Goal: Task Accomplishment & Management: Complete application form

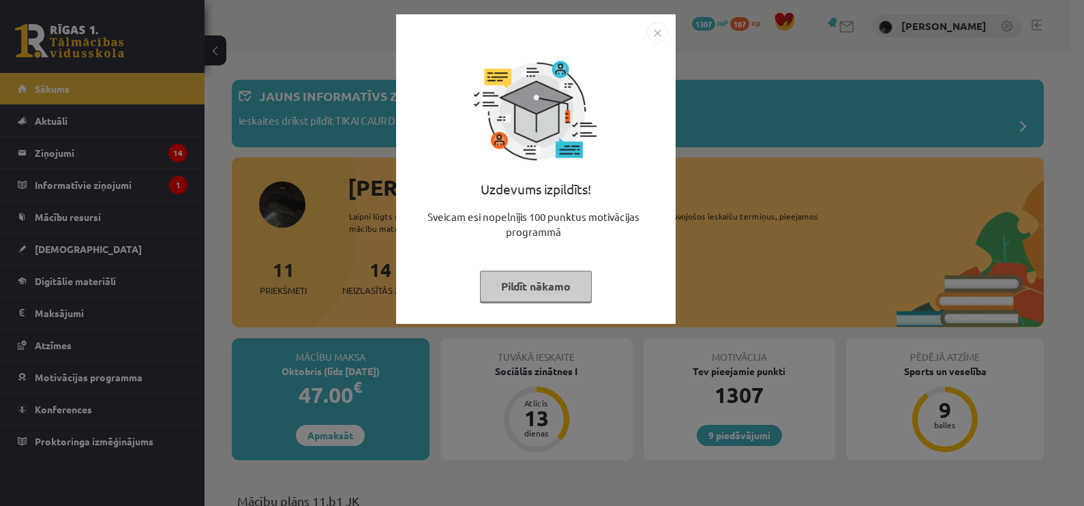
click at [474, 283] on div "Uzdevums izpildīts! Sveicam esi nopelnījis 100 punktus motivācijas programmā Pi…" at bounding box center [535, 179] width 263 height 273
click at [496, 280] on button "Pildīt nākamo" at bounding box center [536, 286] width 112 height 31
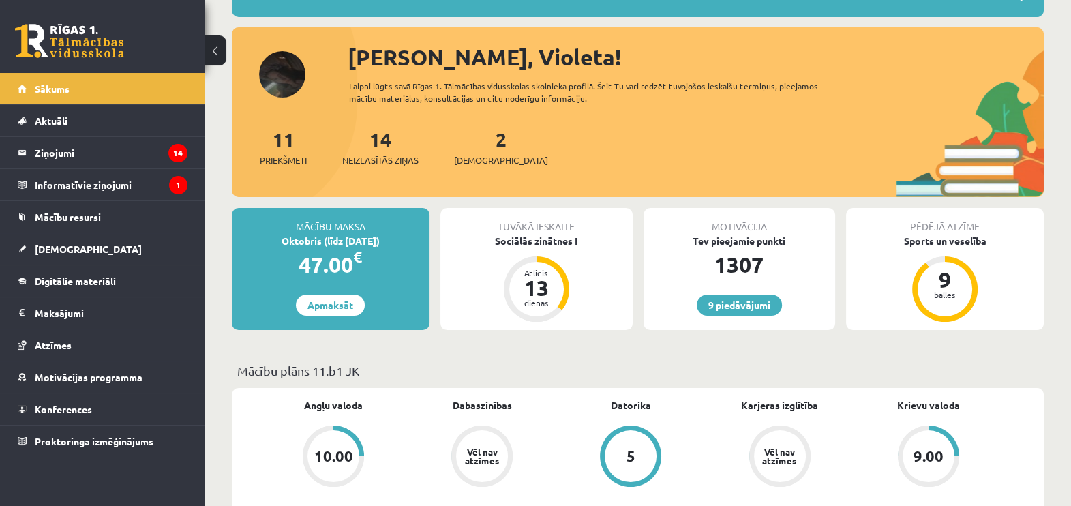
scroll to position [170, 0]
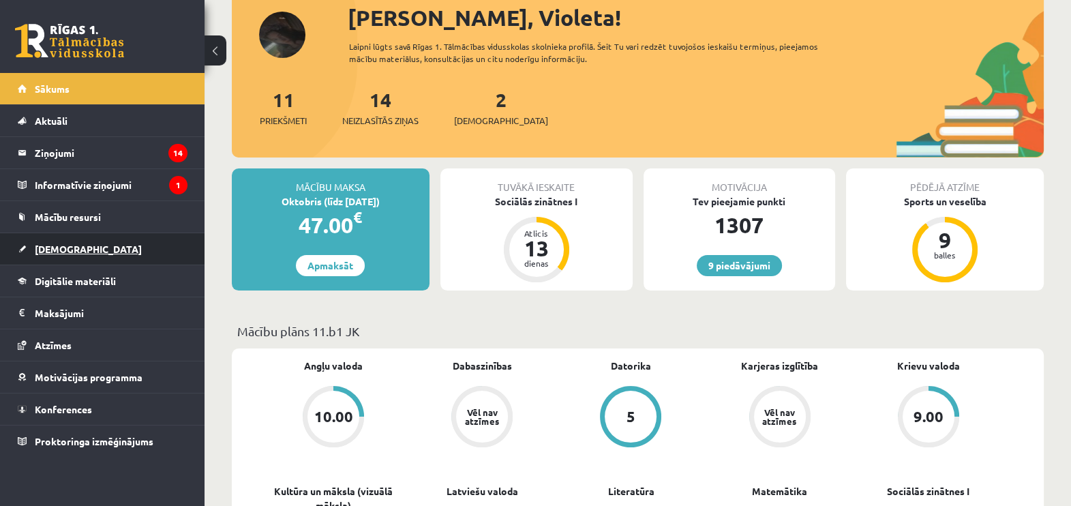
click at [85, 245] on link "[DEMOGRAPHIC_DATA]" at bounding box center [103, 248] width 170 height 31
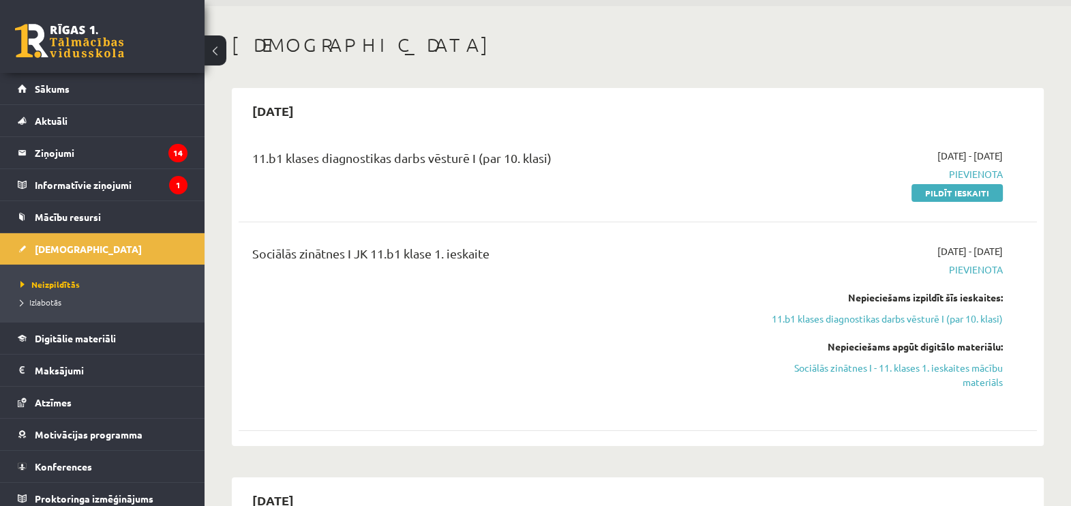
scroll to position [85, 0]
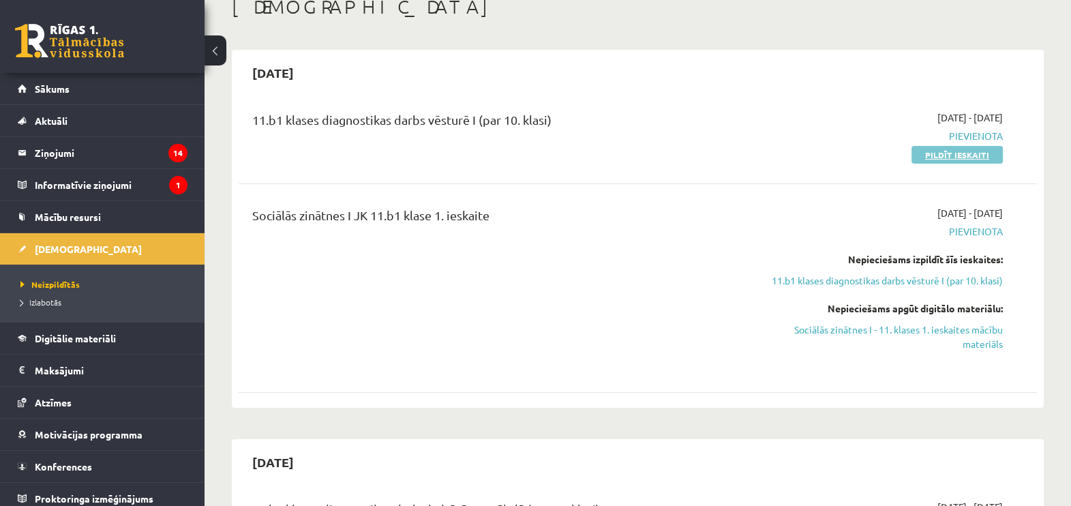
click at [963, 150] on link "Pildīt ieskaiti" at bounding box center [957, 155] width 91 height 18
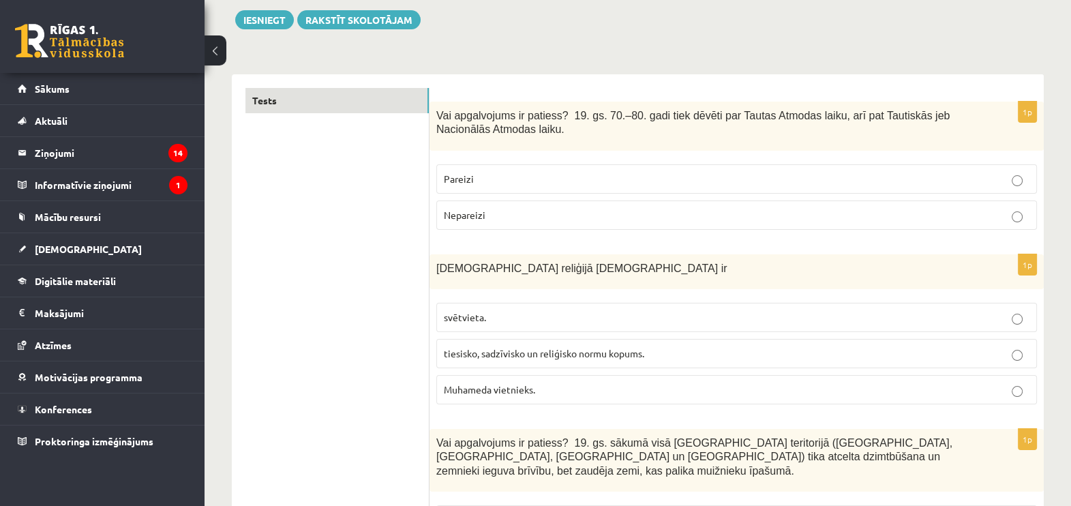
scroll to position [170, 0]
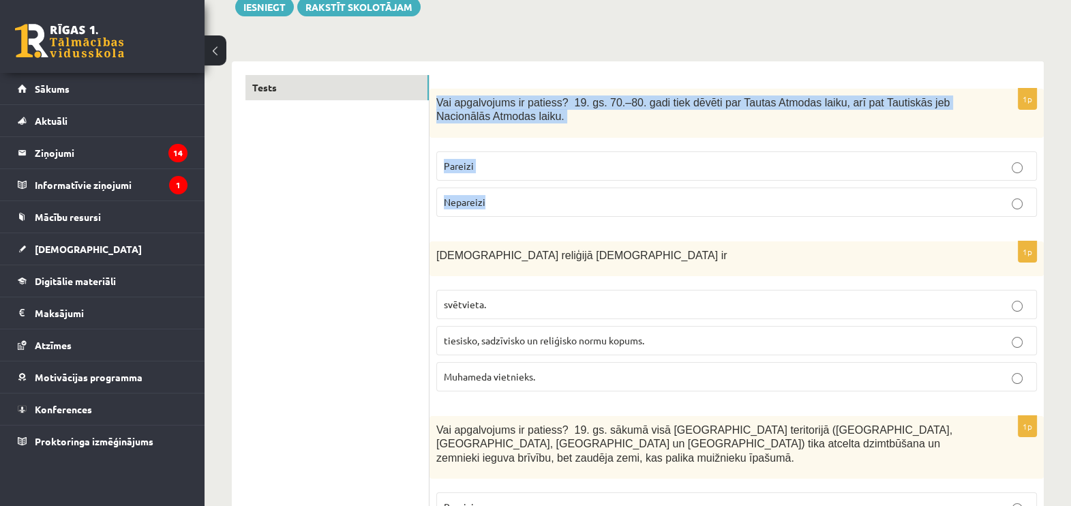
drag, startPoint x: 440, startPoint y: 95, endPoint x: 528, endPoint y: 196, distance: 133.9
click at [528, 196] on div "1p Vai apgalvojums ir patiess? 19. gs. 70.–80. gadi tiek dēvēti par Tautas Atmo…" at bounding box center [737, 158] width 614 height 139
drag, startPoint x: 528, startPoint y: 196, endPoint x: 450, endPoint y: 106, distance: 119.9
copy div "Vai apgalvojums ir patiess? 19. gs. 70.–80. gadi tiek dēvēti par Tautas Atmodas…"
click at [655, 163] on p "Pareizi" at bounding box center [737, 166] width 586 height 14
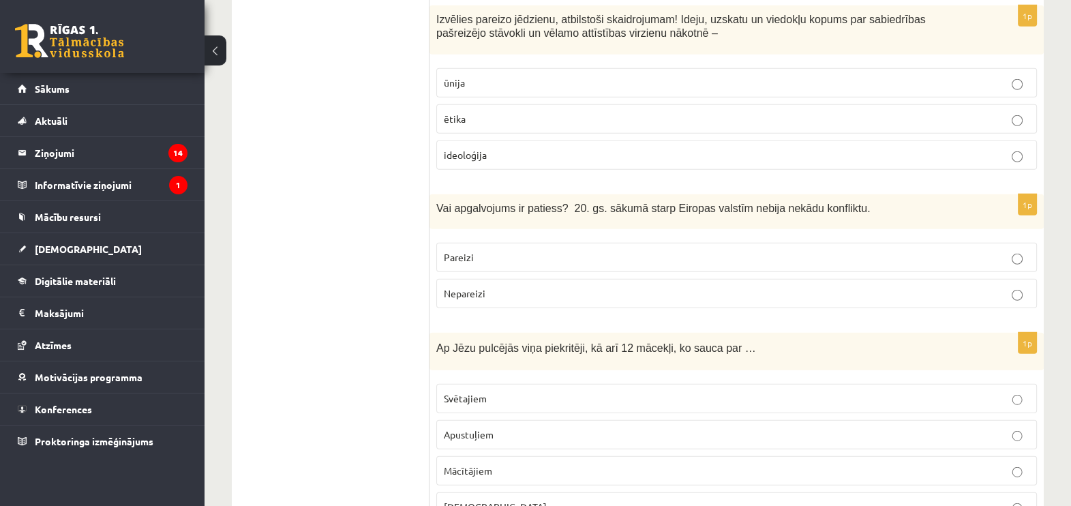
scroll to position [4656, 0]
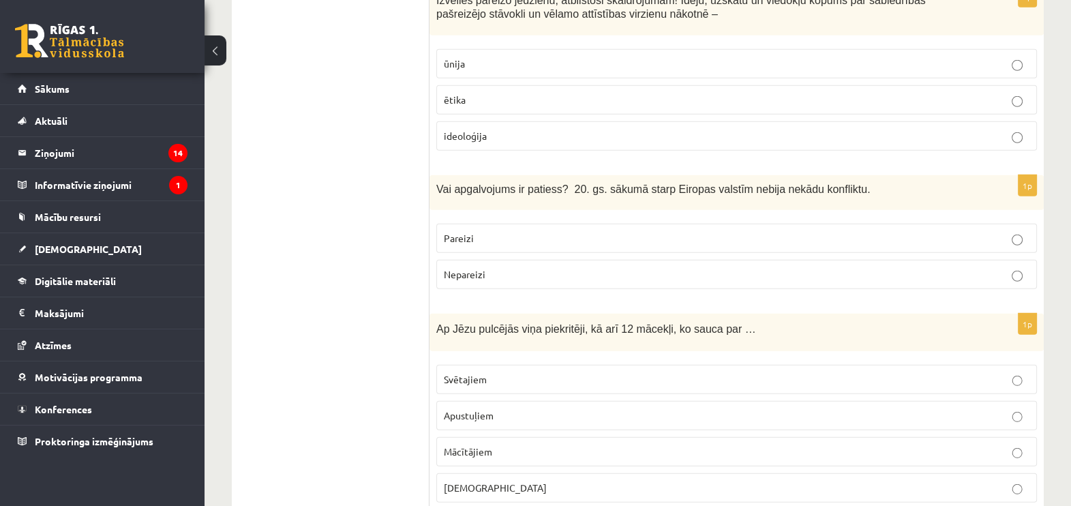
drag, startPoint x: 428, startPoint y: 284, endPoint x: 660, endPoint y: 428, distance: 272.5
drag, startPoint x: 660, startPoint y: 428, endPoint x: 633, endPoint y: 308, distance: 122.2
click at [634, 314] on div "1p Ap Jēzu pulcējās viņa piekritēji, kā arī 12 mācekļi, ko sauca par … Svētajie…" at bounding box center [737, 414] width 614 height 200
click at [513, 323] on span "Ap Jēzu pulcējās viņa piekritēji, kā arī 12 mācekļi, ko sauca par …" at bounding box center [596, 329] width 320 height 12
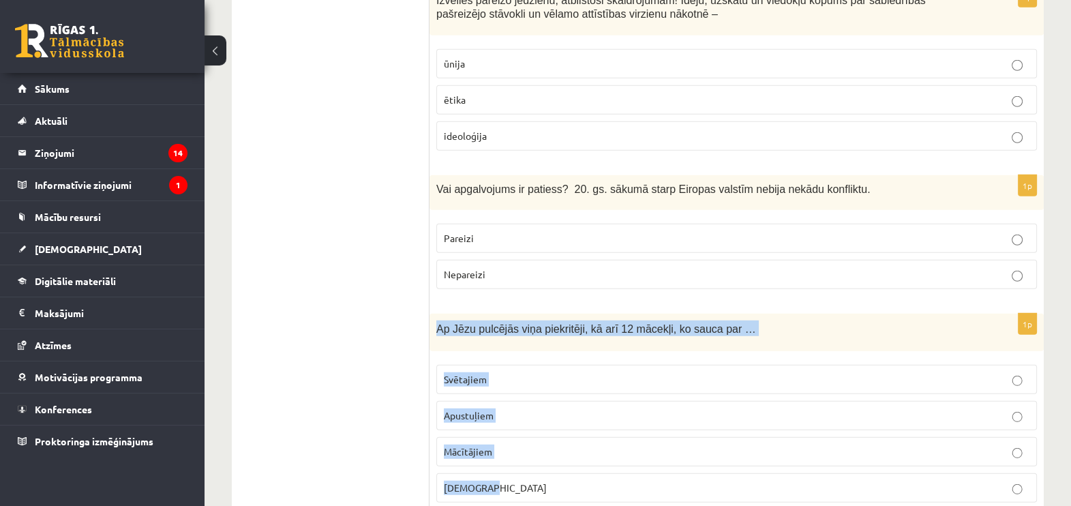
drag, startPoint x: 430, startPoint y: 280, endPoint x: 627, endPoint y: 429, distance: 247.8
click at [627, 429] on div "1p Ap Jēzu pulcējās viņa piekritēji, kā arī 12 mācekļi, ko sauca par … Svētajie…" at bounding box center [737, 414] width 614 height 200
drag, startPoint x: 627, startPoint y: 429, endPoint x: 565, endPoint y: 280, distance: 161.7
copy div "Ap Jēzu pulcējās viņa piekritēji, kā arī 12 mācekļi, ko sauca par … Svētajiem A…"
click at [539, 408] on p "Apustuļiem" at bounding box center [737, 415] width 586 height 14
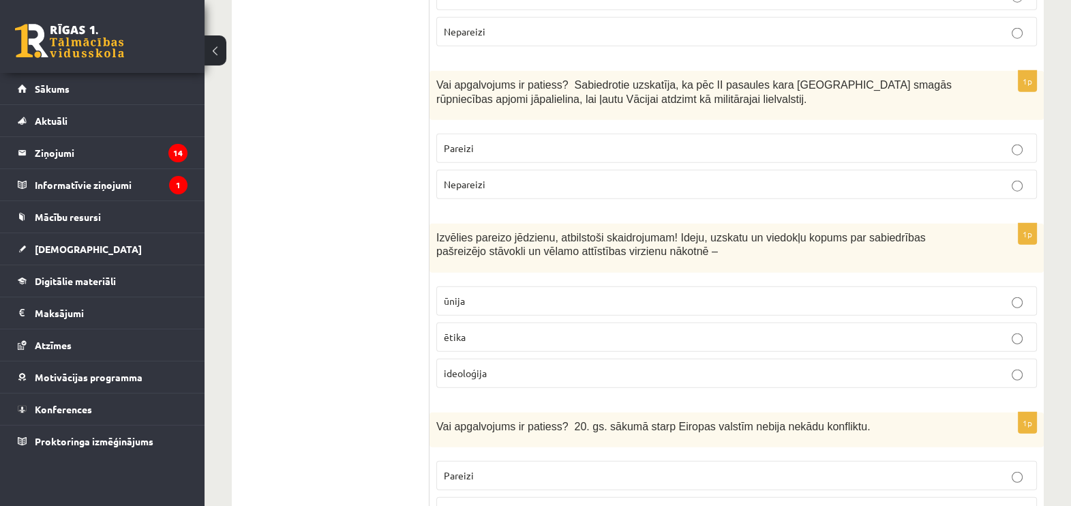
scroll to position [4400, 0]
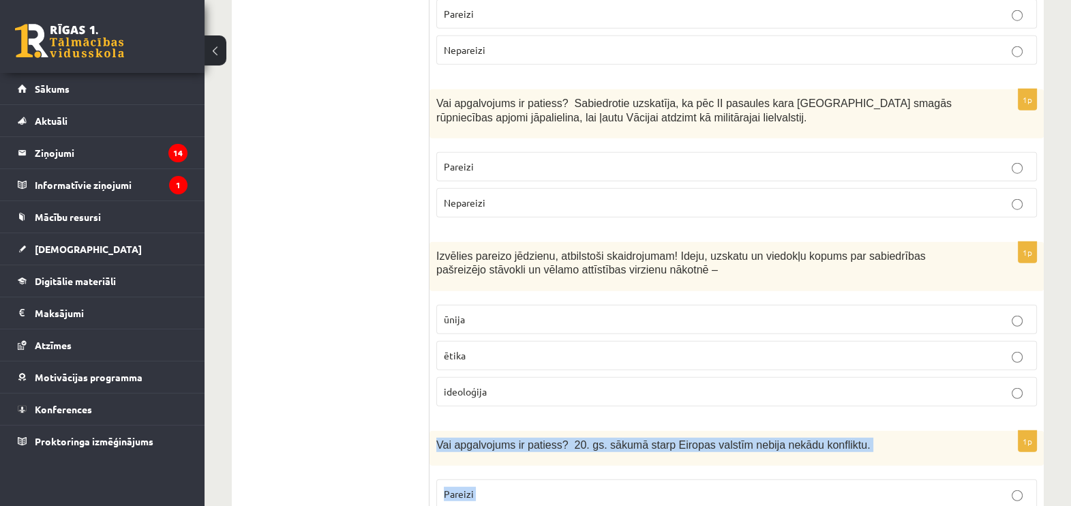
drag, startPoint x: 434, startPoint y: 398, endPoint x: 576, endPoint y: 468, distance: 158.3
click at [576, 468] on div "1p Vai apgalvojums ir patiess? 20. gs. sākumā starp Eiropas valstīm nebija nekā…" at bounding box center [737, 493] width 614 height 125
drag, startPoint x: 576, startPoint y: 468, endPoint x: 522, endPoint y: 395, distance: 91.6
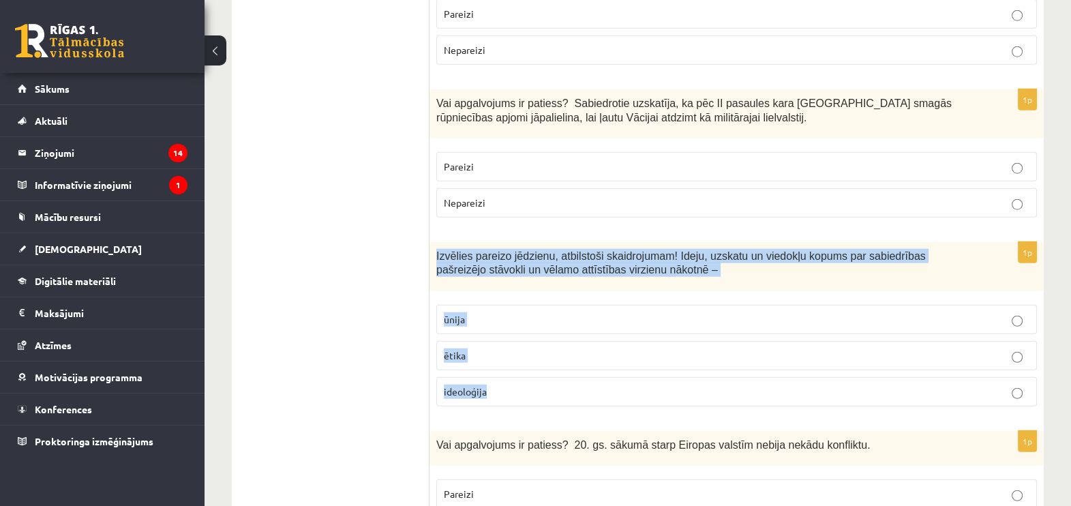
drag, startPoint x: 436, startPoint y: 211, endPoint x: 633, endPoint y: 338, distance: 233.4
click at [633, 338] on div "1p Izvēlies pareizo jēdzienu, atbilstoši skaidrojumam! Ideju, uzskatu un viedok…" at bounding box center [737, 329] width 614 height 175
drag, startPoint x: 633, startPoint y: 338, endPoint x: 523, endPoint y: 205, distance: 172.4
copy div "Izvēlies pareizo jēdzienu, atbilstoši skaidrojumam! Ideju, uzskatu un viedokļu …"
click at [555, 385] on p "ideoloģija" at bounding box center [737, 392] width 586 height 14
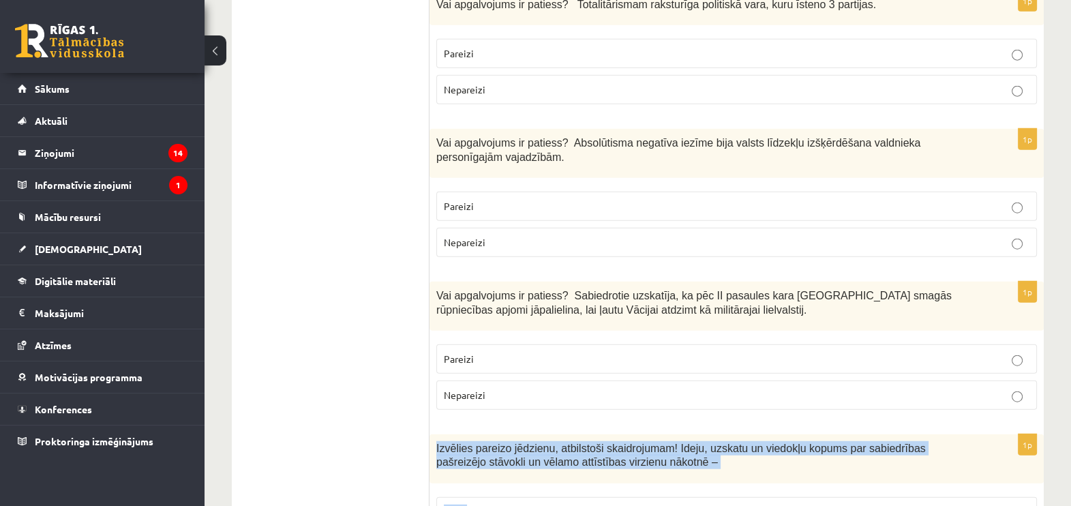
scroll to position [4144, 0]
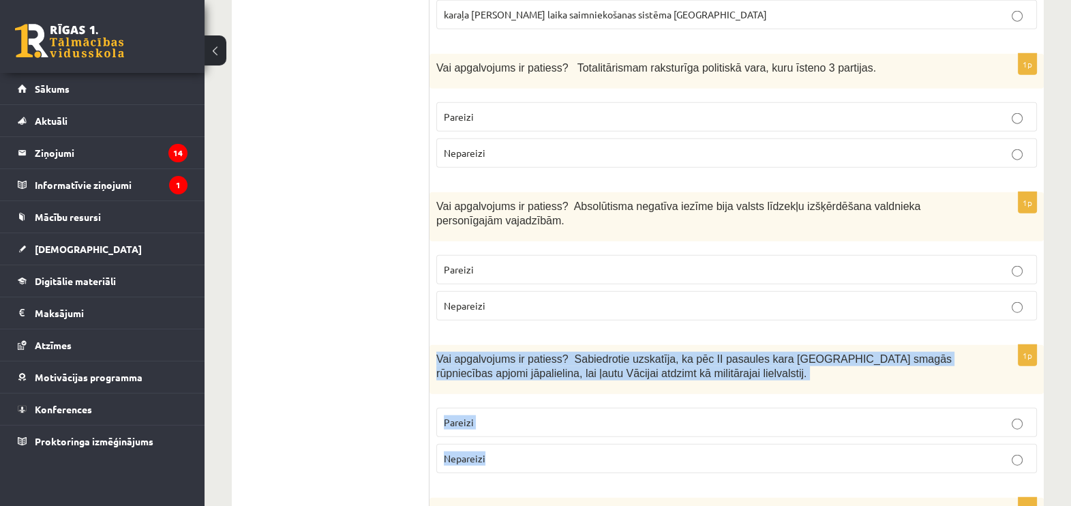
drag, startPoint x: 436, startPoint y: 310, endPoint x: 557, endPoint y: 400, distance: 150.5
click at [557, 400] on div "1p Vai apgalvojums ir patiess? Sabiedrotie uzskatīja, ka pēc II pasaules kara V…" at bounding box center [737, 414] width 614 height 139
drag, startPoint x: 557, startPoint y: 400, endPoint x: 525, endPoint y: 320, distance: 85.3
copy div "Vai apgalvojums ir patiess? Sabiedrotie uzskatīja, ka pēc II pasaules kara Vāci…"
click at [499, 451] on p "Nepareizi" at bounding box center [737, 458] width 586 height 14
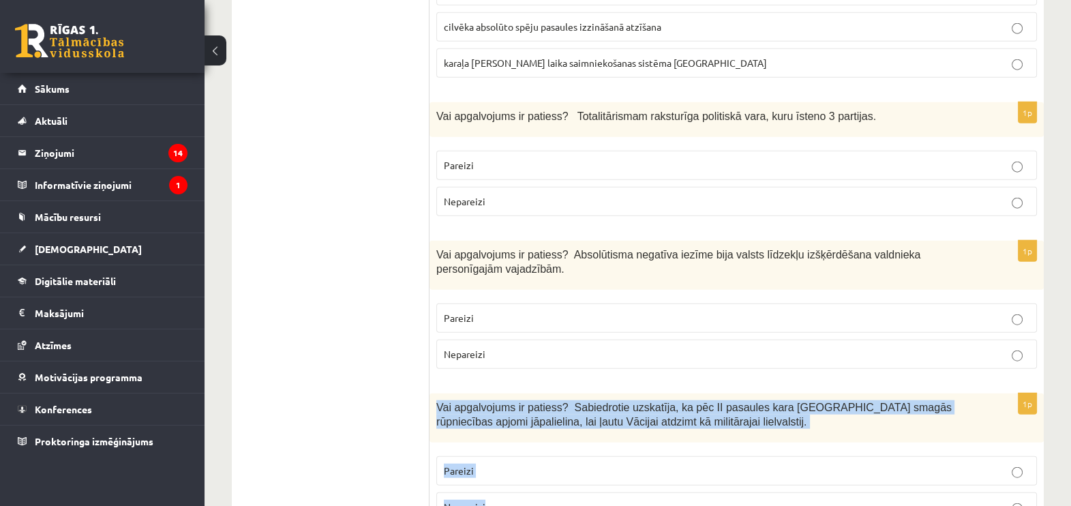
scroll to position [4059, 0]
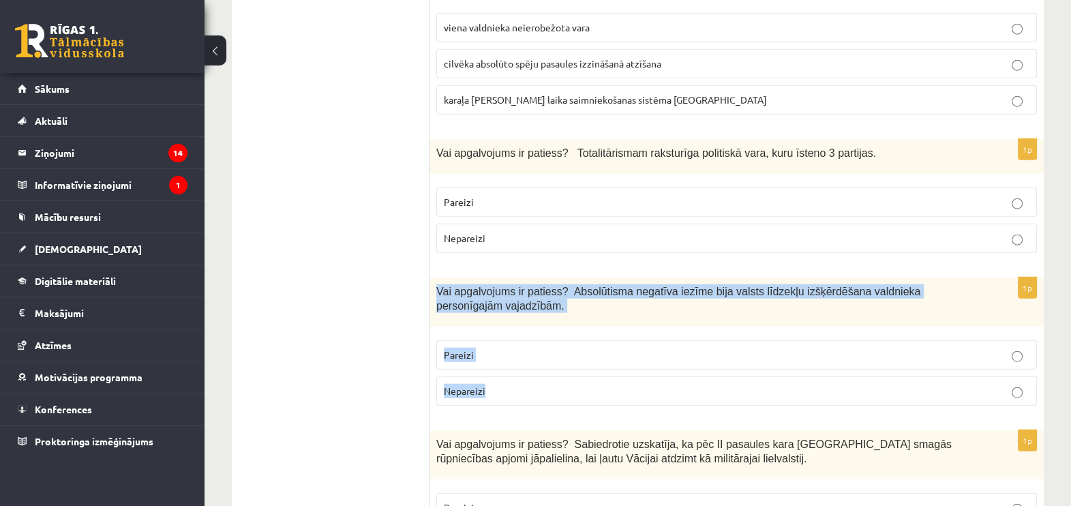
drag, startPoint x: 434, startPoint y: 241, endPoint x: 539, endPoint y: 332, distance: 138.7
click at [539, 332] on div "1p Vai apgalvojums ir patiess? Absolūtisma negatīva iezīme bija valsts līdzekļu…" at bounding box center [737, 347] width 614 height 139
drag, startPoint x: 539, startPoint y: 332, endPoint x: 465, endPoint y: 248, distance: 112.1
copy div "Vai apgalvojums ir patiess? Absolūtisma negatīva iezīme bija valsts līdzekļu iz…"
click at [511, 348] on p "Pareizi" at bounding box center [737, 355] width 586 height 14
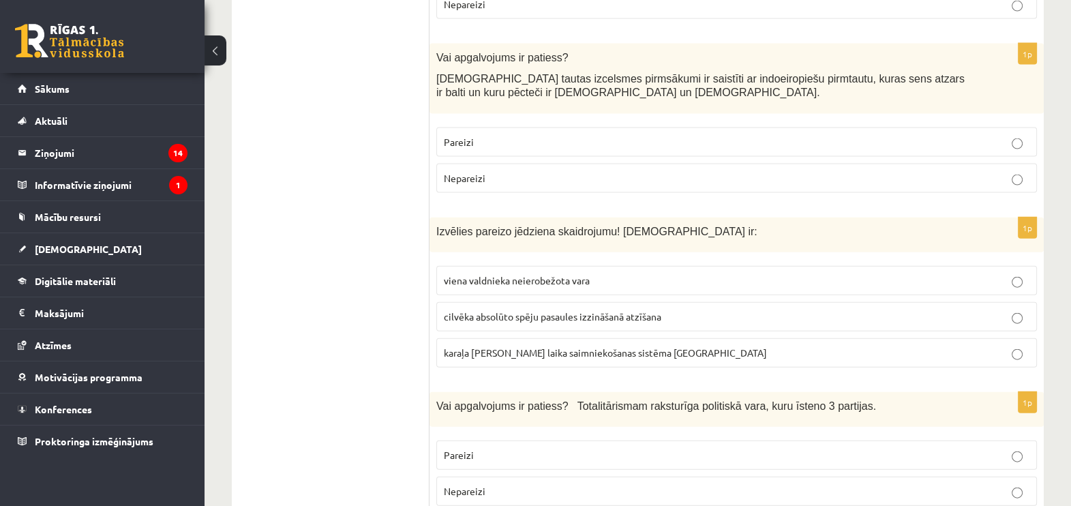
scroll to position [3803, 0]
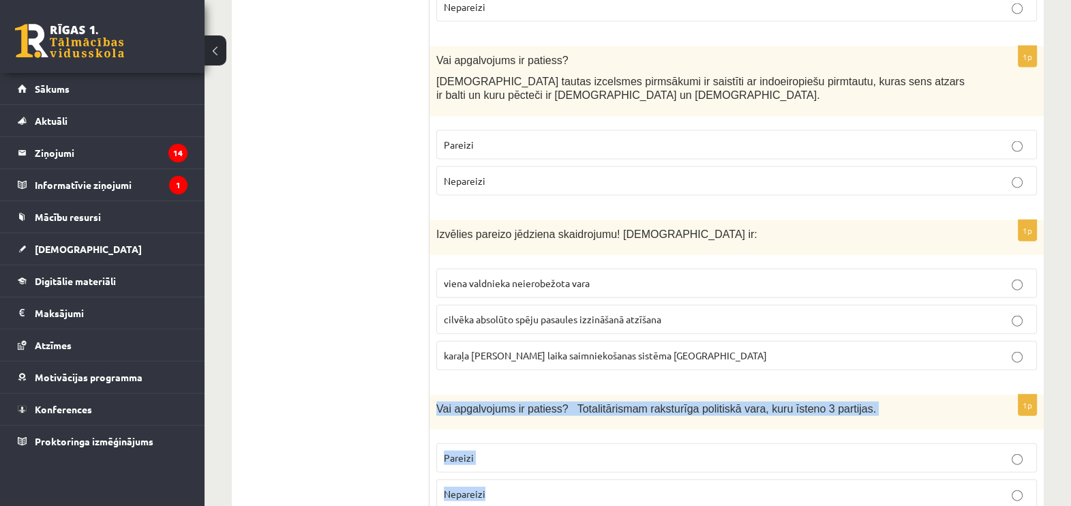
drag, startPoint x: 435, startPoint y: 364, endPoint x: 516, endPoint y: 440, distance: 111.0
click at [516, 440] on div "1p Vai apgalvojums ir patiess? Totalitārismam raksturīga politiskā vara, kuru ī…" at bounding box center [737, 457] width 614 height 125
drag, startPoint x: 516, startPoint y: 440, endPoint x: 488, endPoint y: 357, distance: 88.0
copy div "Vai apgalvojums ir patiess? Totalitārismam raksturīga politiskā vara, kuru īste…"
click at [512, 487] on p "Nepareizi" at bounding box center [737, 494] width 586 height 14
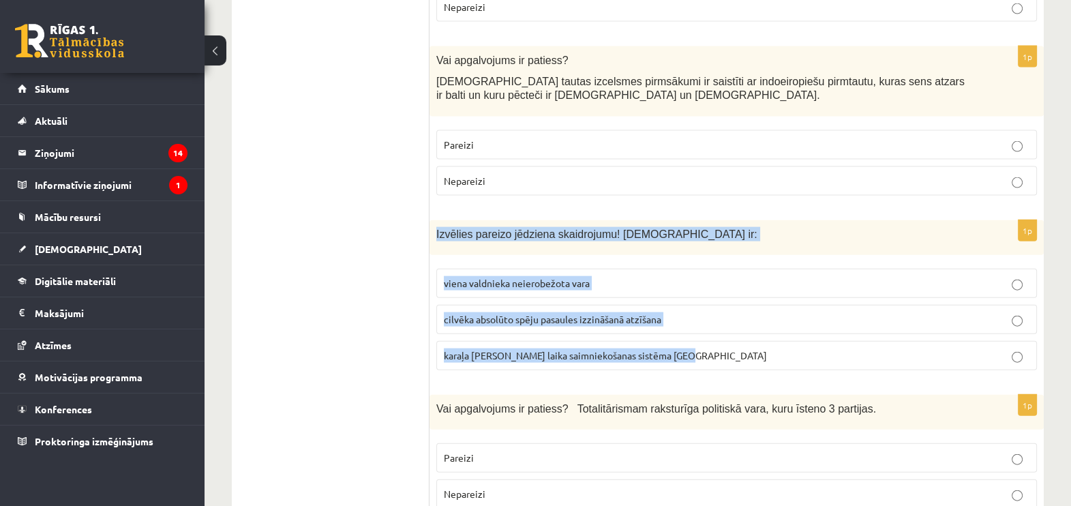
drag, startPoint x: 436, startPoint y: 189, endPoint x: 762, endPoint y: 303, distance: 344.8
click at [762, 303] on div "1p Izvēlies pareizo jēdziena skaidrojumu! Absolūtisms ir: viena valdnieka neier…" at bounding box center [737, 300] width 614 height 161
drag, startPoint x: 762, startPoint y: 303, endPoint x: 622, endPoint y: 183, distance: 184.7
copy div "Izvēlies pareizo jēdziena skaidrojumu! Absolūtisms ir: viena valdnieka neierobe…"
click at [551, 277] on span "viena valdnieka neierobežota vara" at bounding box center [517, 283] width 146 height 12
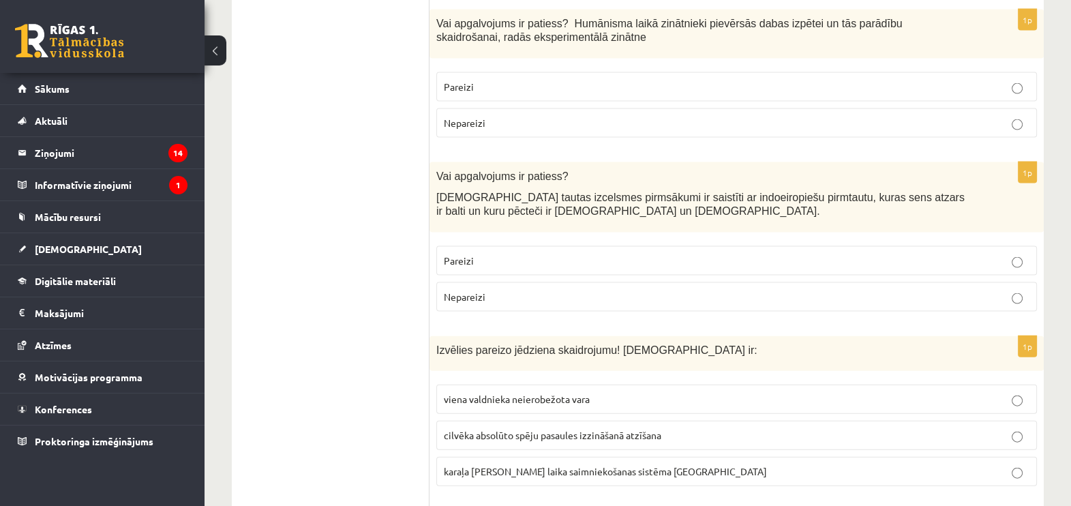
scroll to position [3633, 0]
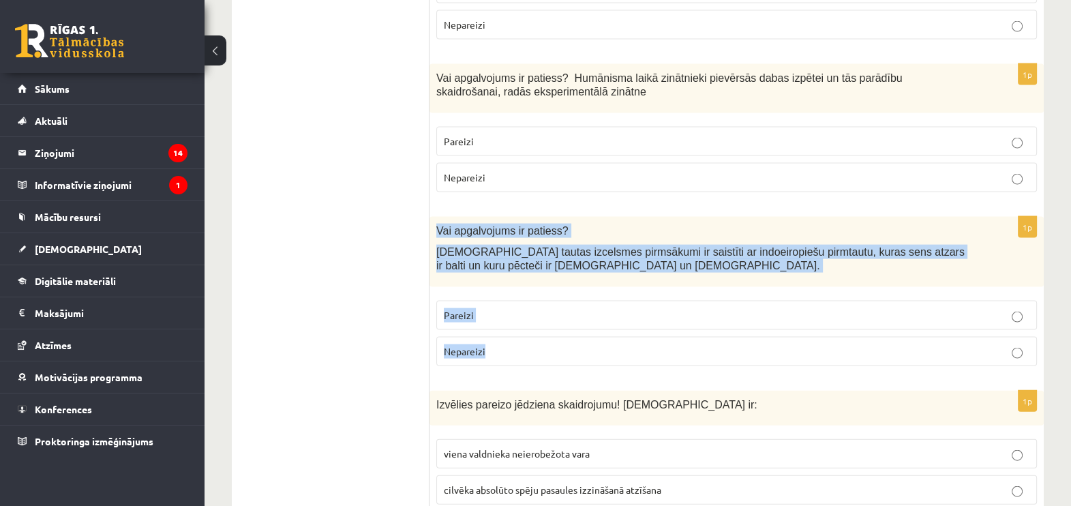
drag, startPoint x: 470, startPoint y: 185, endPoint x: 620, endPoint y: 297, distance: 187.5
click at [620, 297] on div "1p Vai apgalvojums ir patiess? Latviešu tautas izcelsmes pirmsākumi ir saistīti…" at bounding box center [737, 297] width 614 height 160
drag, startPoint x: 620, startPoint y: 297, endPoint x: 500, endPoint y: 211, distance: 147.6
copy div "Vai apgalvojums ir patiess? Latviešu tautas izcelsmes pirmsākumi ir saistīti ar…"
click at [508, 308] on p "Pareizi" at bounding box center [737, 315] width 586 height 14
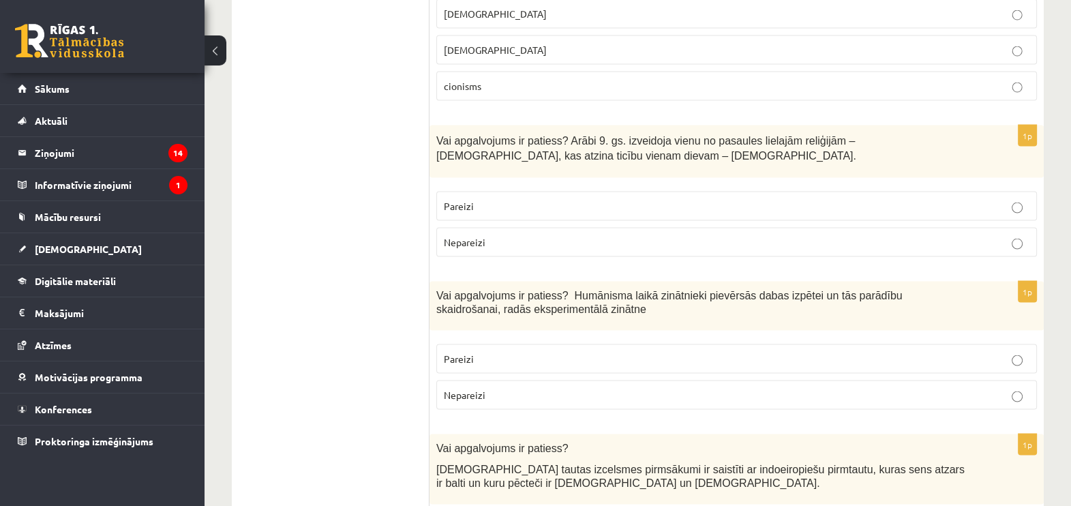
scroll to position [3377, 0]
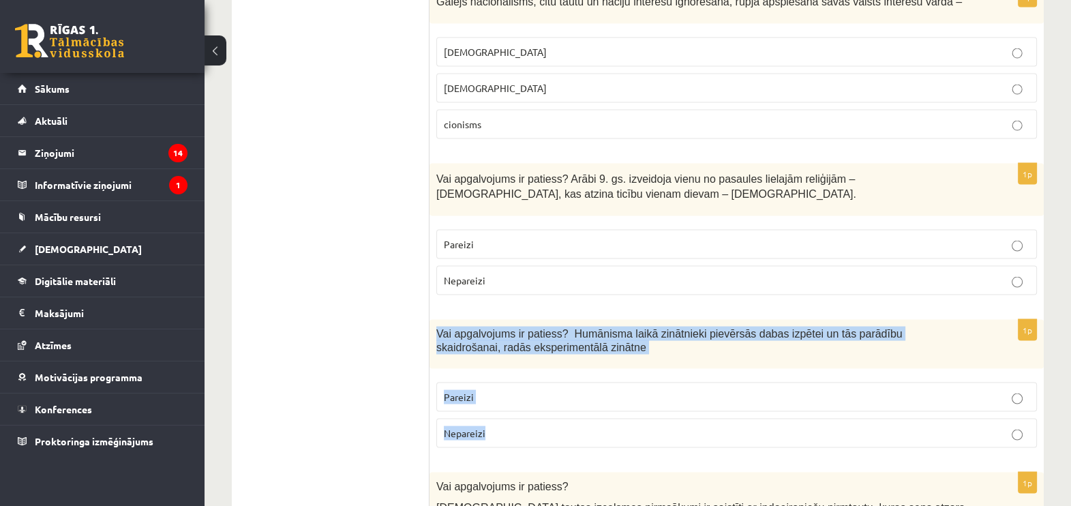
drag, startPoint x: 436, startPoint y: 288, endPoint x: 564, endPoint y: 395, distance: 167.0
click at [564, 395] on div "1p Vai apgalvojums ir patiess? Humānisma laikā zinātnieki pievērsās dabas izpēt…" at bounding box center [737, 389] width 614 height 139
drag, startPoint x: 564, startPoint y: 395, endPoint x: 518, endPoint y: 302, distance: 104.0
copy div "Vai apgalvojums ir patiess? Humānisma laikā zinātnieki pievērsās dabas izpētei …"
click at [490, 390] on p "Pareizi" at bounding box center [737, 397] width 586 height 14
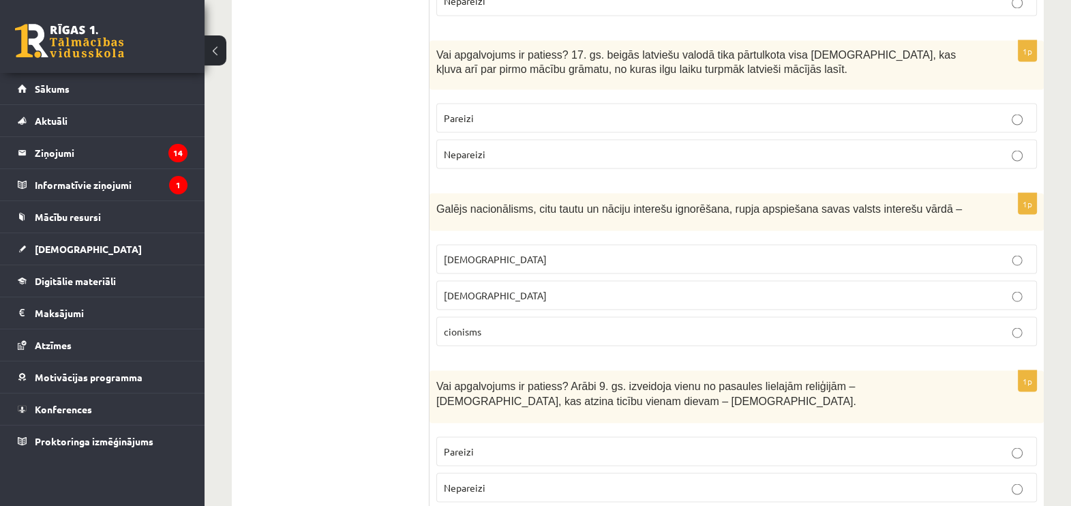
scroll to position [3207, 0]
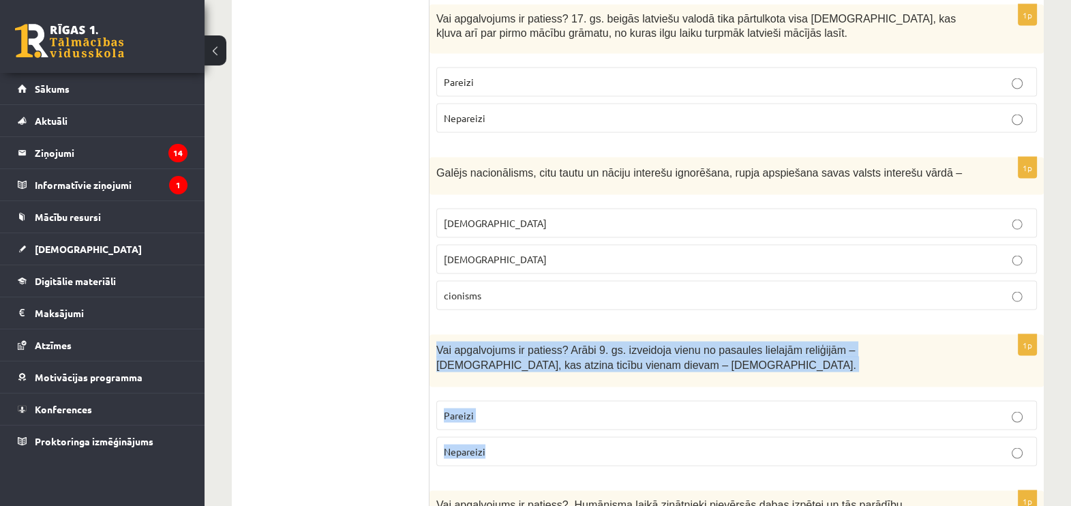
drag, startPoint x: 438, startPoint y: 302, endPoint x: 511, endPoint y: 400, distance: 121.4
click at [511, 400] on div "1p Vai apgalvojums ir patiess? Arābi 9. gs. izveidoja vienu no pasaules lielajā…" at bounding box center [737, 405] width 614 height 143
drag, startPoint x: 511, startPoint y: 400, endPoint x: 488, endPoint y: 320, distance: 82.2
copy div "Vai apgalvojums ir patiess? Arābi 9. gs. izveidoja vienu no pasaules lielajām r…"
click at [552, 444] on p "Nepareizi" at bounding box center [737, 451] width 586 height 14
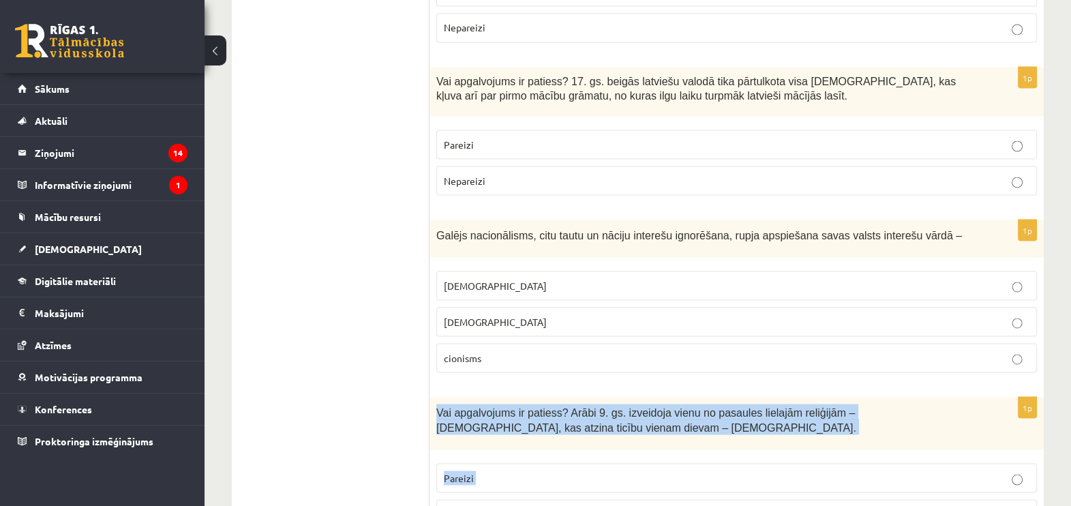
scroll to position [3121, 0]
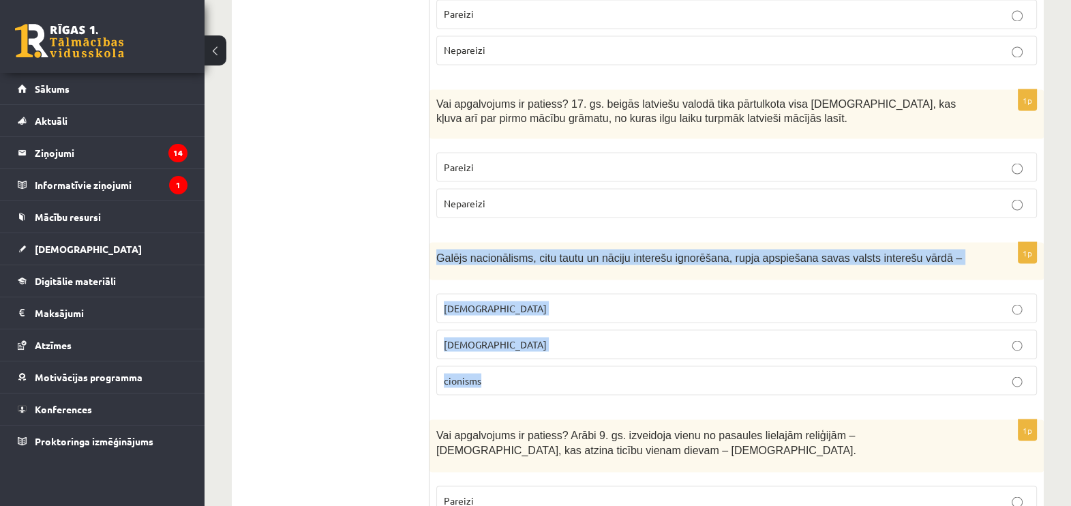
drag, startPoint x: 434, startPoint y: 211, endPoint x: 573, endPoint y: 325, distance: 180.2
click at [573, 325] on div "1p Galējs nacionālisms, citu tautu un nāciju interešu ignorēšana, rupja apspieš…" at bounding box center [737, 324] width 614 height 164
drag, startPoint x: 573, startPoint y: 325, endPoint x: 538, endPoint y: 215, distance: 115.8
click at [566, 301] on p "šovinisms" at bounding box center [737, 308] width 586 height 14
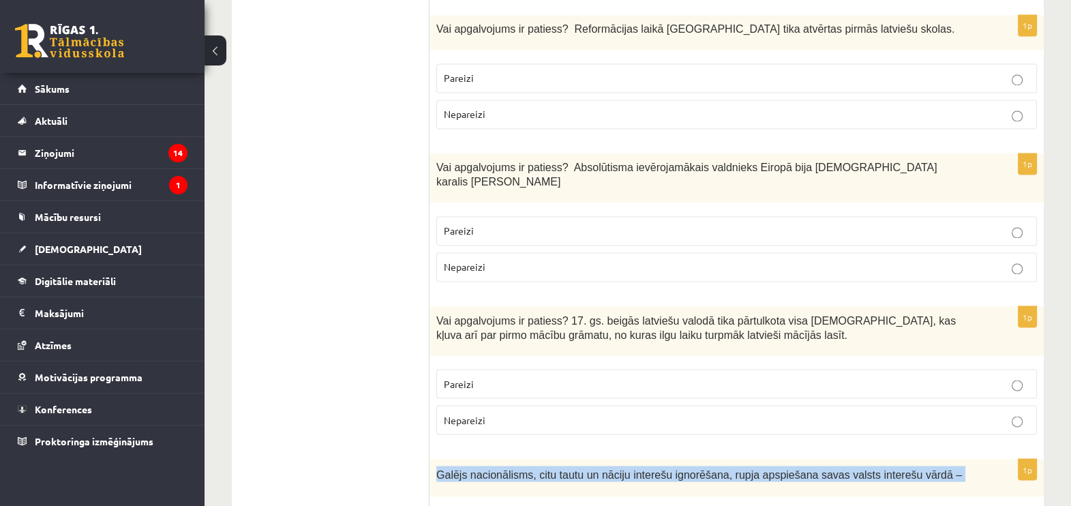
scroll to position [2866, 0]
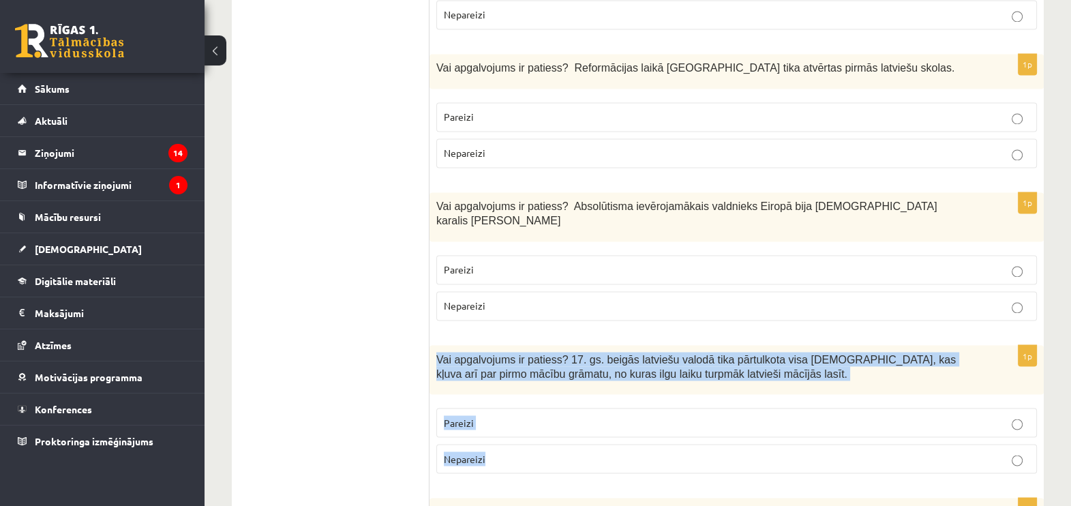
drag, startPoint x: 430, startPoint y: 318, endPoint x: 556, endPoint y: 408, distance: 155.0
click at [556, 408] on div "1p Vai apgalvojums ir patiess? 17. gs. beigās latviešu valodā tika pārtulkota v…" at bounding box center [737, 414] width 614 height 139
drag, startPoint x: 556, startPoint y: 408, endPoint x: 515, endPoint y: 322, distance: 95.4
click at [560, 415] on p "Pareizi" at bounding box center [737, 422] width 586 height 14
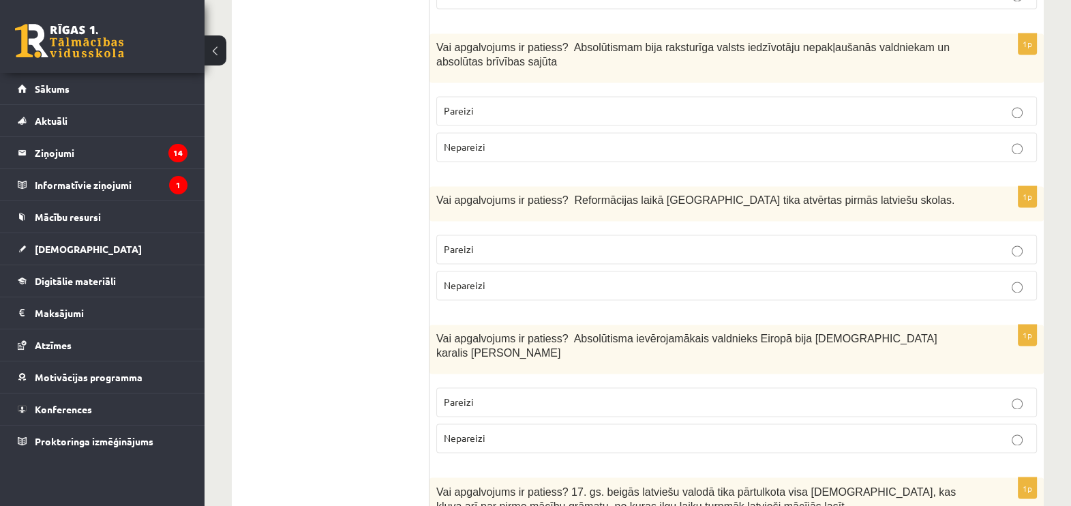
scroll to position [2695, 0]
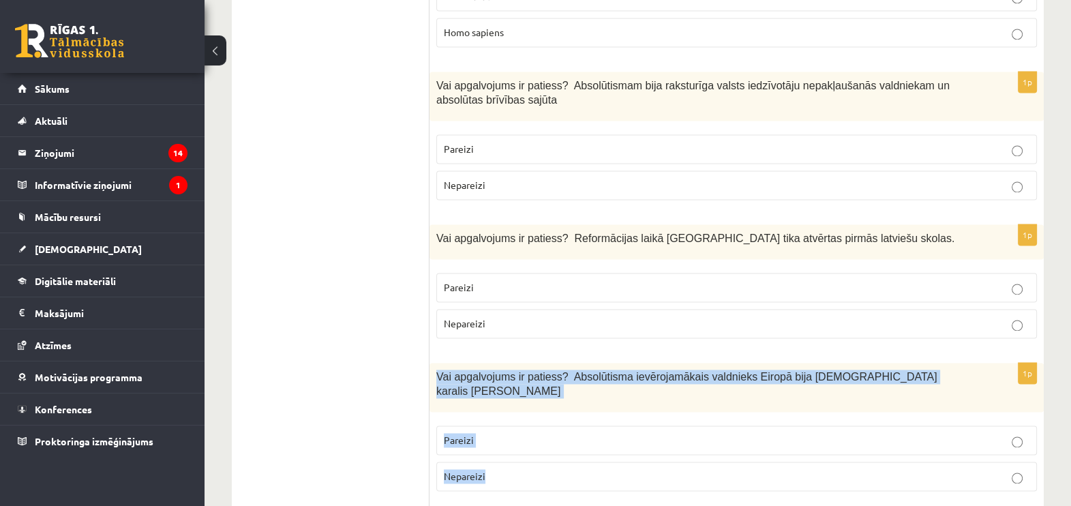
drag, startPoint x: 434, startPoint y: 348, endPoint x: 532, endPoint y: 445, distance: 136.9
click at [532, 445] on div "1p Vai apgalvojums ir patiess? Absolūtisma ievērojamākais valdnieks Eiropā bija…" at bounding box center [737, 432] width 614 height 139
drag, startPoint x: 532, startPoint y: 445, endPoint x: 509, endPoint y: 355, distance: 92.9
click at [458, 434] on span "Pareizi" at bounding box center [459, 440] width 30 height 12
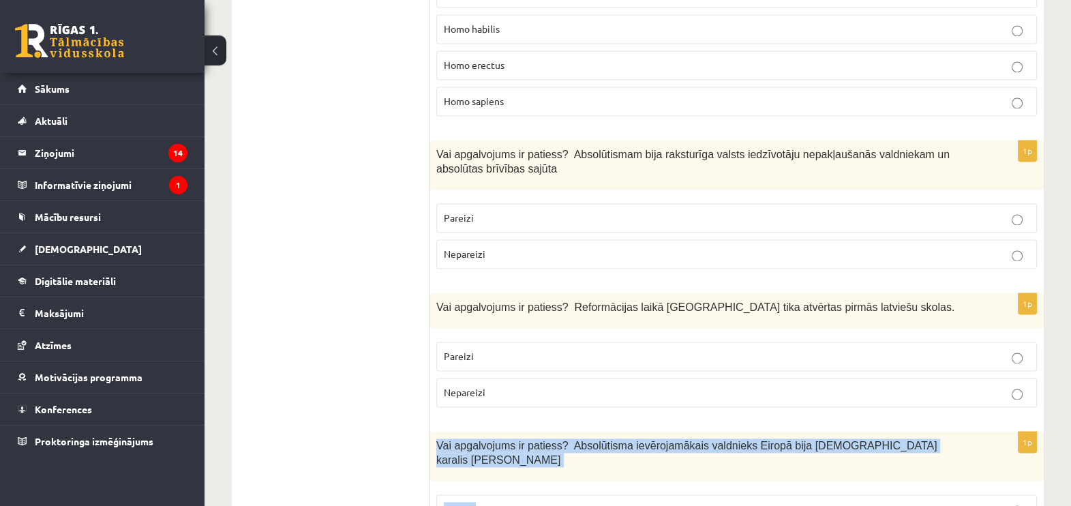
scroll to position [2610, 0]
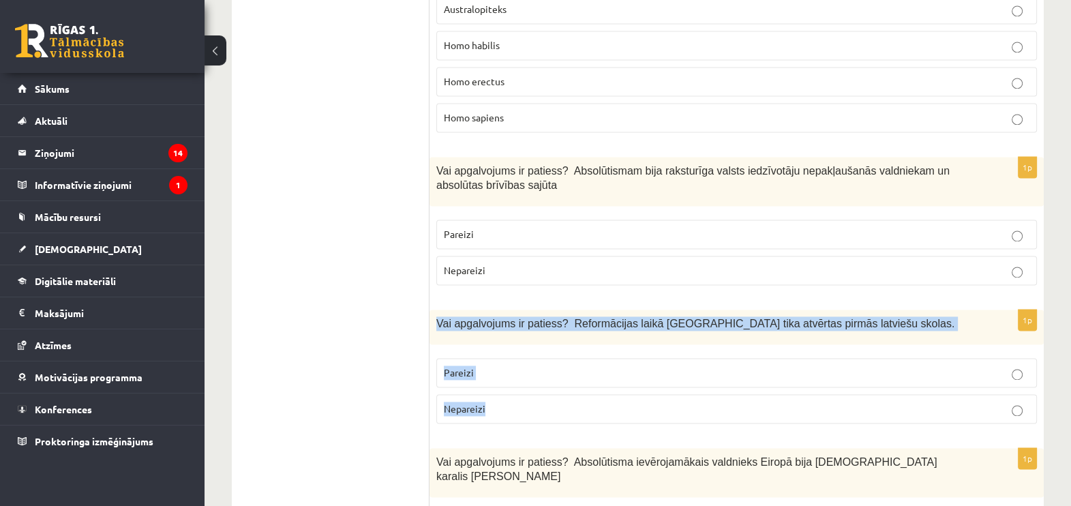
drag, startPoint x: 436, startPoint y: 293, endPoint x: 528, endPoint y: 368, distance: 118.6
click at [528, 368] on div "1p Vai apgalvojums ir patiess? Reformācijas laikā Livonijā tika atvērtas pirmās…" at bounding box center [737, 372] width 614 height 125
drag, startPoint x: 528, startPoint y: 368, endPoint x: 511, endPoint y: 299, distance: 71.4
click at [611, 365] on p "Pareizi" at bounding box center [737, 372] width 586 height 14
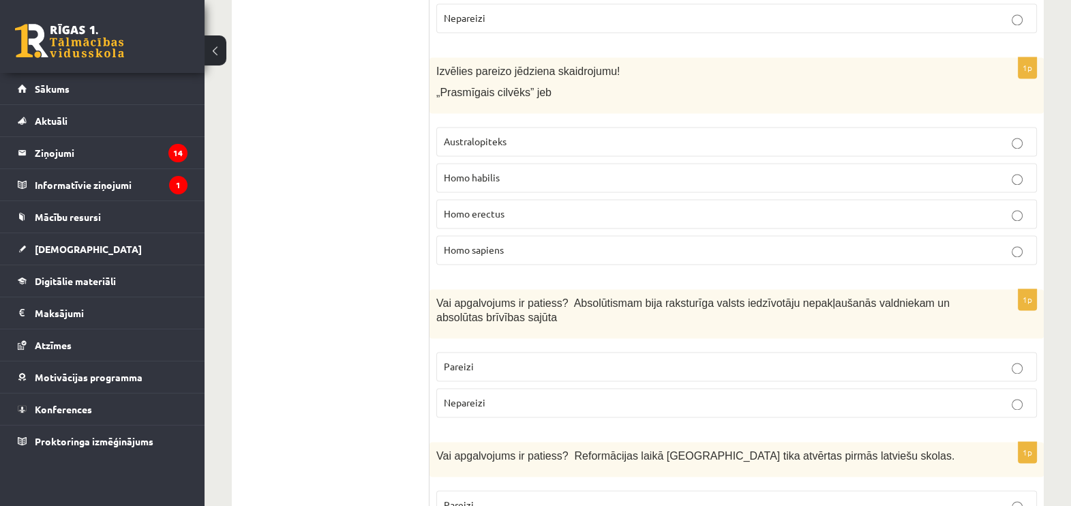
scroll to position [2440, 0]
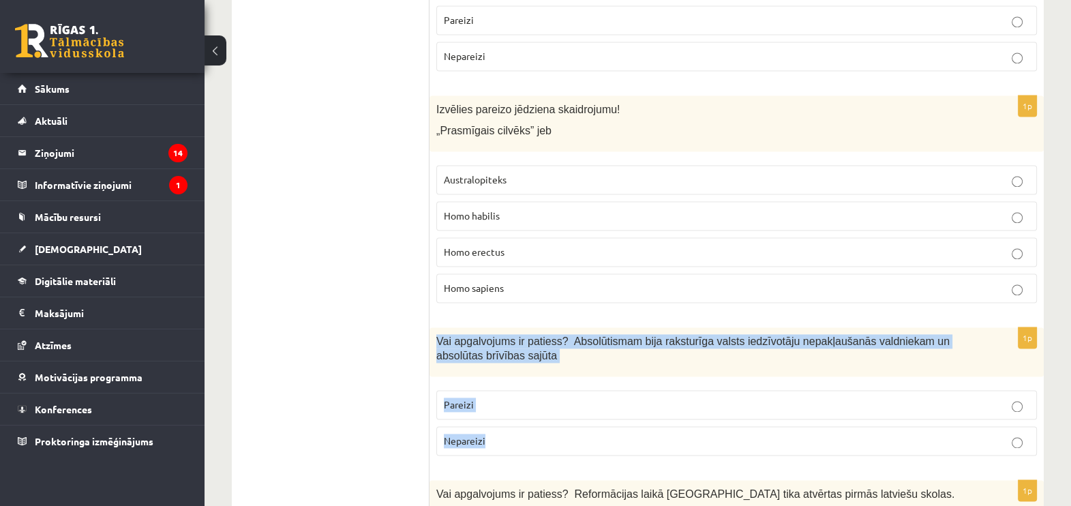
drag, startPoint x: 435, startPoint y: 314, endPoint x: 600, endPoint y: 413, distance: 192.7
click at [600, 413] on div "1p Vai apgalvojums ir patiess? Absolūtismam bija raksturīga valsts iedzīvotāju …" at bounding box center [737, 396] width 614 height 139
drag, startPoint x: 600, startPoint y: 413, endPoint x: 521, endPoint y: 318, distance: 124.0
click at [497, 426] on label "Nepareizi" at bounding box center [736, 440] width 601 height 29
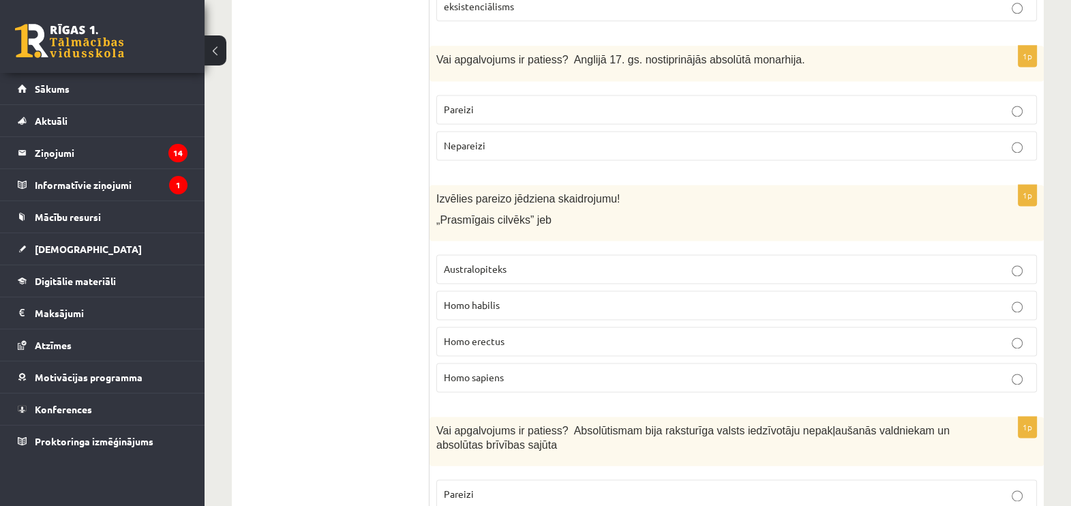
scroll to position [2269, 0]
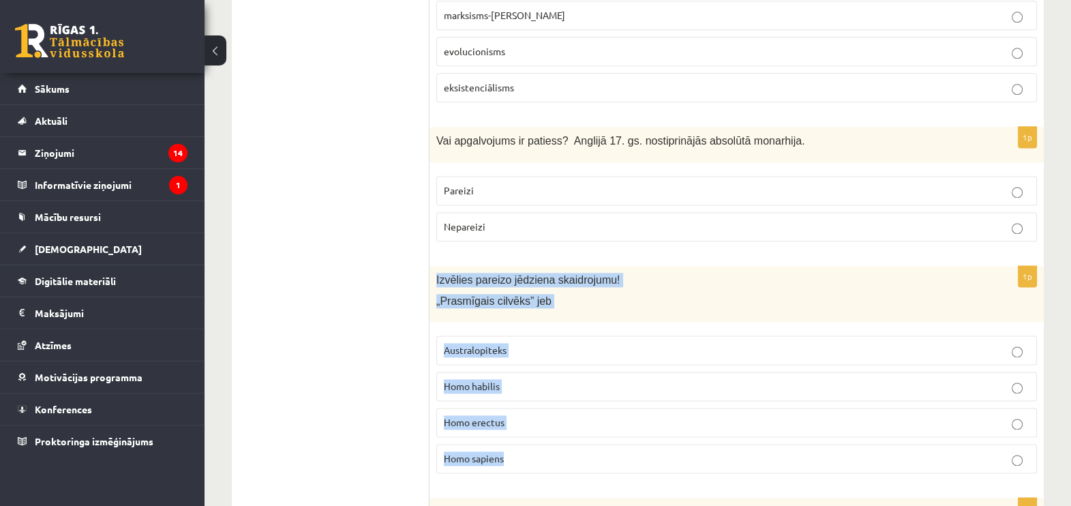
drag, startPoint x: 434, startPoint y: 252, endPoint x: 578, endPoint y: 430, distance: 229.4
click at [578, 430] on div "1p Izvēlies pareizo jēdziena skaidrojumu! „Prasmīgais cilvēks” jeb Australopite…" at bounding box center [737, 375] width 614 height 219
drag, startPoint x: 578, startPoint y: 430, endPoint x: 466, endPoint y: 255, distance: 207.9
click at [549, 372] on label "Homo habilis" at bounding box center [736, 386] width 601 height 29
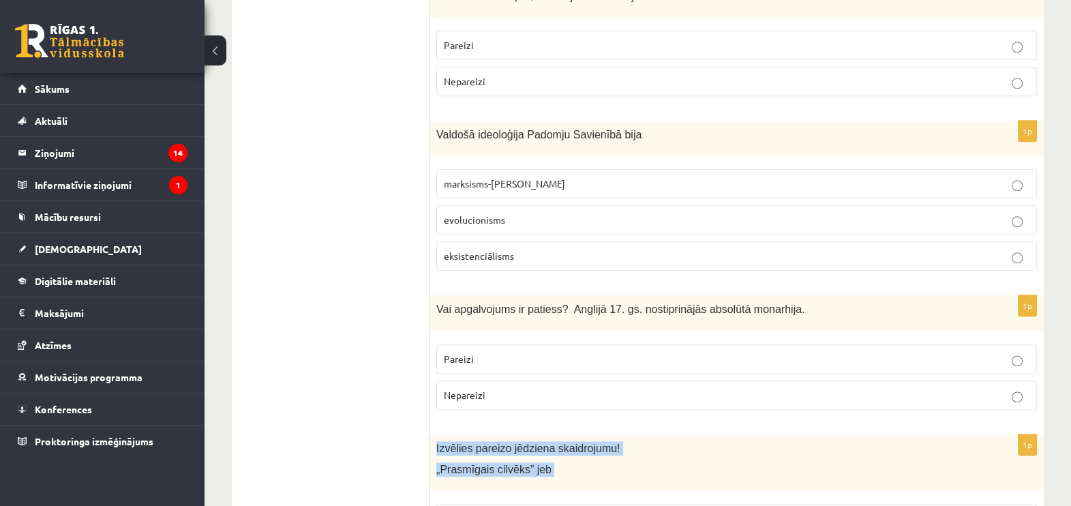
scroll to position [2099, 0]
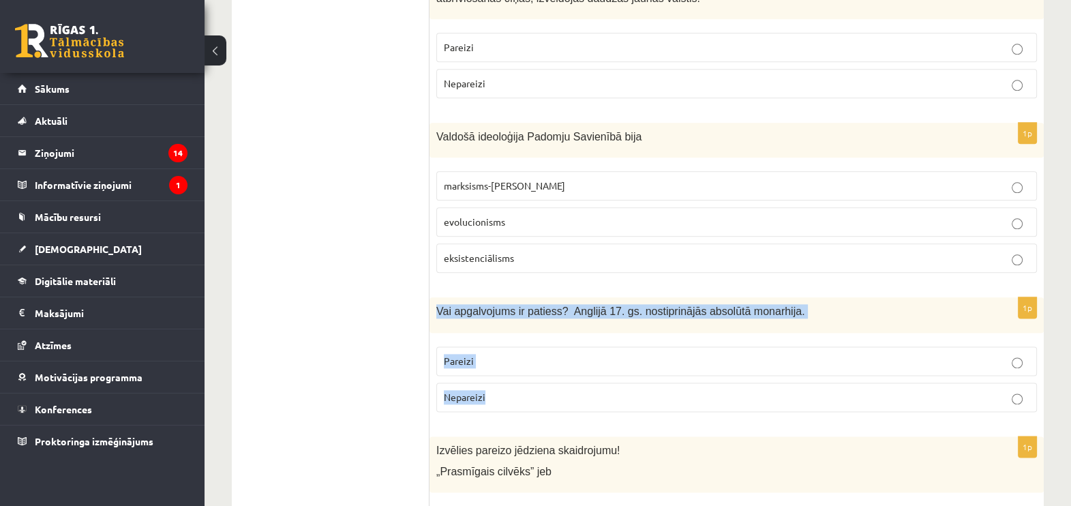
drag, startPoint x: 434, startPoint y: 286, endPoint x: 596, endPoint y: 375, distance: 184.9
click at [596, 375] on div "1p Vai apgalvojums ir patiess? Anglijā 17. gs. nostiprinājās absolūtā monarhija…" at bounding box center [737, 359] width 614 height 125
drag, startPoint x: 596, startPoint y: 375, endPoint x: 532, endPoint y: 282, distance: 113.3
click at [510, 390] on p "Nepareizi" at bounding box center [737, 397] width 586 height 14
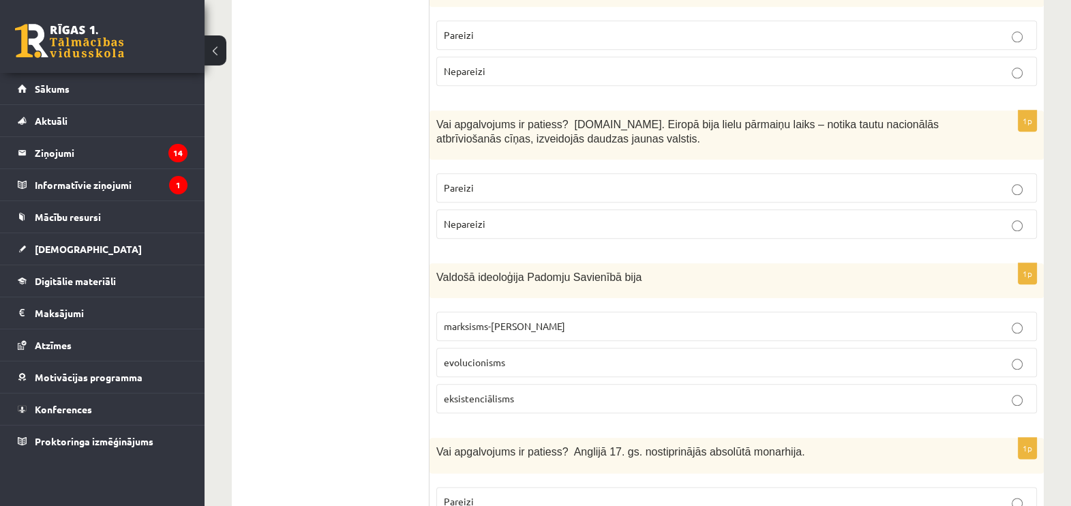
scroll to position [1928, 0]
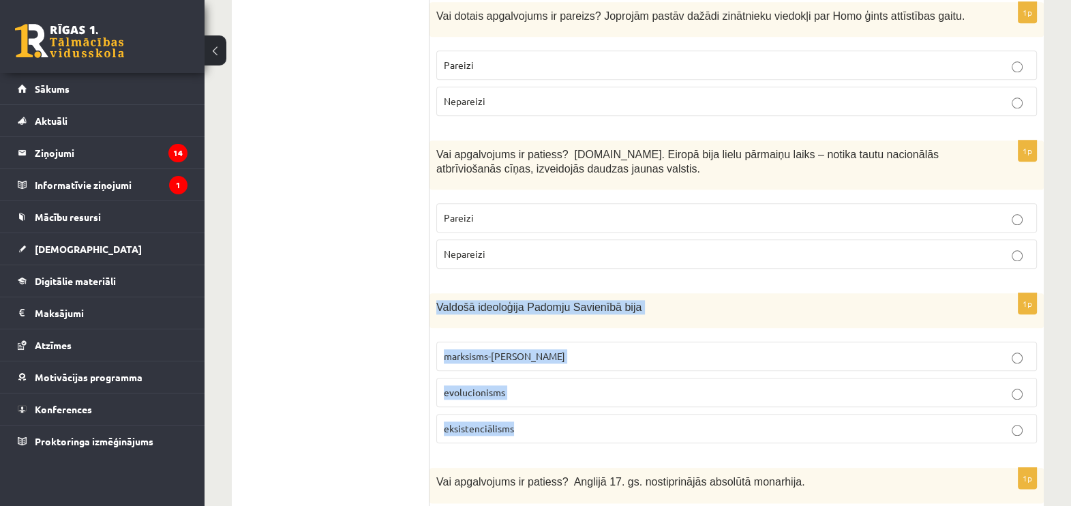
drag, startPoint x: 436, startPoint y: 283, endPoint x: 657, endPoint y: 390, distance: 244.9
click at [657, 390] on div "1p Valdošā ideoloģija Padomju Savienībā bija marksisms-ļeņinisms evolucionisms …" at bounding box center [737, 373] width 614 height 161
drag, startPoint x: 657, startPoint y: 390, endPoint x: 516, endPoint y: 283, distance: 176.6
click at [505, 350] on span "marksisms-ļeņinisms" at bounding box center [504, 356] width 121 height 12
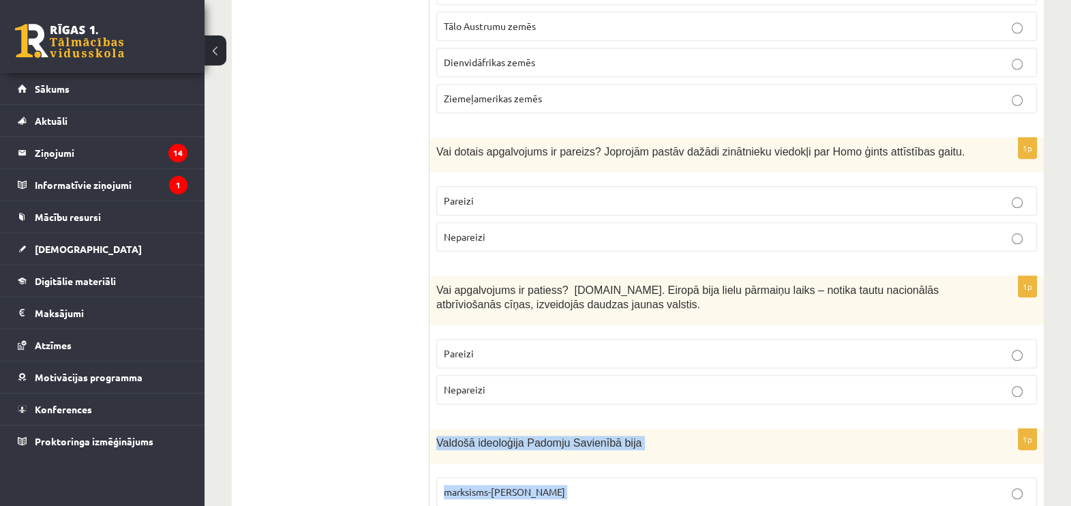
scroll to position [1758, 0]
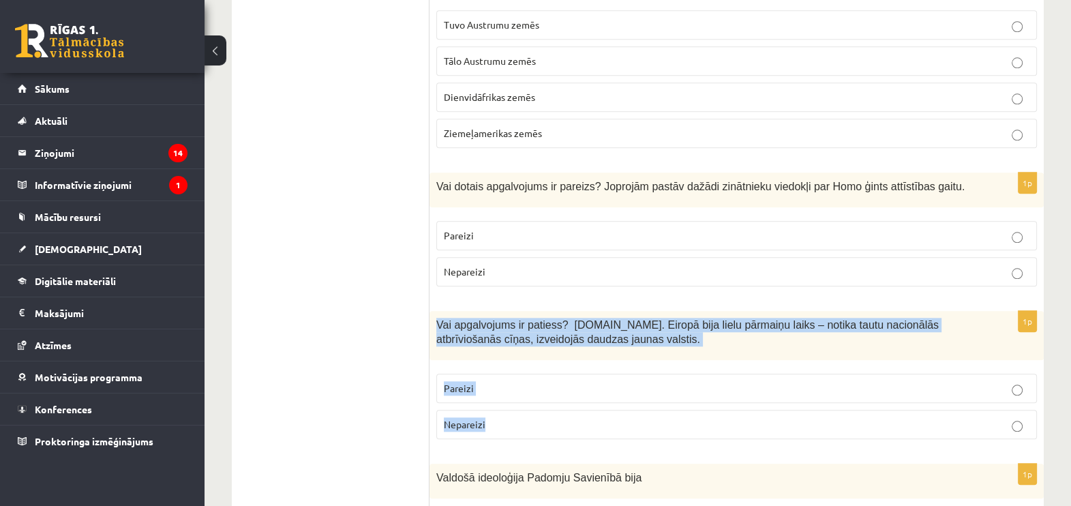
drag, startPoint x: 436, startPoint y: 300, endPoint x: 554, endPoint y: 393, distance: 150.0
click at [554, 393] on div "1p Vai apgalvojums ir patiess? 19.gs. Eiropā bija lielu pārmaiņu laiks – notika…" at bounding box center [737, 380] width 614 height 139
drag, startPoint x: 554, startPoint y: 393, endPoint x: 511, endPoint y: 316, distance: 88.2
click at [538, 381] on p "Pareizi" at bounding box center [737, 388] width 586 height 14
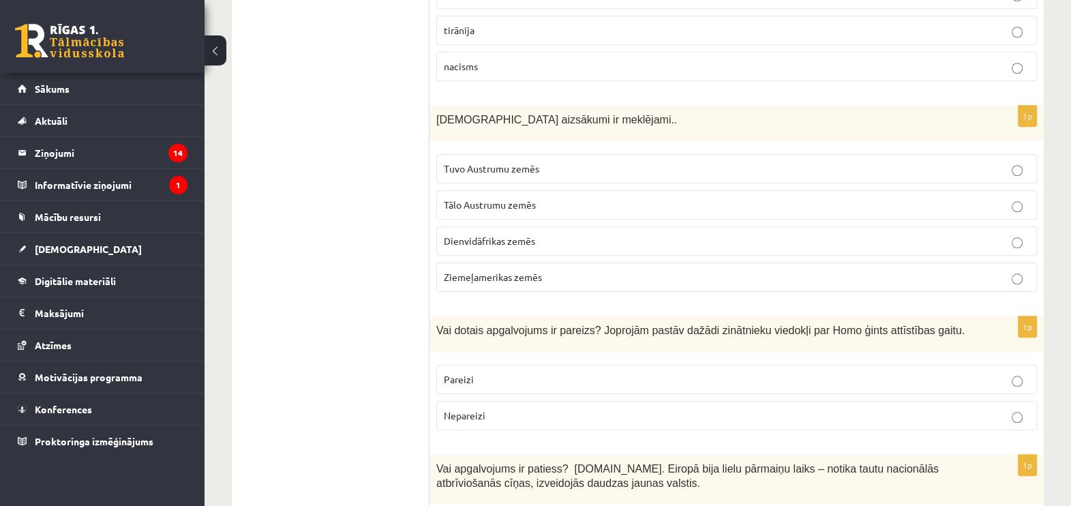
scroll to position [1587, 0]
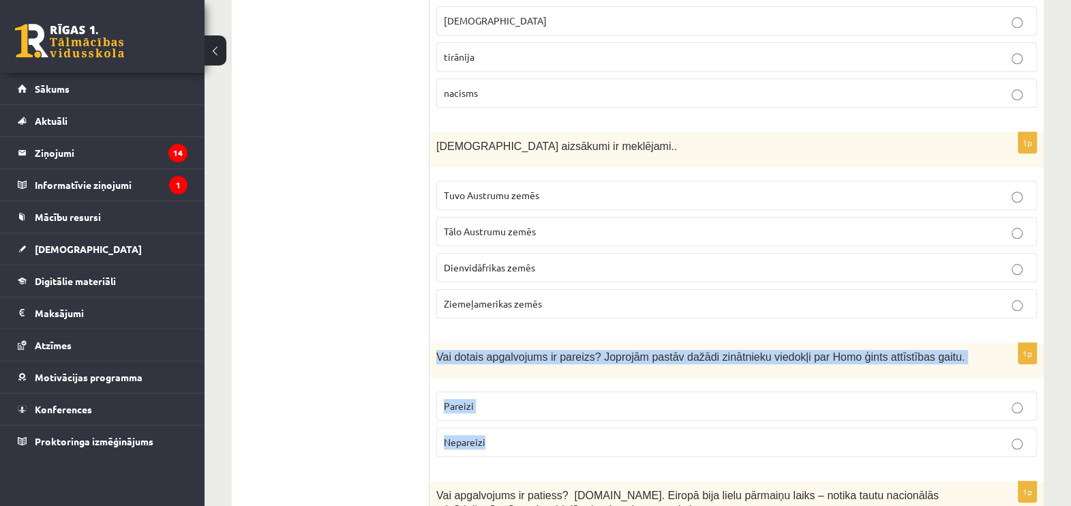
drag, startPoint x: 435, startPoint y: 331, endPoint x: 585, endPoint y: 440, distance: 185.5
click at [585, 440] on div "1p Vai dotais apgalvojums ir pareizs? Joprojām pastāv dažādi zinātnieku viedokļ…" at bounding box center [737, 405] width 614 height 125
drag, startPoint x: 585, startPoint y: 440, endPoint x: 532, endPoint y: 341, distance: 112.3
click at [545, 391] on label "Pareizi" at bounding box center [736, 405] width 601 height 29
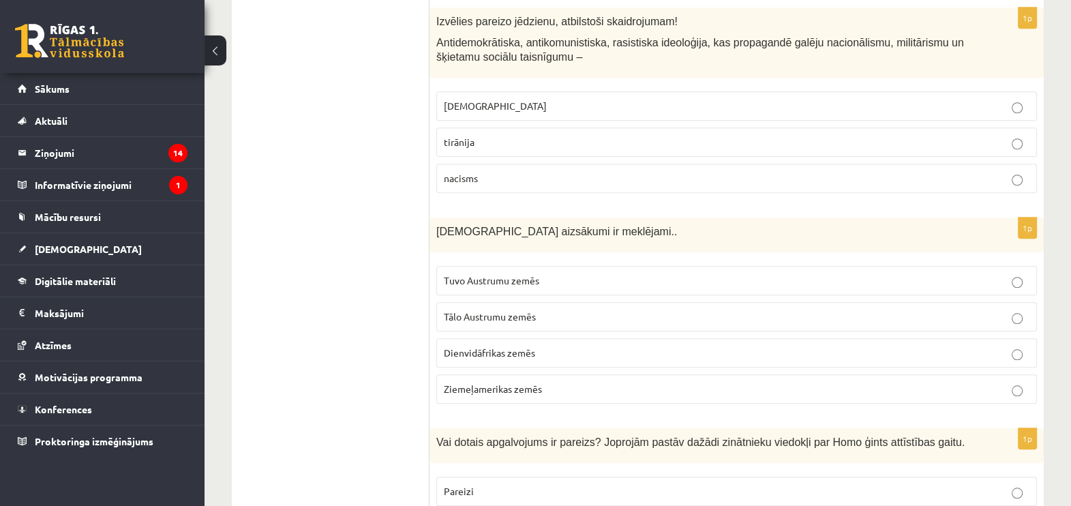
scroll to position [1417, 0]
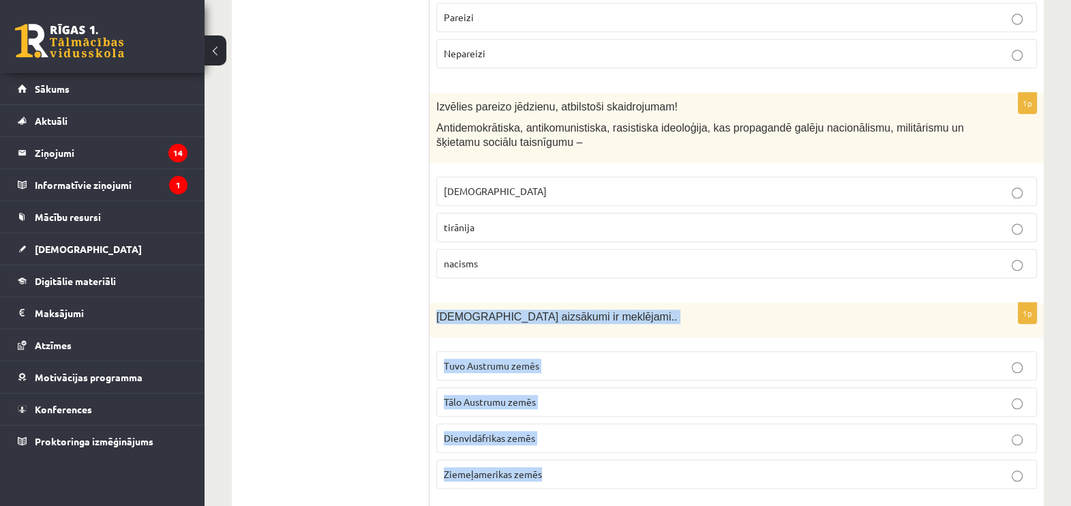
drag, startPoint x: 441, startPoint y: 294, endPoint x: 622, endPoint y: 444, distance: 234.8
click at [622, 444] on div "1p Kristietības aizsākumi ir meklējami.. Tuvo Austrumu zemēs Tālo Austrumu zemē…" at bounding box center [737, 401] width 614 height 197
drag, startPoint x: 622, startPoint y: 444, endPoint x: 515, endPoint y: 295, distance: 183.7
click at [573, 359] on p "Tuvo Austrumu zemēs" at bounding box center [737, 366] width 586 height 14
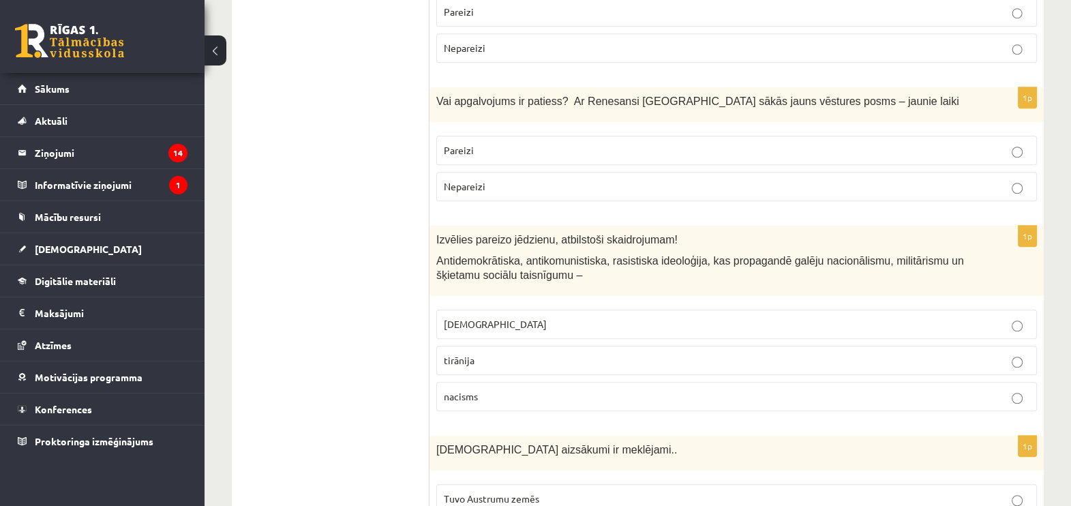
scroll to position [1246, 0]
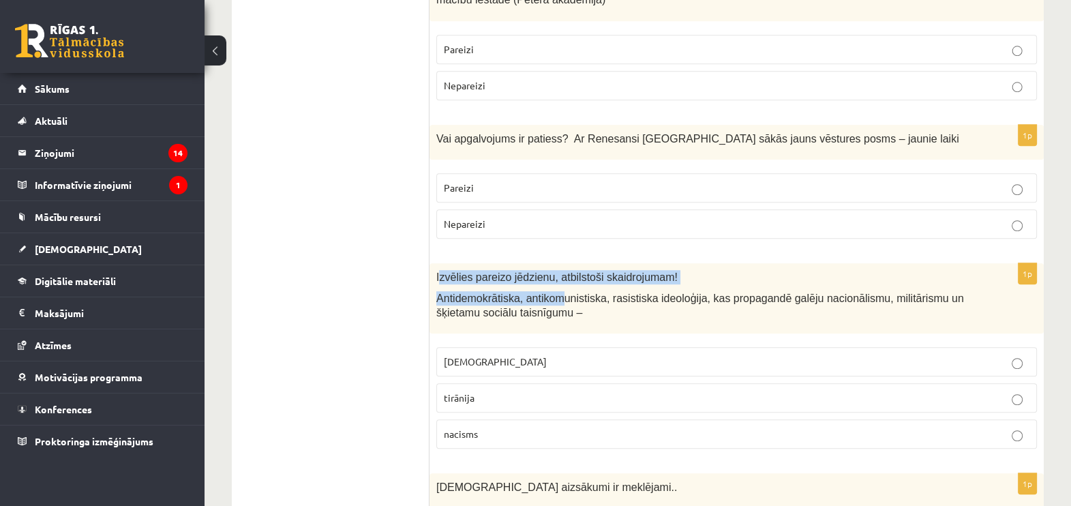
drag, startPoint x: 440, startPoint y: 252, endPoint x: 554, endPoint y: 269, distance: 115.8
click at [554, 269] on div "Izvēlies pareizo jēdzienu, atbilstoši skaidrojumam! Antidemokrātiska, antikomun…" at bounding box center [737, 298] width 614 height 70
drag, startPoint x: 554, startPoint y: 269, endPoint x: 445, endPoint y: 252, distance: 110.5
click at [445, 271] on span "Izvēlies pareizo jēdzienu, atbilstoši skaidrojumam!" at bounding box center [556, 277] width 241 height 12
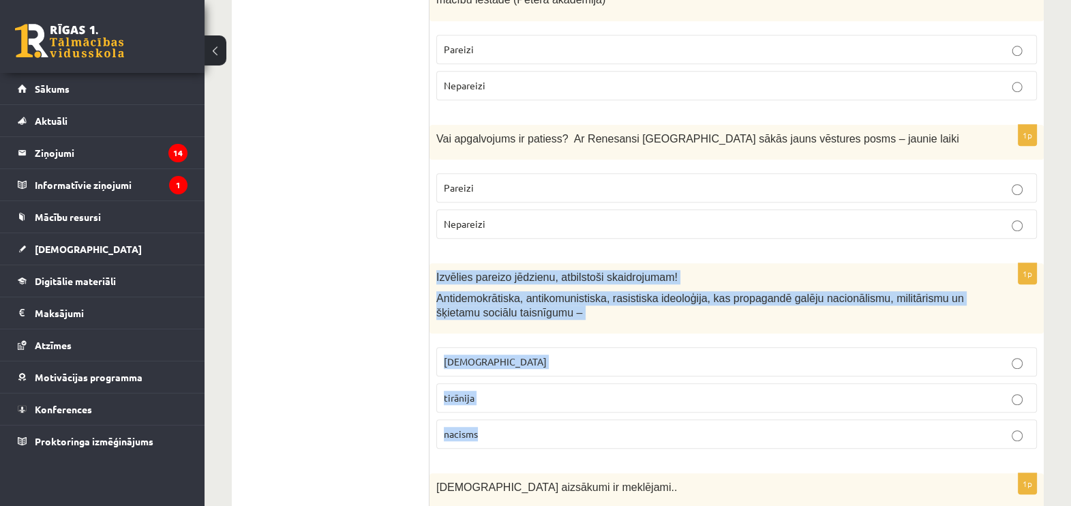
drag, startPoint x: 432, startPoint y: 252, endPoint x: 576, endPoint y: 398, distance: 204.9
click at [576, 398] on div "1p Izvēlies pareizo jēdzienu, atbilstoši skaidrojumam! Antidemokrātiska, antiko…" at bounding box center [737, 361] width 614 height 196
drag, startPoint x: 576, startPoint y: 398, endPoint x: 518, endPoint y: 265, distance: 144.4
click at [491, 427] on p "nacisms" at bounding box center [737, 434] width 586 height 14
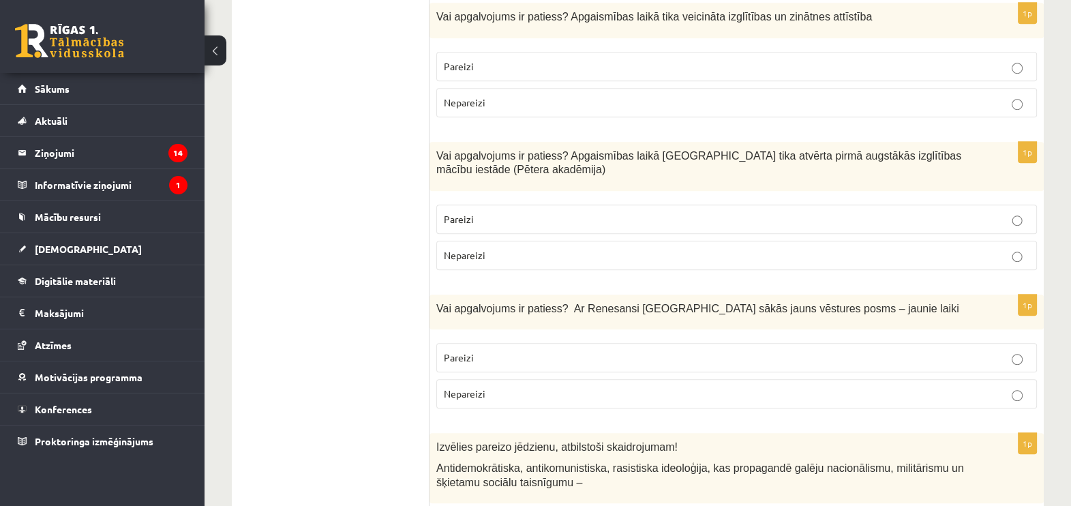
scroll to position [1076, 0]
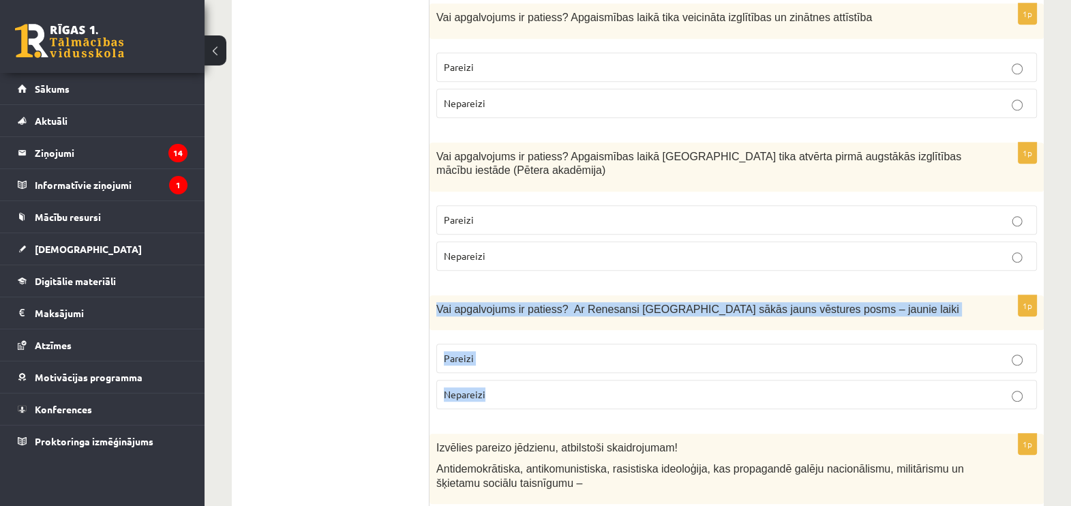
drag, startPoint x: 436, startPoint y: 288, endPoint x: 796, endPoint y: 368, distance: 368.1
click at [796, 368] on div "1p Vai apgalvojums ir patiess? Ar Renesansi Eiropā sākās jauns vēstures posms –…" at bounding box center [737, 357] width 614 height 125
click at [494, 344] on label "Pareizi" at bounding box center [736, 358] width 601 height 29
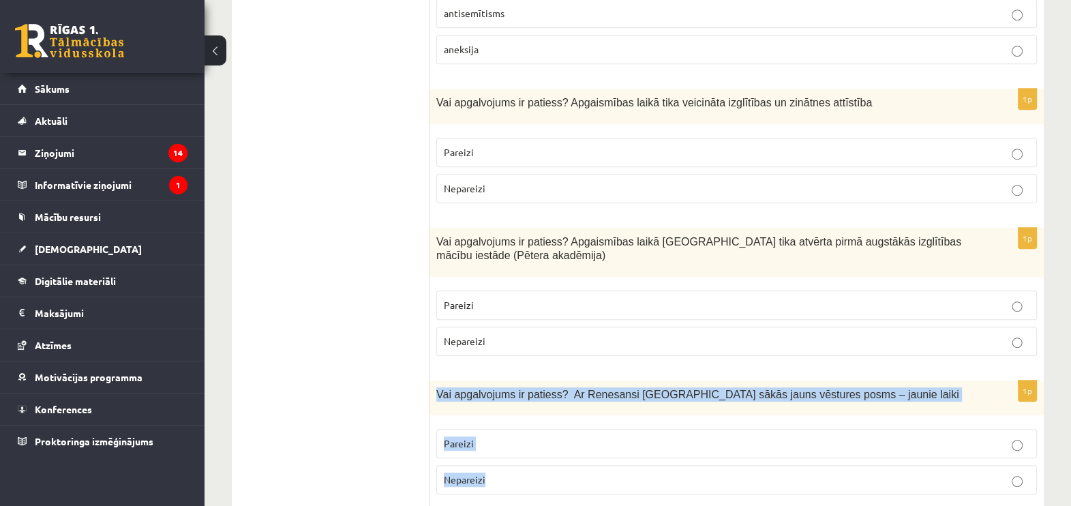
scroll to position [905, 0]
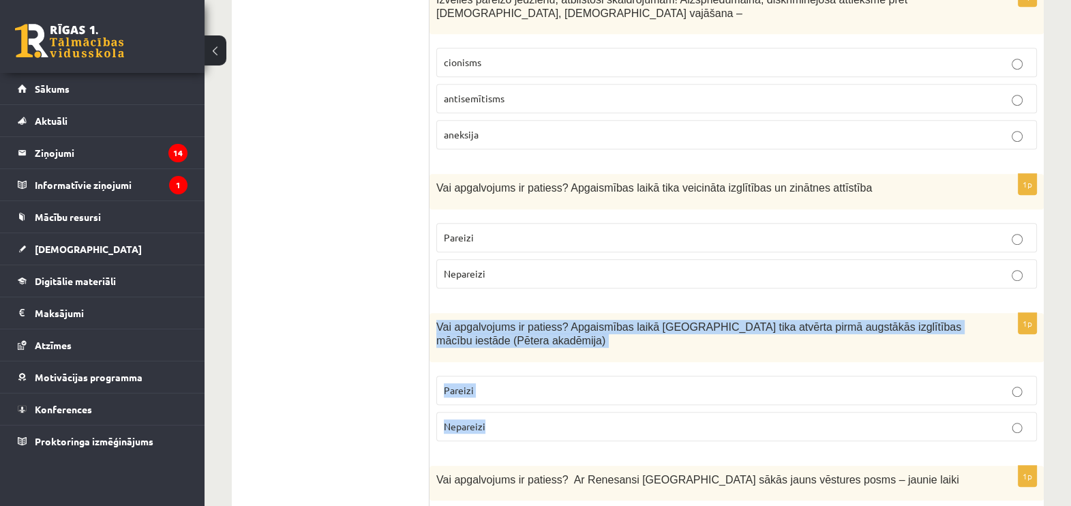
drag, startPoint x: 436, startPoint y: 305, endPoint x: 536, endPoint y: 389, distance: 130.2
click at [536, 389] on div "1p Vai apgalvojums ir patiess? Apgaismības laikā Jelgavā tika atvērta pirmā aug…" at bounding box center [737, 382] width 614 height 139
drag, startPoint x: 536, startPoint y: 389, endPoint x: 485, endPoint y: 307, distance: 96.1
click at [515, 383] on p "Pareizi" at bounding box center [737, 390] width 586 height 14
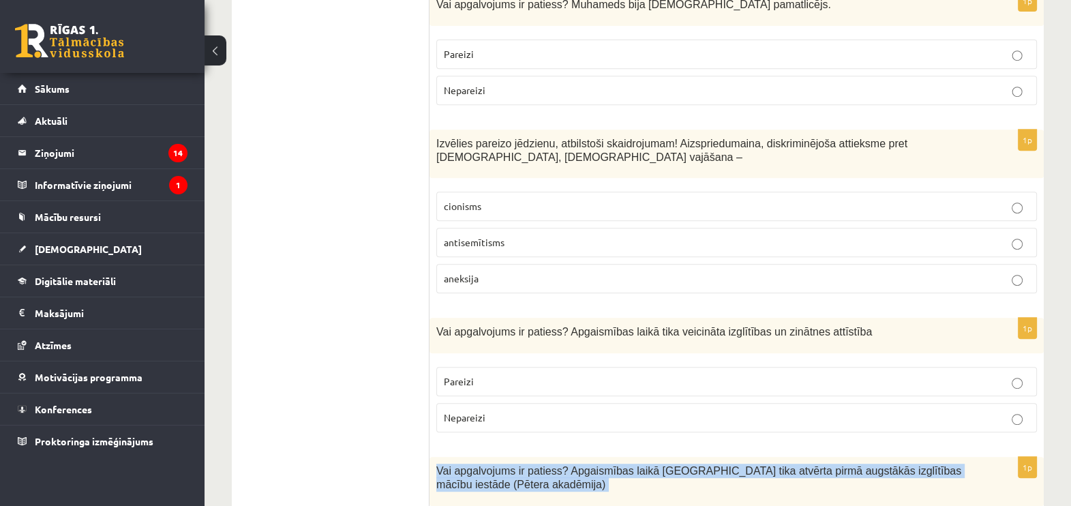
scroll to position [735, 0]
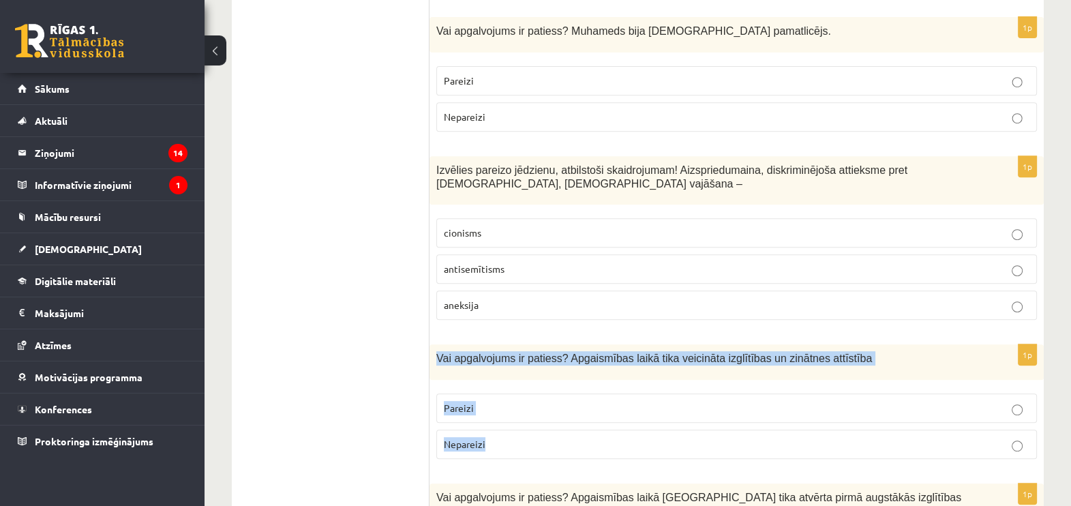
drag, startPoint x: 436, startPoint y: 338, endPoint x: 534, endPoint y: 425, distance: 131.3
click at [534, 425] on div "1p Vai apgalvojums ir patiess? Apgaismības laikā tika veicināta izglītības un z…" at bounding box center [737, 406] width 614 height 125
drag, startPoint x: 534, startPoint y: 425, endPoint x: 488, endPoint y: 336, distance: 100.6
click at [541, 399] on label "Pareizi" at bounding box center [736, 407] width 601 height 29
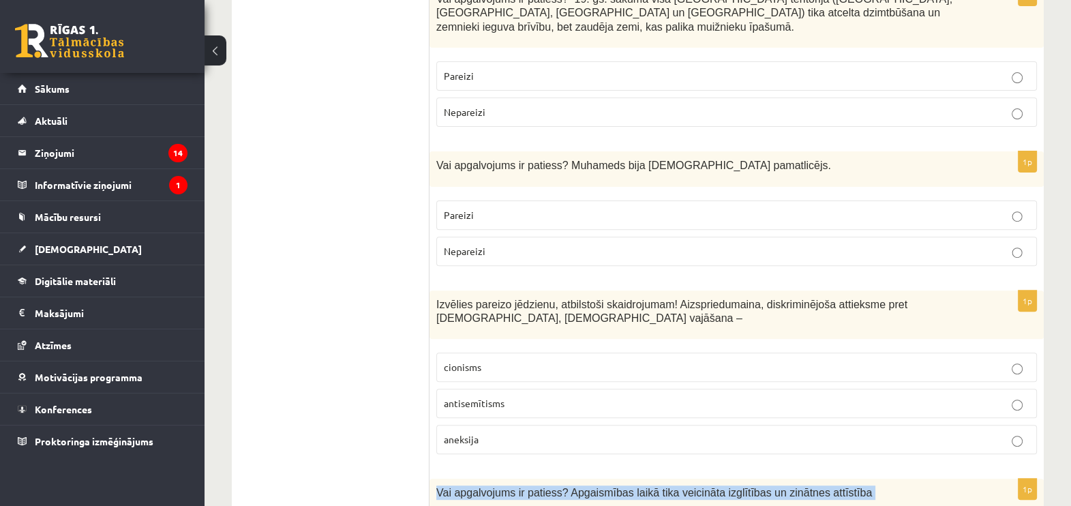
scroll to position [565, 0]
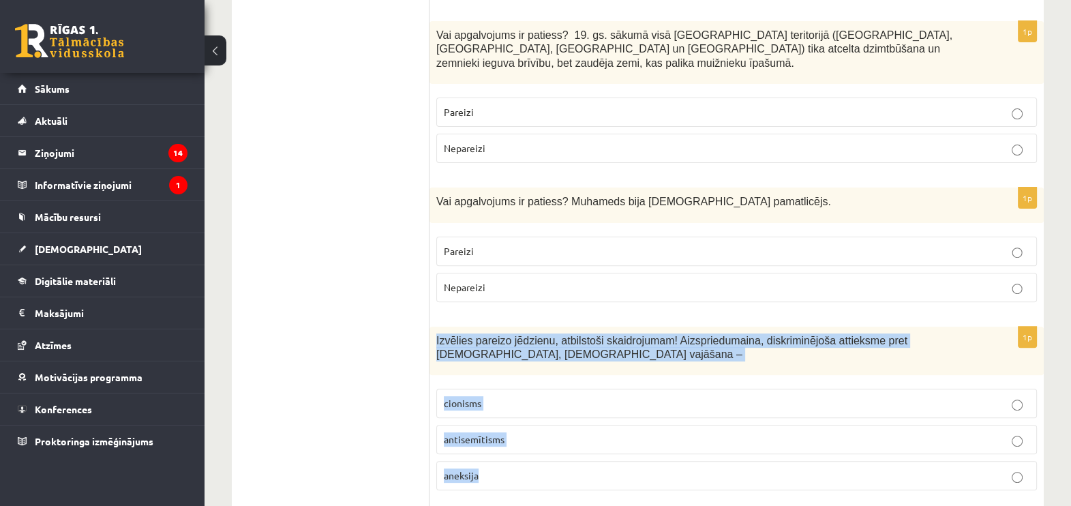
drag, startPoint x: 434, startPoint y: 321, endPoint x: 512, endPoint y: 453, distance: 153.4
click at [512, 453] on div "1p Izvēlies pareizo jēdzienu, atbilstoši skaidrojumam! Aizspriedumaina, diskrim…" at bounding box center [737, 414] width 614 height 175
drag, startPoint x: 512, startPoint y: 453, endPoint x: 441, endPoint y: 327, distance: 145.3
click at [564, 432] on p "antisemītisms" at bounding box center [737, 439] width 586 height 14
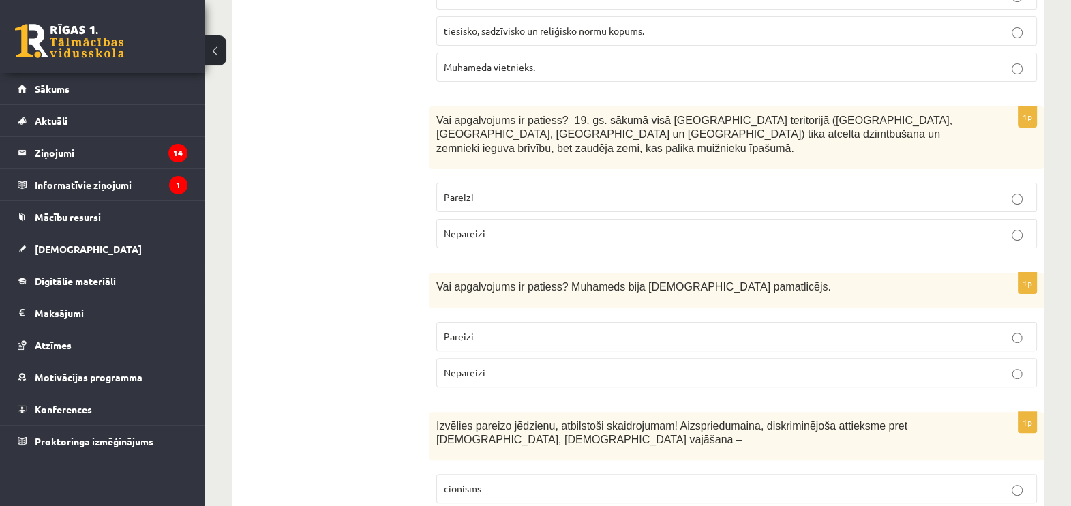
scroll to position [394, 0]
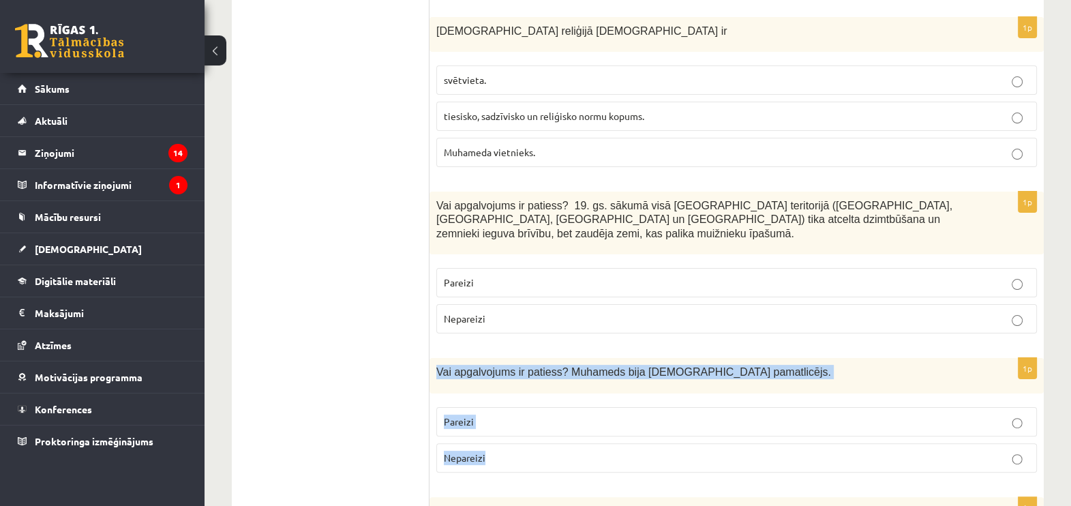
drag, startPoint x: 433, startPoint y: 350, endPoint x: 823, endPoint y: 445, distance: 401.4
click at [823, 445] on div "1p Vai apgalvojums ir patiess? Muhameds bija islāma pamatlicējs. Pareizi Nepare…" at bounding box center [737, 420] width 614 height 125
click at [513, 415] on p "Pareizi" at bounding box center [737, 422] width 586 height 14
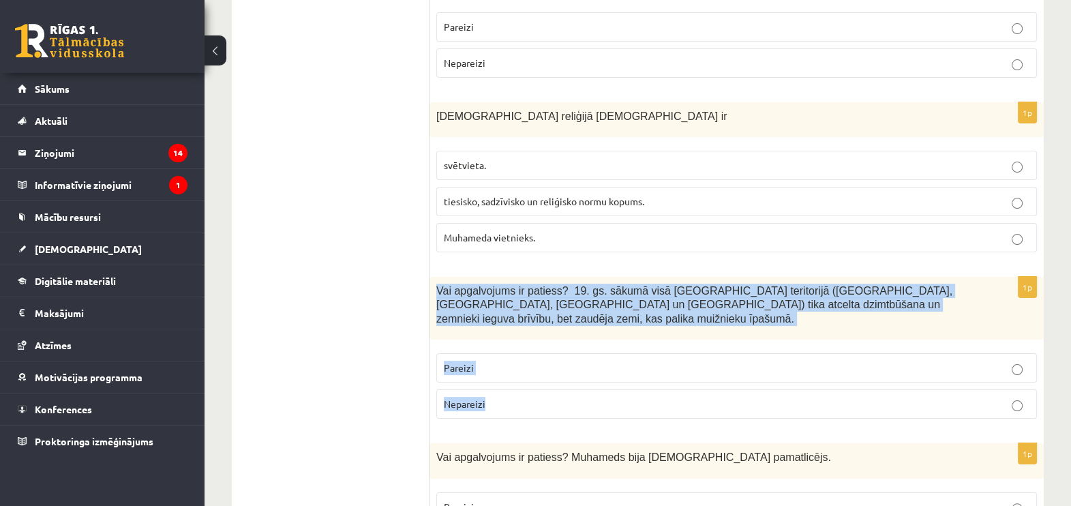
drag, startPoint x: 436, startPoint y: 283, endPoint x: 593, endPoint y: 382, distance: 186.0
click at [593, 382] on div "1p Vai apgalvojums ir patiess? 19. gs. sākumā visā Latvijas teritorijā (Kurzemē…" at bounding box center [737, 353] width 614 height 153
drag, startPoint x: 593, startPoint y: 382, endPoint x: 556, endPoint y: 293, distance: 96.0
click at [531, 397] on p "Nepareizi" at bounding box center [737, 404] width 586 height 14
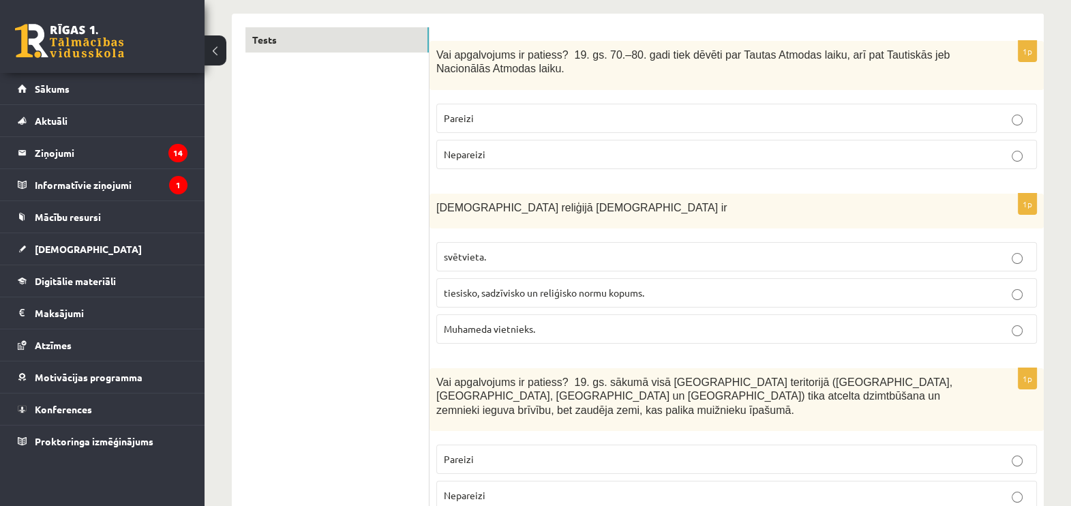
scroll to position [224, 0]
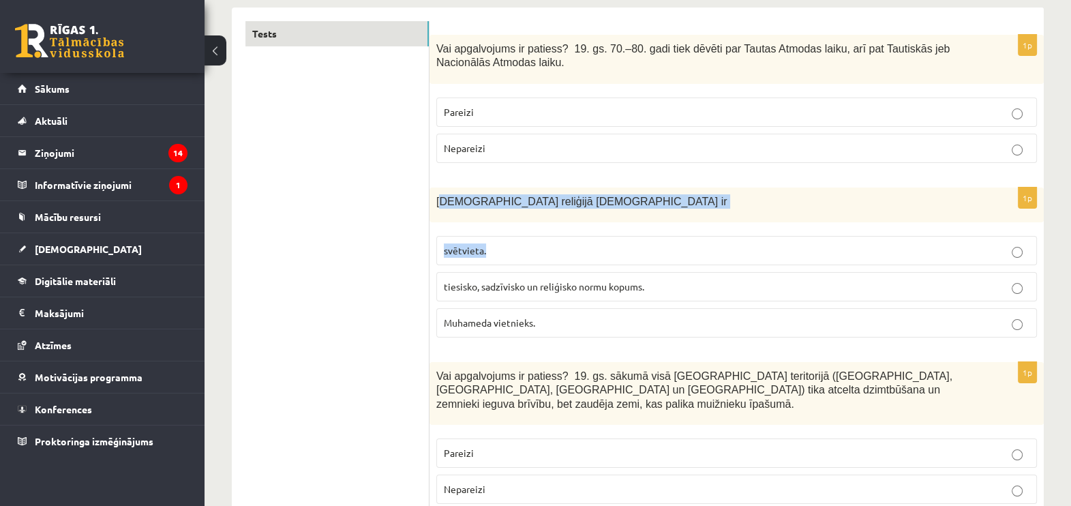
drag, startPoint x: 438, startPoint y: 198, endPoint x: 583, endPoint y: 224, distance: 146.9
click at [583, 224] on div "1p Islāma reliģijā Šariata ir svētvieta. tiesisko, sadzīvisko un reliģisko norm…" at bounding box center [737, 268] width 614 height 161
drag, startPoint x: 583, startPoint y: 224, endPoint x: 493, endPoint y: 205, distance: 92.1
click at [493, 205] on span "Islāma reliģijā Šariata ir" at bounding box center [581, 202] width 290 height 12
click at [431, 196] on div "Islāma reliģijā Šariata ir" at bounding box center [737, 205] width 614 height 35
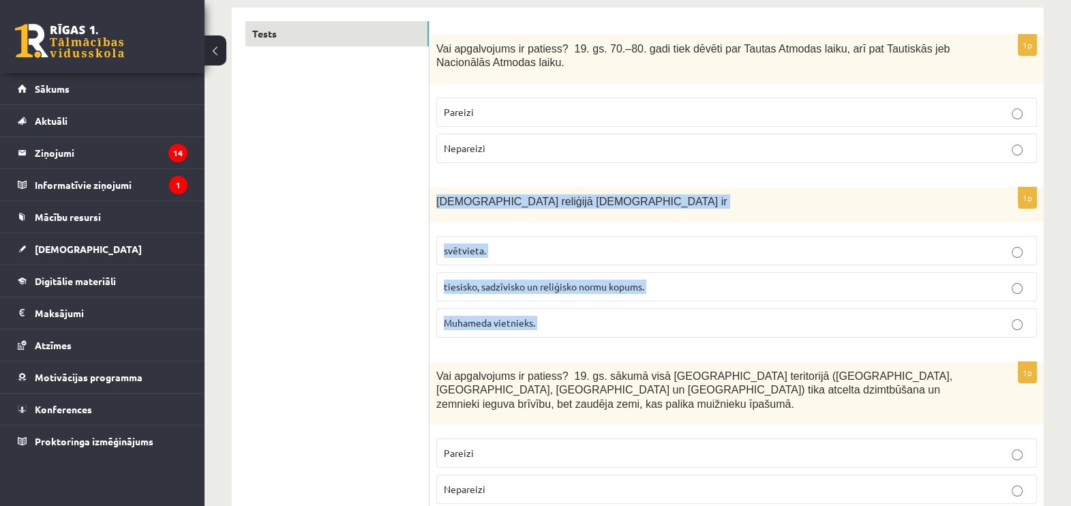
drag, startPoint x: 432, startPoint y: 196, endPoint x: 586, endPoint y: 316, distance: 195.7
click at [586, 316] on div "1p Islāma reliģijā Šariata ir svētvieta. tiesisko, sadzīvisko un reliģisko norm…" at bounding box center [737, 268] width 614 height 161
drag, startPoint x: 586, startPoint y: 316, endPoint x: 537, endPoint y: 288, distance: 55.9
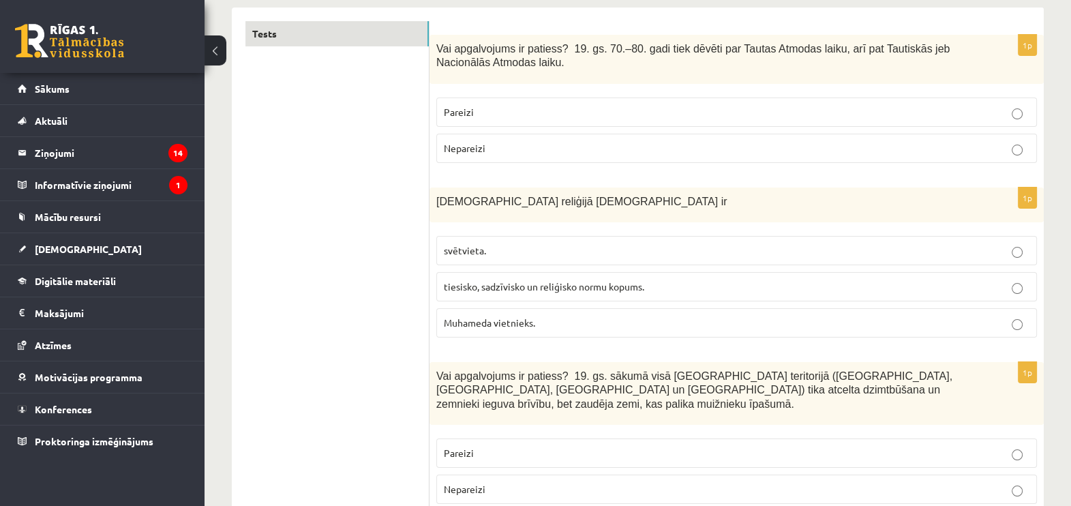
drag, startPoint x: 431, startPoint y: 197, endPoint x: 542, endPoint y: 211, distance: 112.0
click at [543, 211] on div "Islāma reliģijā Šariata ir" at bounding box center [737, 205] width 614 height 35
click at [485, 196] on span "Islāma reliģijā Šariata ir" at bounding box center [581, 202] width 290 height 12
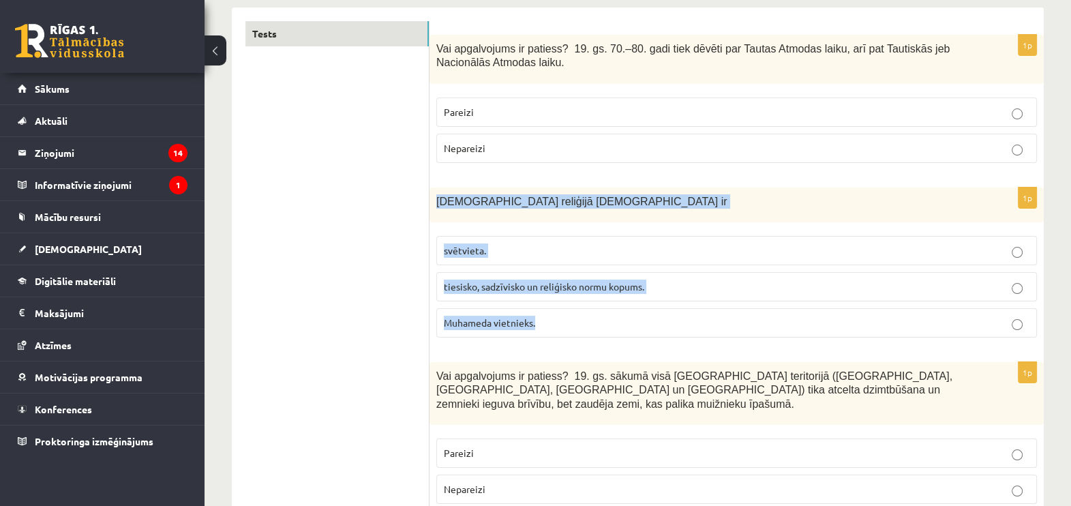
drag, startPoint x: 436, startPoint y: 196, endPoint x: 579, endPoint y: 303, distance: 178.4
click at [579, 303] on div "1p Islāma reliģijā Šariata ir svētvieta. tiesisko, sadzīvisko un reliģisko norm…" at bounding box center [737, 268] width 614 height 161
drag, startPoint x: 579, startPoint y: 303, endPoint x: 547, endPoint y: 282, distance: 38.4
click at [530, 284] on span "tiesisko, sadzīvisko un reliģisko normu kopums." at bounding box center [544, 286] width 200 height 12
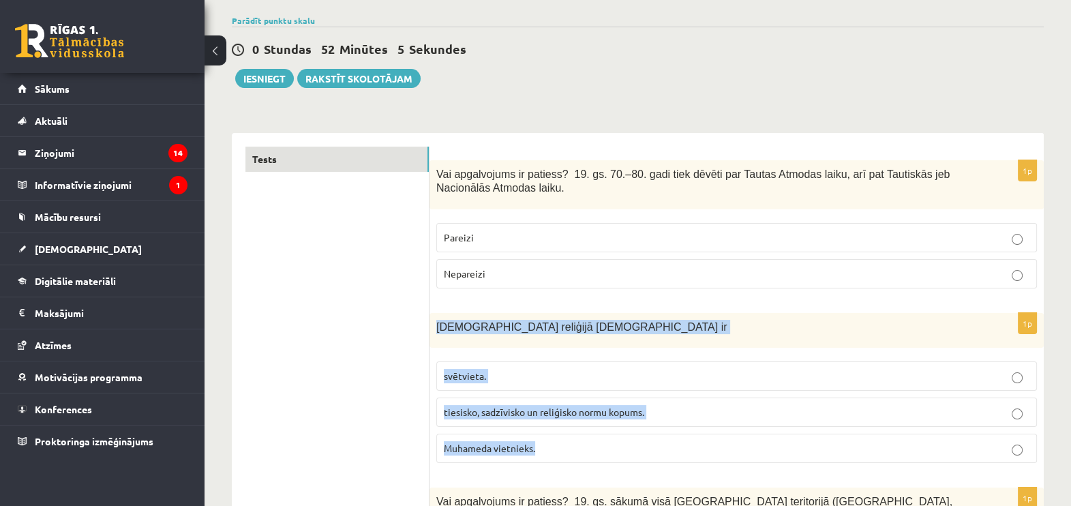
scroll to position [0, 0]
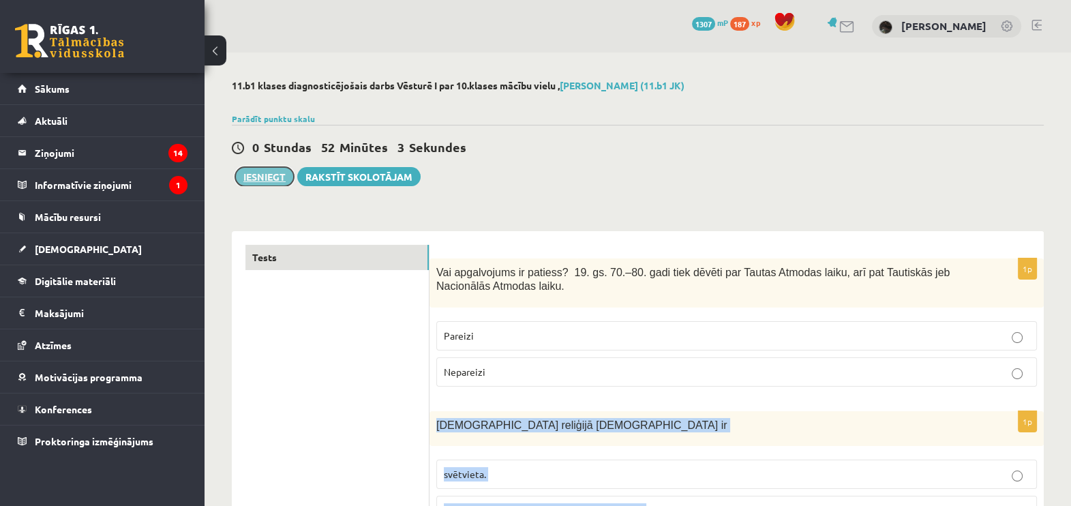
click at [283, 175] on button "Iesniegt" at bounding box center [264, 176] width 59 height 19
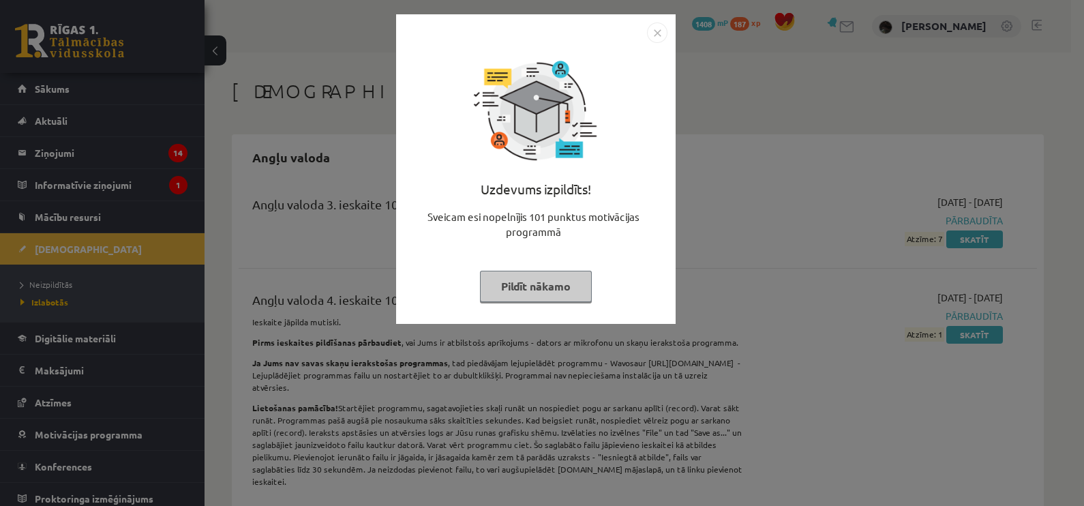
click at [522, 288] on button "Pildīt nākamo" at bounding box center [536, 286] width 112 height 31
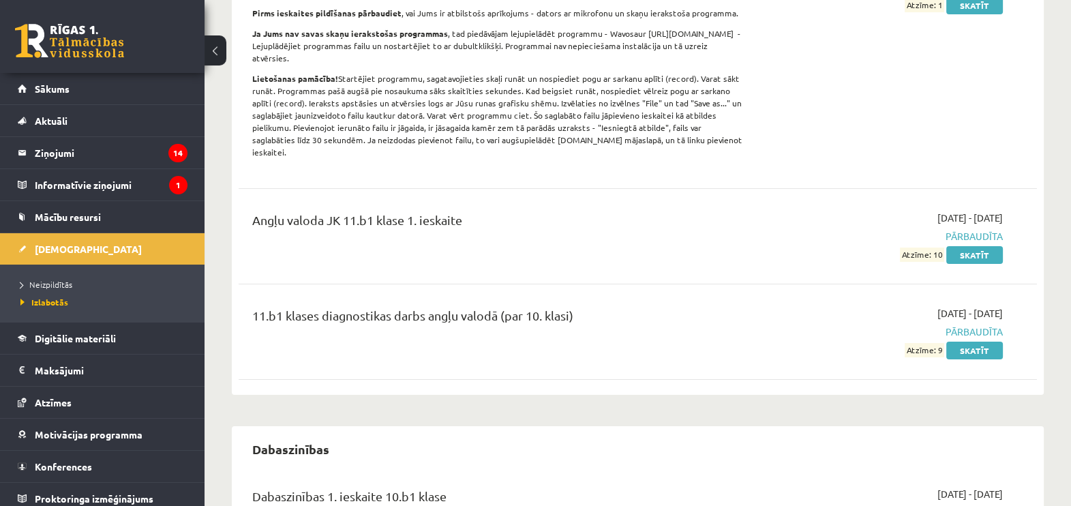
scroll to position [340, 0]
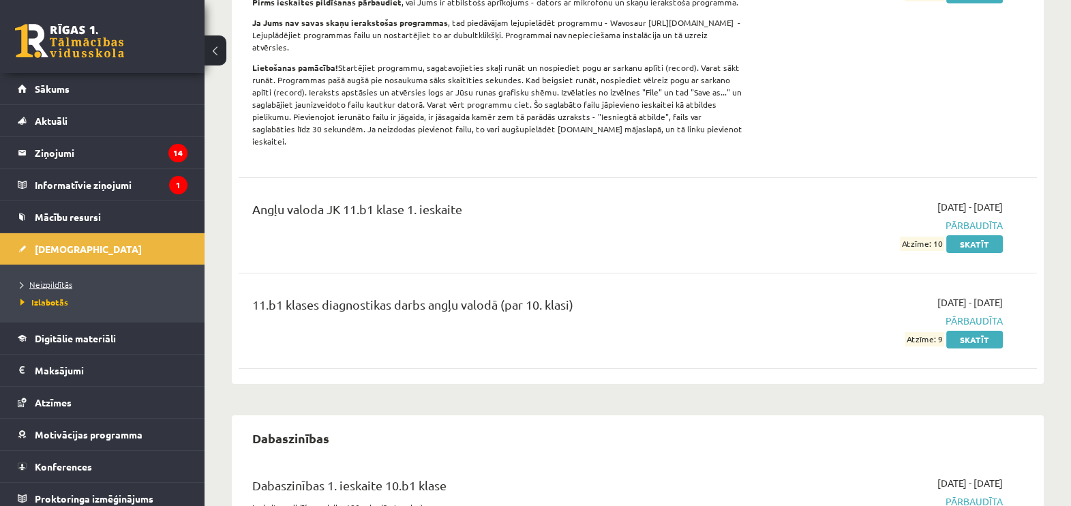
click at [65, 280] on span "Neizpildītās" at bounding box center [46, 284] width 52 height 11
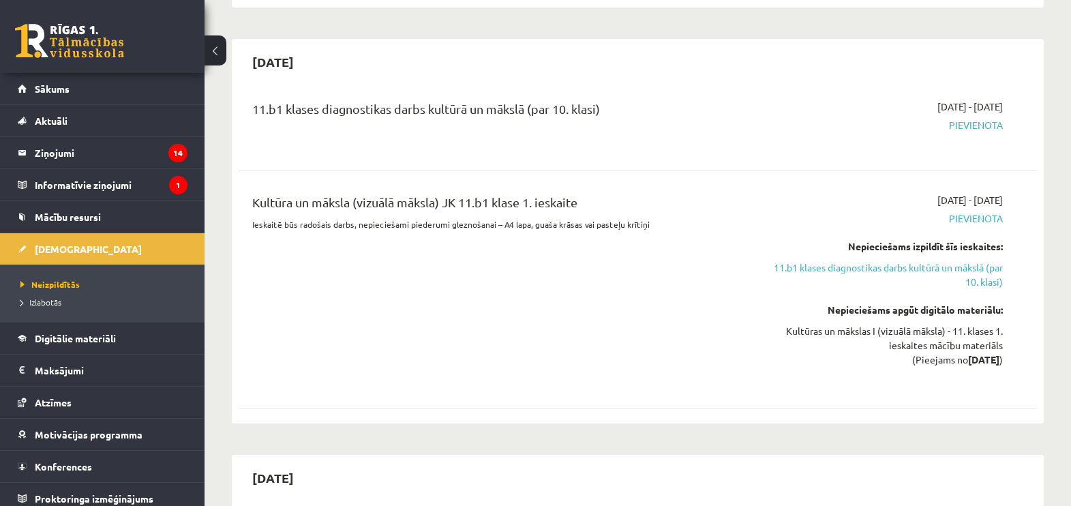
click at [920, 158] on div "11.b1 klases diagnostikas darbs kultūrā un mākslā (par 10. klasi) [DATE] - [DAT…" at bounding box center [638, 124] width 798 height 76
click at [890, 264] on link "11.b1 klases diagnostikas darbs kultūrā un mākslā (par 10. klasi)" at bounding box center [884, 274] width 237 height 29
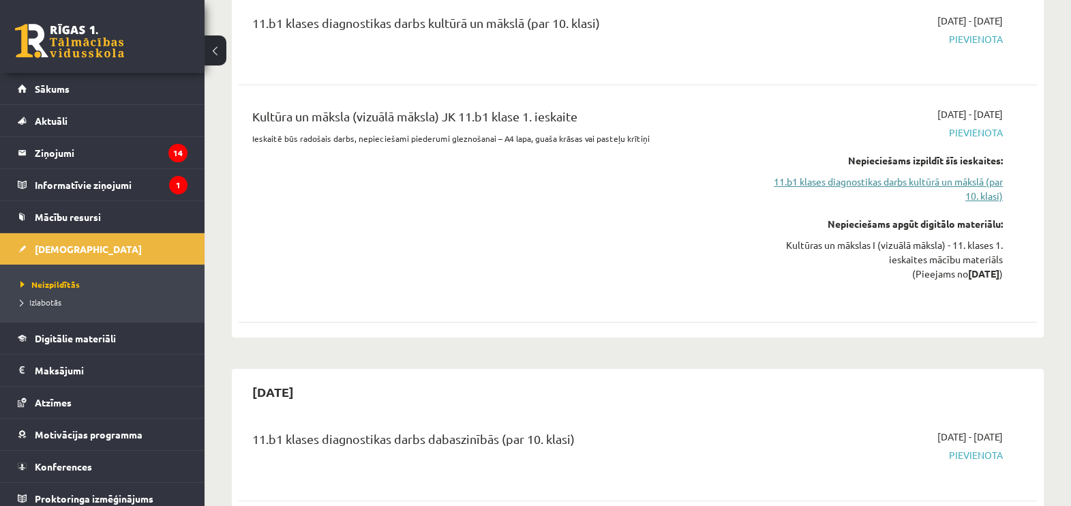
click at [890, 188] on link "11.b1 klases diagnostikas darbs kultūrā un mākslā (par 10. klasi)" at bounding box center [884, 189] width 237 height 29
click at [896, 186] on link "11.b1 klases diagnostikas darbs kultūrā un mākslā (par 10. klasi)" at bounding box center [884, 189] width 237 height 29
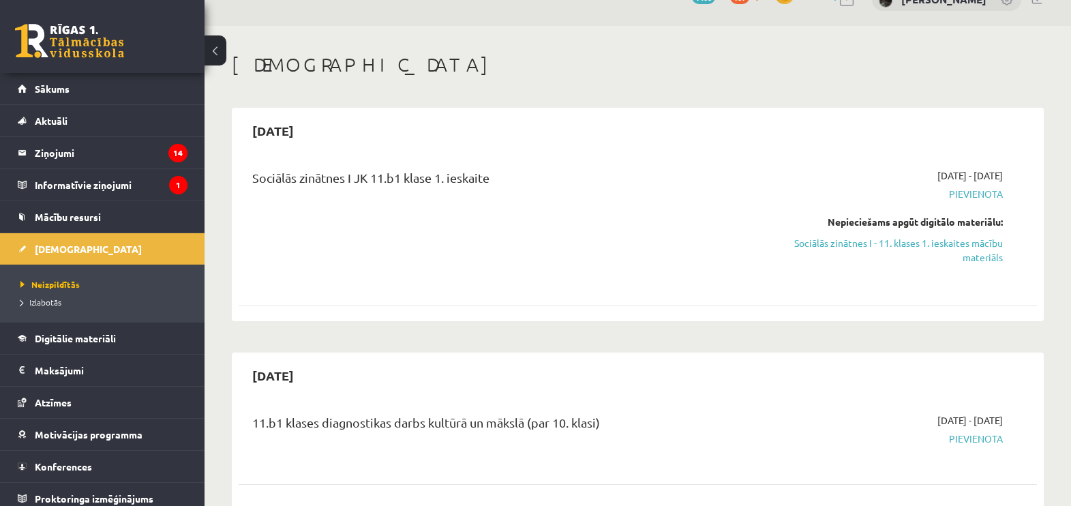
scroll to position [0, 0]
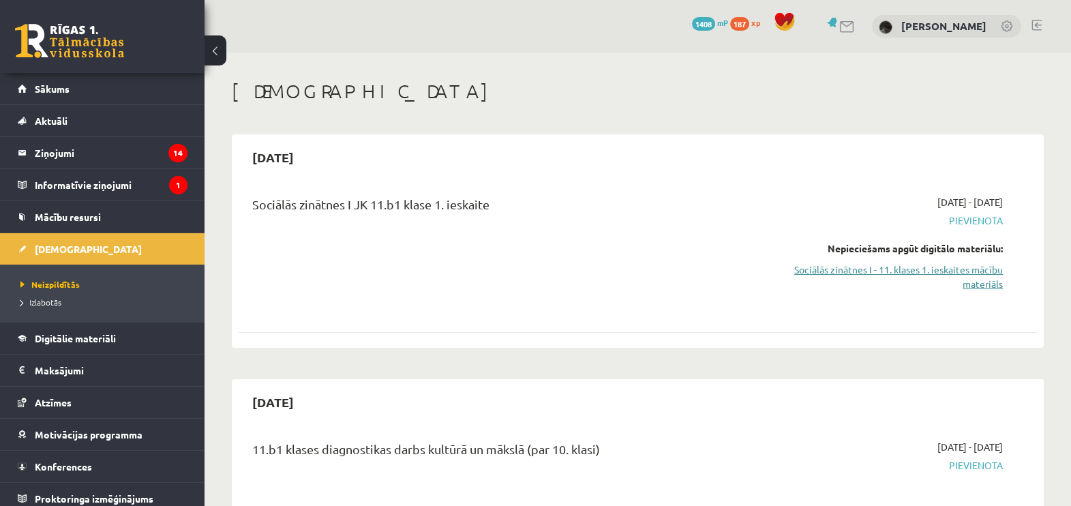
click at [863, 265] on link "Sociālās zinātnes I - 11. klases 1. ieskaites mācību materiāls" at bounding box center [884, 277] width 237 height 29
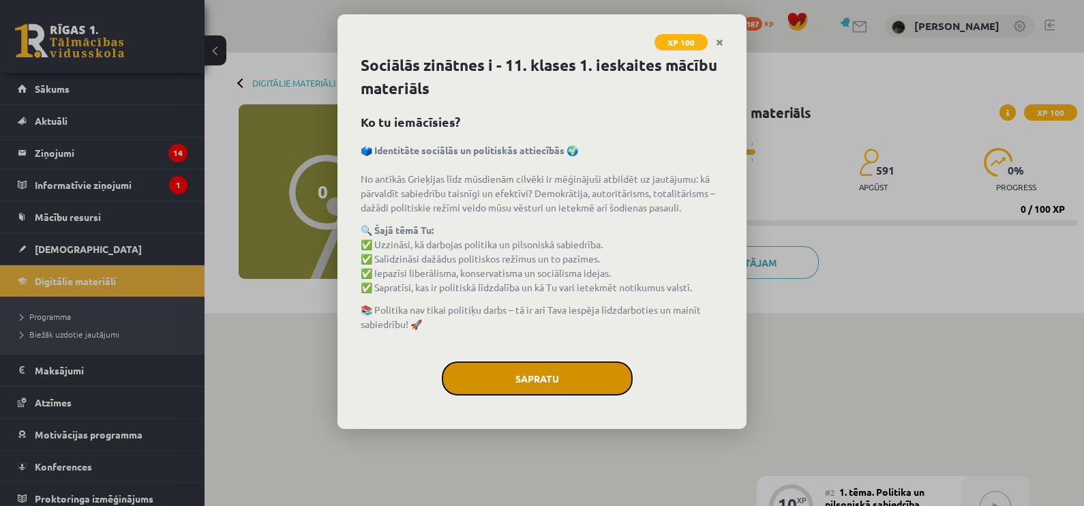
click at [537, 383] on button "Sapratu" at bounding box center [537, 378] width 191 height 34
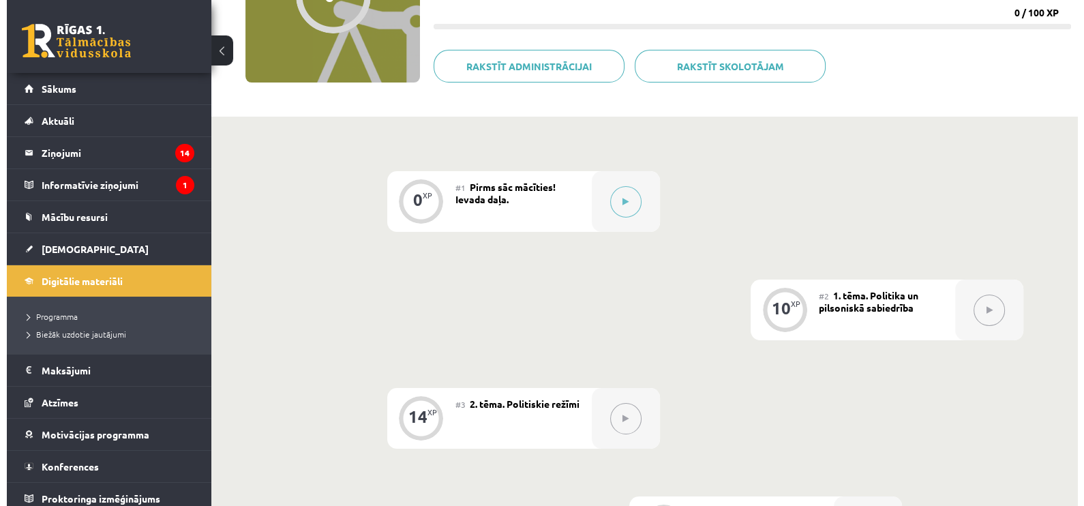
scroll to position [256, 0]
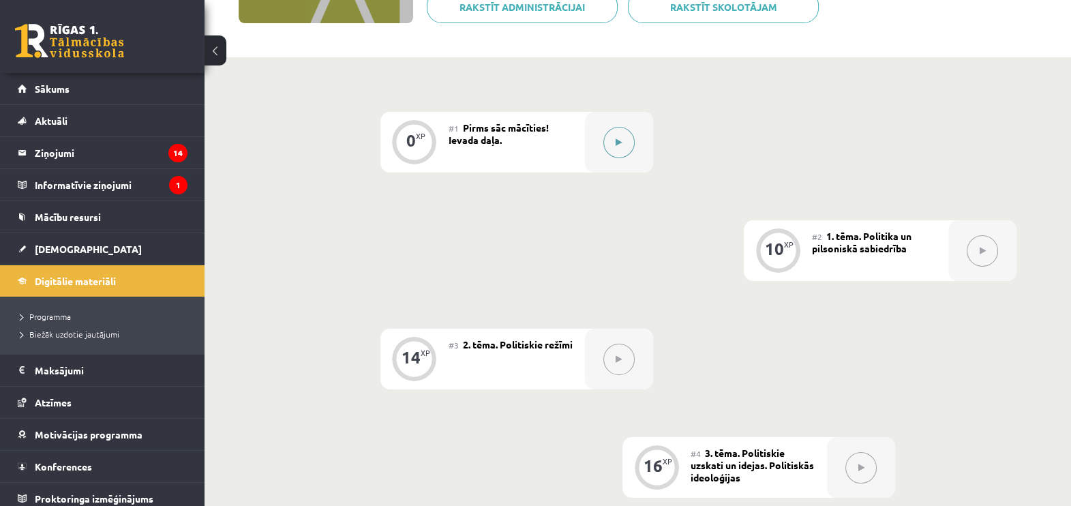
click at [623, 141] on button at bounding box center [618, 142] width 31 height 31
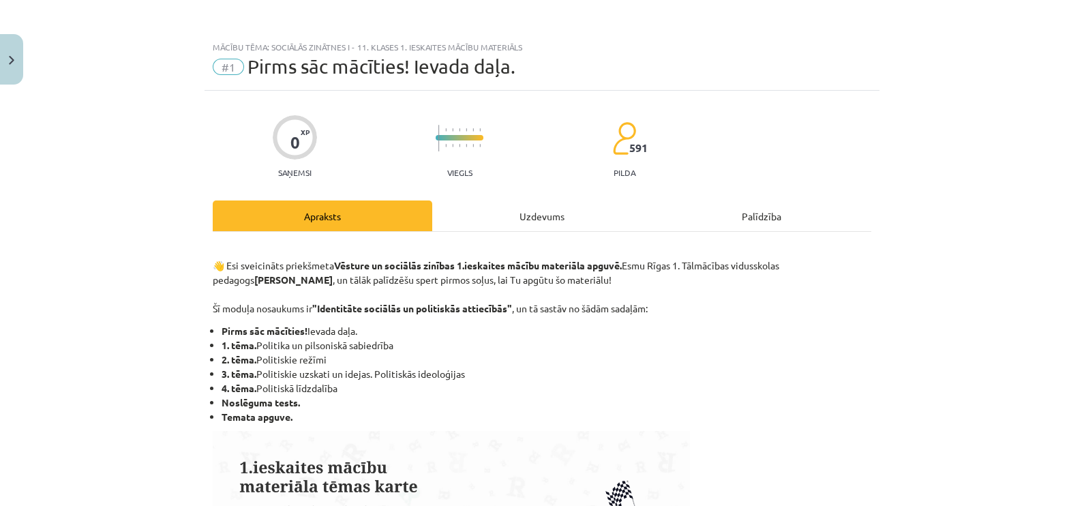
click at [538, 227] on div "Uzdevums" at bounding box center [542, 215] width 220 height 31
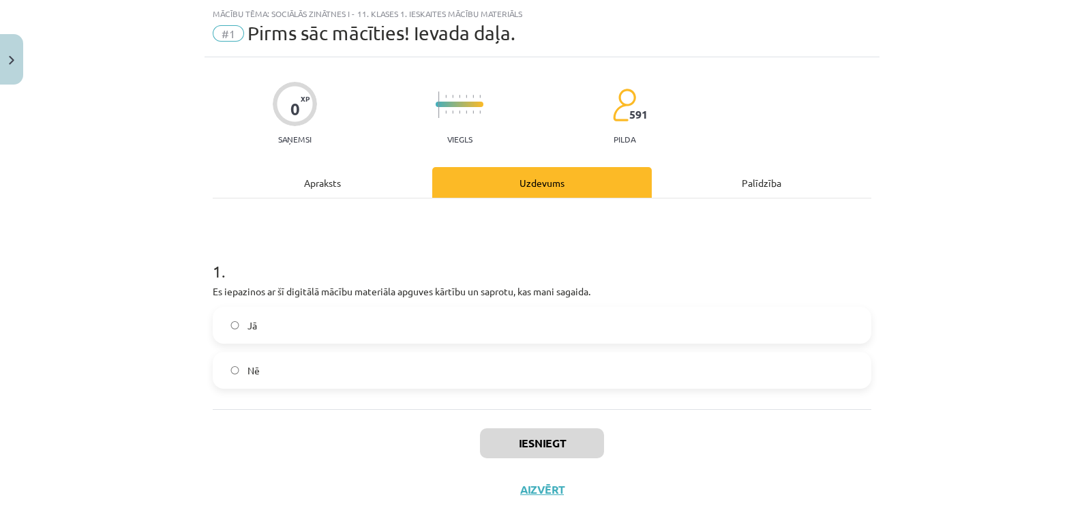
scroll to position [33, 0]
click at [255, 329] on label "Jā" at bounding box center [542, 325] width 656 height 34
click at [586, 449] on button "Iesniegt" at bounding box center [542, 443] width 124 height 30
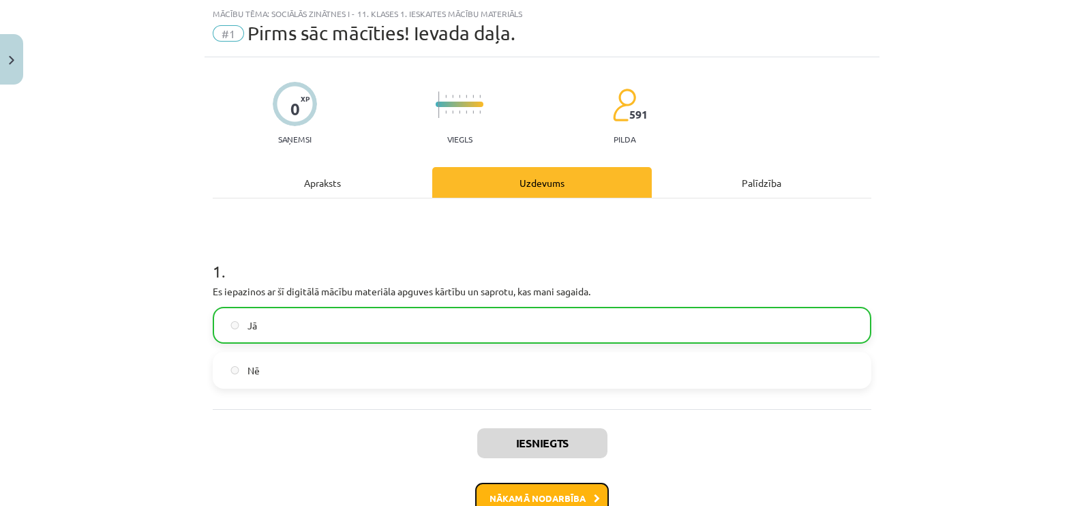
click at [584, 504] on button "Nākamā nodarbība" at bounding box center [542, 498] width 134 height 31
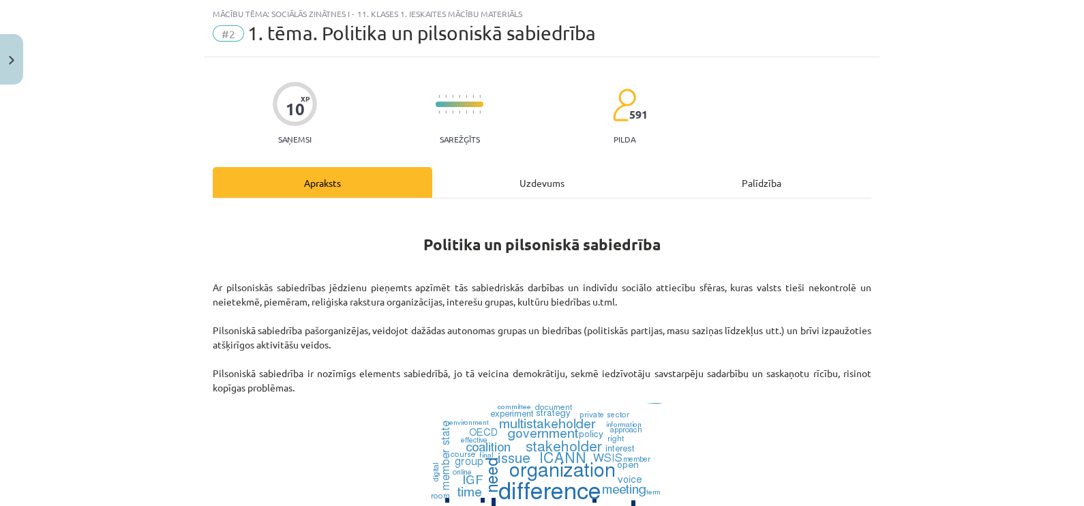
click at [575, 184] on div "Uzdevums" at bounding box center [542, 182] width 220 height 31
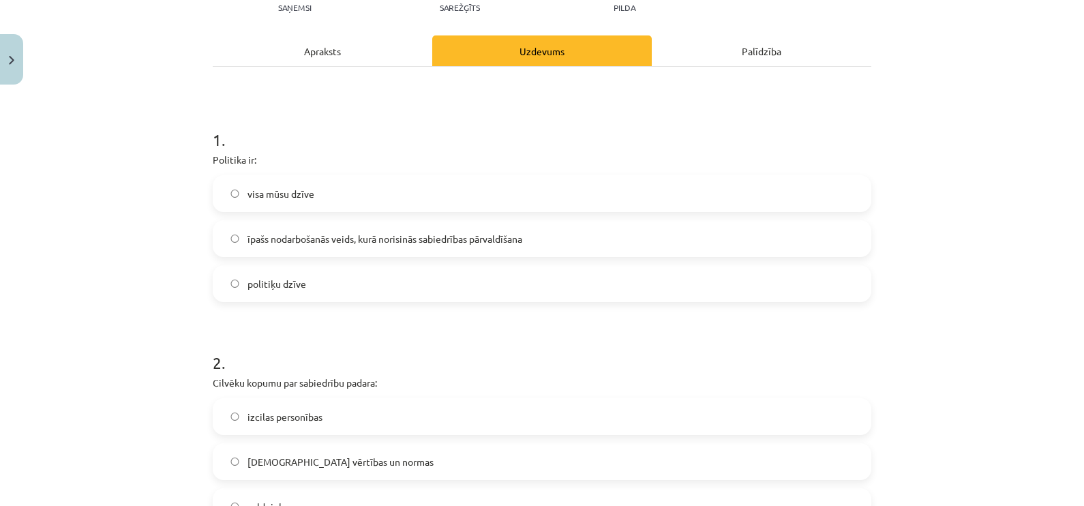
scroll to position [205, 0]
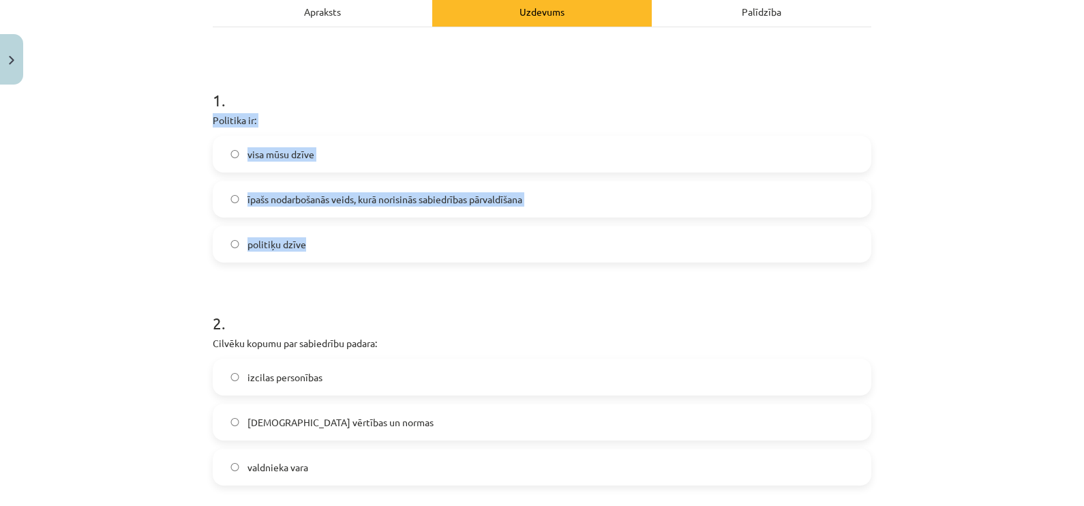
drag, startPoint x: 205, startPoint y: 119, endPoint x: 365, endPoint y: 227, distance: 193.6
drag, startPoint x: 365, startPoint y: 227, endPoint x: 357, endPoint y: 203, distance: 25.9
copy div "Politika ir: visa mūsu dzīve īpašs nodarbošanās veids, kurā norisinās sabiedrīb…"
click at [314, 194] on span "īpašs nodarbošanās veids, kurā norisinās sabiedrības pārvaldīšana" at bounding box center [385, 199] width 275 height 14
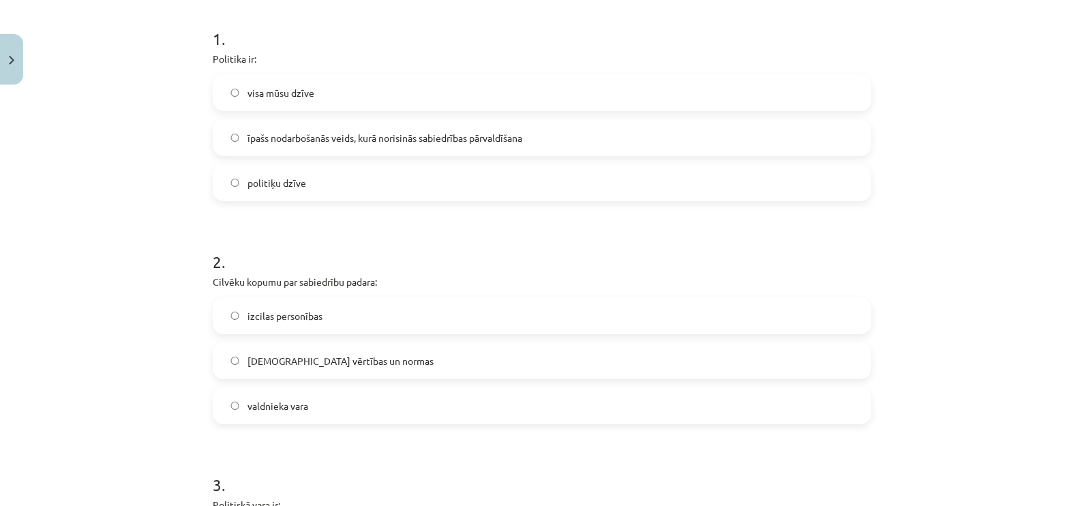
scroll to position [375, 0]
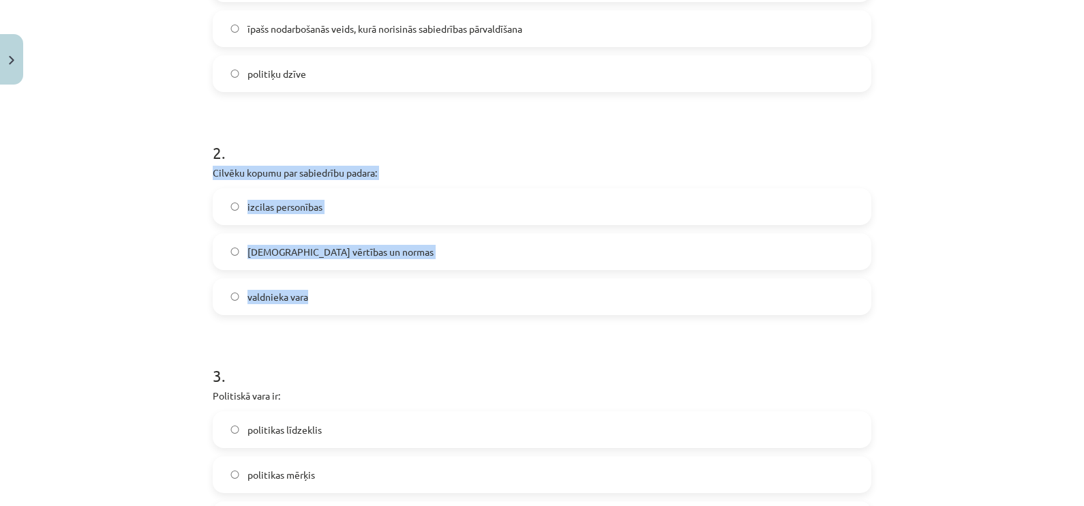
drag, startPoint x: 205, startPoint y: 168, endPoint x: 382, endPoint y: 286, distance: 212.4
click at [382, 286] on div "2 . Cilvēku kopumu par sabiedrību padara: izcilas personības kopīgās vērtības u…" at bounding box center [542, 217] width 659 height 196
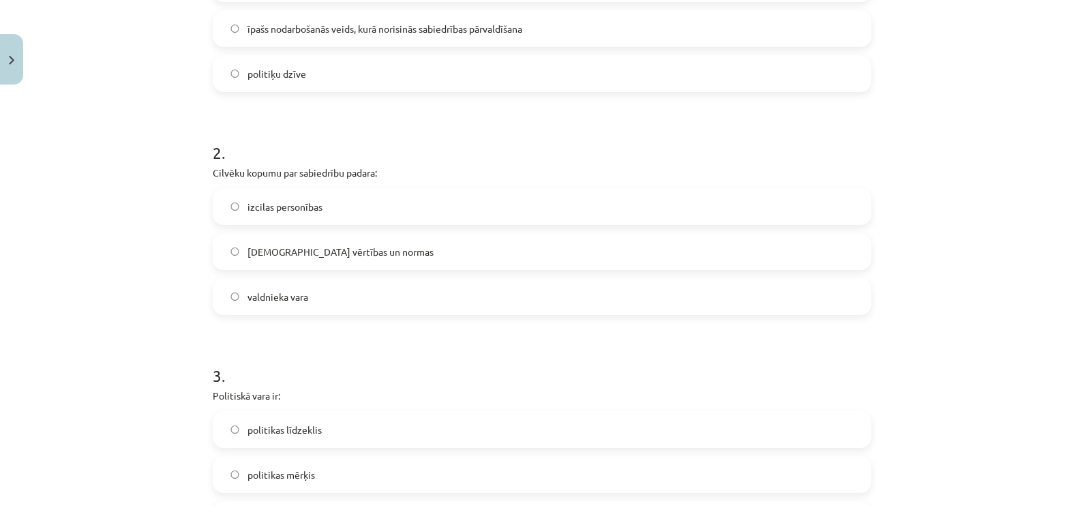
drag, startPoint x: 382, startPoint y: 286, endPoint x: 286, endPoint y: 164, distance: 155.5
drag, startPoint x: 286, startPoint y: 164, endPoint x: 221, endPoint y: 168, distance: 65.6
click at [221, 167] on p "Cilvēku kopumu par sabiedrību padara:" at bounding box center [542, 173] width 659 height 14
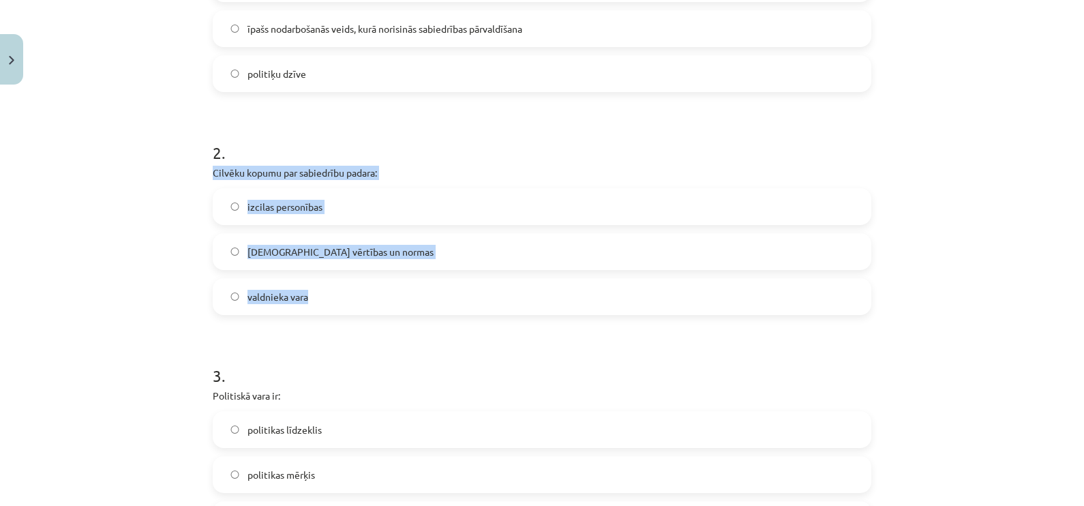
drag, startPoint x: 197, startPoint y: 170, endPoint x: 368, endPoint y: 279, distance: 202.6
click at [368, 279] on div "Mācību tēma: Sociālās zinātnes i - 11. klases 1. ieskaites mācību materiāls #2 …" at bounding box center [542, 253] width 1084 height 506
drag, startPoint x: 368, startPoint y: 279, endPoint x: 305, endPoint y: 168, distance: 127.4
copy div "Cilvēku kopumu par sabiedrību padara: izcilas personības kopīgās vērtības un no…"
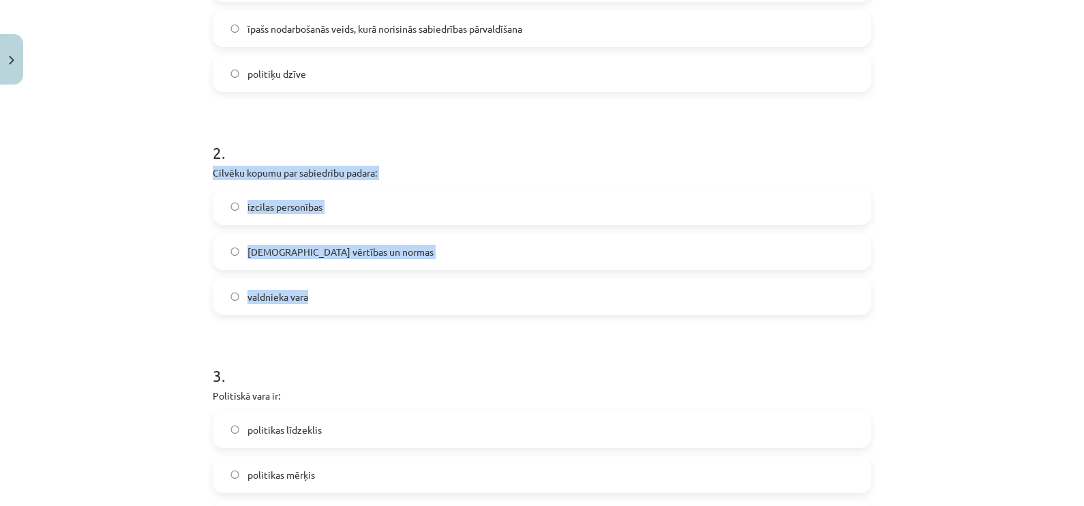
click at [365, 256] on label "kopīgās vērtības un normas" at bounding box center [542, 252] width 656 height 34
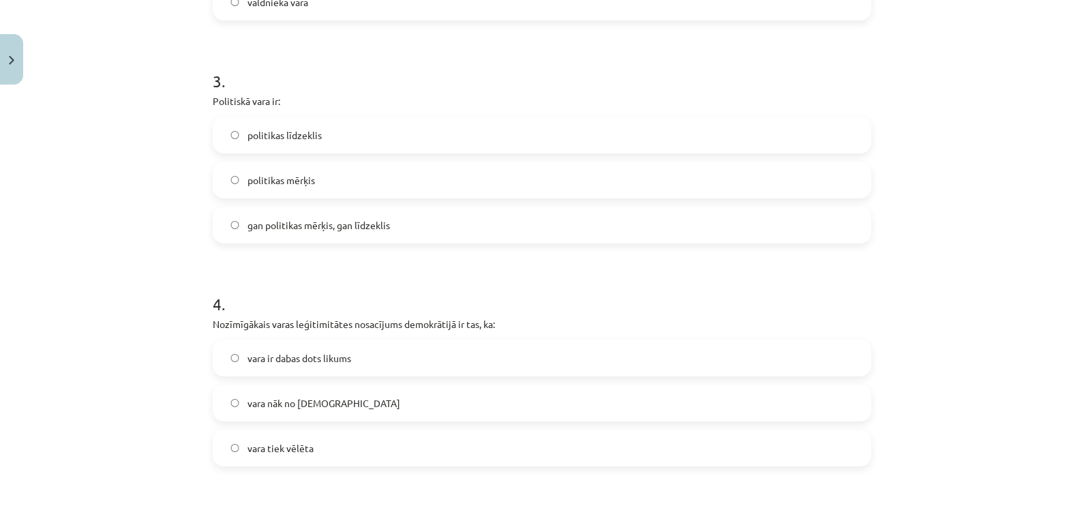
scroll to position [716, 0]
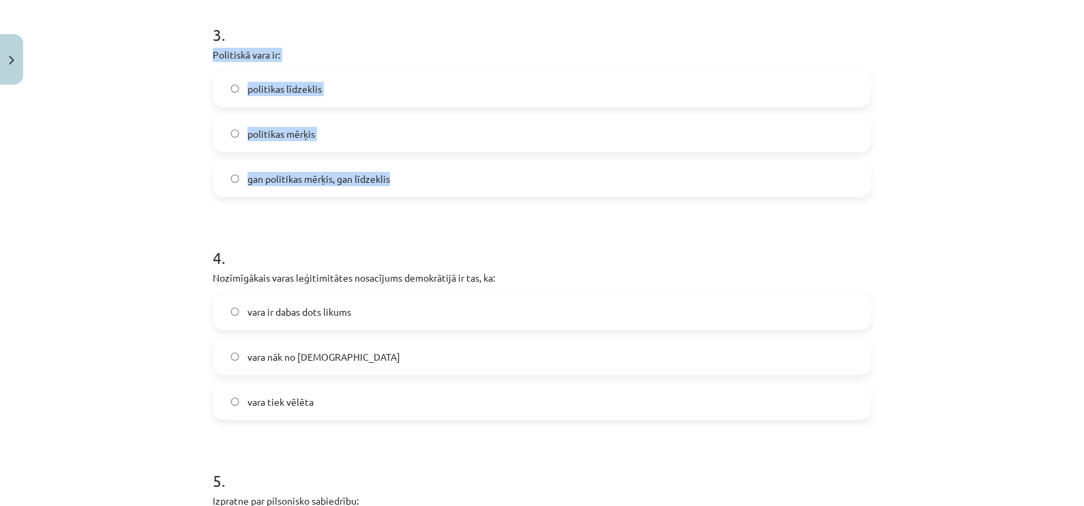
drag, startPoint x: 205, startPoint y: 53, endPoint x: 402, endPoint y: 181, distance: 234.5
click at [402, 181] on div "10 XP Saņemsi Sarežģīts 591 pilda Apraksts Uzdevums Palīdzība 1 . Politika ir: …" at bounding box center [542, 71] width 675 height 1392
copy div "Politiskā vara ir: politikas līdzeklis politikas mērķis gan politikas mērķis, g…"
click at [273, 185] on span "gan politikas mērķis, gan līdzeklis" at bounding box center [319, 179] width 143 height 14
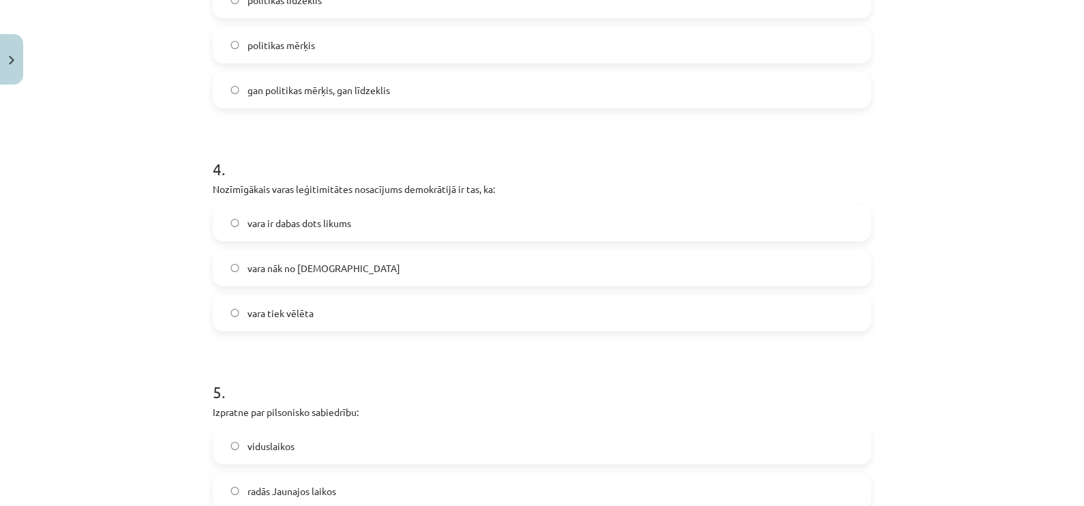
scroll to position [886, 0]
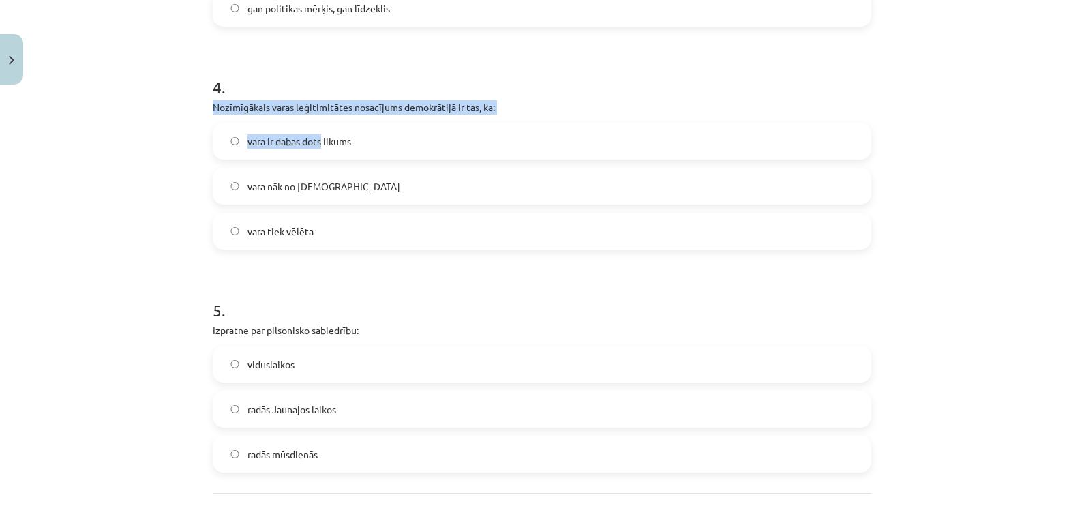
drag, startPoint x: 207, startPoint y: 104, endPoint x: 333, endPoint y: 127, distance: 128.3
click at [328, 126] on div "4 . Nozīmīgākais varas leģitimitātes nosacījums demokrātijā ir tas, ka: vara ir…" at bounding box center [542, 152] width 659 height 196
drag, startPoint x: 333, startPoint y: 127, endPoint x: 484, endPoint y: 142, distance: 151.4
click at [484, 142] on label "vara ir dabas dots likums" at bounding box center [542, 141] width 656 height 34
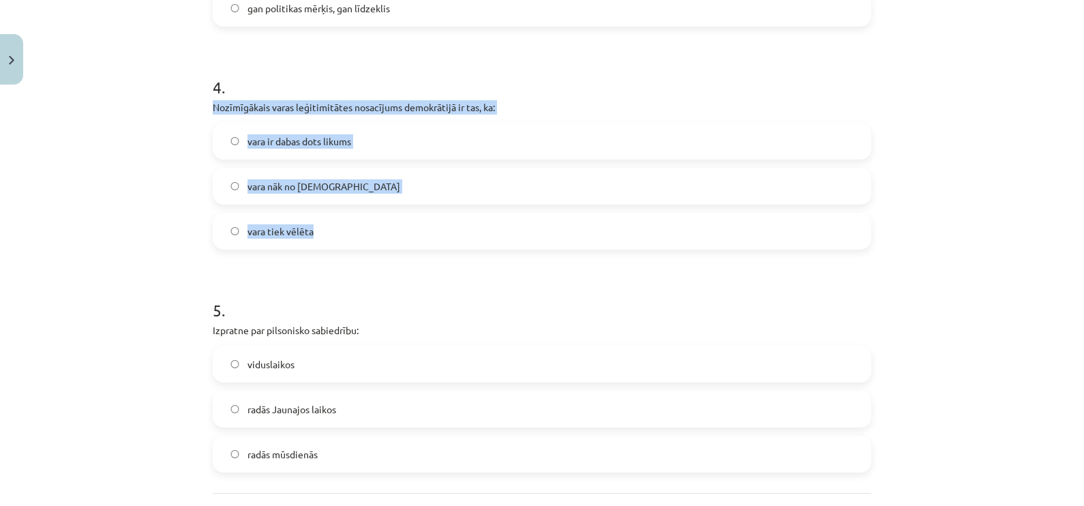
drag, startPoint x: 206, startPoint y: 104, endPoint x: 393, endPoint y: 224, distance: 222.0
drag, startPoint x: 393, startPoint y: 224, endPoint x: 361, endPoint y: 105, distance: 123.4
copy div "Nozīmīgākais varas leģitimitātes nosacījums demokrātijā ir tas, ka: vara ir dab…"
click at [316, 235] on label "vara tiek vēlēta" at bounding box center [542, 231] width 656 height 34
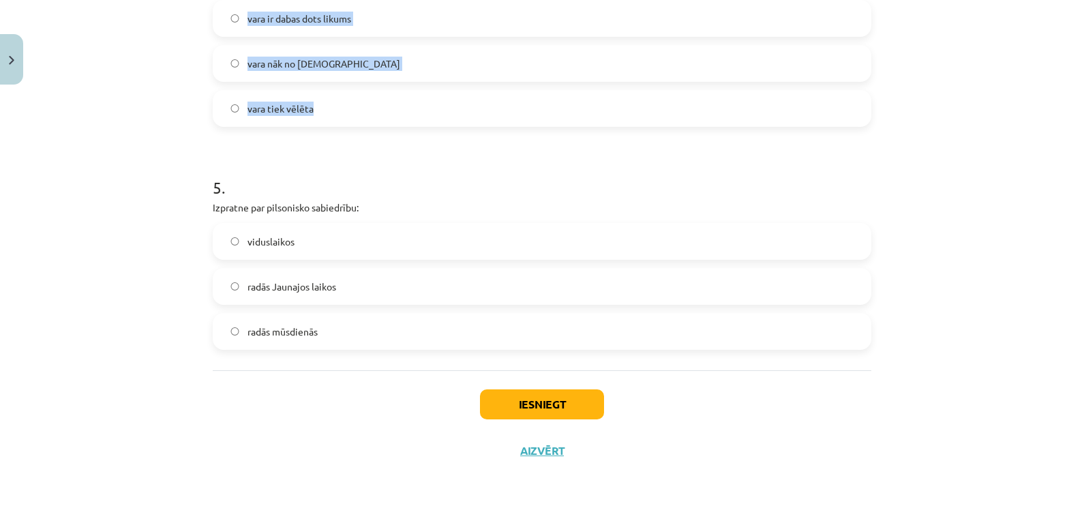
scroll to position [1010, 0]
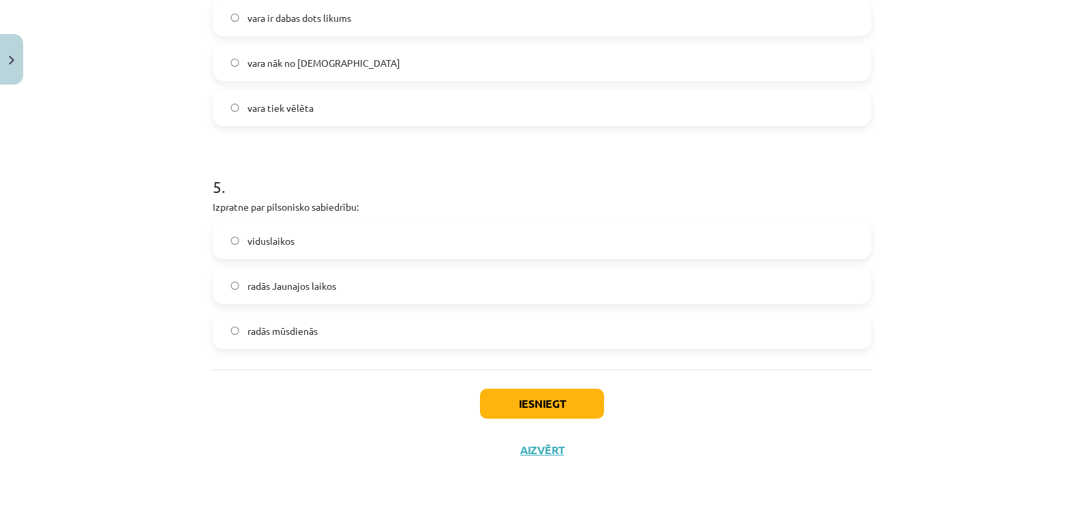
click at [392, 189] on h1 "5 ." at bounding box center [542, 174] width 659 height 42
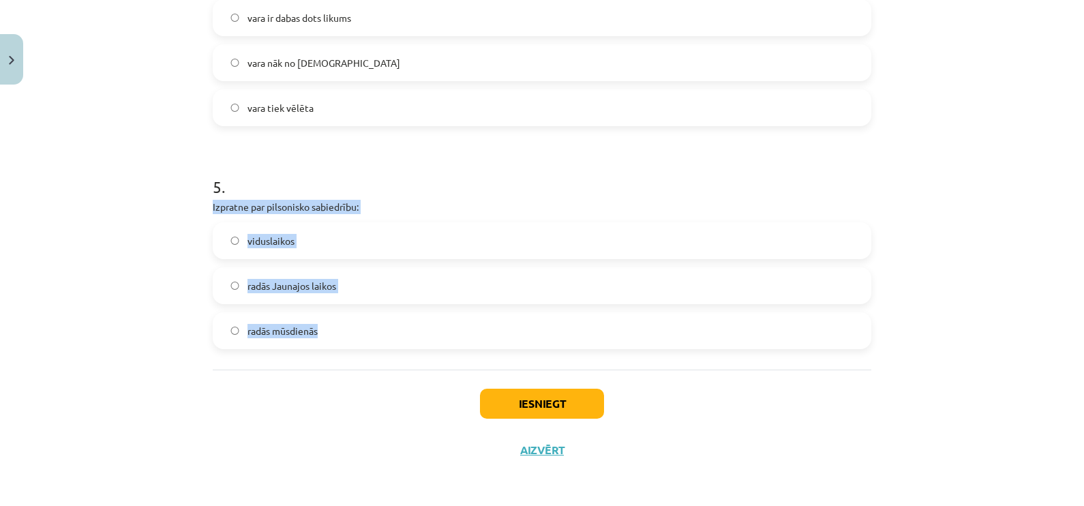
drag, startPoint x: 200, startPoint y: 203, endPoint x: 400, endPoint y: 322, distance: 232.7
drag, startPoint x: 400, startPoint y: 322, endPoint x: 331, endPoint y: 203, distance: 138.1
copy div "Izpratne par pilsonisko sabiedrību: viduslaikos radās Jaunajos laikos radās mūs…"
click at [334, 281] on label "radās Jaunajos laikos" at bounding box center [542, 286] width 656 height 34
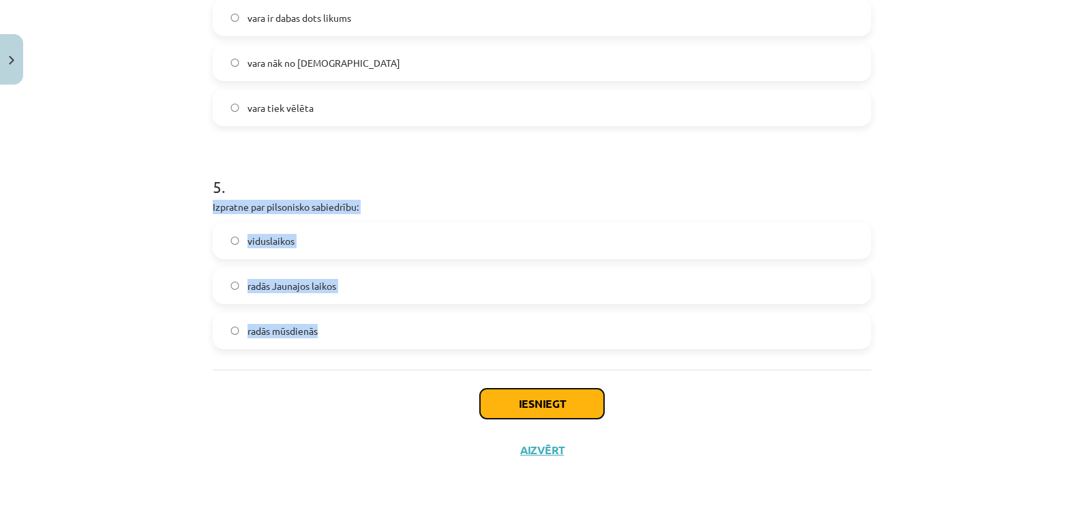
click at [558, 401] on button "Iesniegt" at bounding box center [542, 404] width 124 height 30
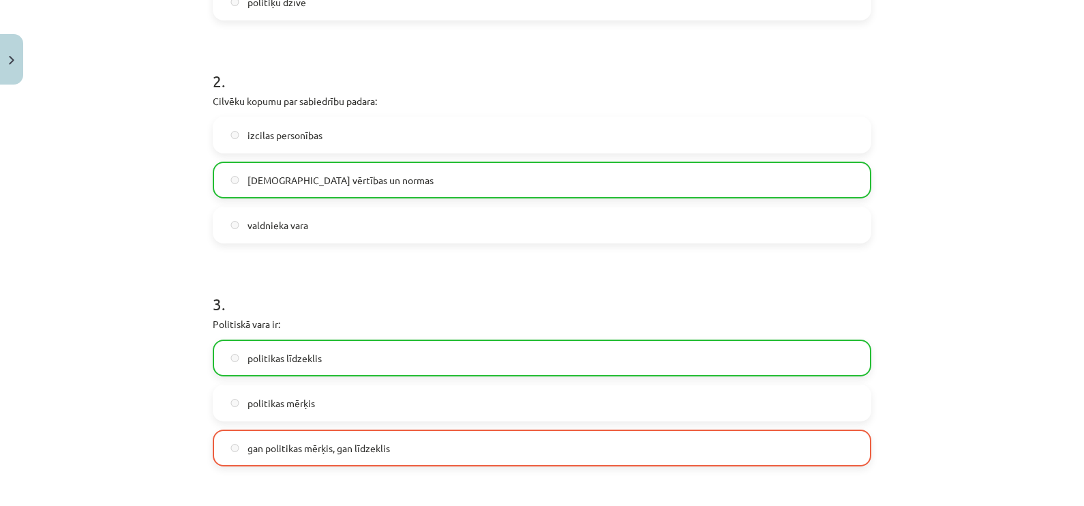
scroll to position [413, 0]
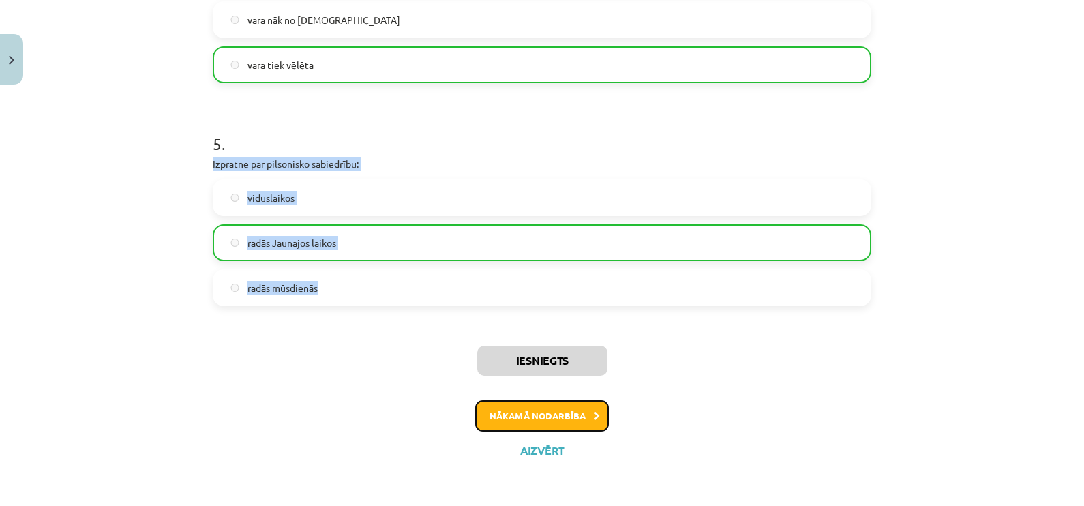
click at [559, 411] on button "Nākamā nodarbība" at bounding box center [542, 415] width 134 height 31
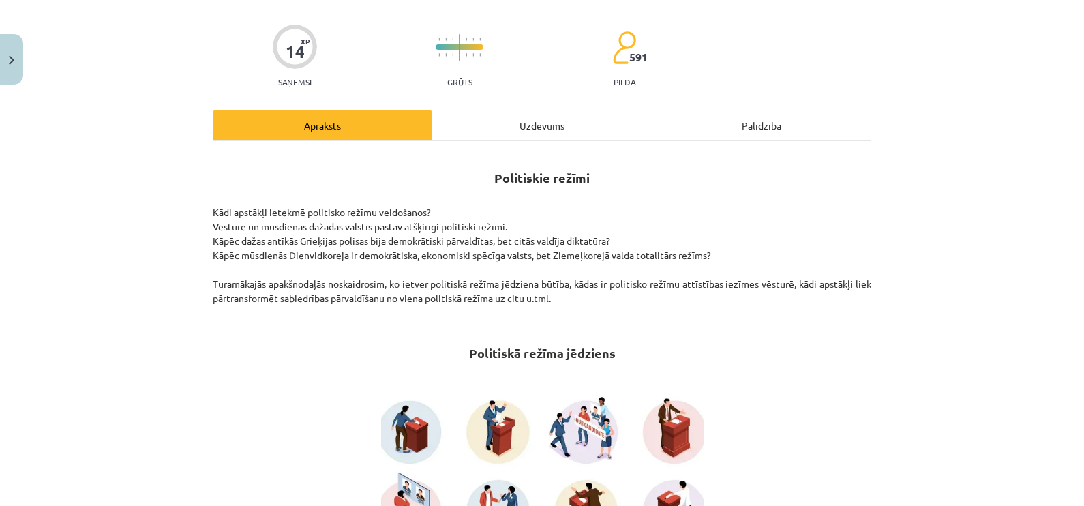
scroll to position [33, 0]
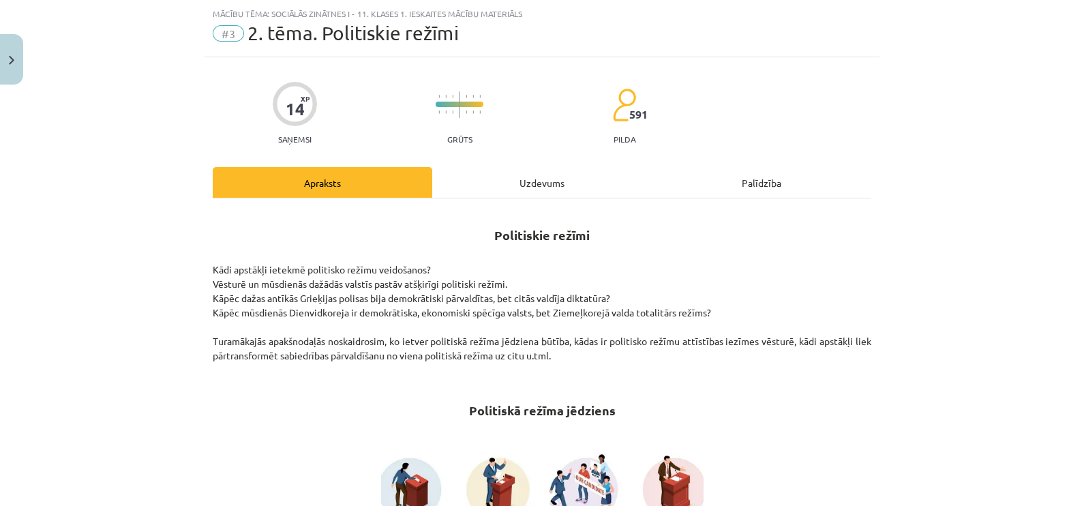
click at [565, 181] on div "Uzdevums" at bounding box center [542, 182] width 220 height 31
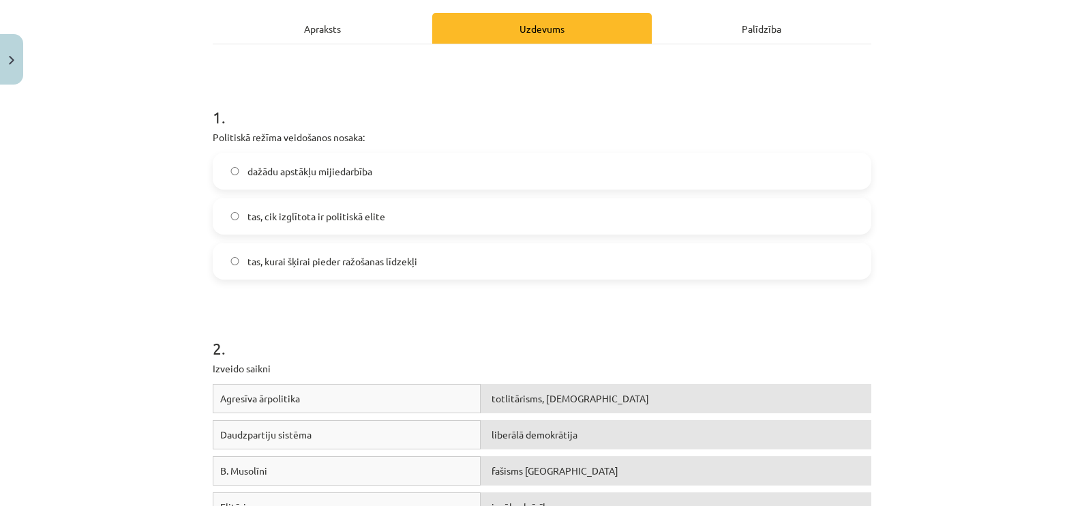
scroll to position [205, 0]
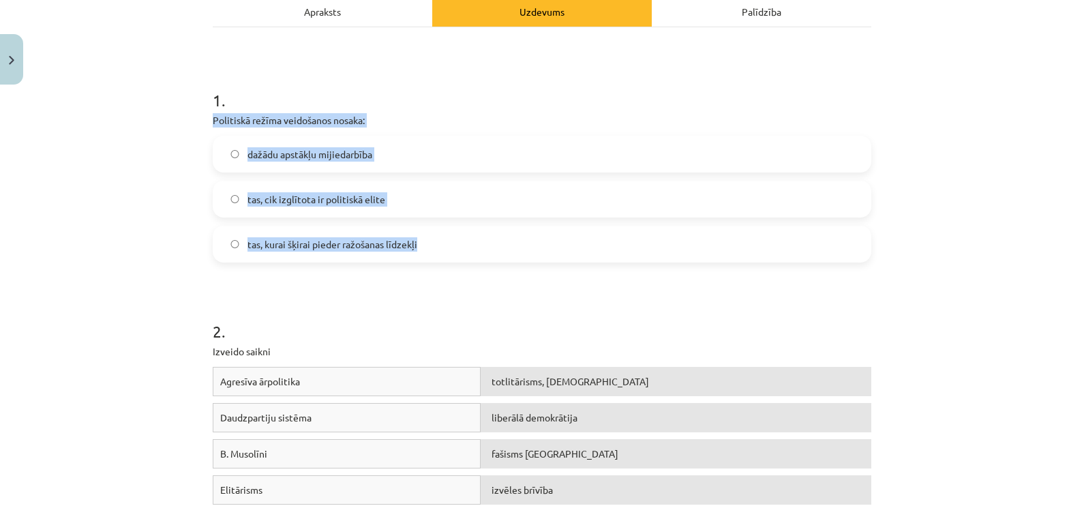
drag, startPoint x: 198, startPoint y: 119, endPoint x: 418, endPoint y: 242, distance: 252.1
click at [418, 242] on div "Mācību tēma: Sociālās zinātnes i - 11. klases 1. ieskaites mācību materiāls #3 …" at bounding box center [542, 253] width 1084 height 506
drag, startPoint x: 418, startPoint y: 242, endPoint x: 340, endPoint y: 117, distance: 147.4
copy div "Politiskā režīma veidošanos nosaka: dažādu apstākļu mijiedarbība tas, cik izglī…"
click at [347, 155] on span "dažādu apstākļu mijiedarbība" at bounding box center [310, 154] width 125 height 14
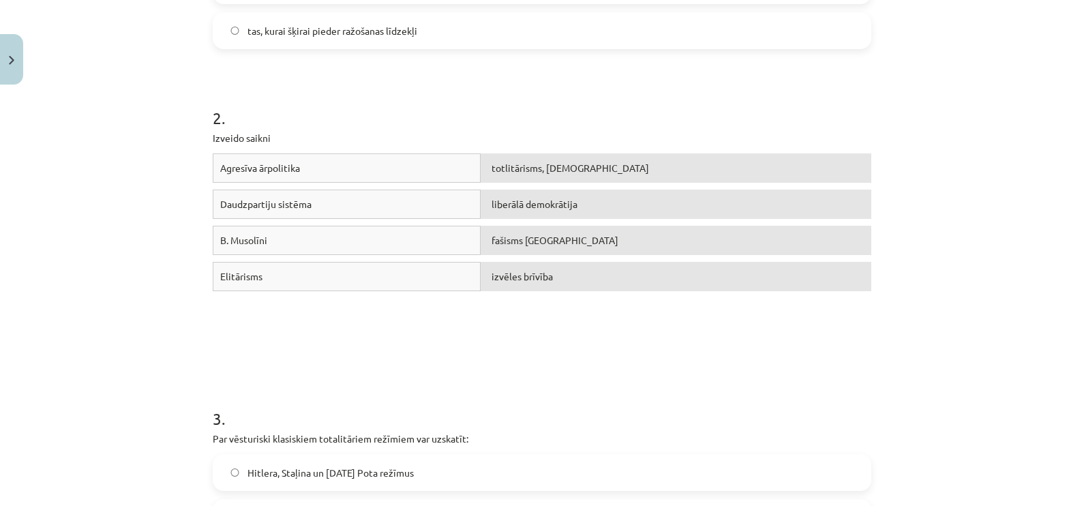
scroll to position [460, 0]
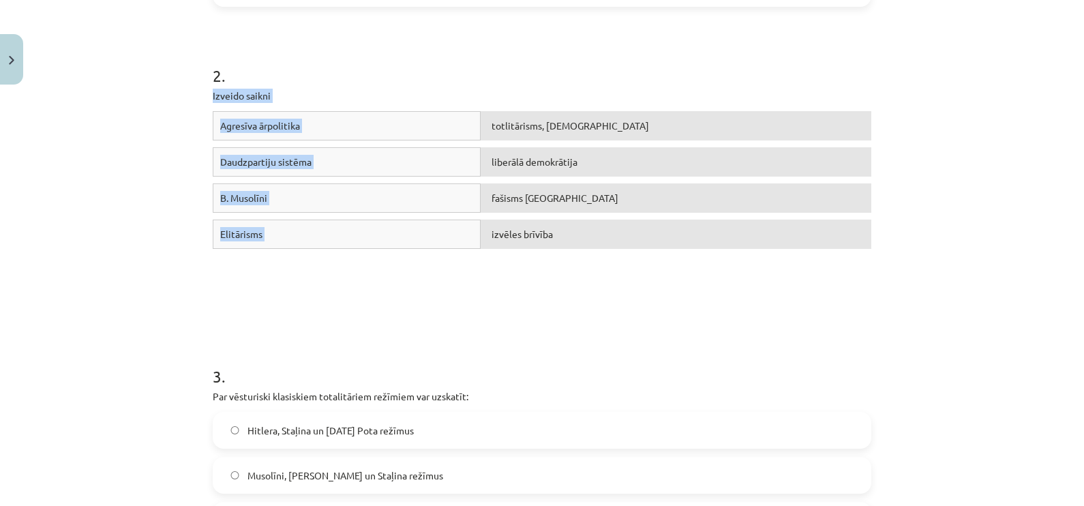
drag, startPoint x: 207, startPoint y: 95, endPoint x: 557, endPoint y: 244, distance: 380.7
click at [557, 244] on div "14 XP Saņemsi Grūts 591 pilda Apraksts Uzdevums Palīdzība 1 . Politiskā režīma …" at bounding box center [542, 480] width 675 height 1701
copy div "Izveido saikni Agresīva ārpolitika totlitārisms, šovinisms Daudzpartiju sistēma…"
click at [308, 285] on div "Agresīva ārpolitika totlitārisms, šovinisms Daudzpartiju sistēma liberālā demok…" at bounding box center [542, 213] width 659 height 205
drag, startPoint x: 215, startPoint y: 125, endPoint x: 305, endPoint y: 123, distance: 90.0
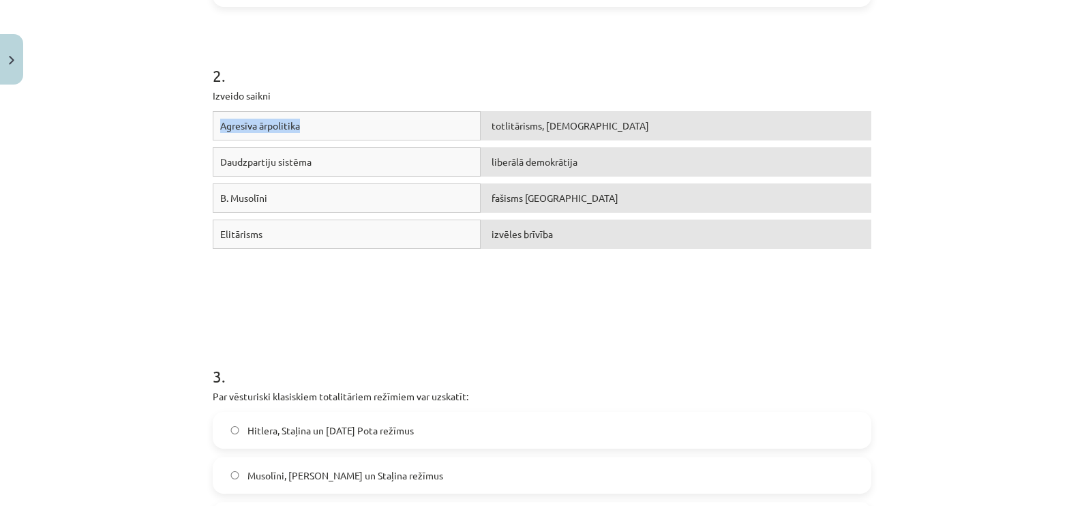
click at [305, 123] on div "Agresīva ārpolitika" at bounding box center [347, 125] width 268 height 29
drag, startPoint x: 305, startPoint y: 123, endPoint x: 285, endPoint y: 125, distance: 20.0
copy span "Agresīva ārpolitika"
drag, startPoint x: 215, startPoint y: 159, endPoint x: 310, endPoint y: 181, distance: 97.3
click at [310, 181] on div "Daudzpartiju sistēma liberālā demokrātija" at bounding box center [542, 165] width 659 height 36
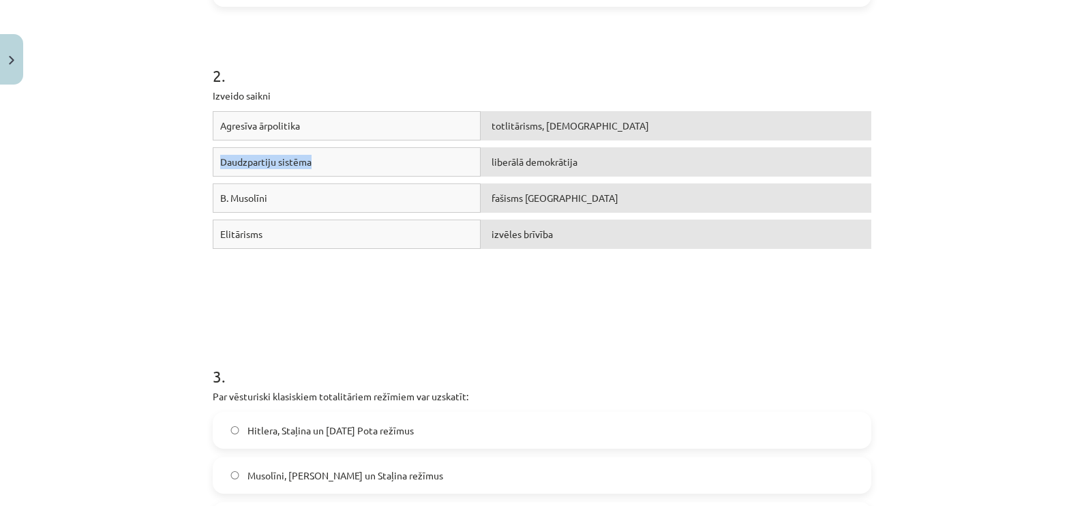
drag, startPoint x: 310, startPoint y: 181, endPoint x: 283, endPoint y: 157, distance: 36.2
copy span "Daudzpartiju sistēma"
drag, startPoint x: 214, startPoint y: 192, endPoint x: 271, endPoint y: 203, distance: 57.6
click at [271, 203] on div "B. Musolīni" at bounding box center [347, 197] width 268 height 29
drag, startPoint x: 271, startPoint y: 203, endPoint x: 258, endPoint y: 196, distance: 14.3
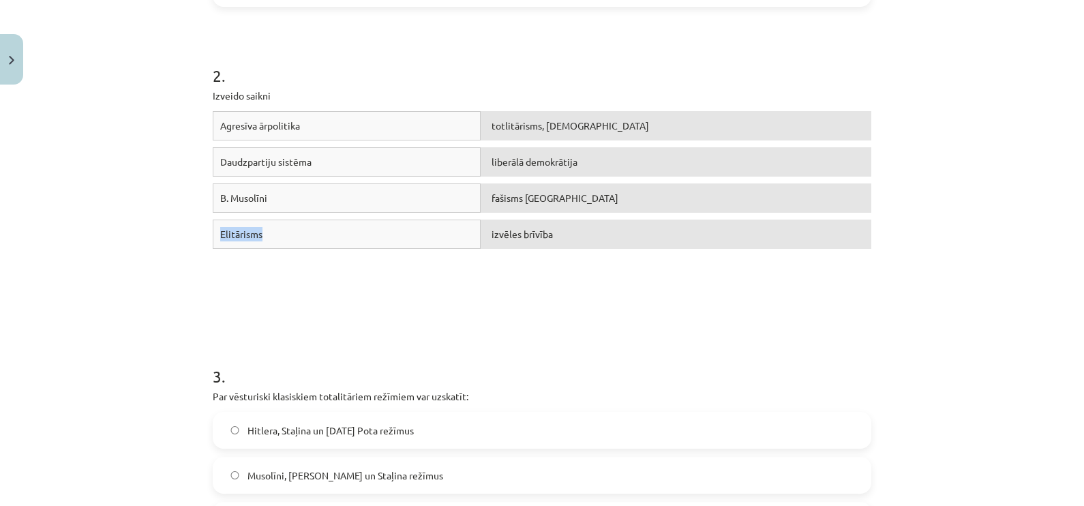
drag, startPoint x: 211, startPoint y: 226, endPoint x: 263, endPoint y: 233, distance: 52.3
click at [263, 233] on div "Elitārisms" at bounding box center [347, 234] width 268 height 29
drag, startPoint x: 263, startPoint y: 233, endPoint x: 239, endPoint y: 231, distance: 24.6
click at [467, 295] on div "Agresīva ārpolitika izvēles brīvība Daudzpartiju sistēma liberālā demokrātija B…" at bounding box center [542, 213] width 659 height 205
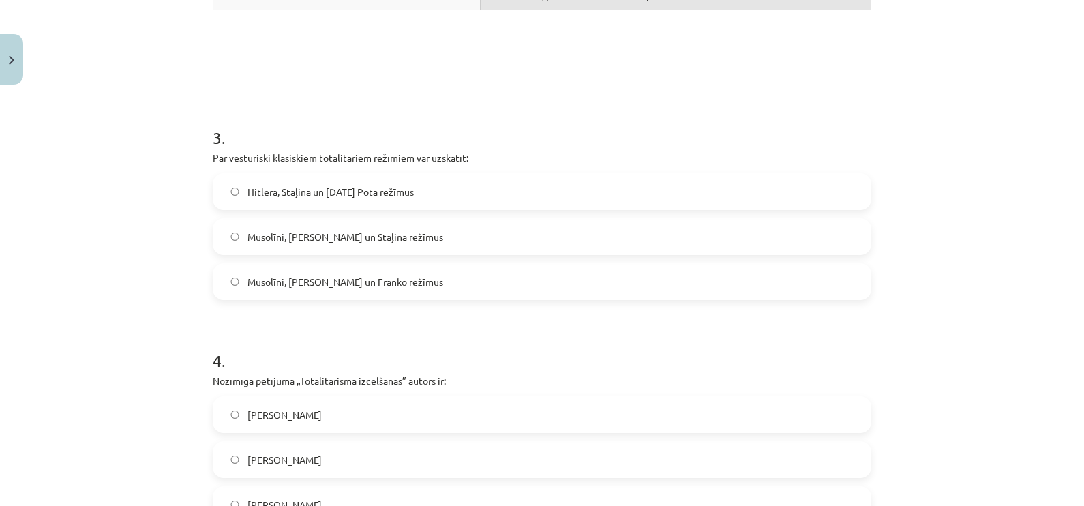
scroll to position [801, 0]
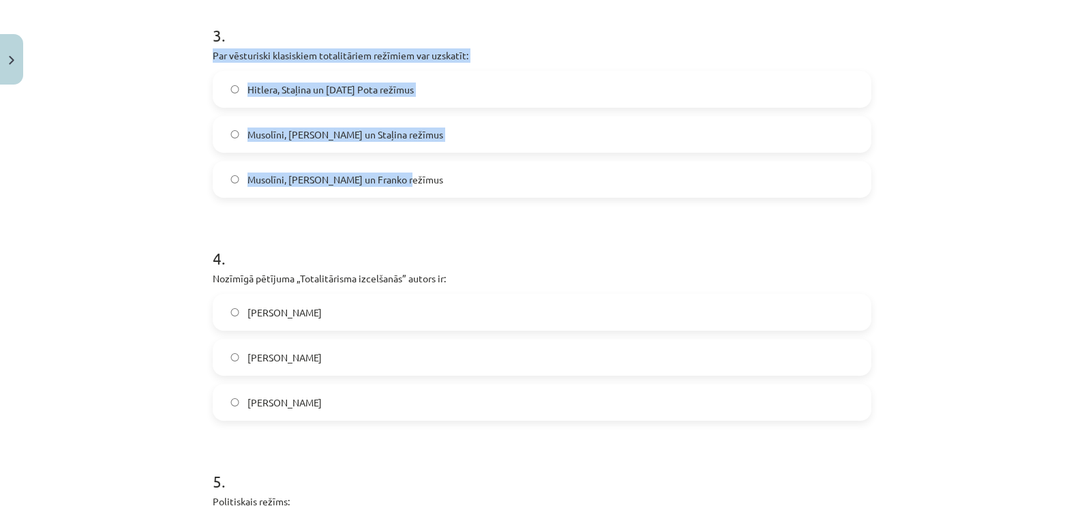
drag, startPoint x: 198, startPoint y: 54, endPoint x: 430, endPoint y: 186, distance: 266.9
click at [430, 186] on div "14 XP Saņemsi Grūts 591 pilda Apraksts Uzdevums Palīdzība 1 . Politiskā režīma …" at bounding box center [542, 140] width 675 height 1701
drag, startPoint x: 430, startPoint y: 186, endPoint x: 415, endPoint y: 56, distance: 131.0
click at [340, 132] on span "Musolīni, Hitlera un Staļina režīmus" at bounding box center [346, 135] width 196 height 14
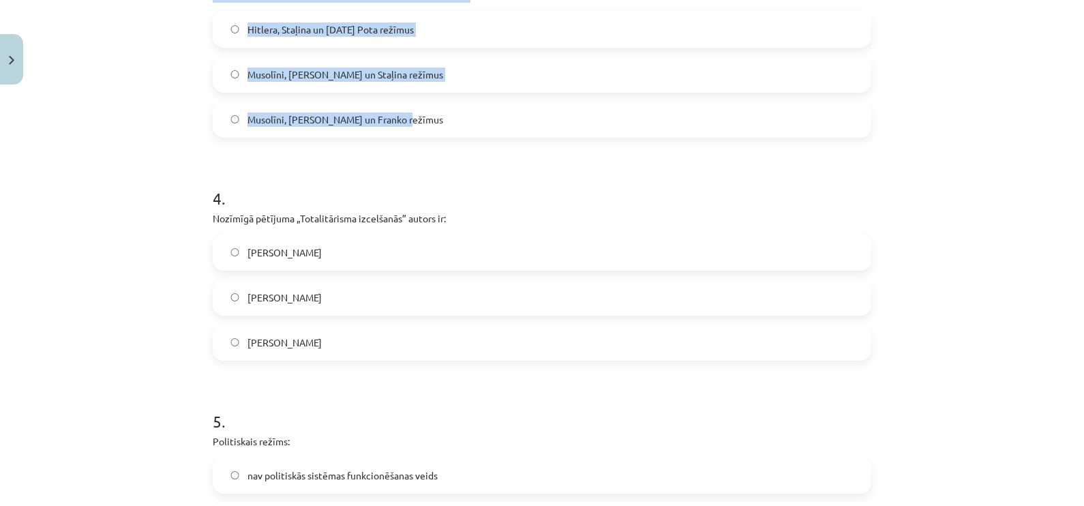
scroll to position [886, 0]
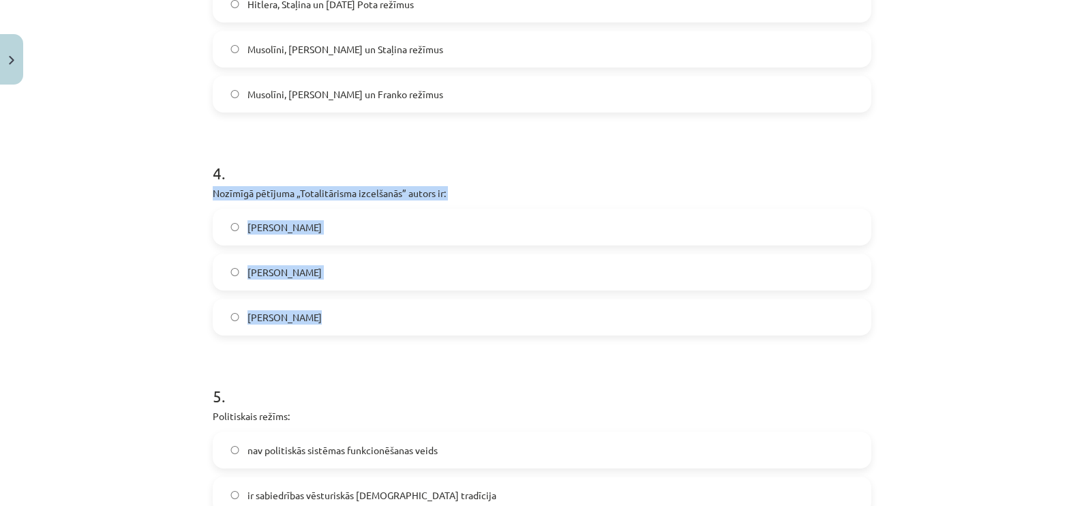
drag, startPoint x: 211, startPoint y: 195, endPoint x: 437, endPoint y: 317, distance: 257.2
click at [437, 317] on div "4 . Nozīmīgā pētījuma „Totalitārisma izcelšanās” autors ir: Hanna Ārendte Zbigņ…" at bounding box center [542, 238] width 659 height 196
drag, startPoint x: 437, startPoint y: 317, endPoint x: 378, endPoint y: 188, distance: 142.5
click at [387, 218] on label "Hanna Ārendte" at bounding box center [542, 227] width 656 height 34
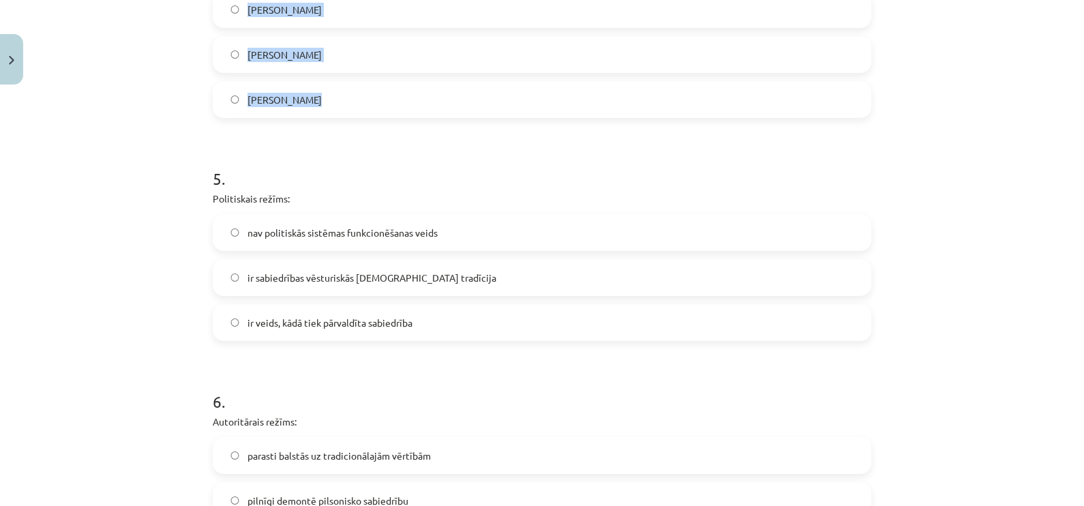
scroll to position [1141, 0]
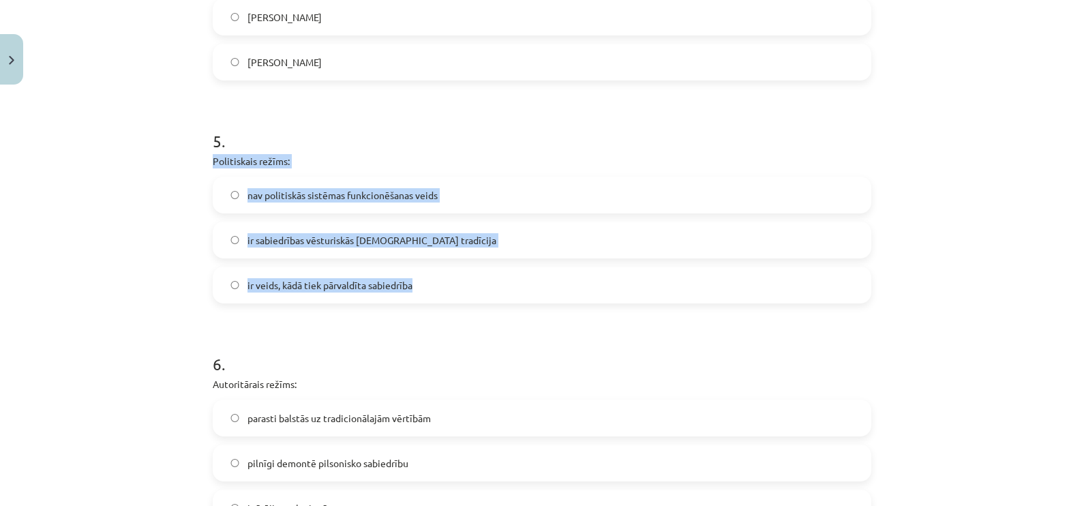
drag, startPoint x: 200, startPoint y: 160, endPoint x: 443, endPoint y: 271, distance: 267.0
drag, startPoint x: 443, startPoint y: 271, endPoint x: 399, endPoint y: 188, distance: 94.3
click at [342, 286] on span "ir veids, kādā tiek pārvaldīta sabiedrība" at bounding box center [330, 285] width 165 height 14
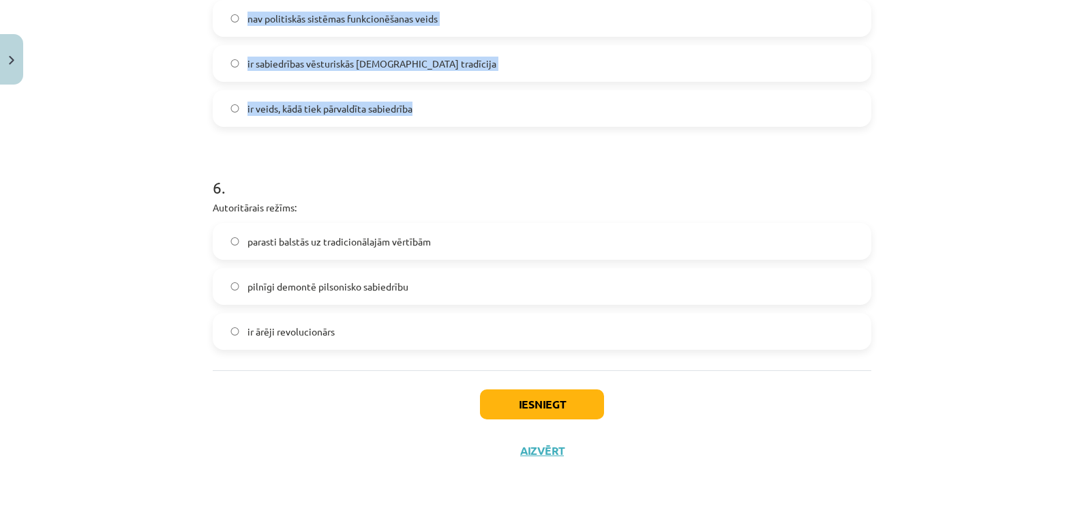
scroll to position [1319, 0]
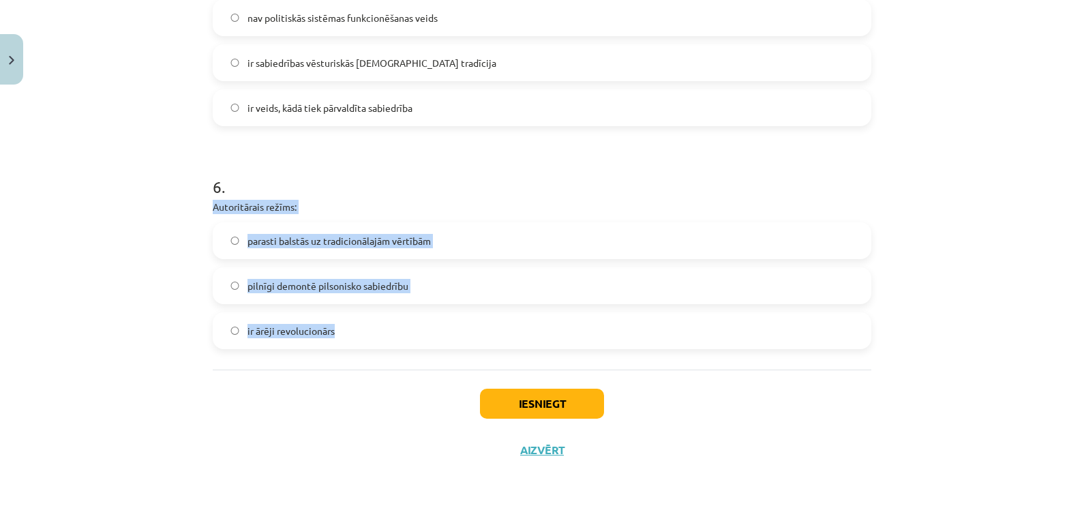
drag, startPoint x: 208, startPoint y: 204, endPoint x: 403, endPoint y: 322, distance: 227.9
click at [403, 322] on div "6 . Autoritārais režīms: parasti balstās uz tradicionālajām vērtībām pilnīgi de…" at bounding box center [542, 251] width 659 height 196
drag, startPoint x: 403, startPoint y: 322, endPoint x: 364, endPoint y: 242, distance: 88.7
click at [424, 235] on span "parasti balstās uz tradicionālajām vērtībām" at bounding box center [339, 241] width 183 height 14
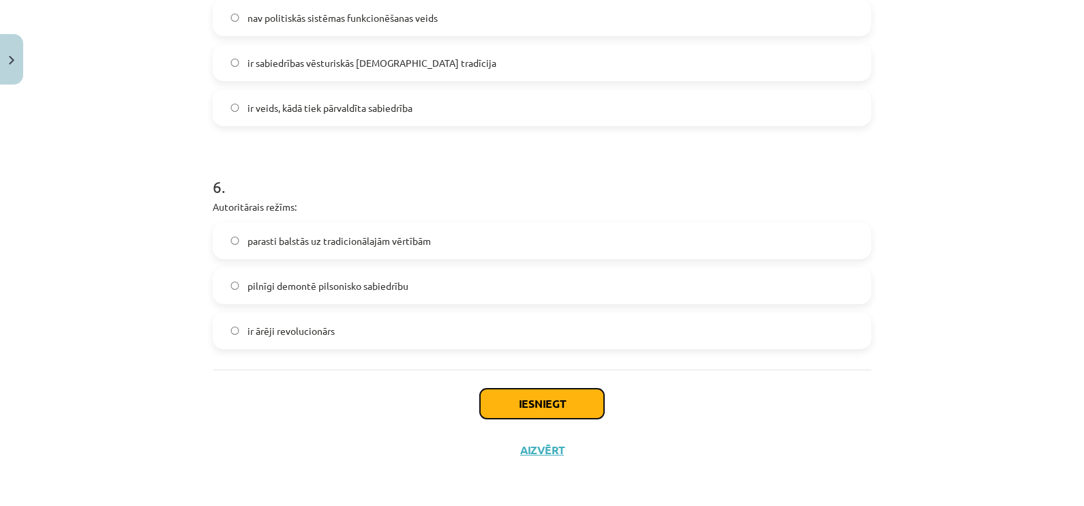
click at [522, 402] on button "Iesniegt" at bounding box center [542, 404] width 124 height 30
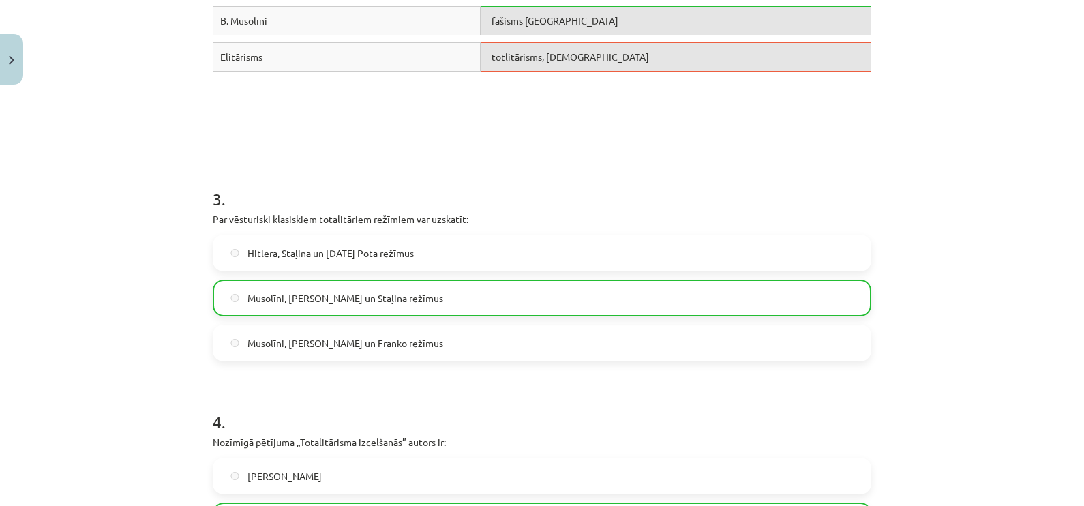
scroll to position [424, 0]
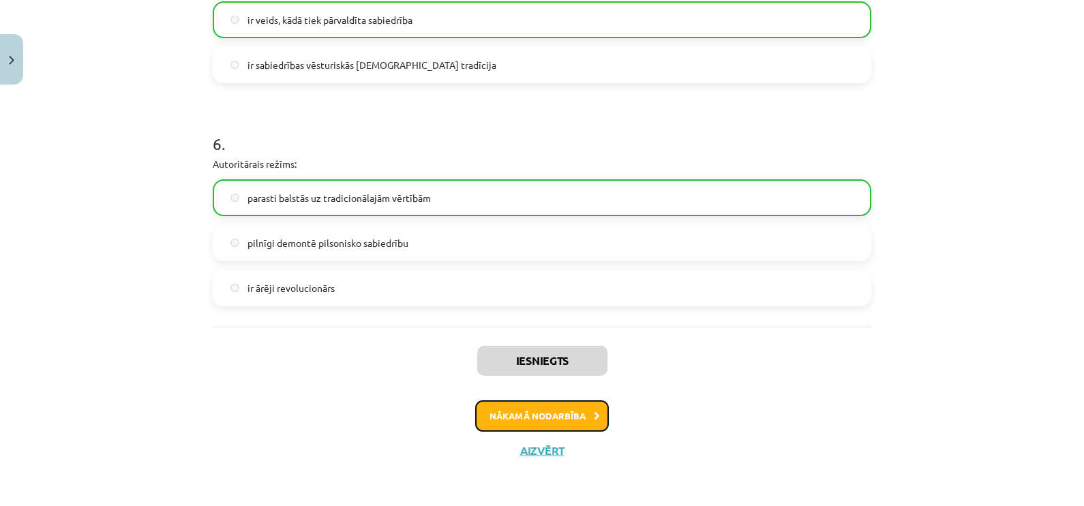
click at [503, 409] on button "Nākamā nodarbība" at bounding box center [542, 415] width 134 height 31
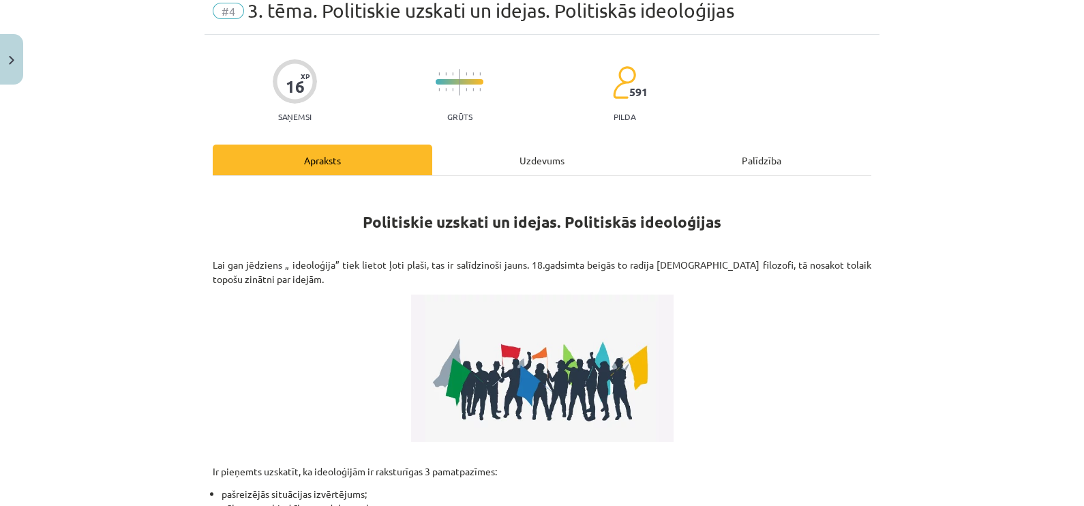
scroll to position [33, 0]
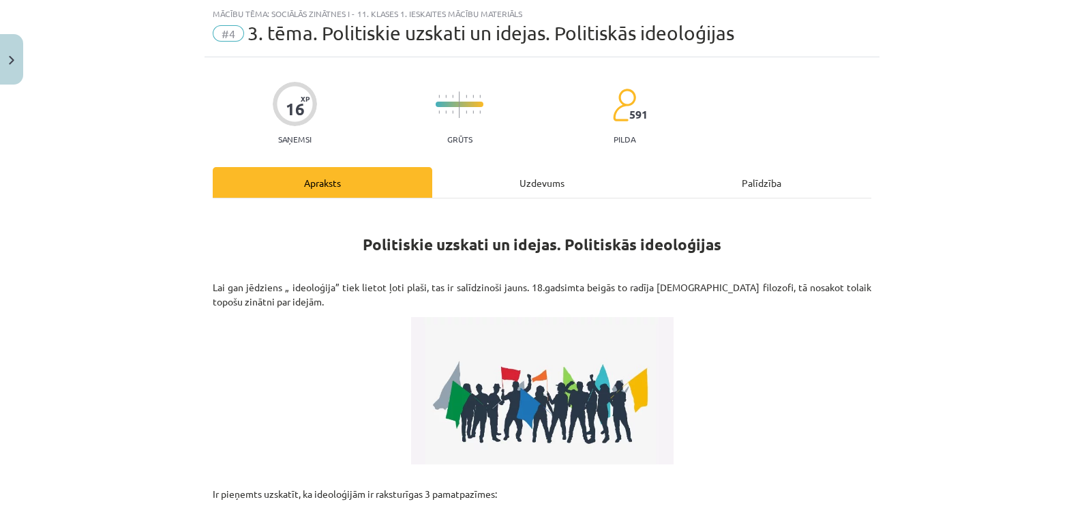
click at [552, 181] on div "Uzdevums" at bounding box center [542, 182] width 220 height 31
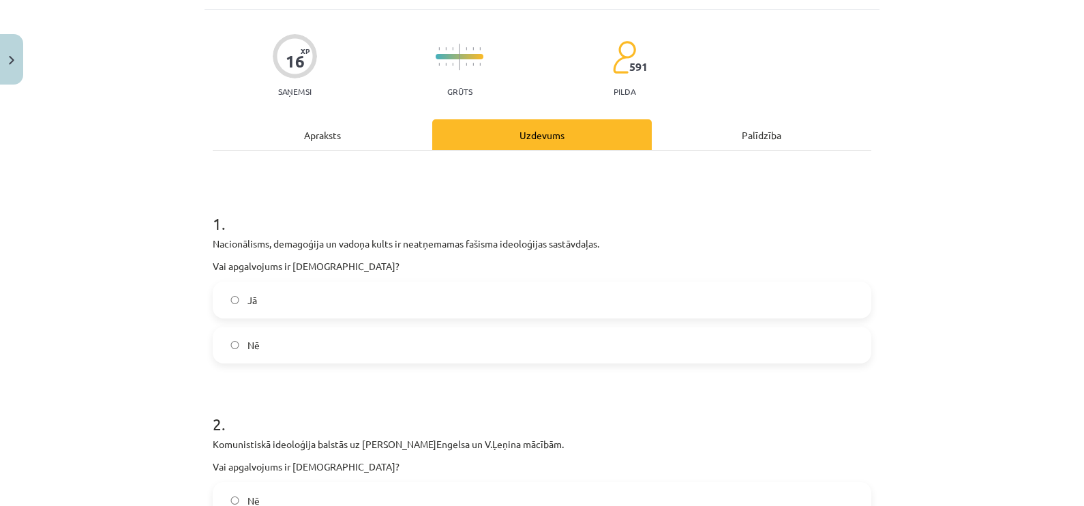
scroll to position [119, 0]
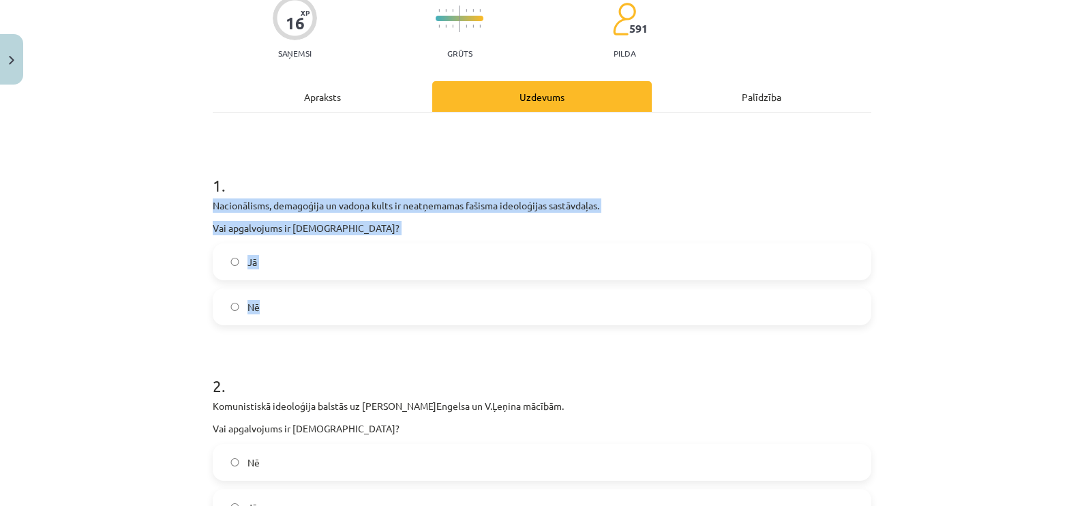
drag, startPoint x: 198, startPoint y: 200, endPoint x: 395, endPoint y: 307, distance: 224.2
drag, startPoint x: 395, startPoint y: 307, endPoint x: 359, endPoint y: 204, distance: 109.1
click at [369, 261] on label "Jā" at bounding box center [542, 262] width 656 height 34
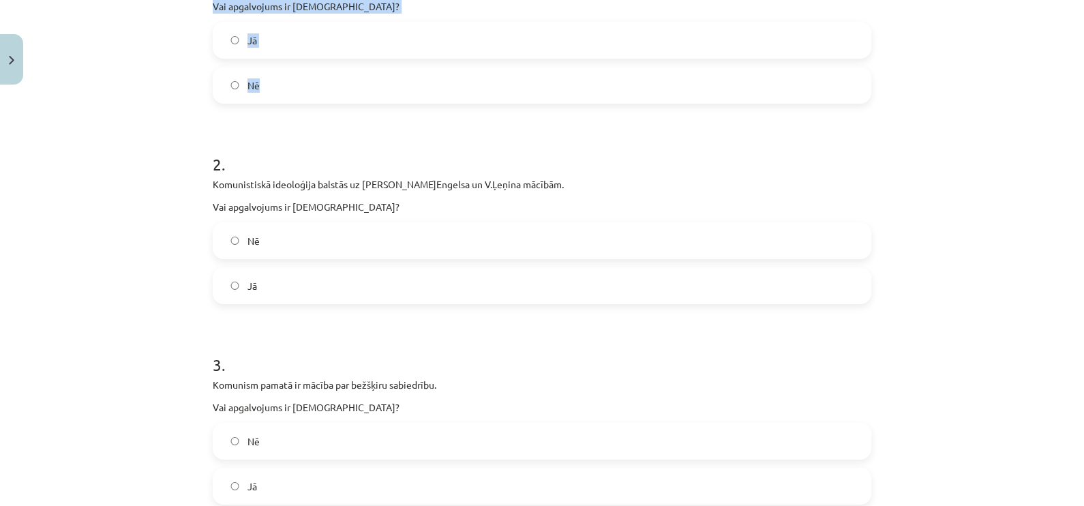
scroll to position [375, 0]
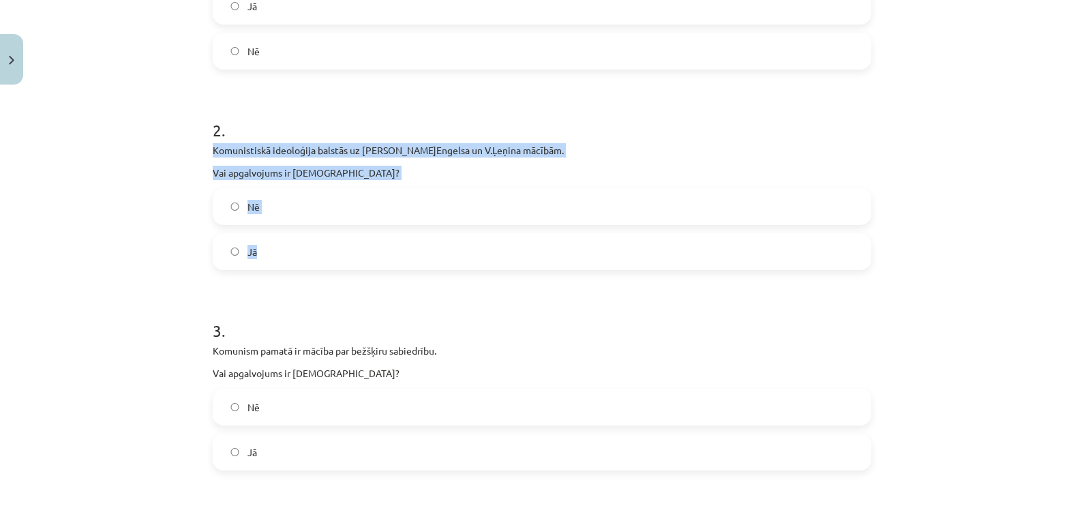
drag, startPoint x: 208, startPoint y: 148, endPoint x: 355, endPoint y: 234, distance: 169.9
click at [355, 234] on div "2 . Komunistiskā ideoloģija balstās uz K.Marksa, F.Engelsa un V.Ļeņina mācībām.…" at bounding box center [542, 183] width 659 height 173
drag, startPoint x: 355, startPoint y: 234, endPoint x: 311, endPoint y: 149, distance: 95.1
click at [324, 244] on label "Jā" at bounding box center [542, 252] width 656 height 34
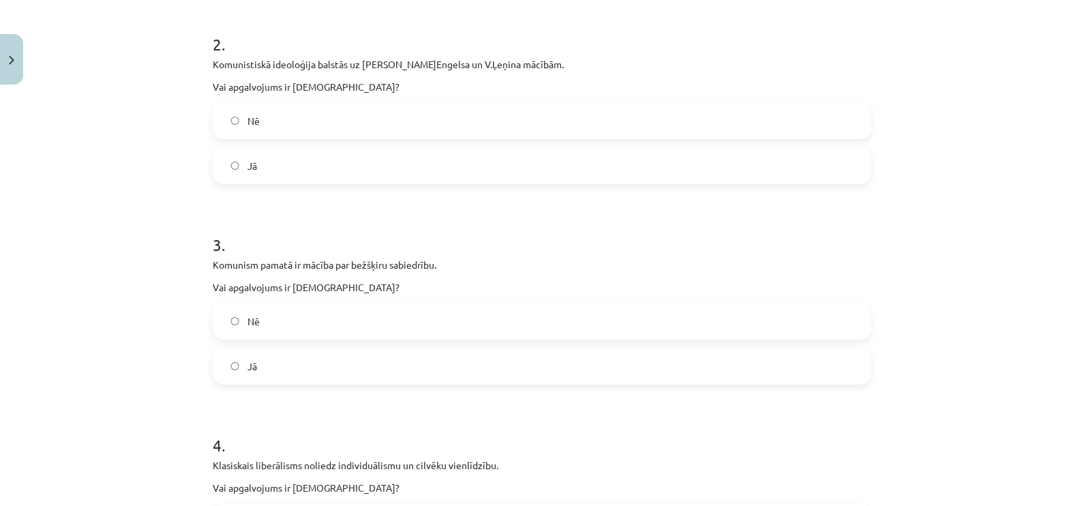
scroll to position [545, 0]
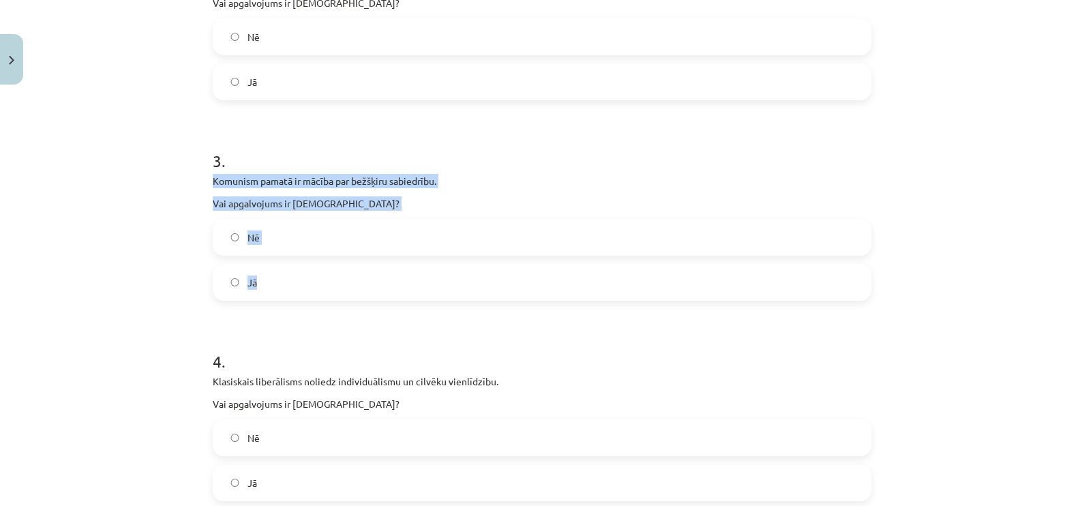
drag, startPoint x: 203, startPoint y: 175, endPoint x: 368, endPoint y: 271, distance: 191.0
click at [368, 271] on div "16 XP Saņemsi Grūts 591 pilda Apraksts Uzdevums Palīdzība 1 . Nacionālisms, dem…" at bounding box center [542, 440] width 675 height 1788
drag, startPoint x: 368, startPoint y: 271, endPoint x: 314, endPoint y: 178, distance: 106.9
click at [265, 292] on label "Jā" at bounding box center [542, 282] width 656 height 34
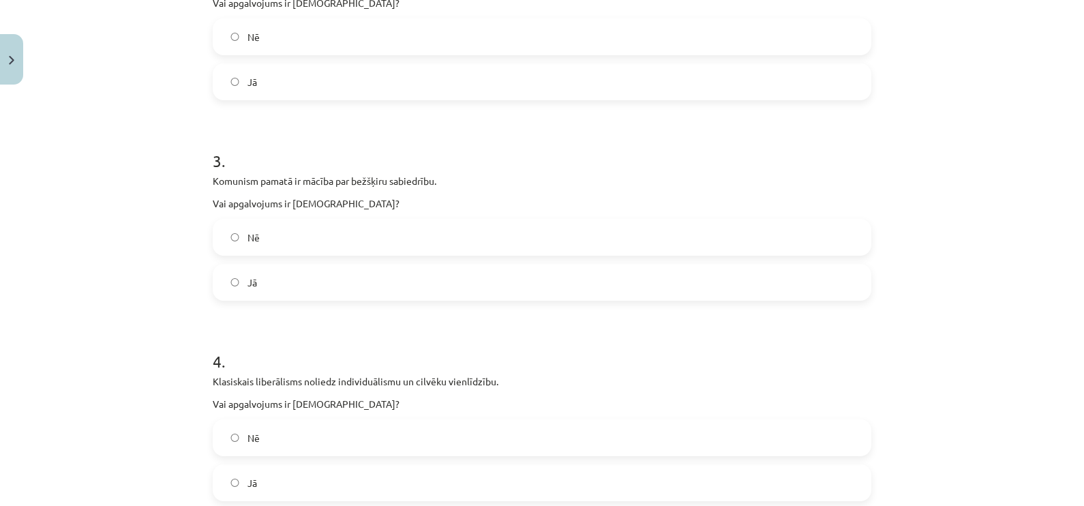
scroll to position [801, 0]
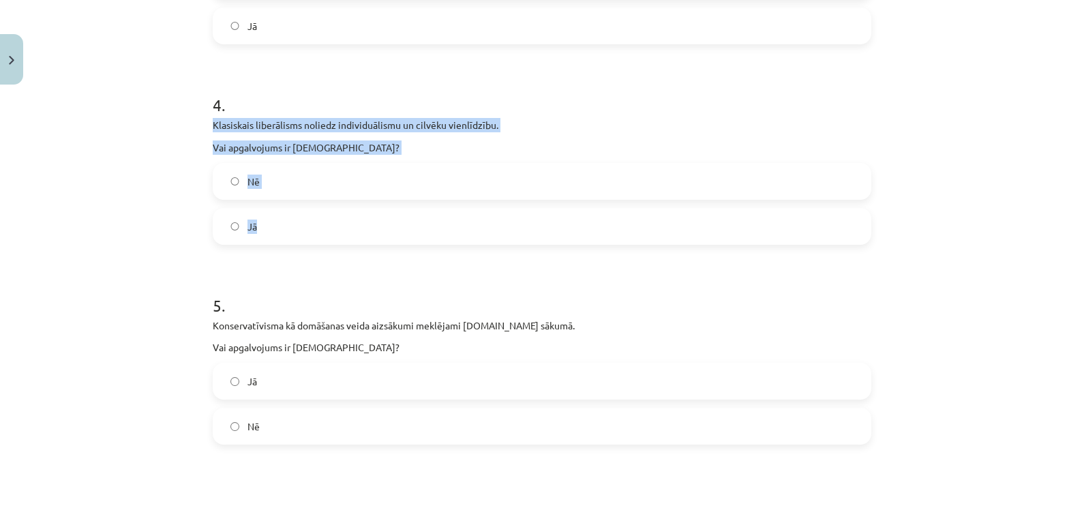
drag, startPoint x: 205, startPoint y: 121, endPoint x: 346, endPoint y: 219, distance: 171.5
click at [346, 219] on div "16 XP Saņemsi Grūts 591 pilda Apraksts Uzdevums Palīdzība 1 . Nacionālisms, dem…" at bounding box center [542, 184] width 675 height 1788
drag, startPoint x: 346, startPoint y: 219, endPoint x: 314, endPoint y: 145, distance: 80.9
click at [269, 183] on label "Nē" at bounding box center [542, 181] width 656 height 34
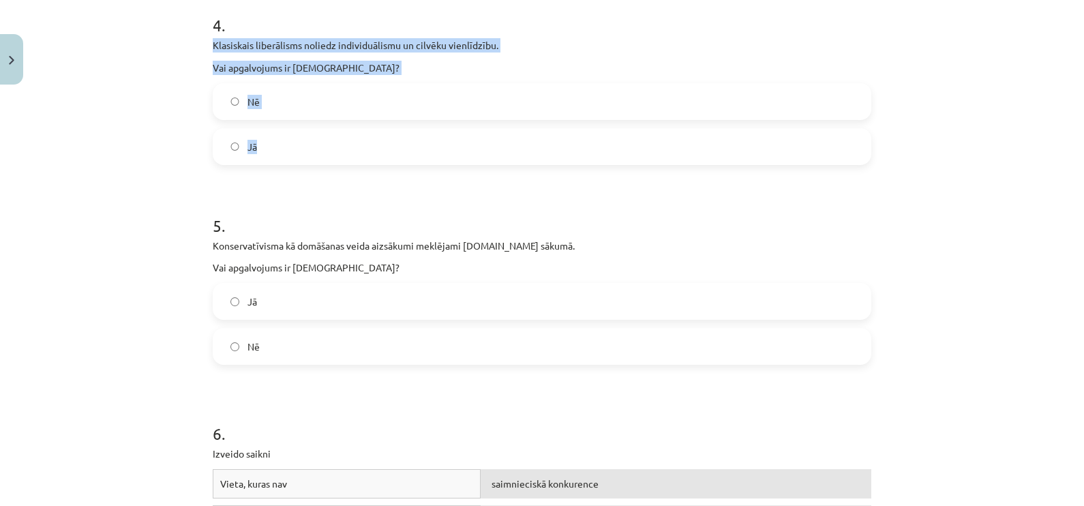
scroll to position [972, 0]
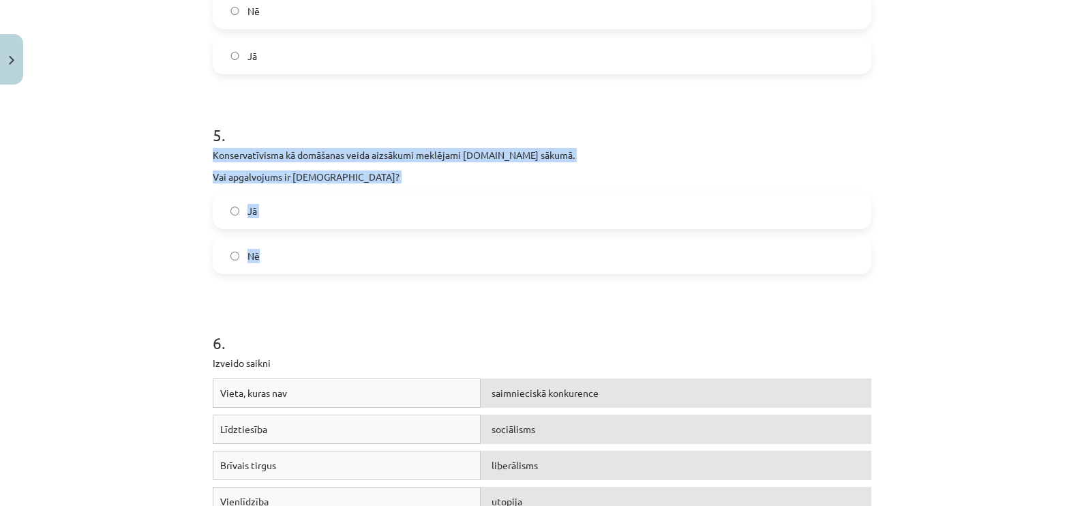
drag, startPoint x: 205, startPoint y: 150, endPoint x: 368, endPoint y: 266, distance: 200.0
click at [368, 266] on div "5 . Konservatīvisma kā domāšanas veida aizsākumi meklējami 20.gs sākumā. Vai ap…" at bounding box center [542, 188] width 659 height 173
drag, startPoint x: 368, startPoint y: 266, endPoint x: 331, endPoint y: 151, distance: 120.3
click at [267, 256] on label "Nē" at bounding box center [542, 256] width 656 height 34
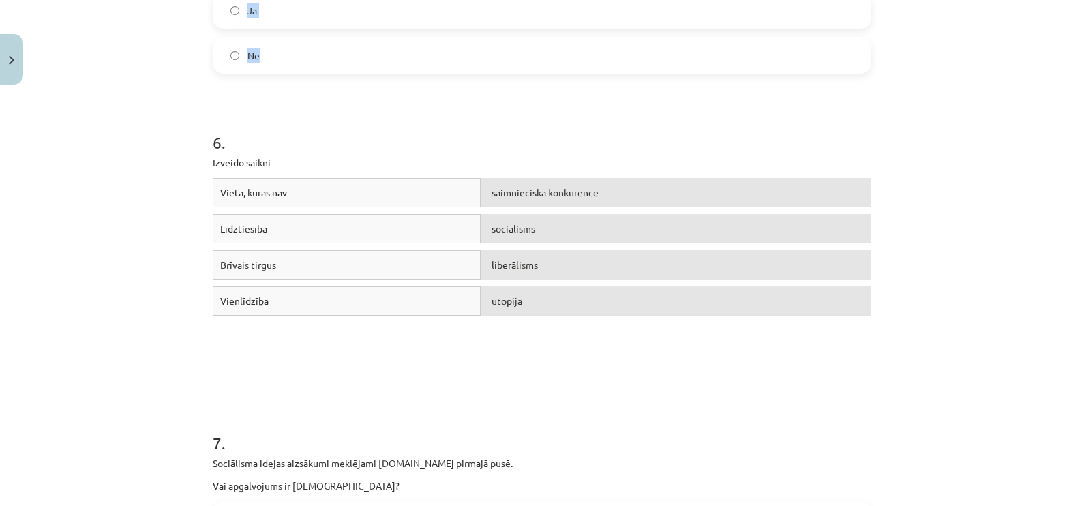
scroll to position [1227, 0]
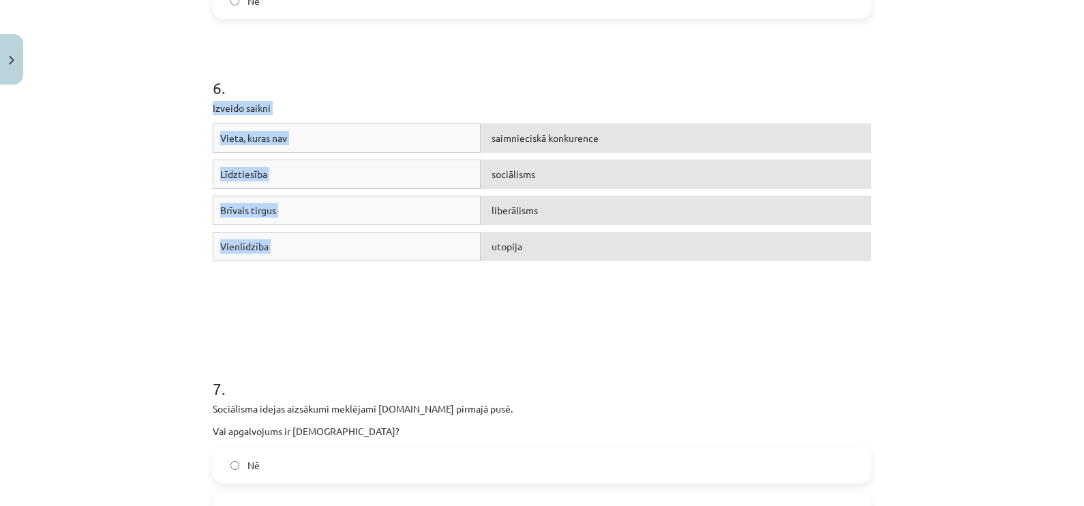
drag, startPoint x: 203, startPoint y: 103, endPoint x: 599, endPoint y: 241, distance: 419.6
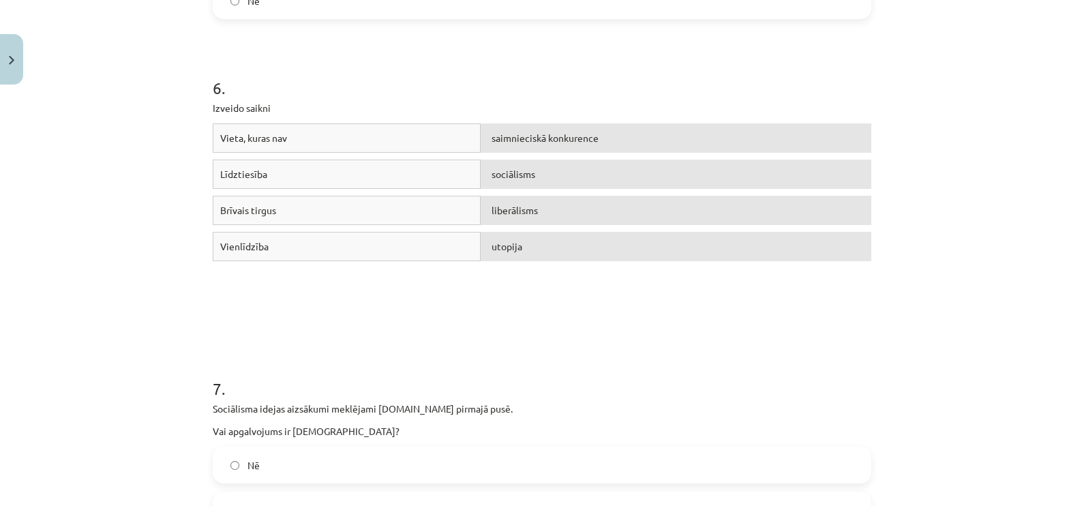
drag, startPoint x: 599, startPoint y: 241, endPoint x: 339, endPoint y: 344, distance: 279.8
drag, startPoint x: 215, startPoint y: 133, endPoint x: 358, endPoint y: 139, distance: 142.6
click at [358, 139] on div "Vieta, kuras nav" at bounding box center [347, 137] width 268 height 29
drag, startPoint x: 358, startPoint y: 139, endPoint x: 325, endPoint y: 312, distance: 176.3
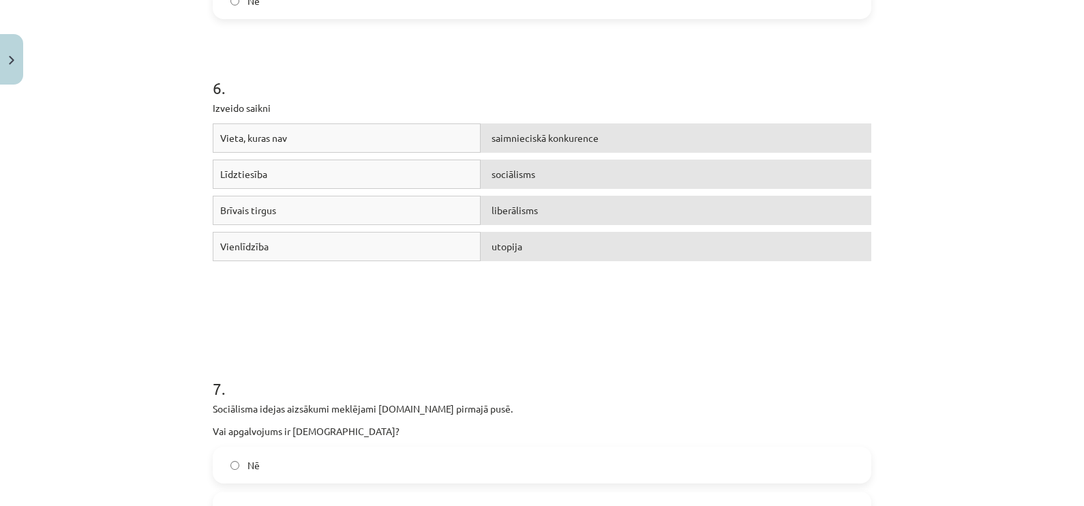
click at [325, 312] on div "Vieta, kuras nav saimnieciskā konkurence Līdztiesība sociālisms Brīvais tirgus …" at bounding box center [542, 225] width 659 height 205
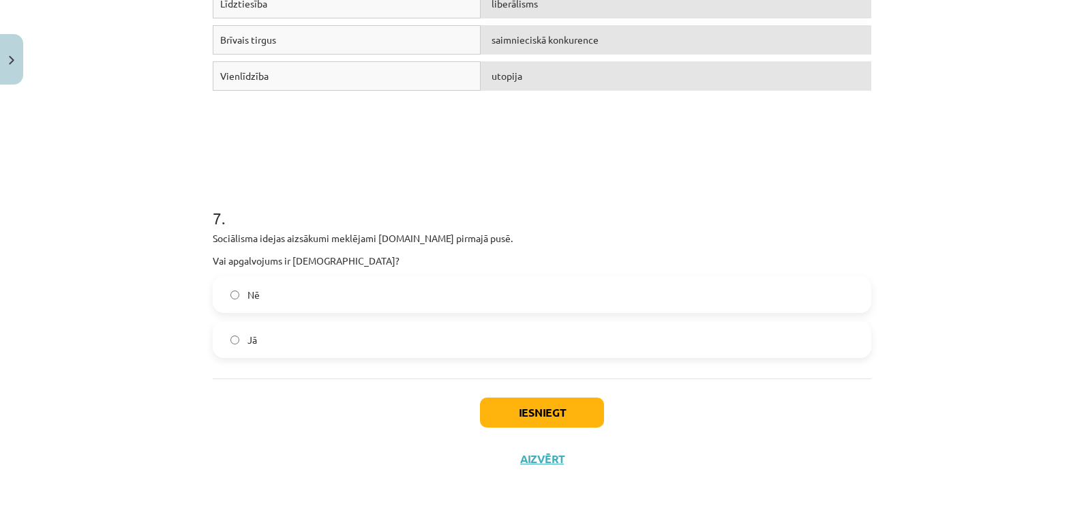
scroll to position [1406, 0]
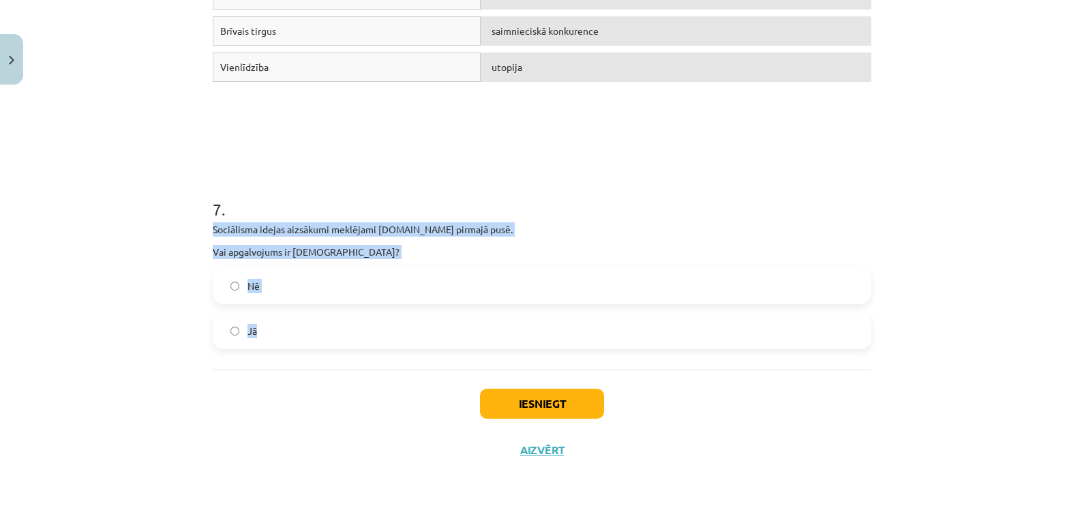
drag, startPoint x: 193, startPoint y: 226, endPoint x: 428, endPoint y: 318, distance: 252.0
click at [428, 318] on div "Mācību tēma: Sociālās zinātnes i - 11. klases 1. ieskaites mācību materiāls #4 …" at bounding box center [542, 253] width 1084 height 506
drag, startPoint x: 428, startPoint y: 318, endPoint x: 402, endPoint y: 224, distance: 97.6
click at [338, 334] on label "Jā" at bounding box center [542, 331] width 656 height 34
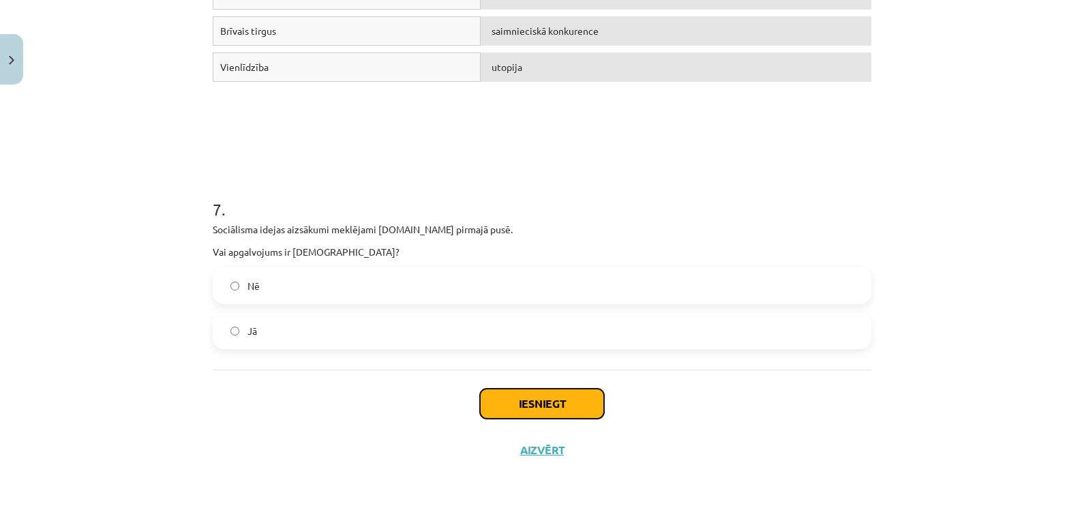
click at [567, 400] on button "Iesniegt" at bounding box center [542, 404] width 124 height 30
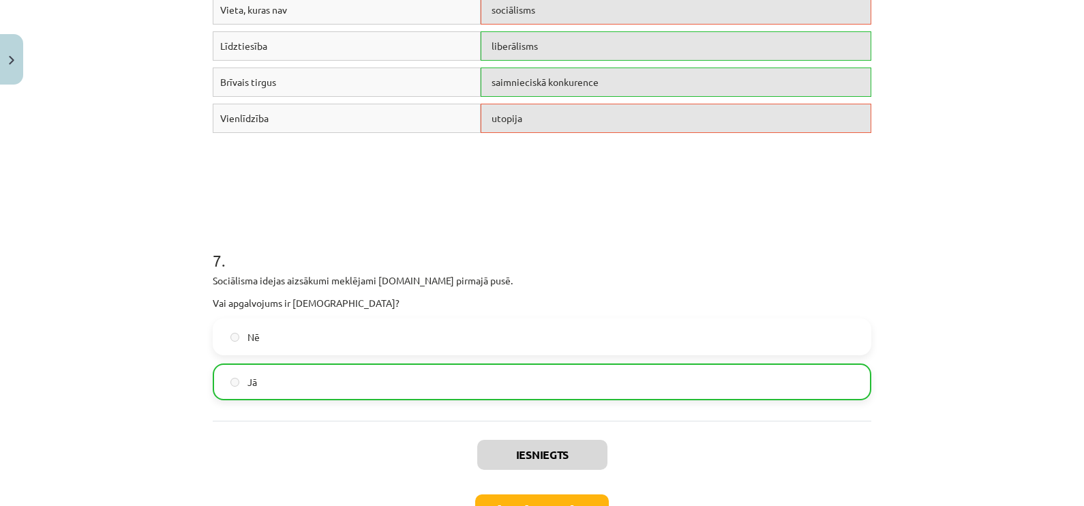
scroll to position [1321, 0]
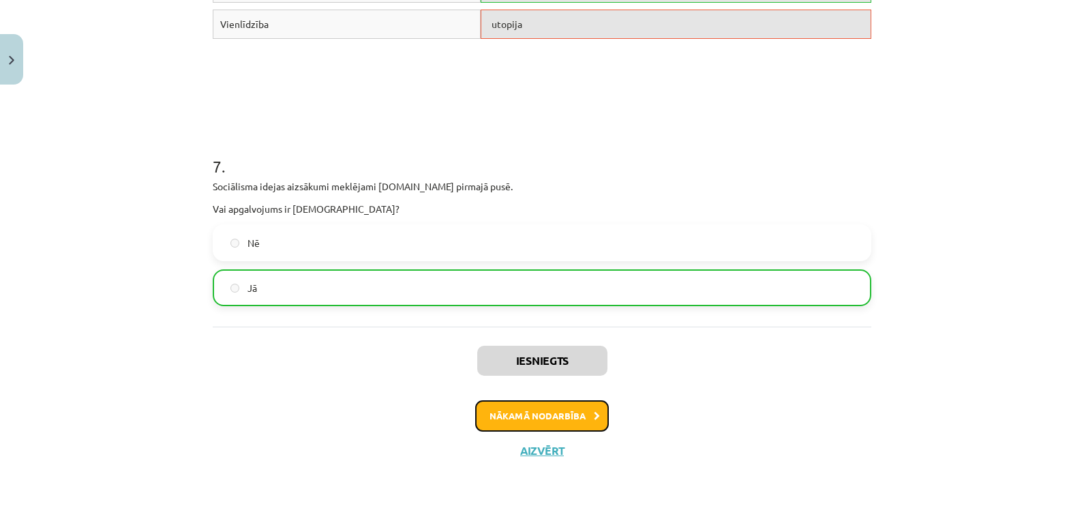
click at [572, 407] on button "Nākamā nodarbība" at bounding box center [542, 415] width 134 height 31
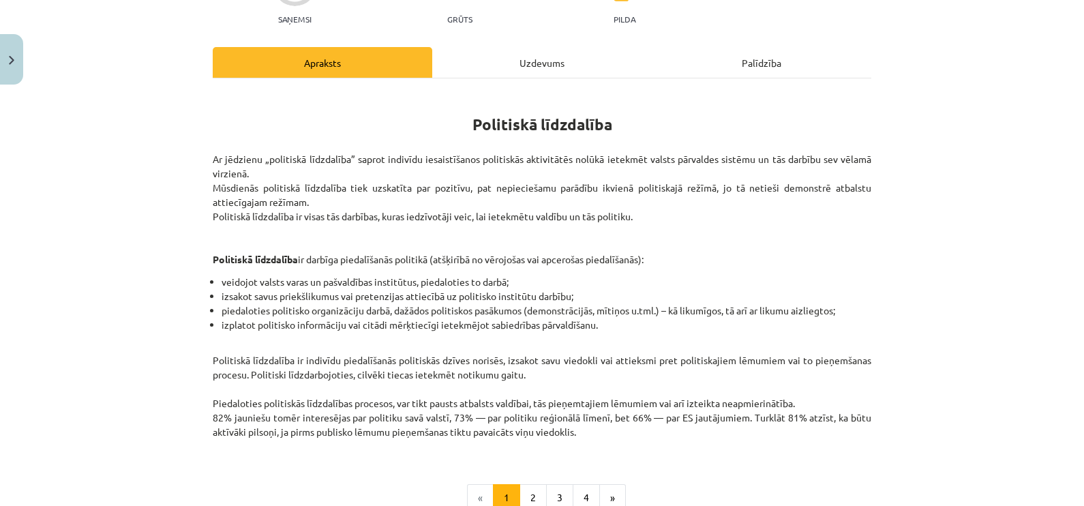
scroll to position [33, 0]
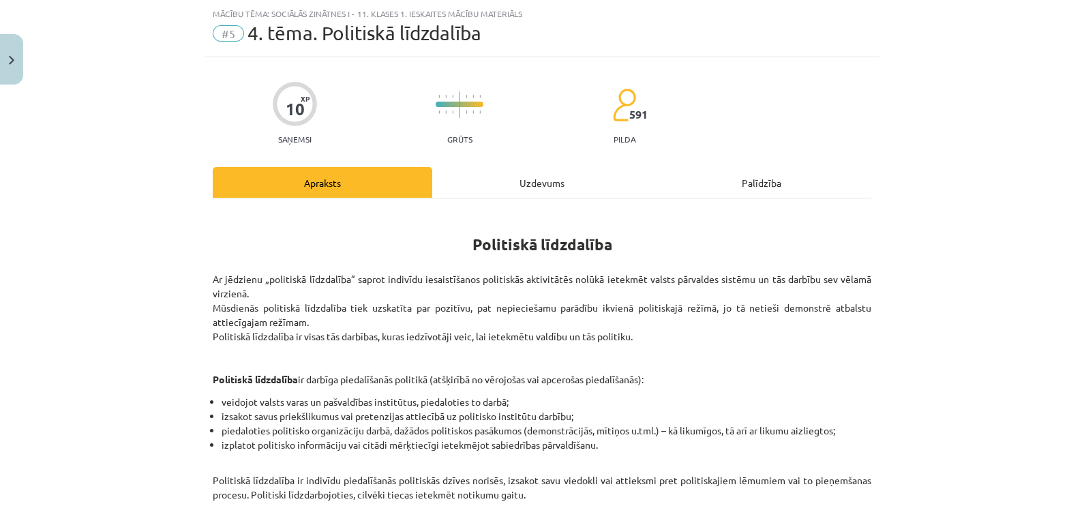
click at [543, 183] on div "Uzdevums" at bounding box center [542, 182] width 220 height 31
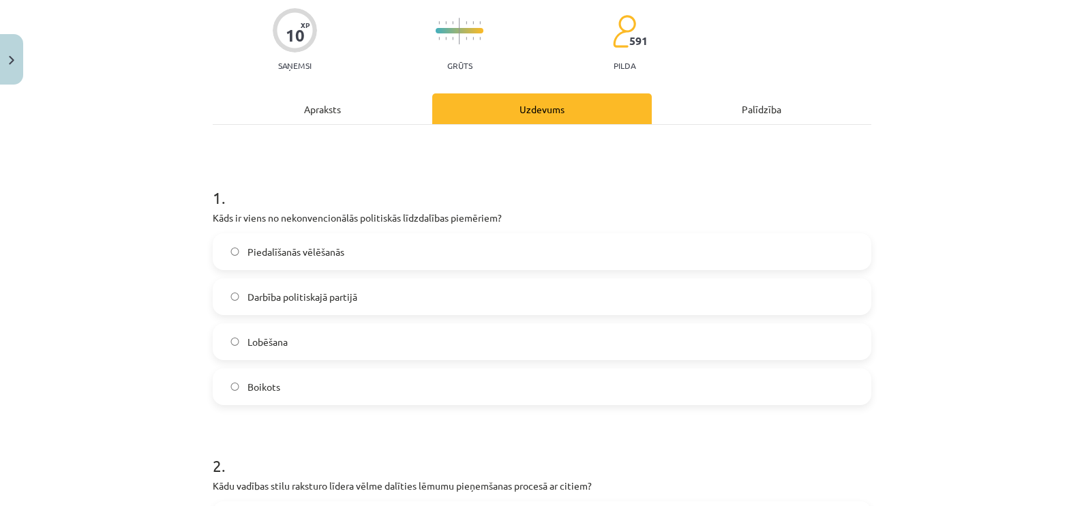
scroll to position [205, 0]
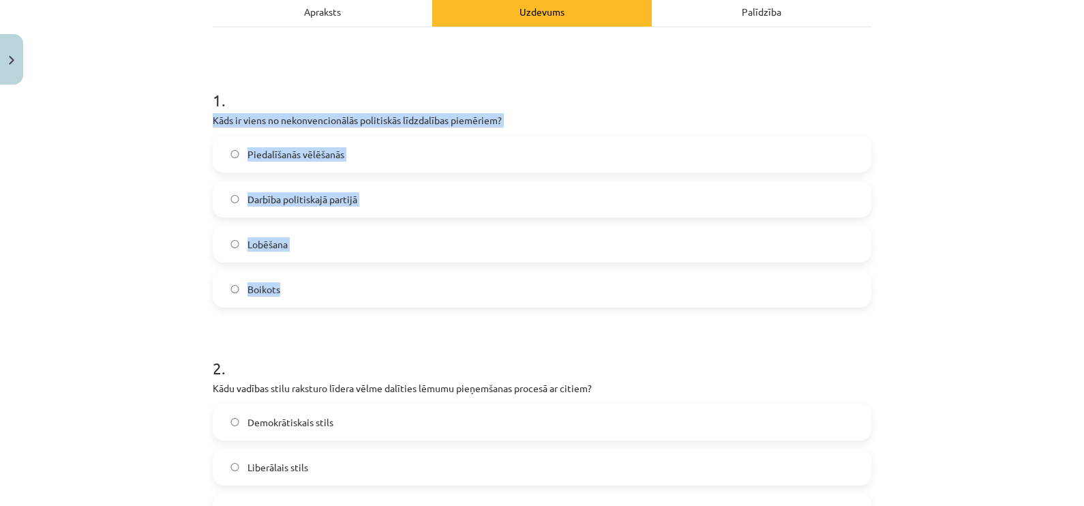
drag, startPoint x: 203, startPoint y: 113, endPoint x: 521, endPoint y: 277, distance: 357.4
click at [294, 289] on label "Boikots" at bounding box center [542, 289] width 656 height 34
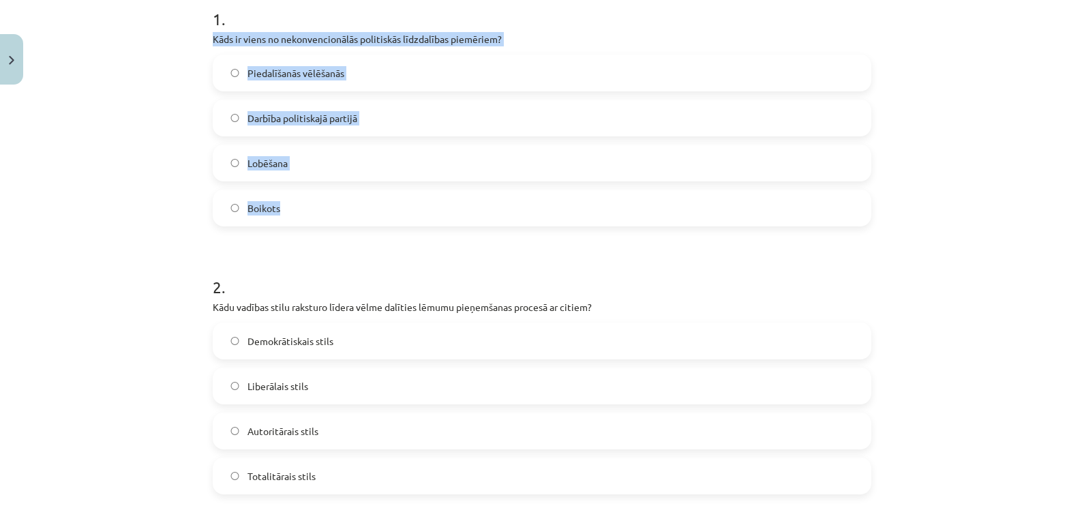
scroll to position [460, 0]
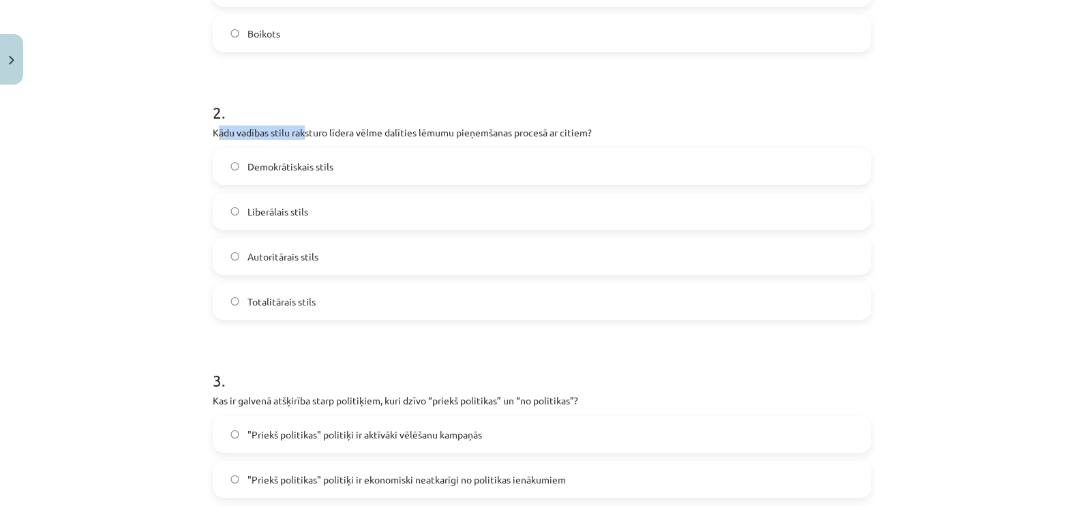
drag, startPoint x: 209, startPoint y: 129, endPoint x: 300, endPoint y: 130, distance: 90.7
click at [300, 130] on p "Kādu vadības stilu raksturo līdera vēlme dalīties lēmumu pieņemšanas procesā ar…" at bounding box center [542, 132] width 659 height 14
drag, startPoint x: 300, startPoint y: 130, endPoint x: 268, endPoint y: 129, distance: 32.1
click at [286, 129] on p "Kādu vadības stilu raksturo līdera vēlme dalīties lēmumu pieņemšanas procesā ar…" at bounding box center [542, 132] width 659 height 14
click at [225, 135] on p "Kādu vadības stilu raksturo līdera vēlme dalīties lēmumu pieņemšanas procesā ar…" at bounding box center [542, 132] width 659 height 14
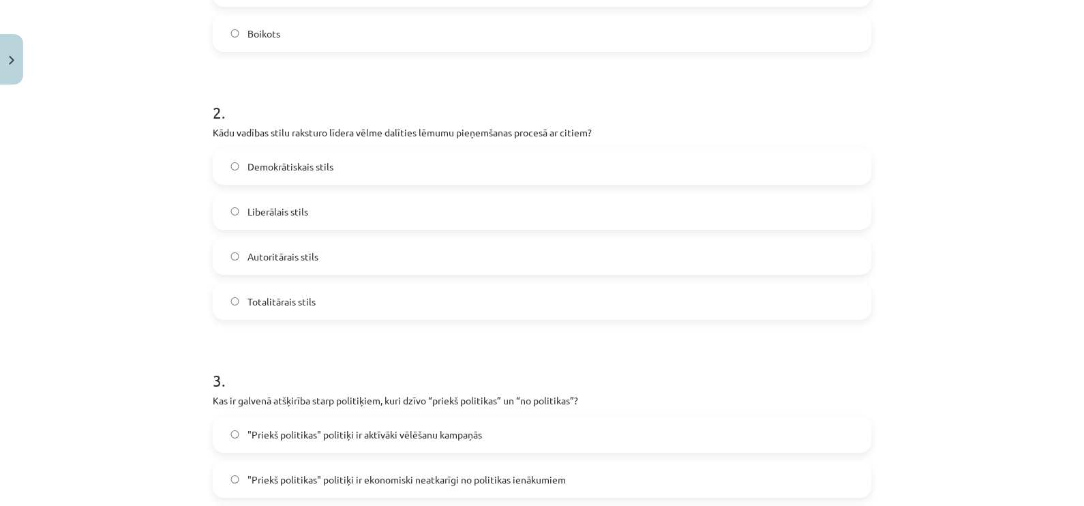
click at [205, 132] on div "10 XP Saņemsi Grūts 591 pilda Apraksts Uzdevums Palīdzība 1 . Kāds ir viens no …" at bounding box center [542, 438] width 675 height 1617
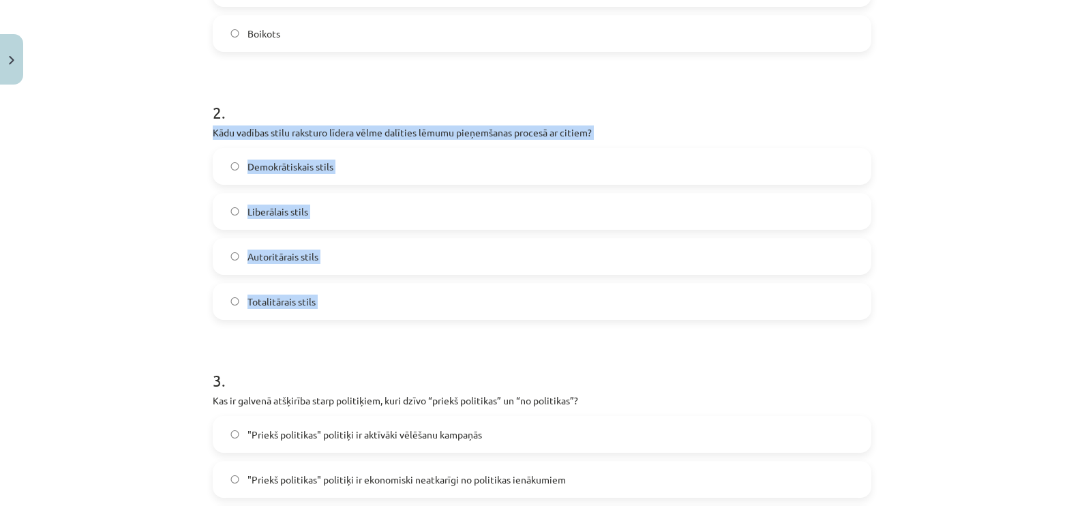
drag, startPoint x: 205, startPoint y: 132, endPoint x: 416, endPoint y: 285, distance: 260.8
click at [416, 285] on div "10 XP Saņemsi Grūts 591 pilda Apraksts Uzdevums Palīdzība 1 . Kāds ir viens no …" at bounding box center [542, 438] width 675 height 1617
drag, startPoint x: 416, startPoint y: 285, endPoint x: 349, endPoint y: 133, distance: 166.1
click at [320, 162] on span "Demokrātiskais stils" at bounding box center [291, 167] width 86 height 14
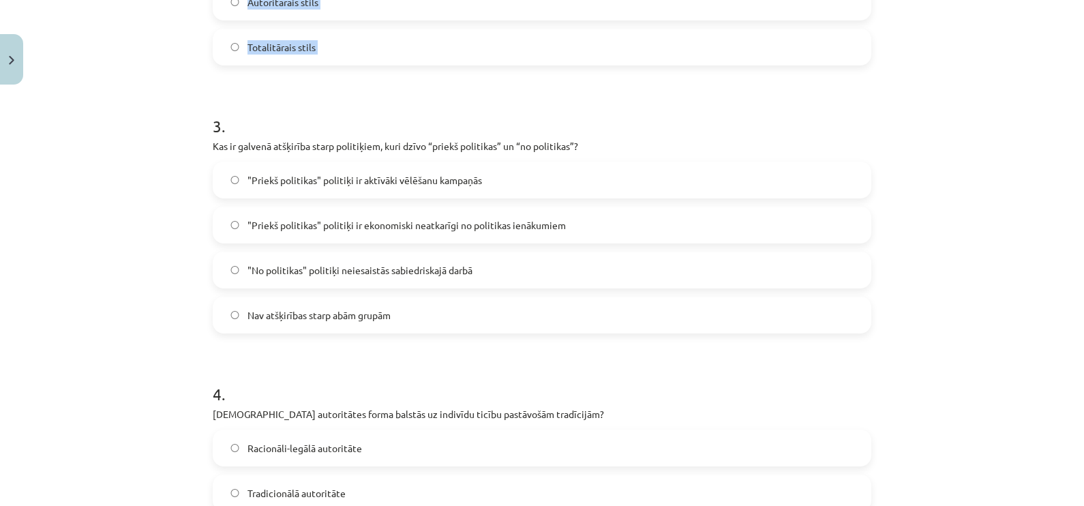
scroll to position [716, 0]
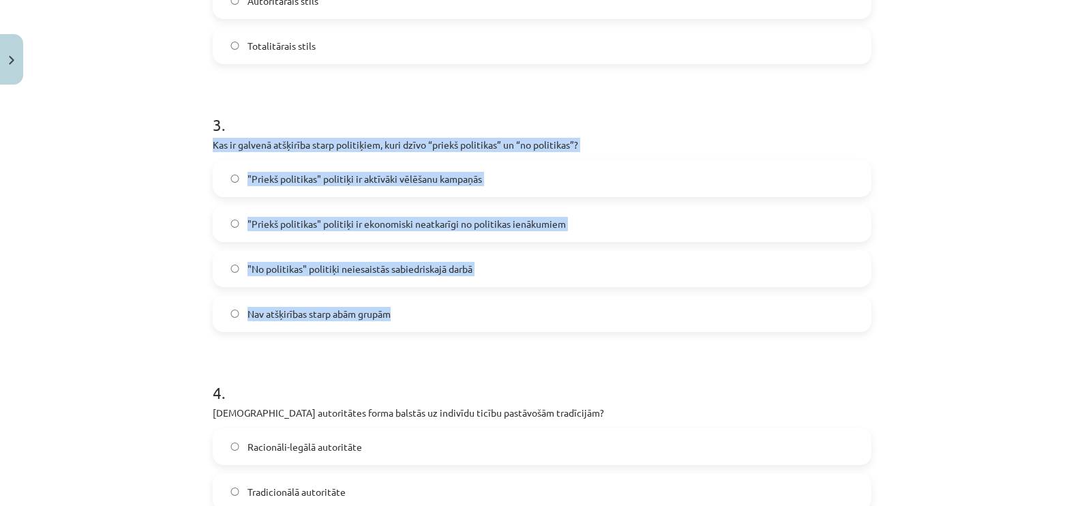
drag, startPoint x: 206, startPoint y: 142, endPoint x: 500, endPoint y: 300, distance: 333.7
click at [500, 300] on div "3 . Kas ir galvenā atšķirība starp politiķiem, kuri dzīvo “priekš politikas” un…" at bounding box center [542, 211] width 659 height 241
drag, startPoint x: 500, startPoint y: 300, endPoint x: 466, endPoint y: 136, distance: 167.0
click at [382, 226] on span ""Priekš politikas" politiķi ir ekonomiski neatkarīgi no politikas ienākumiem" at bounding box center [407, 224] width 318 height 14
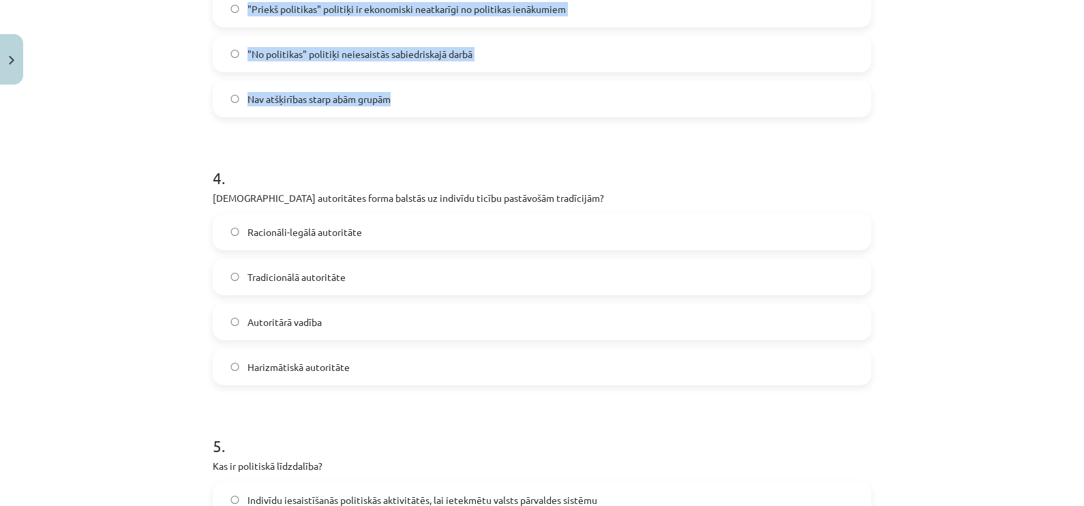
scroll to position [972, 0]
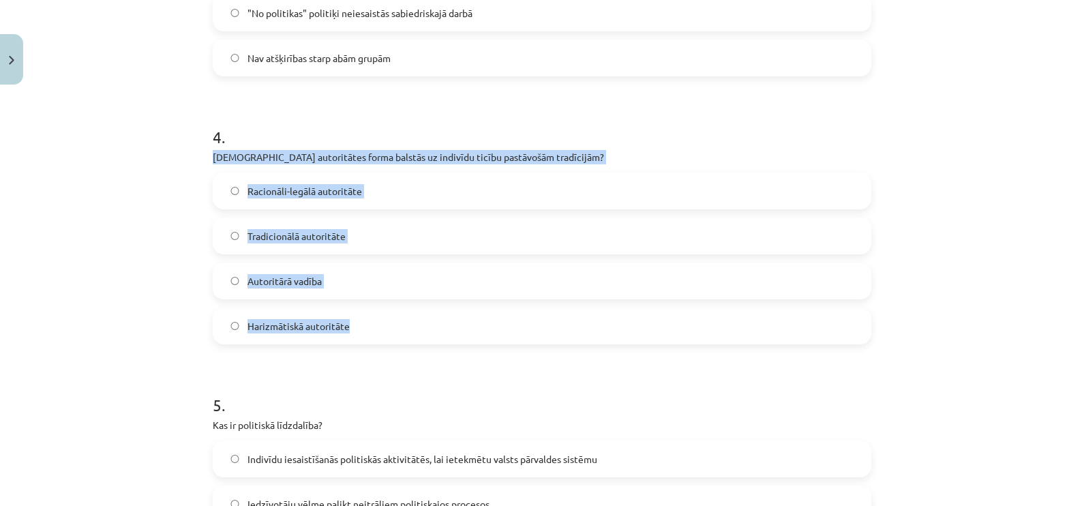
drag, startPoint x: 202, startPoint y: 151, endPoint x: 455, endPoint y: 310, distance: 298.7
drag, startPoint x: 455, startPoint y: 310, endPoint x: 413, endPoint y: 152, distance: 163.7
click at [339, 235] on label "Tradicionālā autoritāte" at bounding box center [542, 236] width 656 height 34
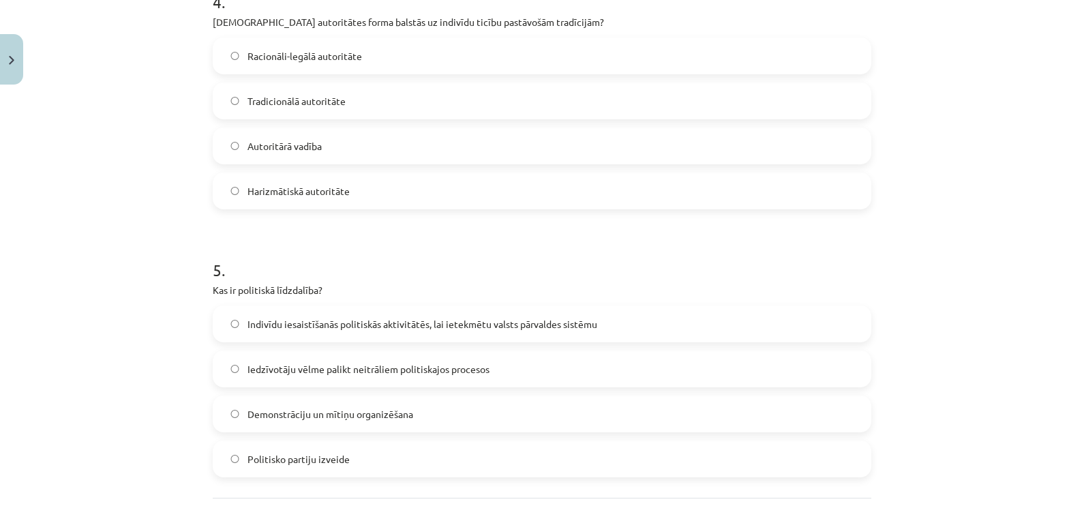
scroll to position [1227, 0]
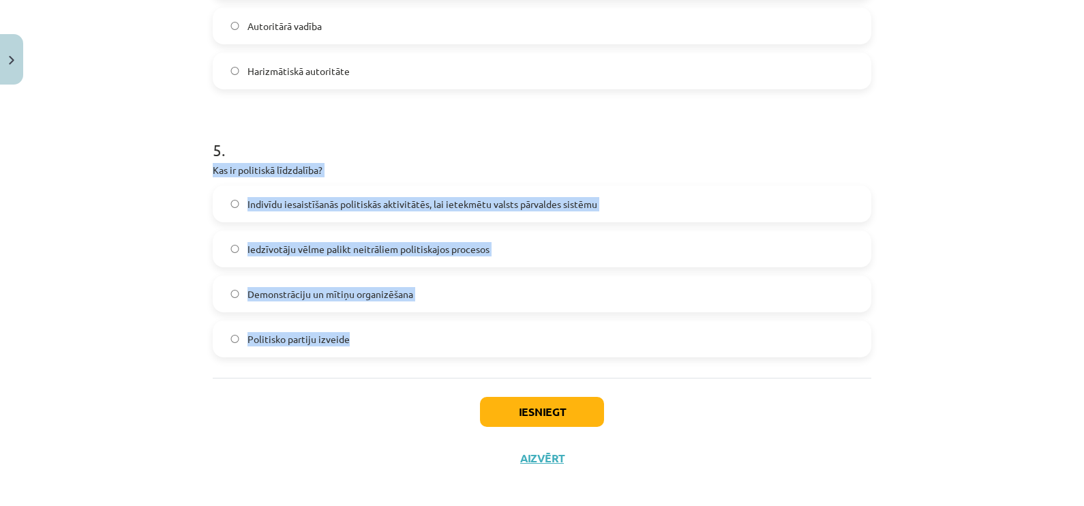
drag, startPoint x: 207, startPoint y: 168, endPoint x: 507, endPoint y: 323, distance: 337.6
click at [507, 323] on div "5 . Kas ir politiskā līdzdalība? Indivīdu iesaistīšanās politiskās aktivitātēs,…" at bounding box center [542, 237] width 659 height 241
drag, startPoint x: 507, startPoint y: 323, endPoint x: 455, endPoint y: 199, distance: 133.8
click at [458, 203] on span "Indivīdu iesaistīšanās politiskās aktivitātēs, lai ietekmētu valsts pārvaldes s…" at bounding box center [423, 204] width 350 height 14
click at [575, 416] on button "Iesniegt" at bounding box center [542, 412] width 124 height 30
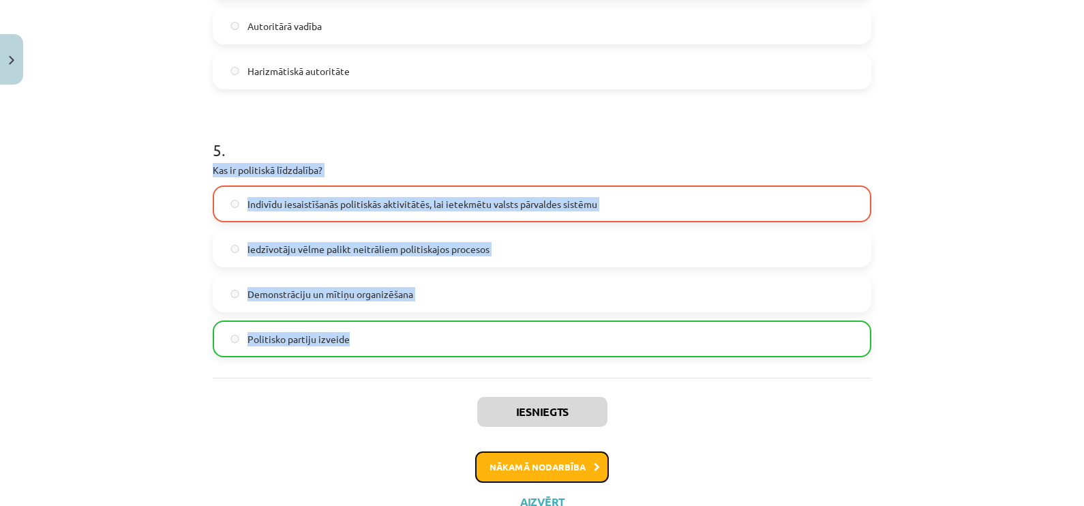
click at [564, 464] on button "Nākamā nodarbība" at bounding box center [542, 466] width 134 height 31
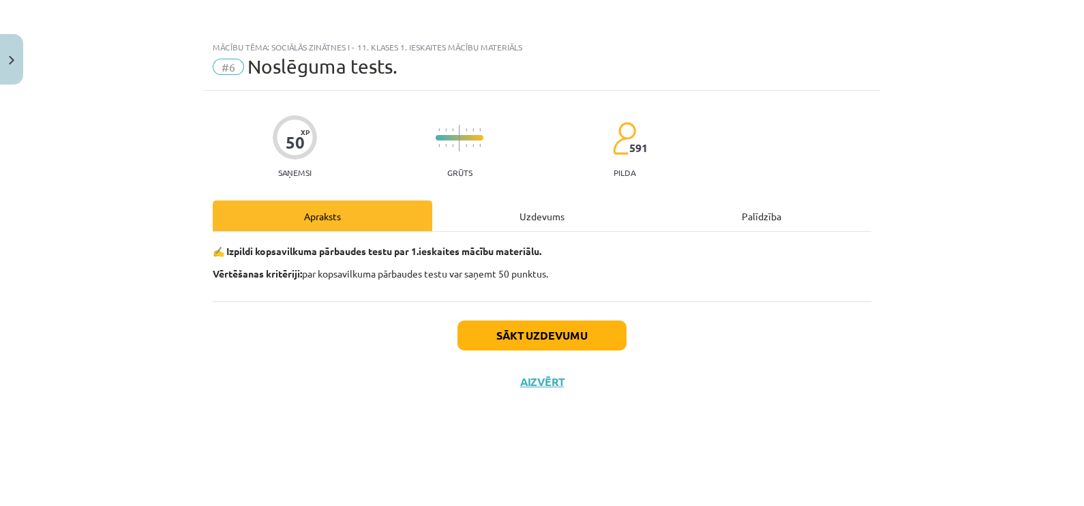
click at [549, 208] on div "Uzdevums" at bounding box center [542, 215] width 220 height 31
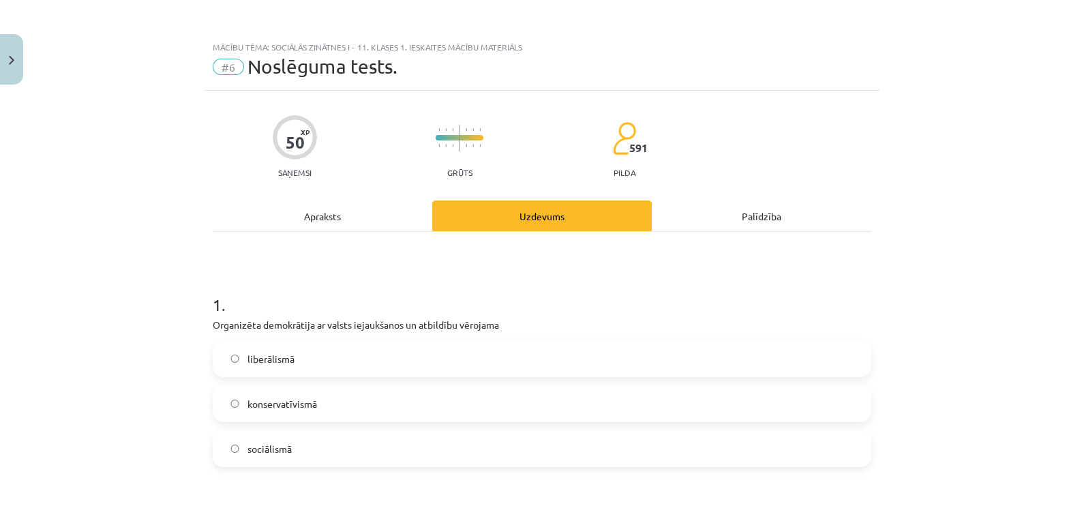
scroll to position [256, 0]
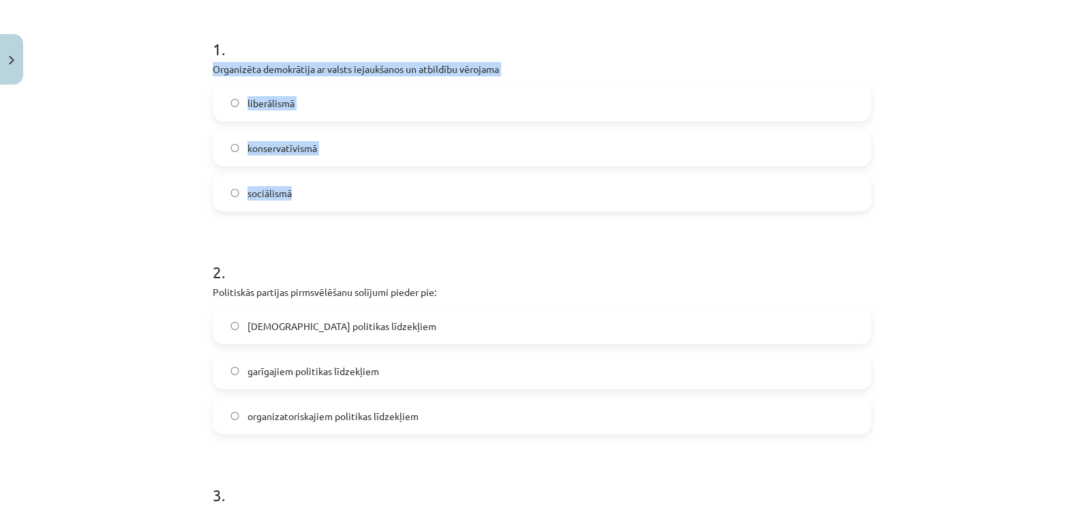
drag, startPoint x: 201, startPoint y: 68, endPoint x: 506, endPoint y: 198, distance: 331.2
drag, startPoint x: 506, startPoint y: 198, endPoint x: 382, endPoint y: 68, distance: 179.4
click at [338, 207] on label "sociālismā" at bounding box center [542, 193] width 656 height 34
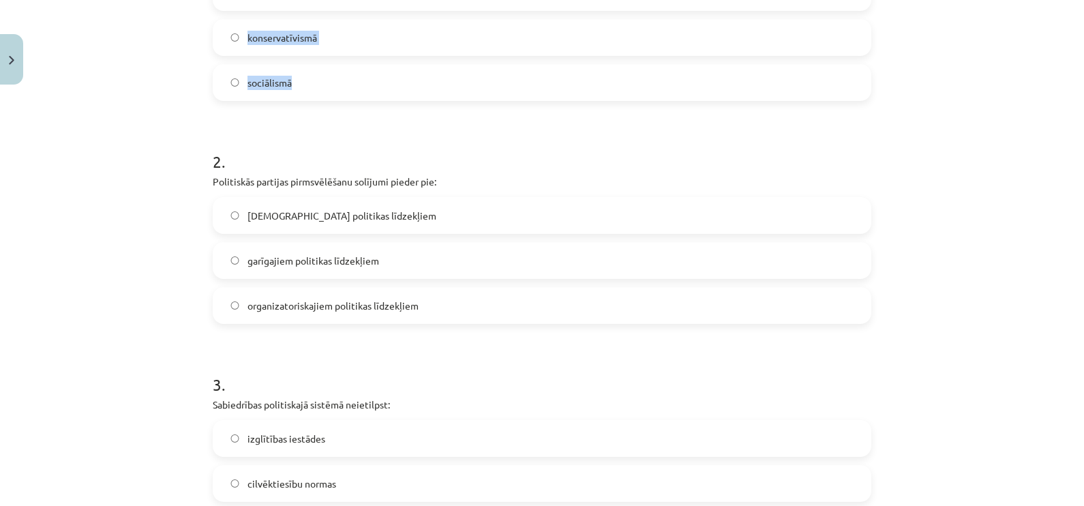
scroll to position [426, 0]
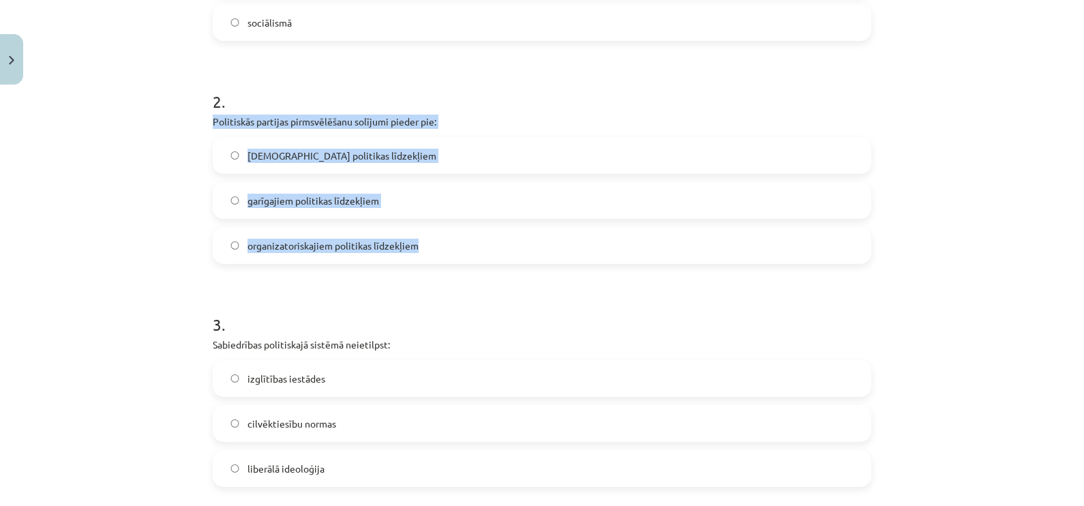
drag, startPoint x: 205, startPoint y: 116, endPoint x: 449, endPoint y: 228, distance: 269.4
drag, startPoint x: 449, startPoint y: 228, endPoint x: 395, endPoint y: 126, distance: 115.6
click at [331, 200] on span "garīgajiem politikas līdzekļiem" at bounding box center [314, 201] width 132 height 14
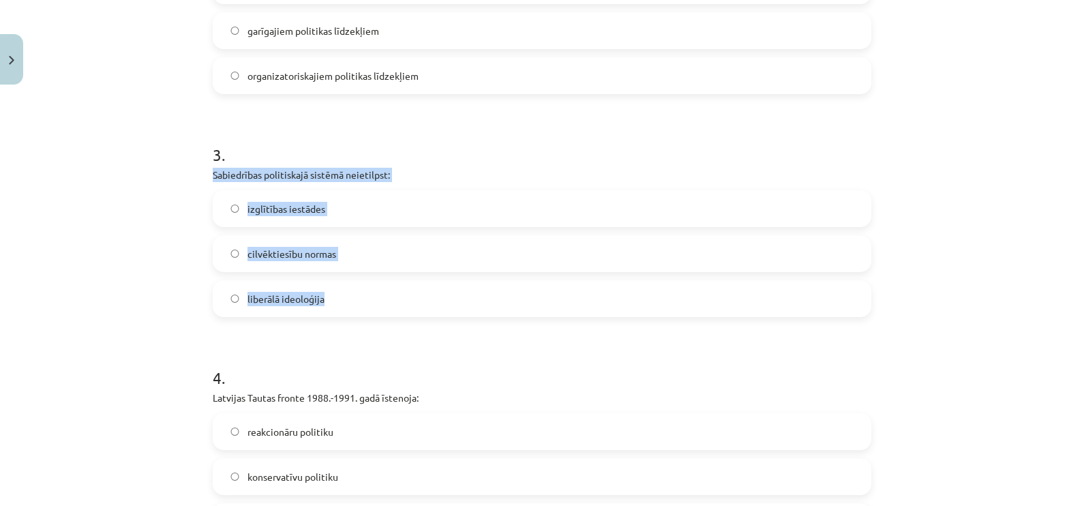
drag, startPoint x: 205, startPoint y: 170, endPoint x: 476, endPoint y: 287, distance: 295.4
drag, startPoint x: 476, startPoint y: 287, endPoint x: 339, endPoint y: 171, distance: 179.5
click at [271, 209] on span "izglītības iestādes" at bounding box center [287, 209] width 78 height 14
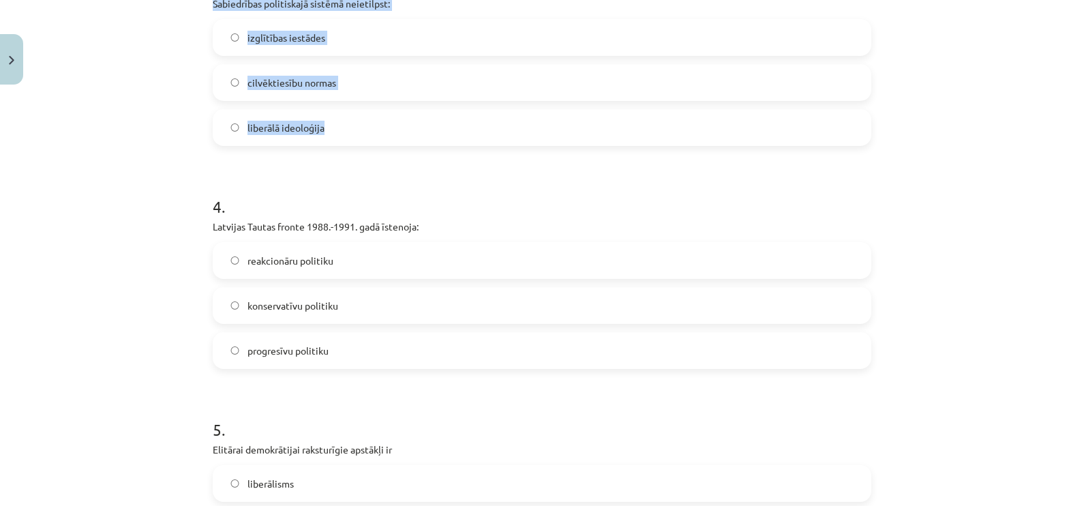
scroll to position [852, 0]
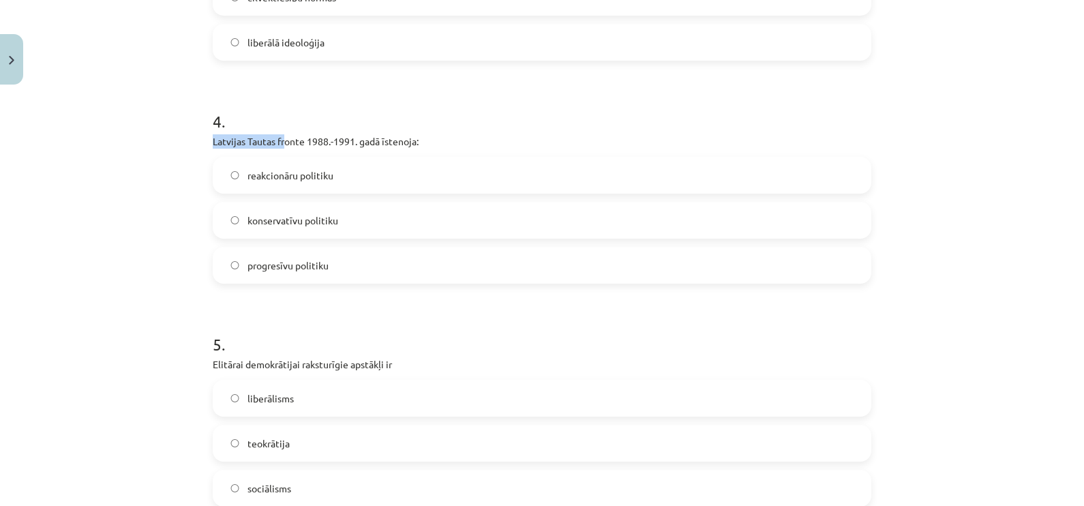
drag, startPoint x: 207, startPoint y: 138, endPoint x: 334, endPoint y: 140, distance: 126.8
click at [327, 140] on p "Latvijas Tautas fronte 1988.-1991. gadā īstenoja:" at bounding box center [542, 141] width 659 height 14
drag, startPoint x: 334, startPoint y: 140, endPoint x: 430, endPoint y: 149, distance: 96.5
click at [430, 149] on div "4 . Latvijas Tautas fronte 1988.-1991. gadā īstenoja: reakcionāru politiku kons…" at bounding box center [542, 186] width 659 height 196
drag, startPoint x: 430, startPoint y: 149, endPoint x: 386, endPoint y: 136, distance: 46.2
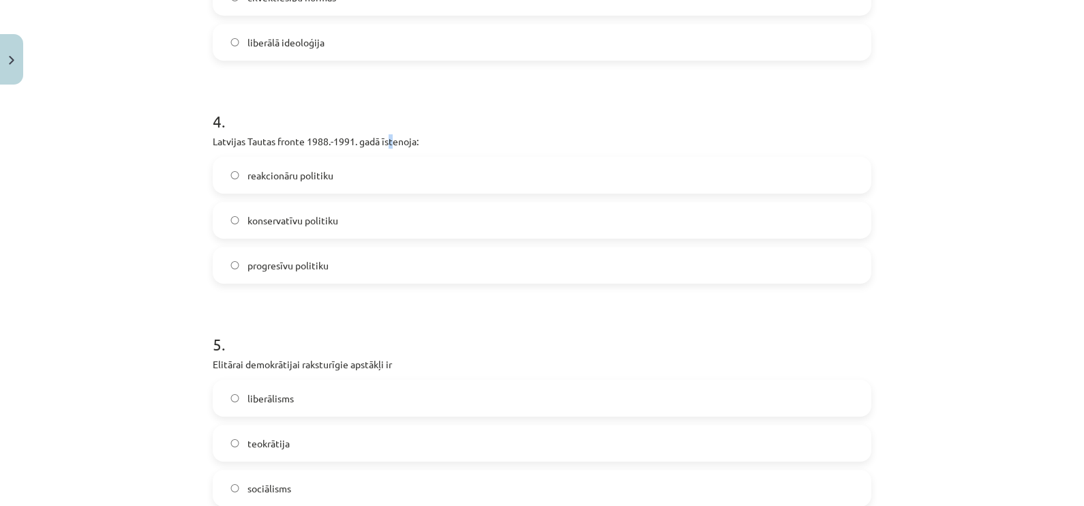
click at [386, 136] on p "Latvijas Tautas fronte 1988.-1991. gadā īstenoja:" at bounding box center [542, 141] width 659 height 14
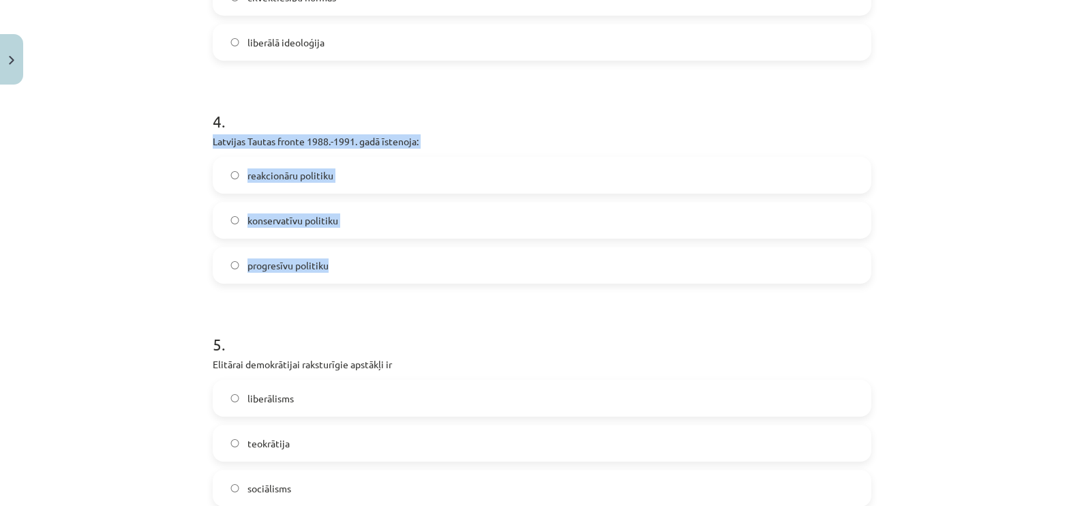
drag, startPoint x: 204, startPoint y: 138, endPoint x: 400, endPoint y: 248, distance: 224.6
click at [400, 248] on div "50 XP Saņemsi Grūts 591 pilda Apraksts Uzdevums Palīdzība 1 . Organizēta demokr…" at bounding box center [542, 491] width 675 height 2507
drag, startPoint x: 400, startPoint y: 248, endPoint x: 302, endPoint y: 136, distance: 148.3
click at [283, 269] on span "progresīvu politiku" at bounding box center [288, 265] width 81 height 14
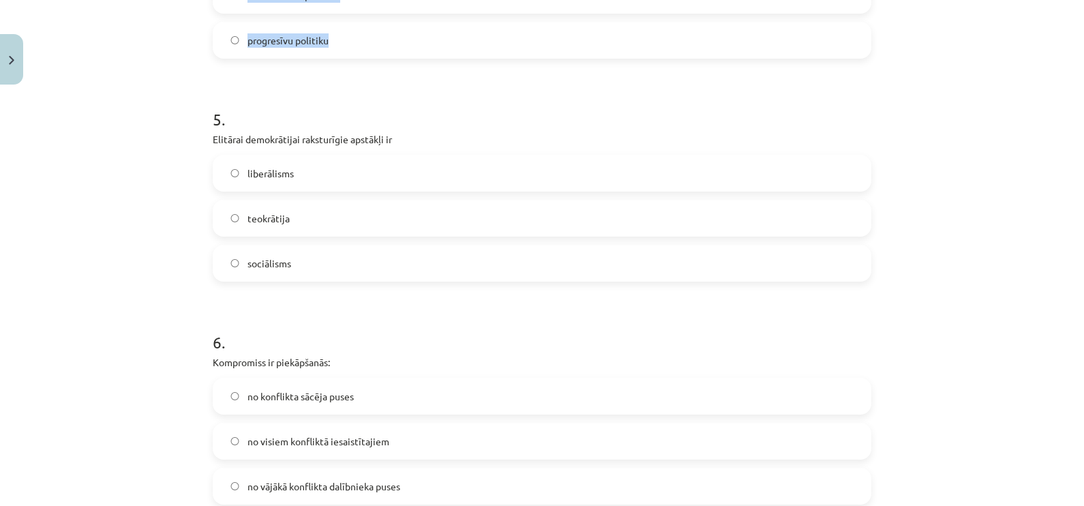
scroll to position [1107, 0]
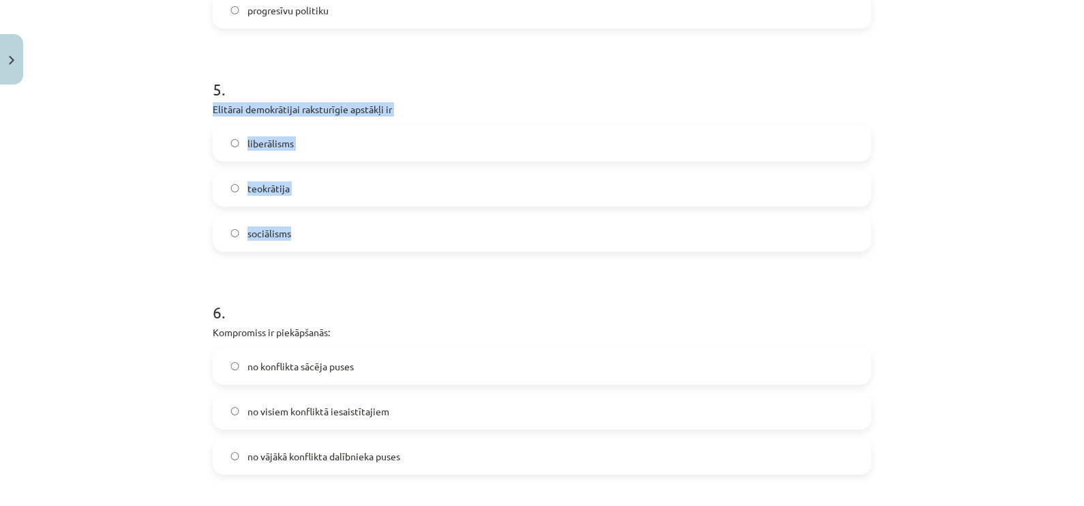
drag, startPoint x: 209, startPoint y: 110, endPoint x: 406, endPoint y: 224, distance: 227.6
click at [406, 224] on div "50 XP Saņemsi Grūts 591 pilda Apraksts Uzdevums Palīdzība 1 . Organizēta demokr…" at bounding box center [542, 236] width 675 height 2507
drag, startPoint x: 406, startPoint y: 224, endPoint x: 350, endPoint y: 103, distance: 133.6
click at [293, 140] on label "liberālisms" at bounding box center [542, 143] width 656 height 34
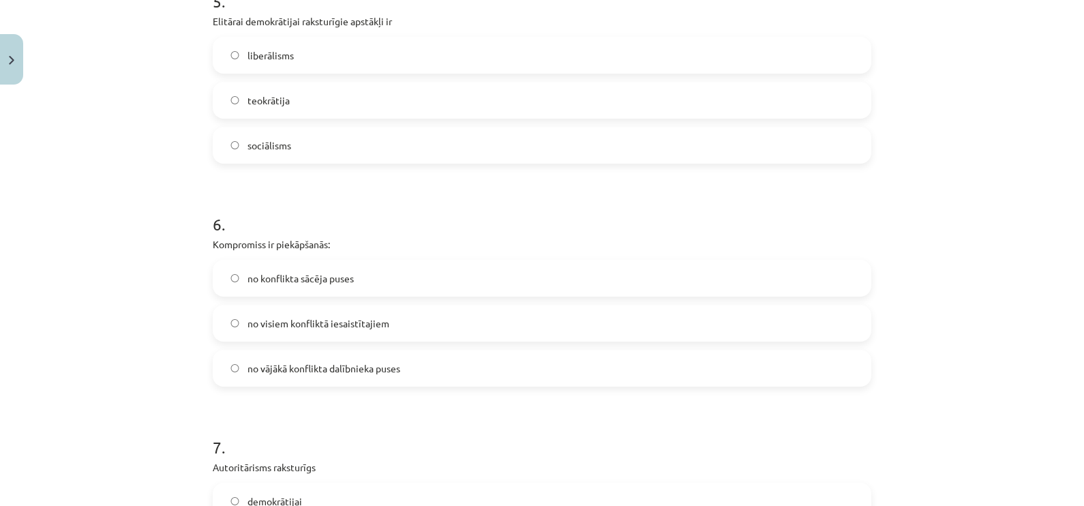
scroll to position [1363, 0]
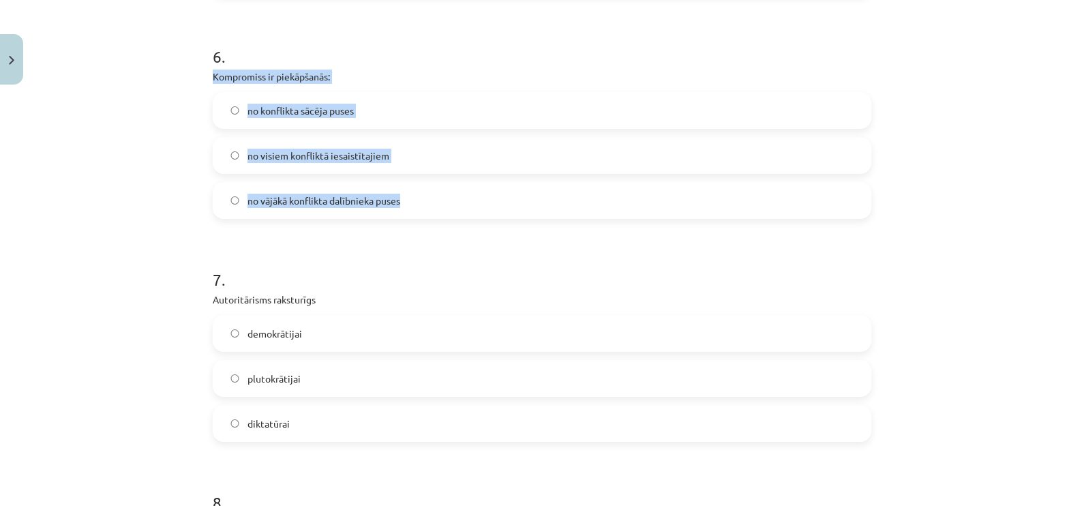
drag, startPoint x: 201, startPoint y: 72, endPoint x: 437, endPoint y: 213, distance: 274.9
drag, startPoint x: 293, startPoint y: 67, endPoint x: 286, endPoint y: 74, distance: 9.6
click at [308, 151] on span "no visiem konfliktā iesaistītajiem" at bounding box center [319, 156] width 142 height 14
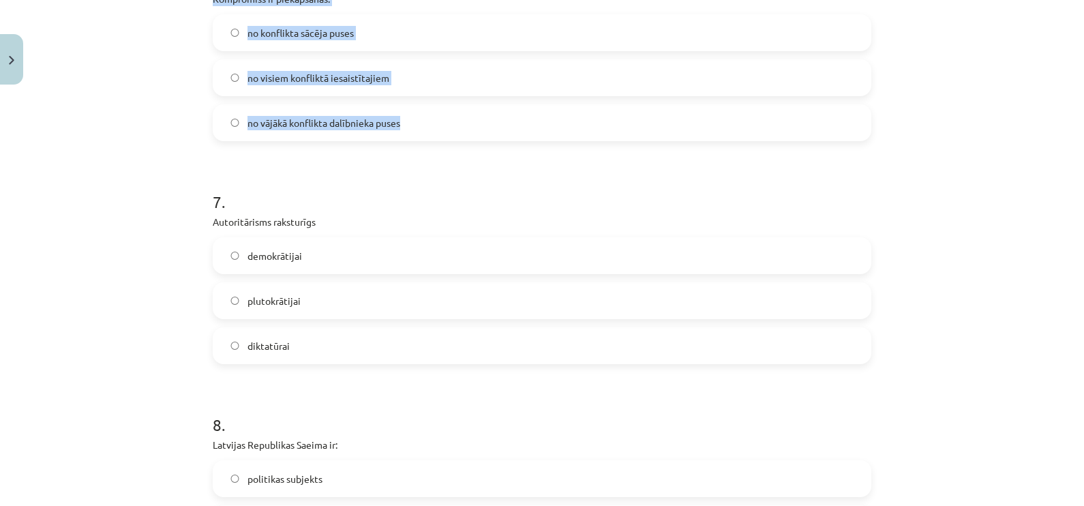
scroll to position [1534, 0]
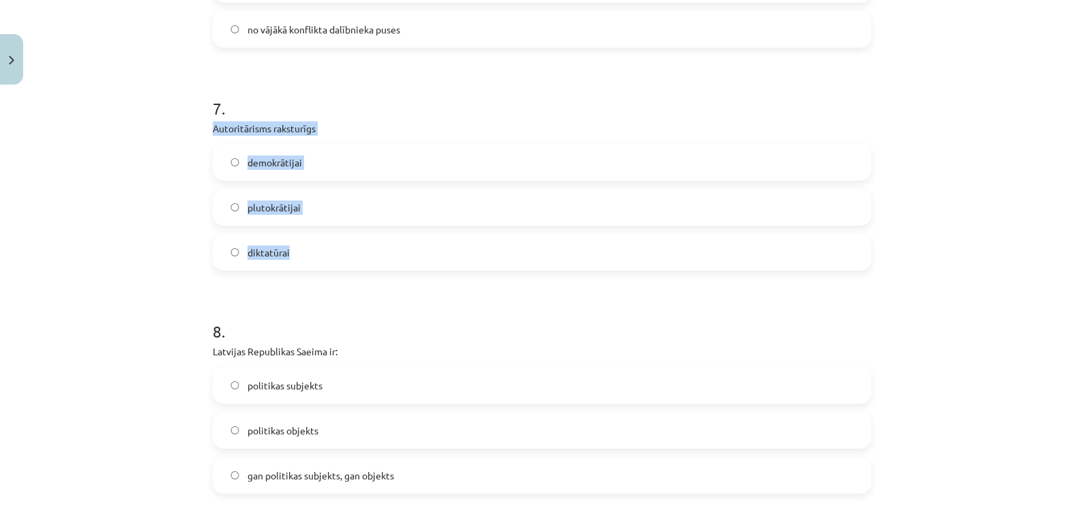
drag, startPoint x: 210, startPoint y: 126, endPoint x: 353, endPoint y: 243, distance: 184.1
drag, startPoint x: 353, startPoint y: 243, endPoint x: 276, endPoint y: 124, distance: 141.1
click at [303, 245] on label "diktatūrai" at bounding box center [542, 252] width 656 height 34
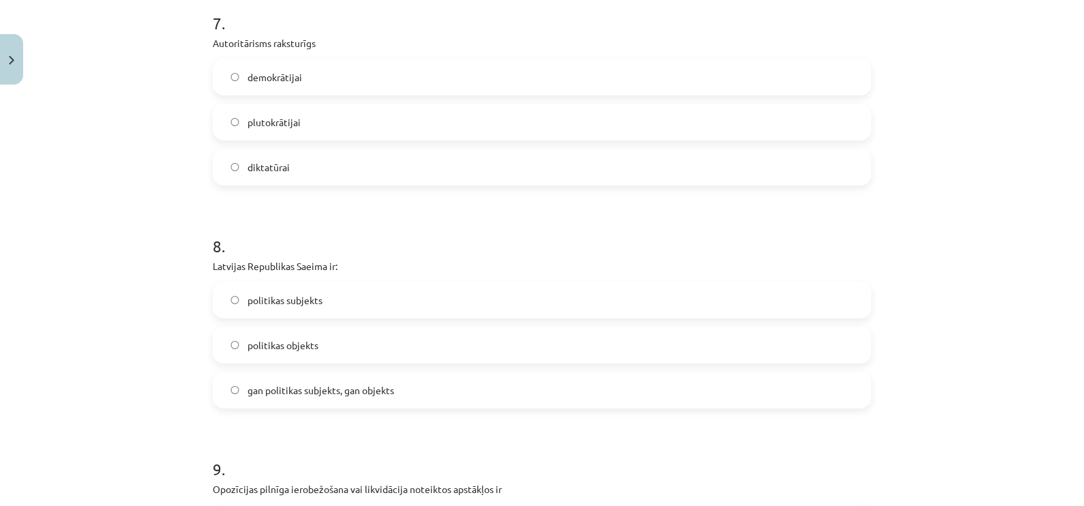
scroll to position [1705, 0]
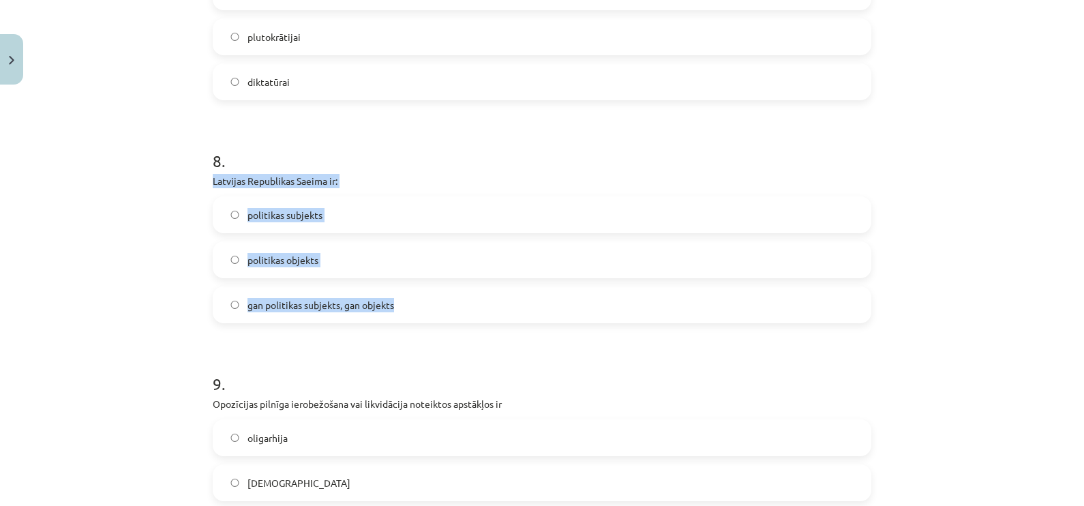
drag, startPoint x: 201, startPoint y: 179, endPoint x: 388, endPoint y: 308, distance: 227.3
drag, startPoint x: 388, startPoint y: 308, endPoint x: 310, endPoint y: 177, distance: 152.6
click at [358, 308] on span "gan politikas subjekts, gan objekts" at bounding box center [321, 305] width 147 height 14
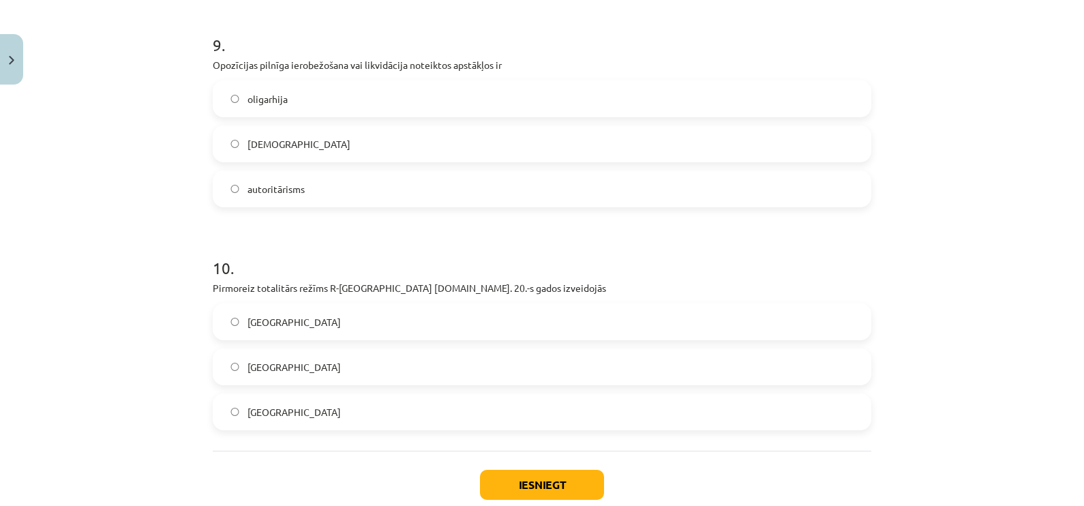
scroll to position [2045, 0]
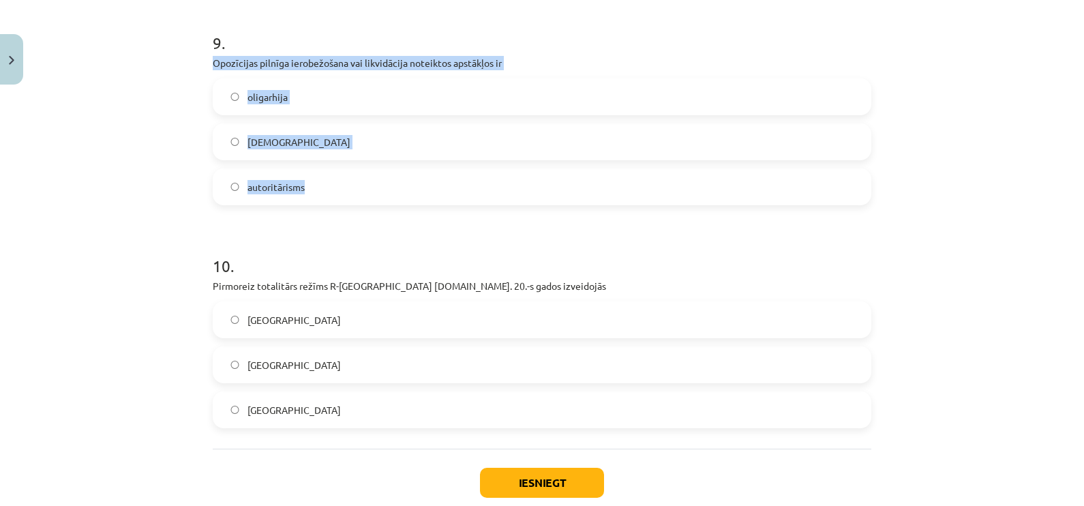
drag, startPoint x: 208, startPoint y: 58, endPoint x: 528, endPoint y: 202, distance: 350.7
click at [528, 202] on div "9 . Opozīcijas pilnīga ierobežošana vai likvidācija noteiktos apstākļos ir olig…" at bounding box center [542, 108] width 659 height 196
click at [130, 211] on div "Mācību tēma: Sociālās zinātnes i - 11. klases 1. ieskaites mācību materiāls #6 …" at bounding box center [542, 253] width 1084 height 506
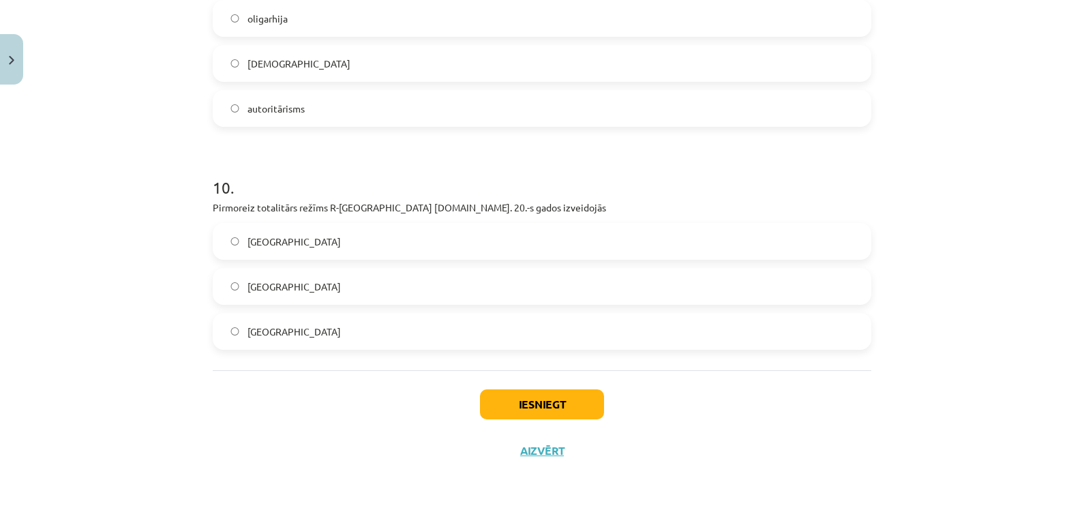
scroll to position [2039, 0]
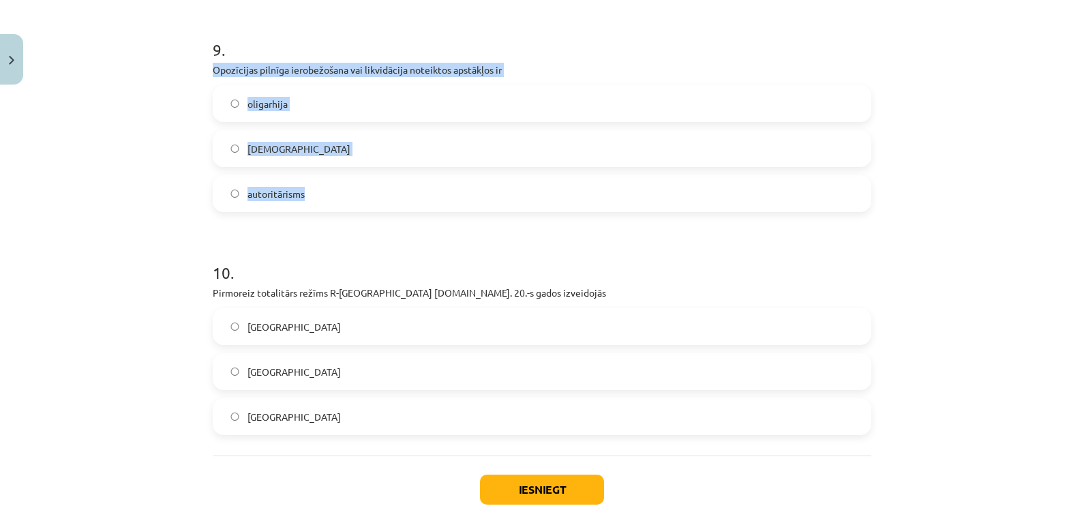
drag, startPoint x: 208, startPoint y: 65, endPoint x: 513, endPoint y: 185, distance: 328.2
drag, startPoint x: 513, startPoint y: 185, endPoint x: 417, endPoint y: 67, distance: 152.7
click at [299, 143] on label "totalitārisms" at bounding box center [542, 149] width 656 height 34
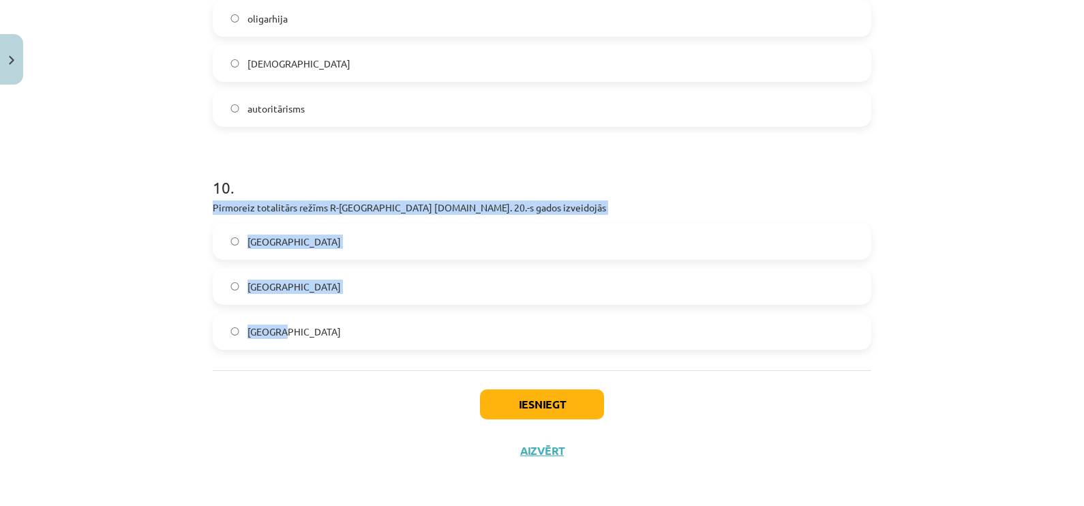
drag, startPoint x: 205, startPoint y: 209, endPoint x: 417, endPoint y: 318, distance: 238.2
click at [417, 318] on div "10 . Pirmoreiz totalitārs režīms R-Eiropā 20.gs. 20.-s gados izveidojās Vācijā …" at bounding box center [542, 252] width 659 height 196
drag, startPoint x: 416, startPoint y: 318, endPoint x: 318, endPoint y: 207, distance: 148.4
click at [303, 327] on label "Itālijā" at bounding box center [542, 331] width 656 height 34
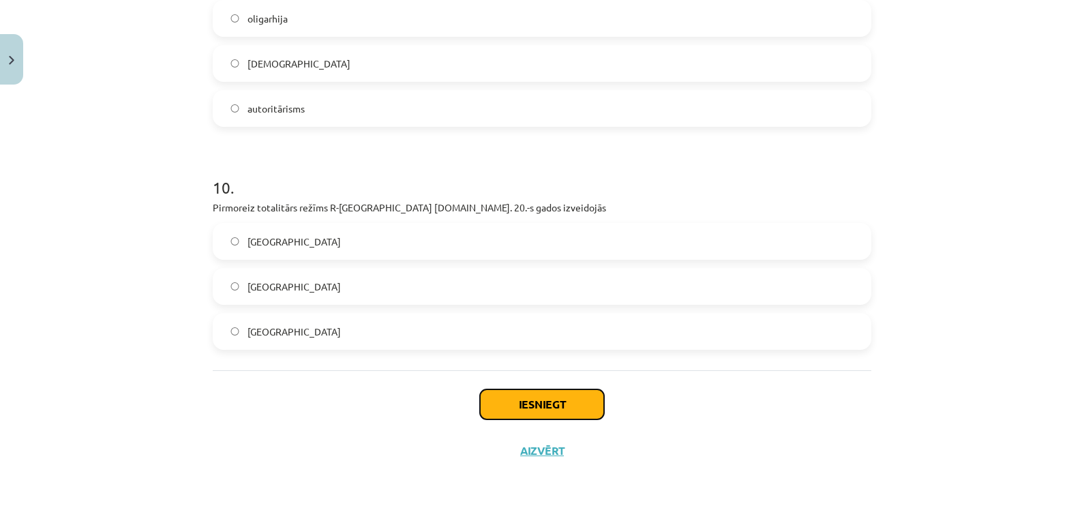
click at [497, 400] on button "Iesniegt" at bounding box center [542, 404] width 124 height 30
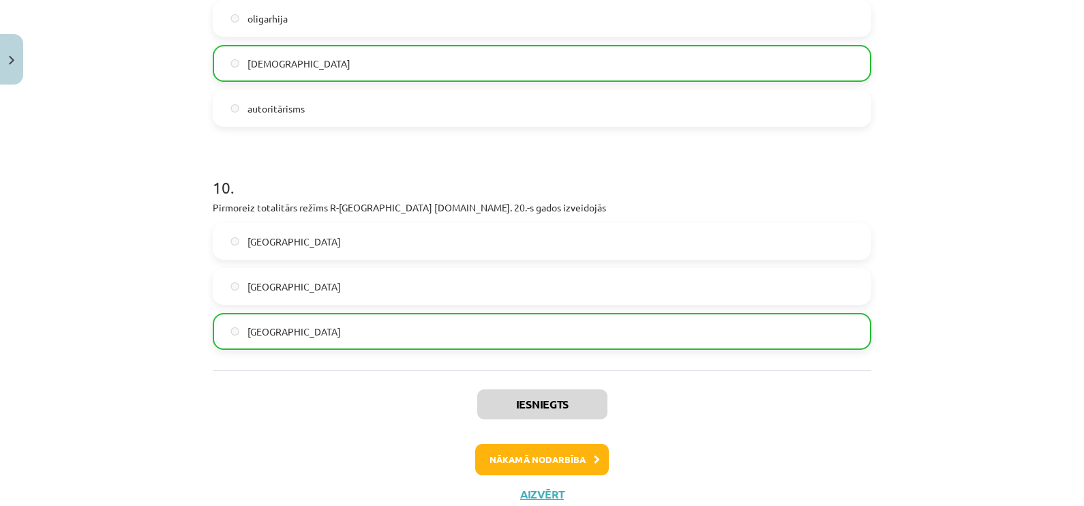
scroll to position [2168, 0]
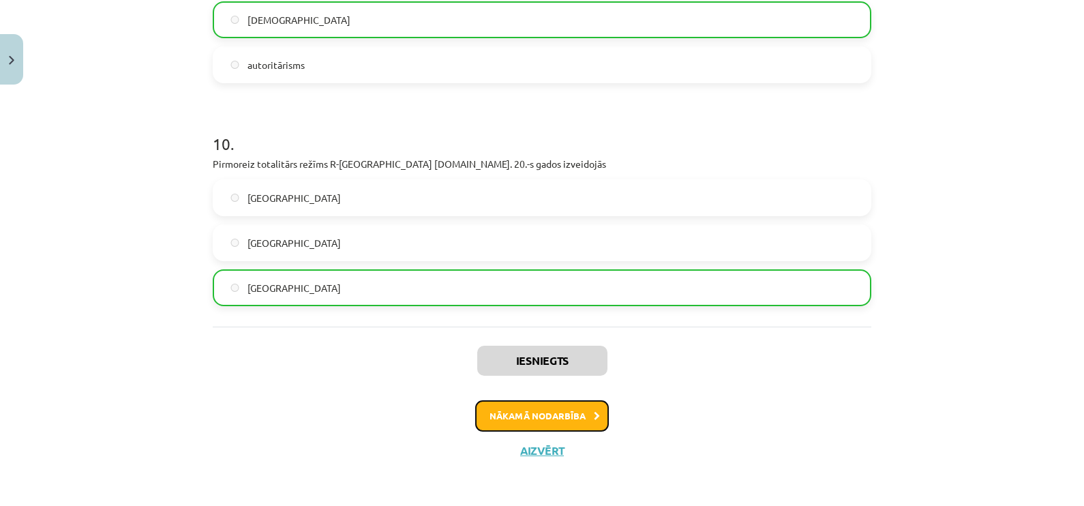
click at [531, 406] on button "Nākamā nodarbība" at bounding box center [542, 415] width 134 height 31
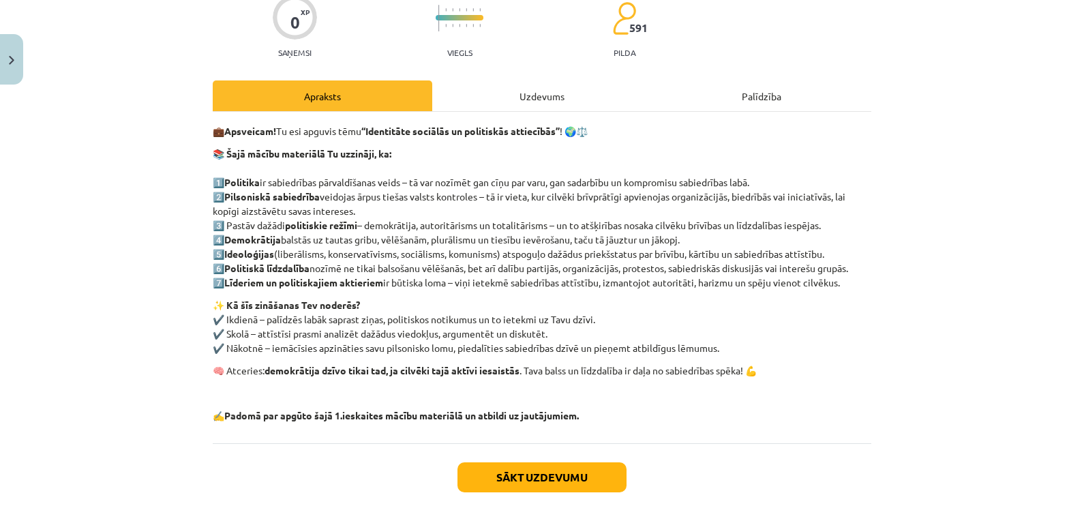
scroll to position [33, 0]
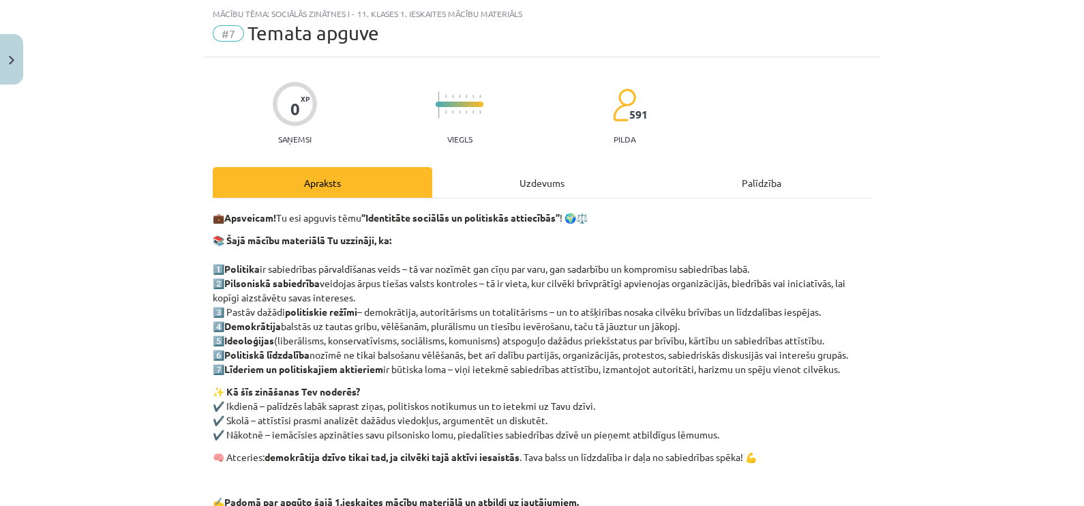
drag, startPoint x: 511, startPoint y: 180, endPoint x: 515, endPoint y: 174, distance: 7.0
click at [511, 180] on div "Uzdevums" at bounding box center [542, 182] width 220 height 31
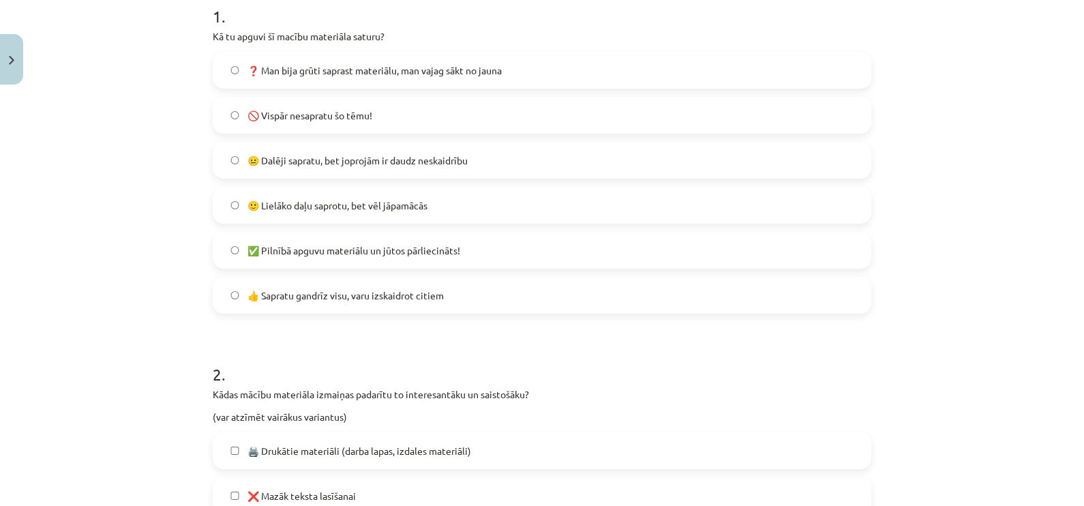
scroll to position [289, 0]
click at [474, 204] on label "🙂 Lielāko daļu saprotu, bet vēl jāpamācās" at bounding box center [542, 205] width 656 height 34
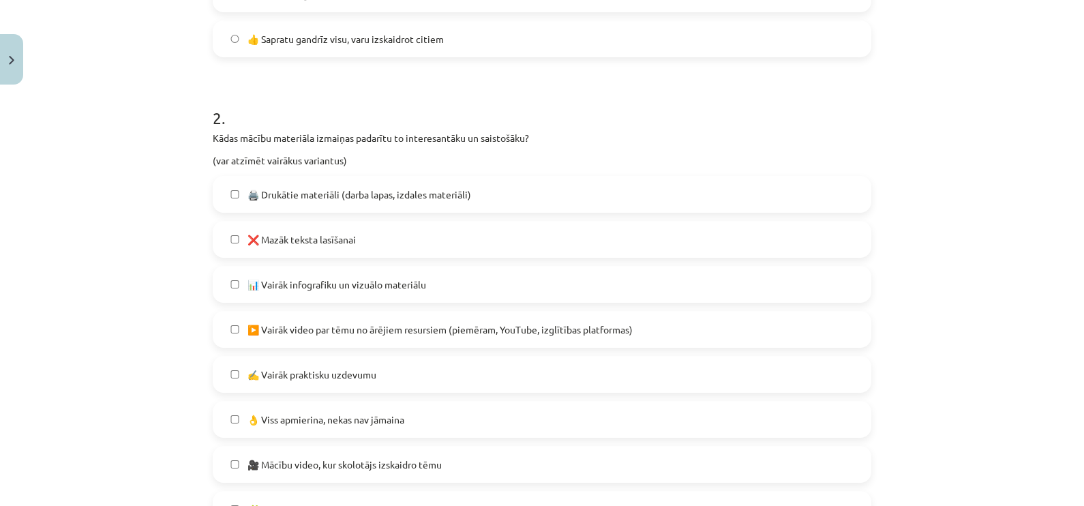
scroll to position [630, 0]
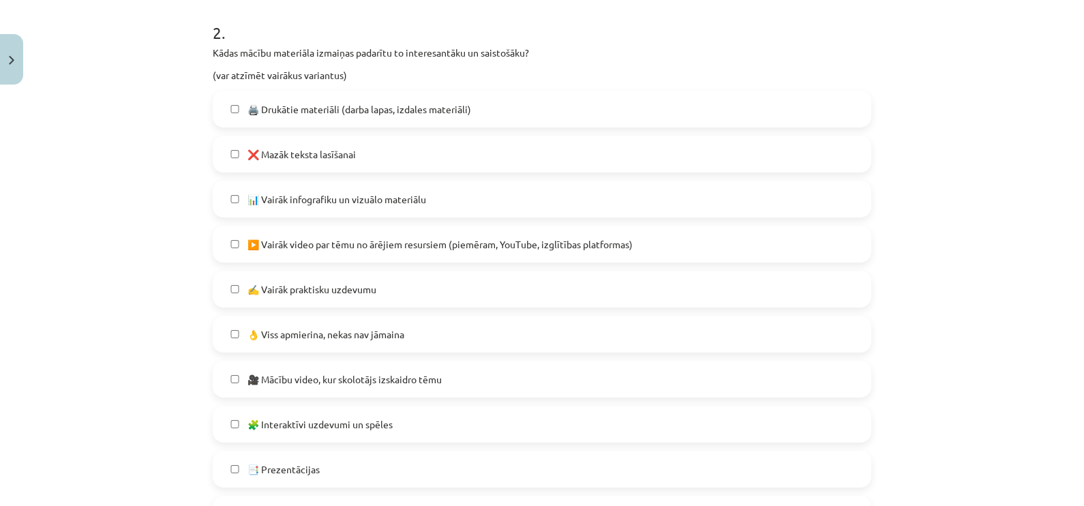
click at [408, 283] on label "✍️ Vairāk praktisku uzdevumu" at bounding box center [542, 289] width 656 height 34
click at [486, 333] on label "👌 Viss apmierina, nekas nav jāmaina" at bounding box center [542, 334] width 656 height 34
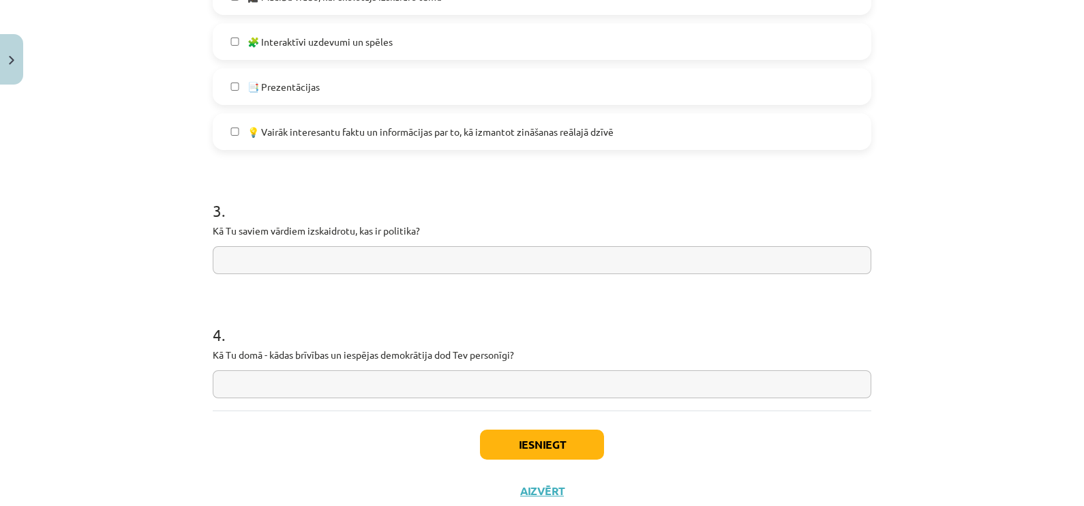
scroll to position [1053, 0]
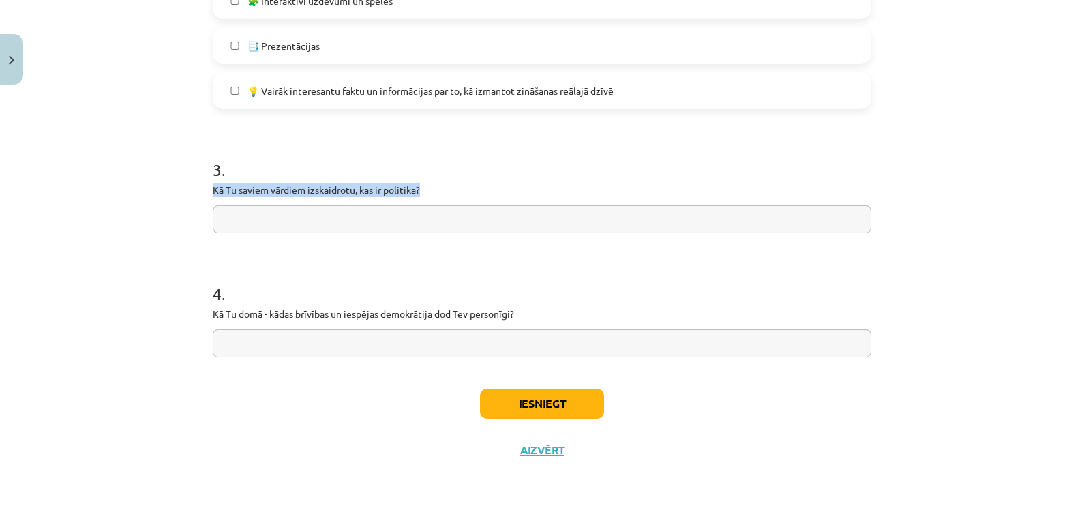
drag, startPoint x: 448, startPoint y: 190, endPoint x: 119, endPoint y: 185, distance: 329.4
click at [119, 185] on div "Mācību tēma: Sociālās zinātnes i - 11. klases 1. ieskaites mācību materiāls #7 …" at bounding box center [542, 253] width 1084 height 506
drag, startPoint x: 119, startPoint y: 185, endPoint x: 256, endPoint y: 186, distance: 137.7
click at [398, 210] on input "text" at bounding box center [542, 219] width 659 height 28
paste input "**********"
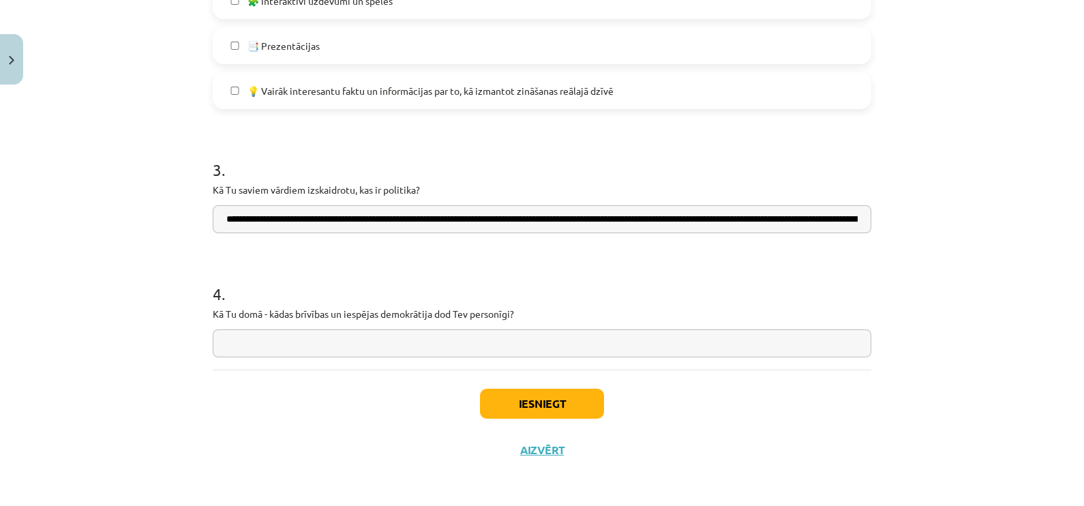
scroll to position [0, 1224]
type input "**********"
drag, startPoint x: 547, startPoint y: 310, endPoint x: 174, endPoint y: 301, distance: 373.1
click at [174, 301] on div "Mācību tēma: Sociālās zinātnes i - 11. klases 1. ieskaites mācību materiāls #7 …" at bounding box center [542, 253] width 1084 height 506
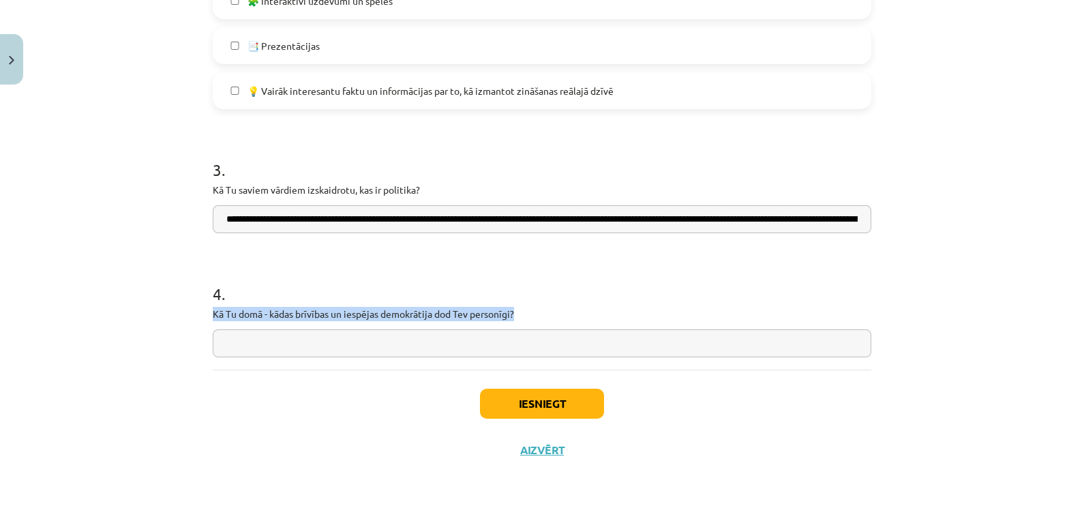
drag, startPoint x: 174, startPoint y: 301, endPoint x: 251, endPoint y: 308, distance: 77.3
click at [394, 339] on input "text" at bounding box center [542, 343] width 659 height 28
paste input "**********"
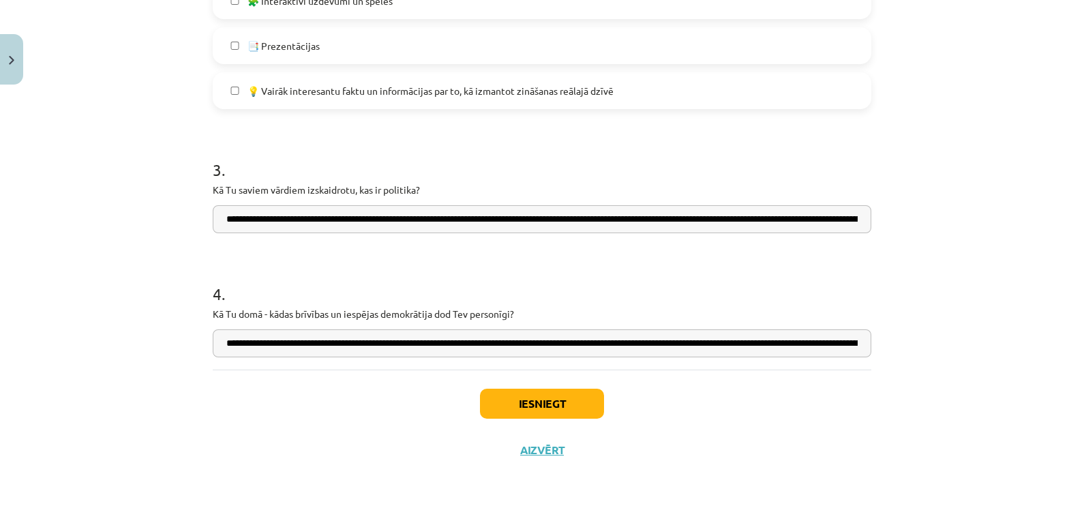
scroll to position [0, 3677]
drag, startPoint x: 383, startPoint y: 341, endPoint x: 880, endPoint y: 380, distance: 498.6
click at [878, 382] on div "Mācību tēma: Sociālās zinātnes i - 11. klases 1. ieskaites mācību materiāls #7 …" at bounding box center [542, 253] width 1084 height 506
type input "**********"
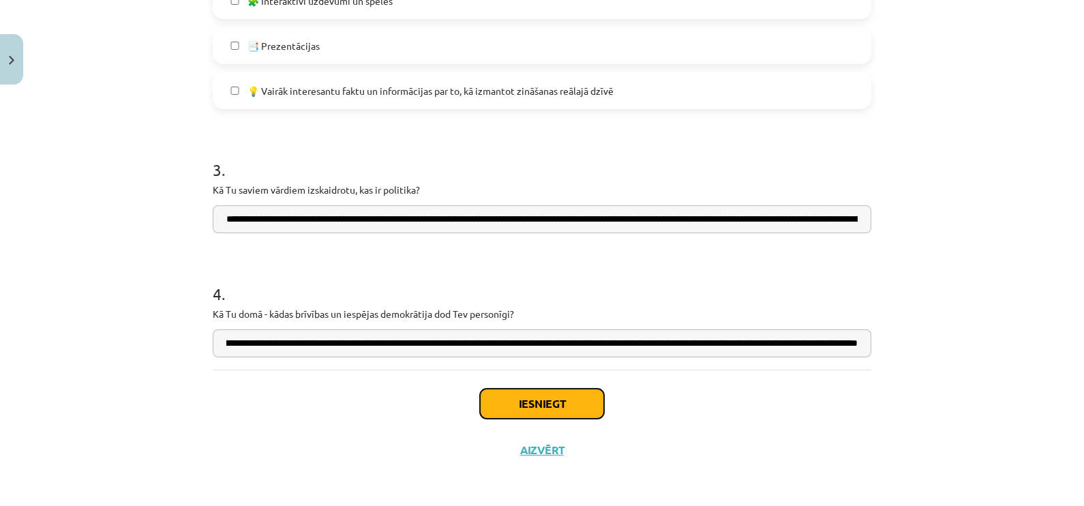
click at [511, 393] on button "Iesniegt" at bounding box center [542, 404] width 124 height 30
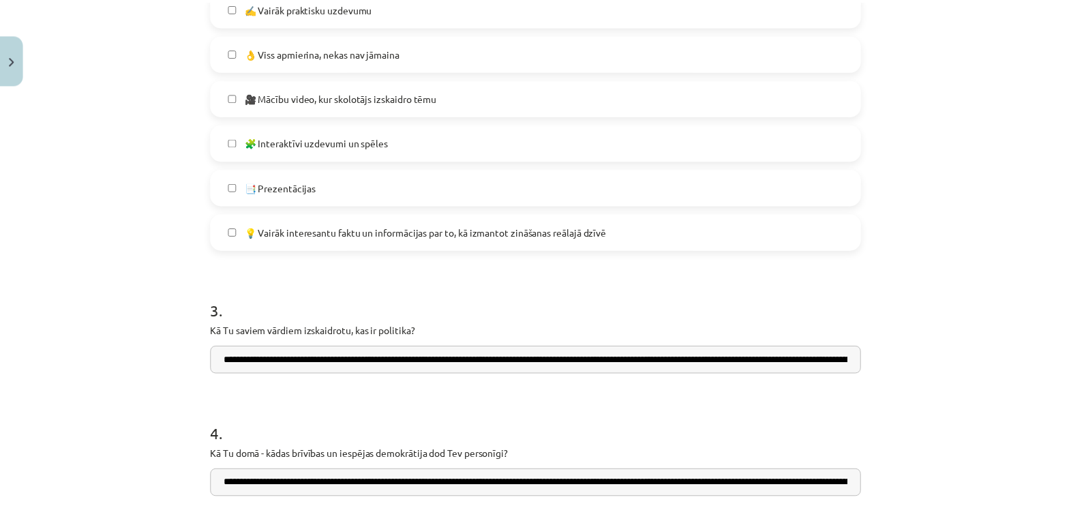
scroll to position [1053, 0]
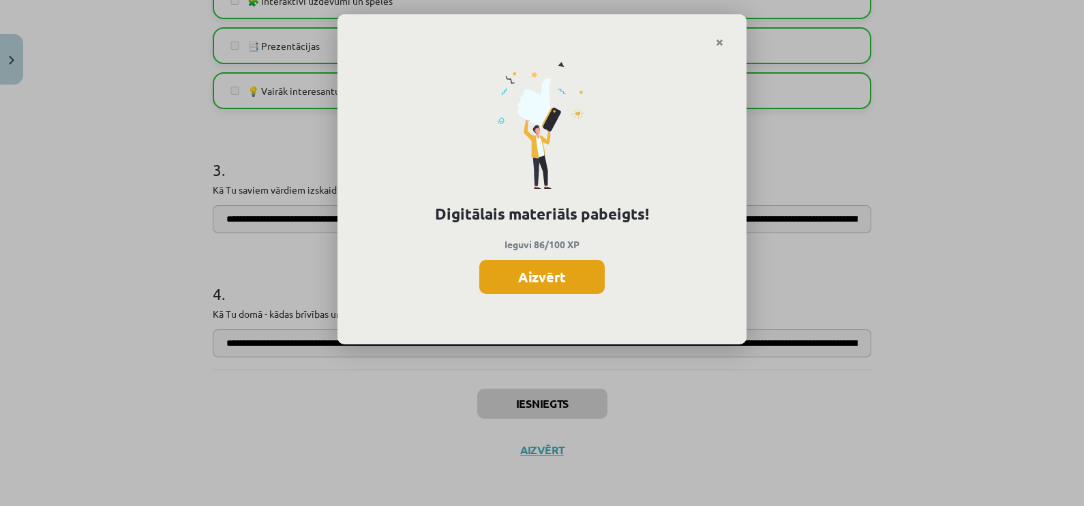
click at [603, 277] on button "Aizvērt" at bounding box center [541, 277] width 125 height 34
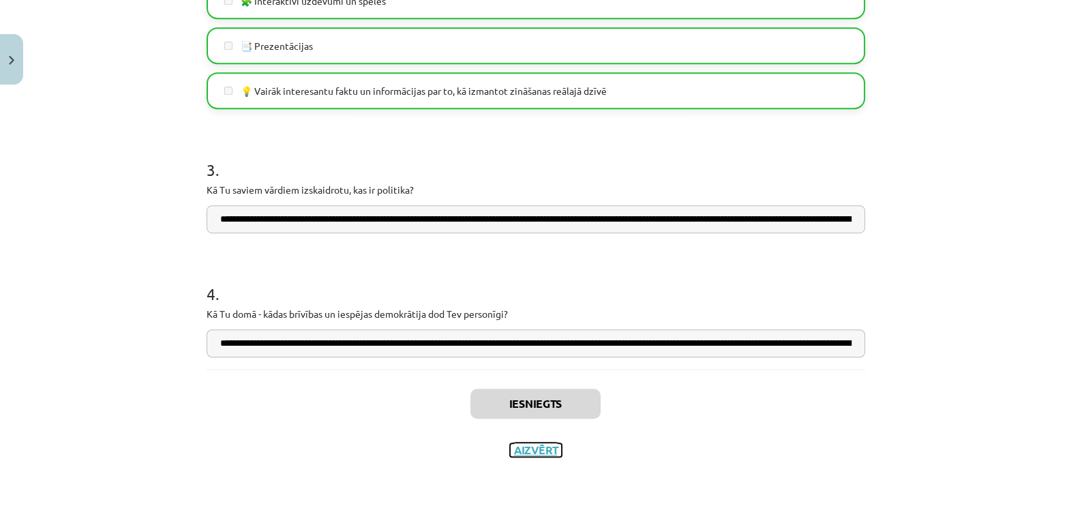
click at [523, 444] on button "Aizvērt" at bounding box center [536, 450] width 52 height 14
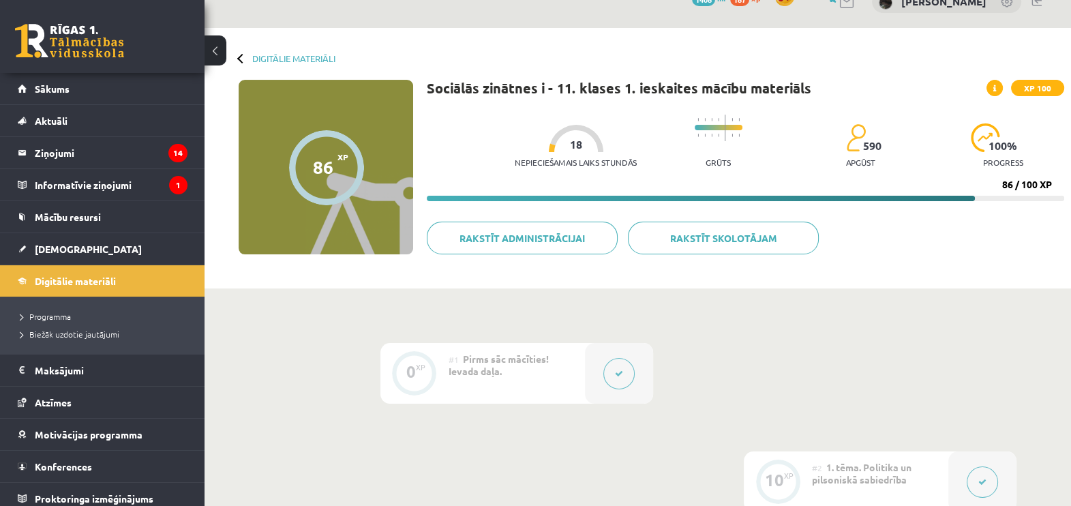
scroll to position [0, 0]
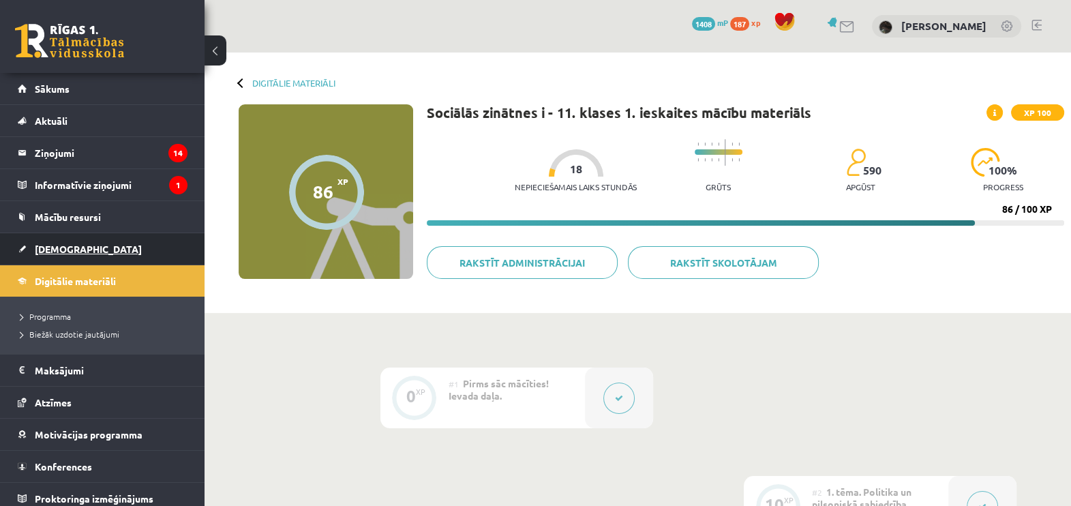
click at [59, 248] on span "[DEMOGRAPHIC_DATA]" at bounding box center [88, 249] width 107 height 12
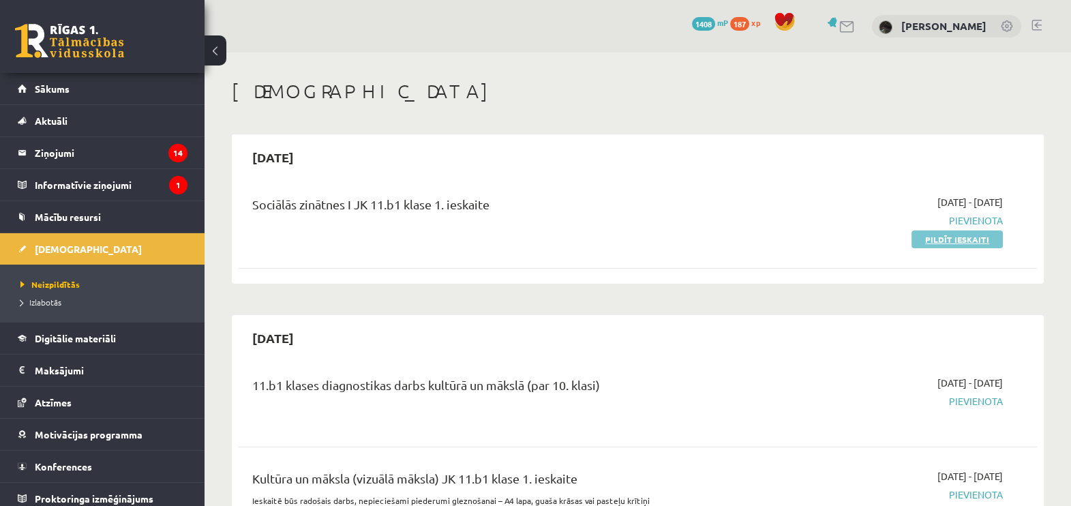
click at [987, 239] on link "Pildīt ieskaiti" at bounding box center [957, 239] width 91 height 18
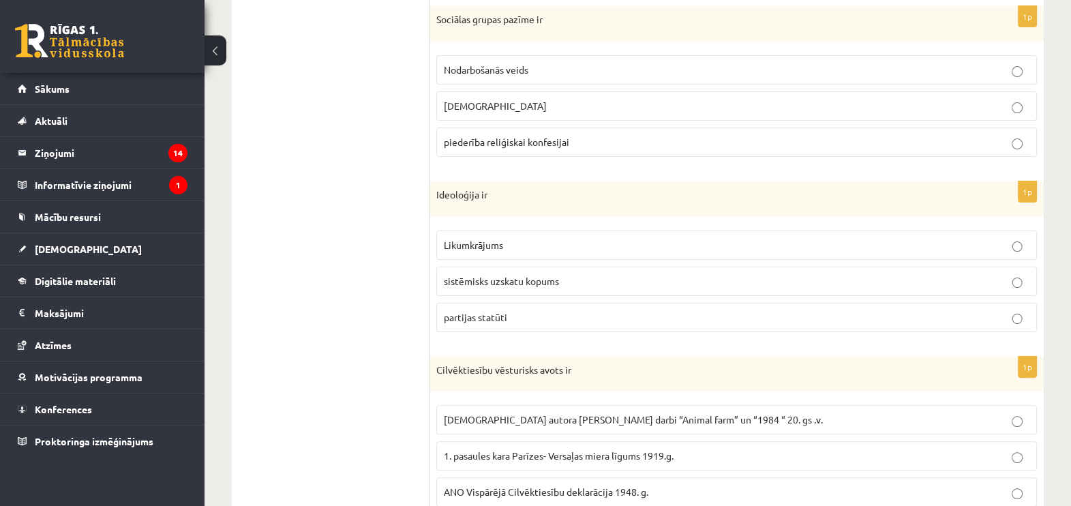
scroll to position [650, 0]
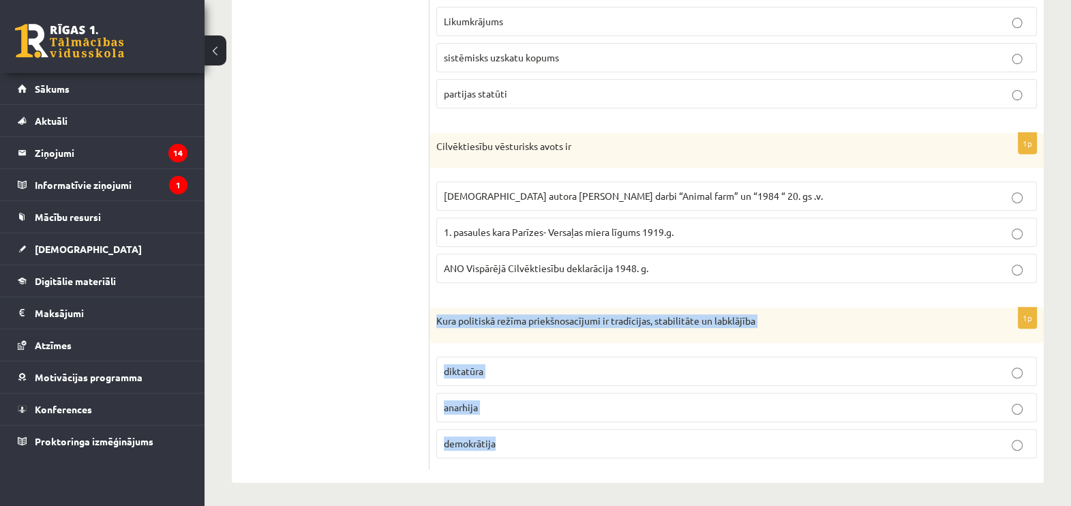
drag, startPoint x: 444, startPoint y: 317, endPoint x: 824, endPoint y: 440, distance: 399.1
click at [824, 440] on div "1p Kura politiskā režīma priekšnosacījumi ir tradīcijas, stabilitāte un labklāj…" at bounding box center [737, 389] width 614 height 162
copy div "Kura politiskā režīma priekšnosacījumi ir tradīcijas, stabilitāte un labklājība…"
click at [520, 441] on p "demokrātija" at bounding box center [737, 443] width 586 height 14
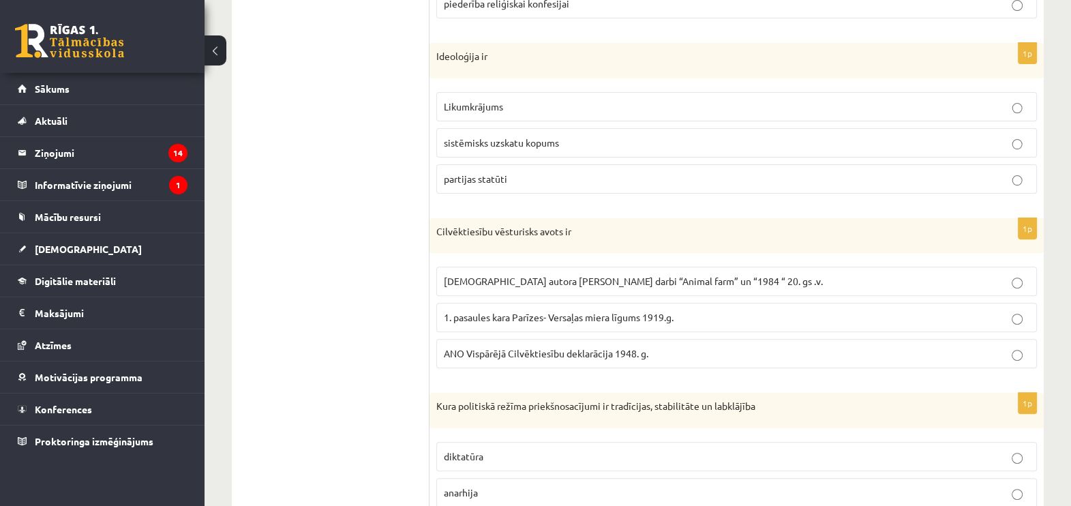
scroll to position [480, 0]
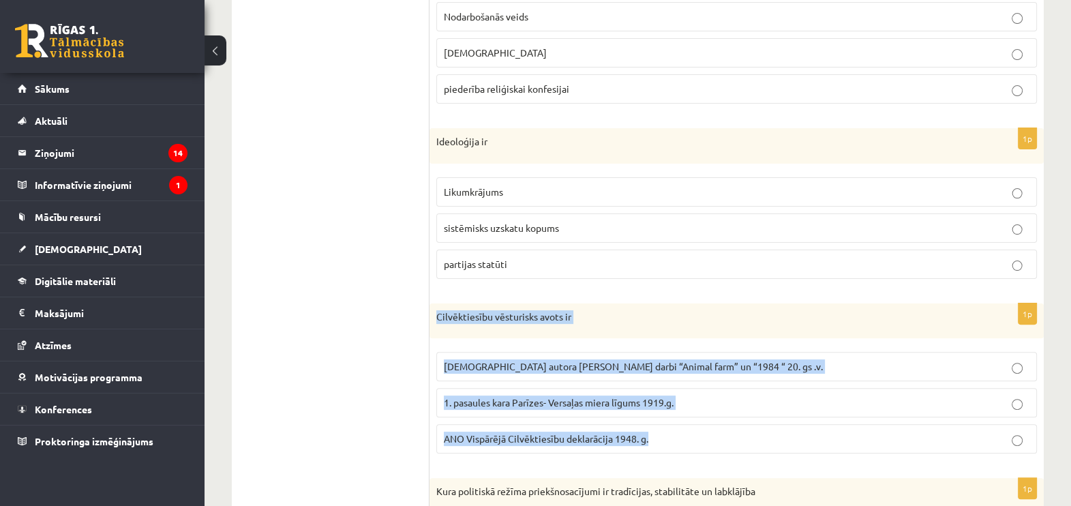
drag, startPoint x: 431, startPoint y: 314, endPoint x: 756, endPoint y: 460, distance: 356.7
click at [756, 460] on div "1p Cilvēktiesību vēsturisks avots ir Angļu autora George Orwell darbi “Animal f…" at bounding box center [737, 384] width 614 height 162
copy div "Cilvēktiesību vēsturisks avots ir Angļu autora George Orwell darbi “Animal farm…"
click at [528, 401] on span "1. pasaules kara Parīzes- Versaļas miera līgums 1919.g." at bounding box center [559, 402] width 230 height 12
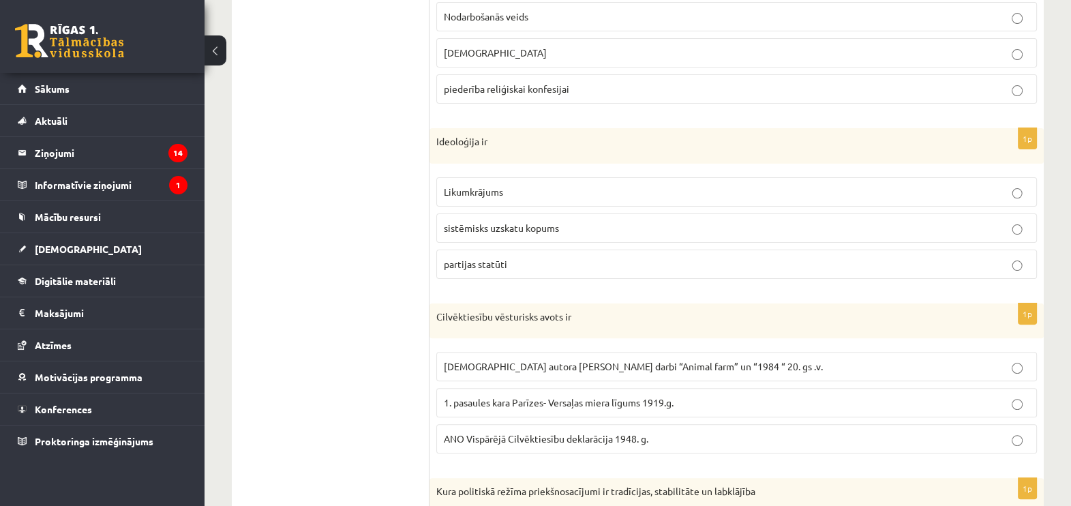
scroll to position [395, 0]
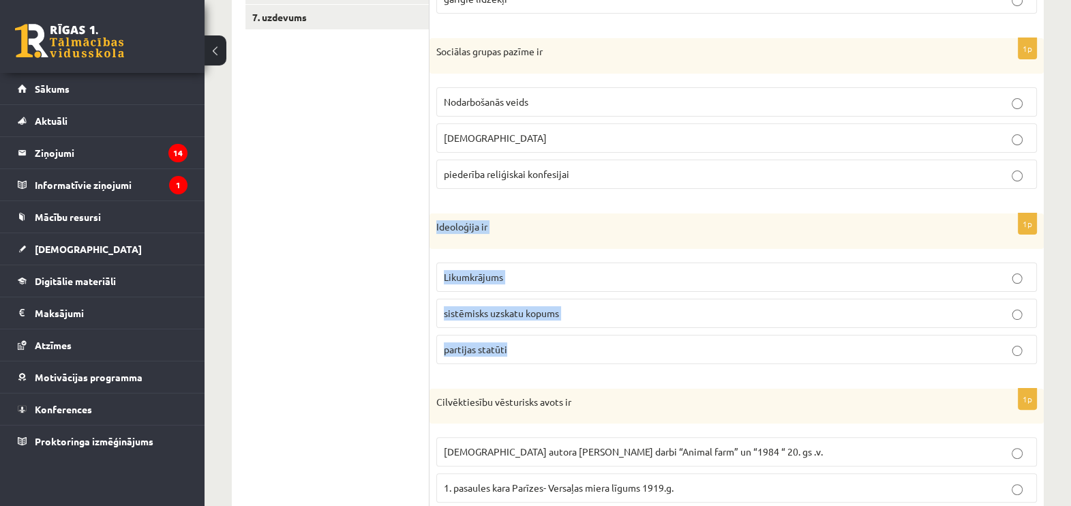
drag, startPoint x: 437, startPoint y: 226, endPoint x: 573, endPoint y: 341, distance: 178.0
click at [573, 341] on div "1p Ideoloģija ir Likumkrājums sistēmisks uzskatu kopums partijas statūti" at bounding box center [737, 294] width 614 height 162
drag, startPoint x: 573, startPoint y: 341, endPoint x: 470, endPoint y: 220, distance: 158.6
click at [552, 314] on span "sistēmisks uzskatu kopums" at bounding box center [501, 313] width 115 height 12
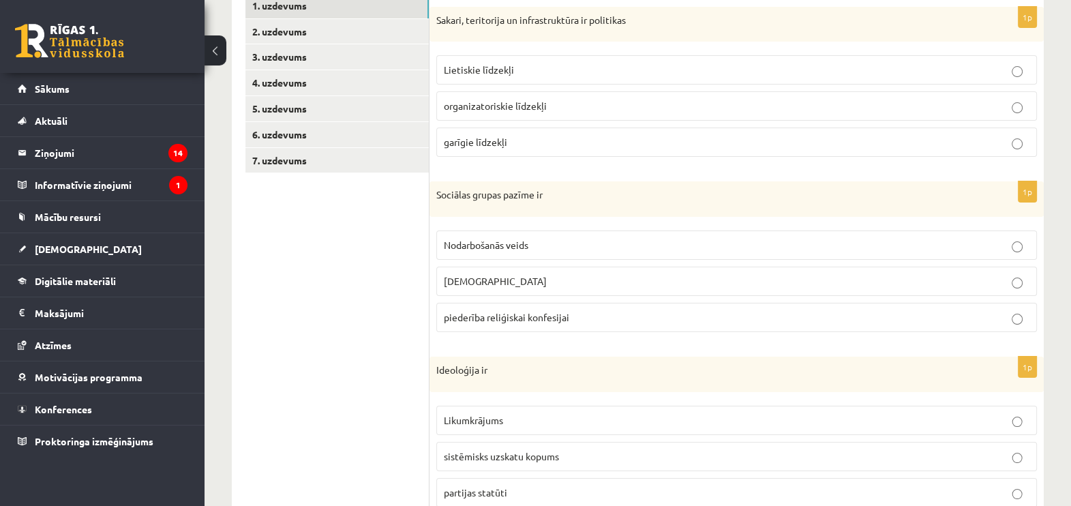
scroll to position [224, 0]
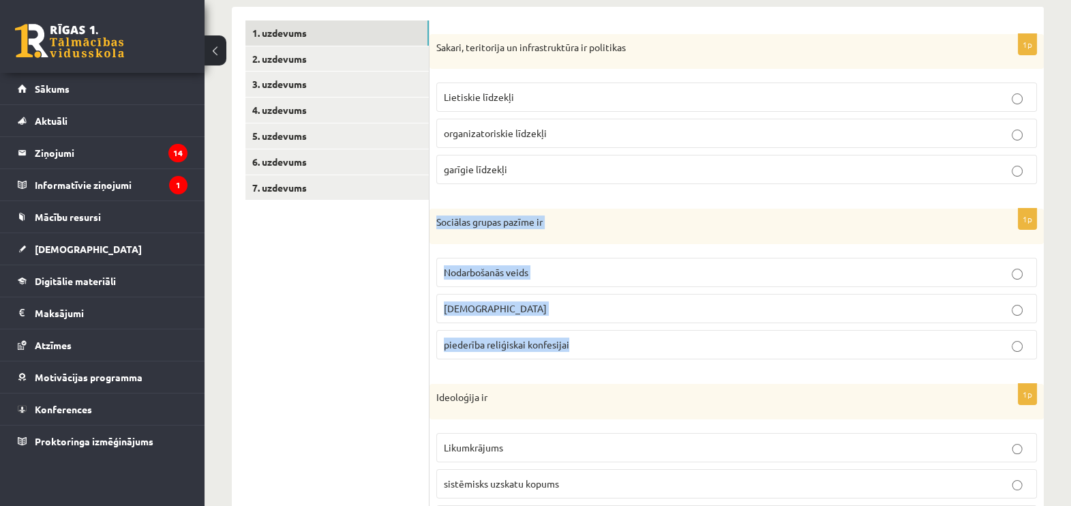
drag, startPoint x: 438, startPoint y: 218, endPoint x: 612, endPoint y: 333, distance: 209.0
click at [612, 333] on div "1p Sociālas grupas pazīme ir Nodarbošanās veids individuālisms piederība reliģi…" at bounding box center [737, 290] width 614 height 162
copy div "Sociālas grupas pazīme ir Nodarbošanās veids individuālisms piederība reliģiska…"
click at [519, 273] on span "Nodarbošanās veids" at bounding box center [486, 272] width 85 height 12
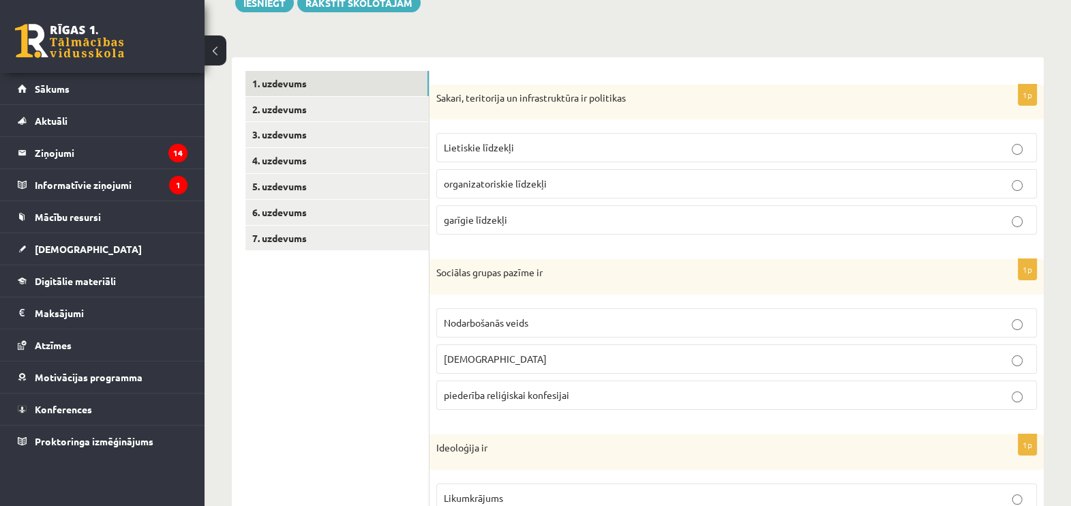
scroll to position [139, 0]
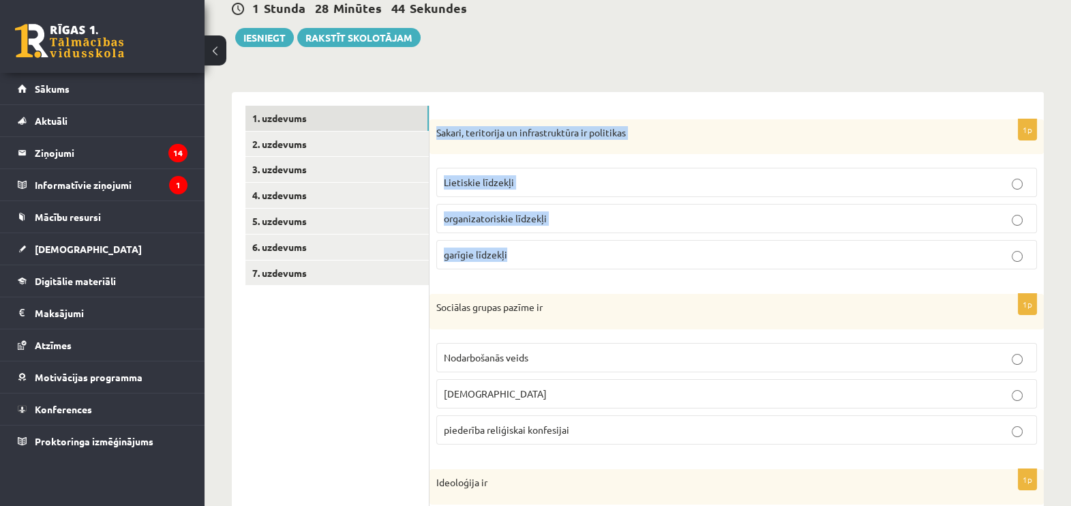
drag, startPoint x: 432, startPoint y: 126, endPoint x: 655, endPoint y: 249, distance: 254.5
click at [655, 249] on div "1p Sakari, teritorija un infrastruktūra ir politikas Lietiskie līdzekļi organiz…" at bounding box center [737, 200] width 614 height 162
drag, startPoint x: 655, startPoint y: 249, endPoint x: 556, endPoint y: 130, distance: 154.9
copy div "Sakari, teritorija un infrastruktūra ir politikas Lietiskie līdzekļi organizato…"
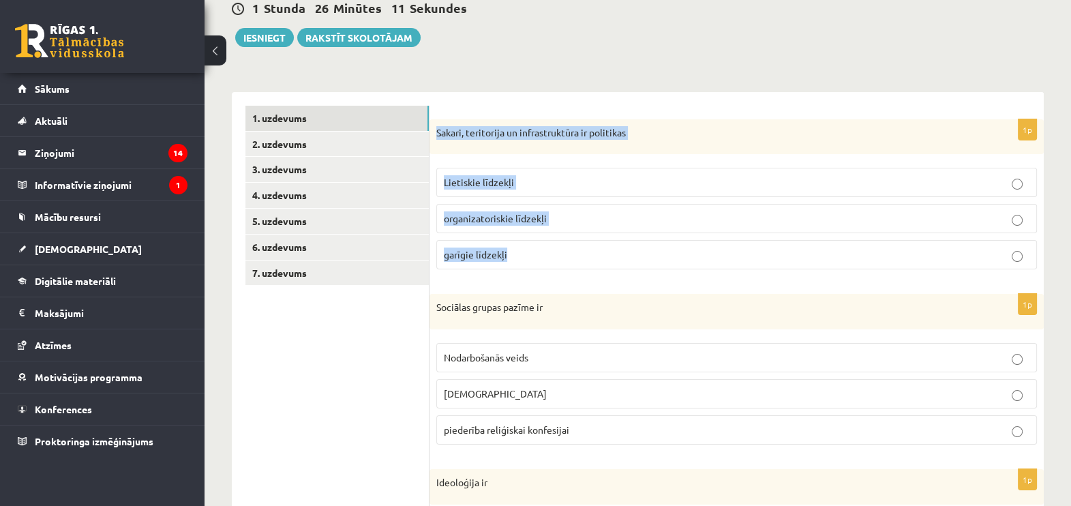
drag, startPoint x: 436, startPoint y: 129, endPoint x: 632, endPoint y: 259, distance: 235.1
click at [632, 259] on div "1p Sakari, teritorija un infrastruktūra ir politikas Lietiskie līdzekļi organiz…" at bounding box center [737, 200] width 614 height 162
copy div "Sakari, teritorija un infrastruktūra ir politikas Lietiskie līdzekļi organizato…"
click at [632, 127] on p "Sakari, teritorija un infrastruktūra ir politikas" at bounding box center [702, 133] width 533 height 14
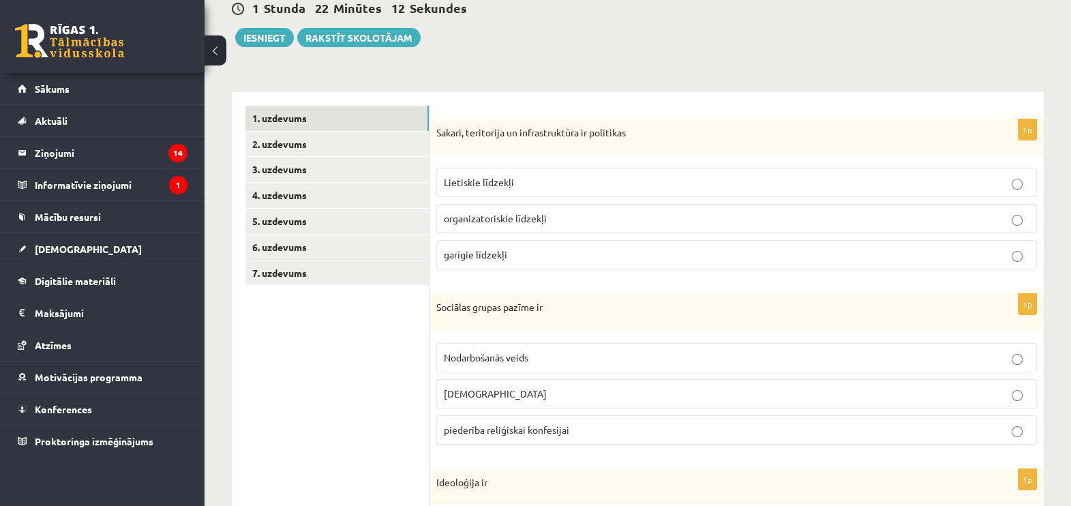
click at [561, 181] on p "Lietiskie līdzekļi" at bounding box center [737, 182] width 586 height 14
click at [457, 248] on p "garīgie līdzekļi" at bounding box center [737, 255] width 586 height 14
click at [341, 145] on link "2. uzdevums" at bounding box center [336, 144] width 183 height 25
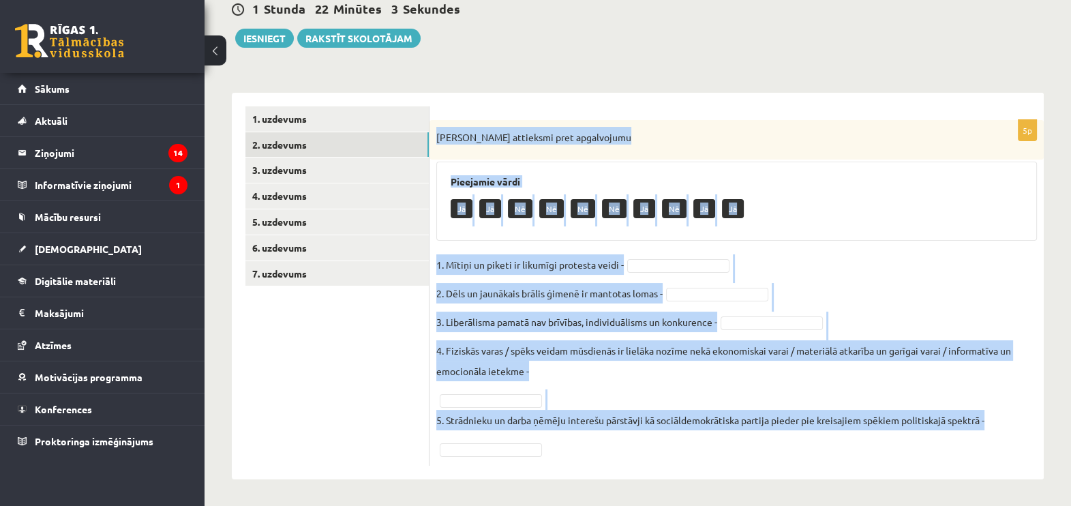
drag, startPoint x: 436, startPoint y: 136, endPoint x: 980, endPoint y: 434, distance: 620.3
click at [980, 434] on div "5p Izsaki attieksmi pret apgalvojumu Pieejamie vārdi Jā Jā Nē Nē Nē Nē Jā Nē Jā…" at bounding box center [737, 293] width 614 height 346
copy div "Izsaki attieksmi pret apgalvojumu Pieejamie vārdi Jā Jā Nē Nē Nē Nē Jā Nē Jā Jā…"
click at [840, 224] on div "Jā Jā Nē Nē Nē Nē Jā Nē Jā Jā" at bounding box center [737, 210] width 572 height 32
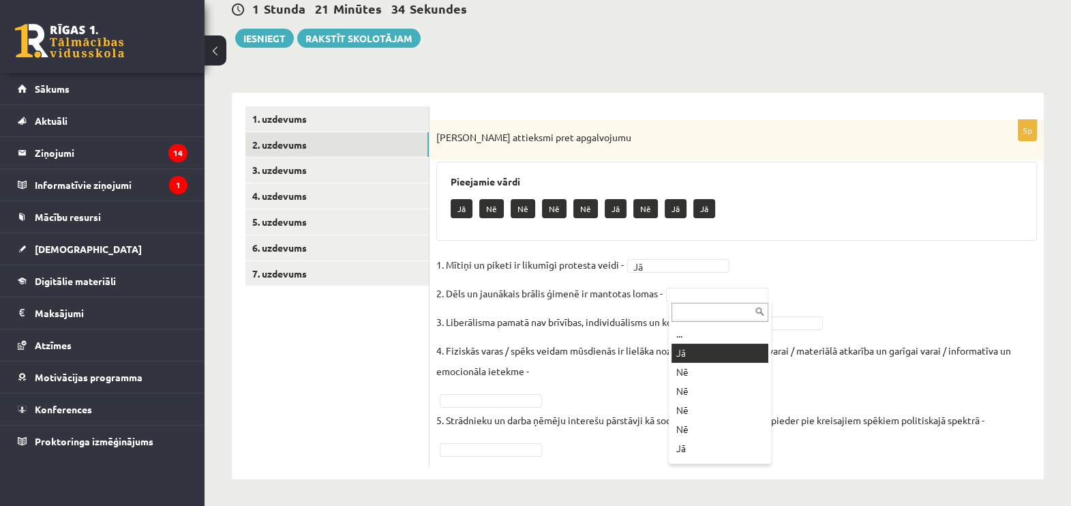
drag, startPoint x: 687, startPoint y: 356, endPoint x: 682, endPoint y: 349, distance: 8.7
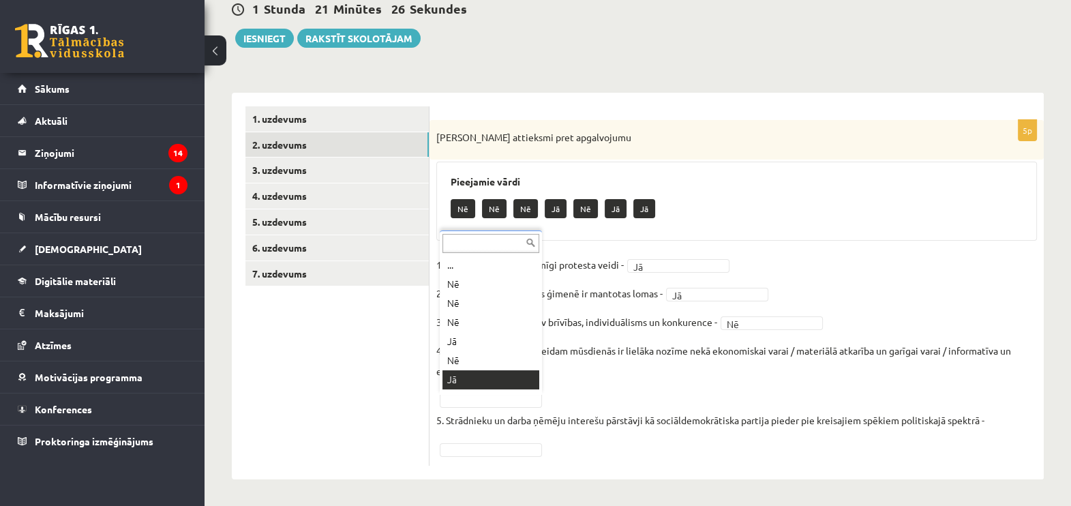
scroll to position [16, 0]
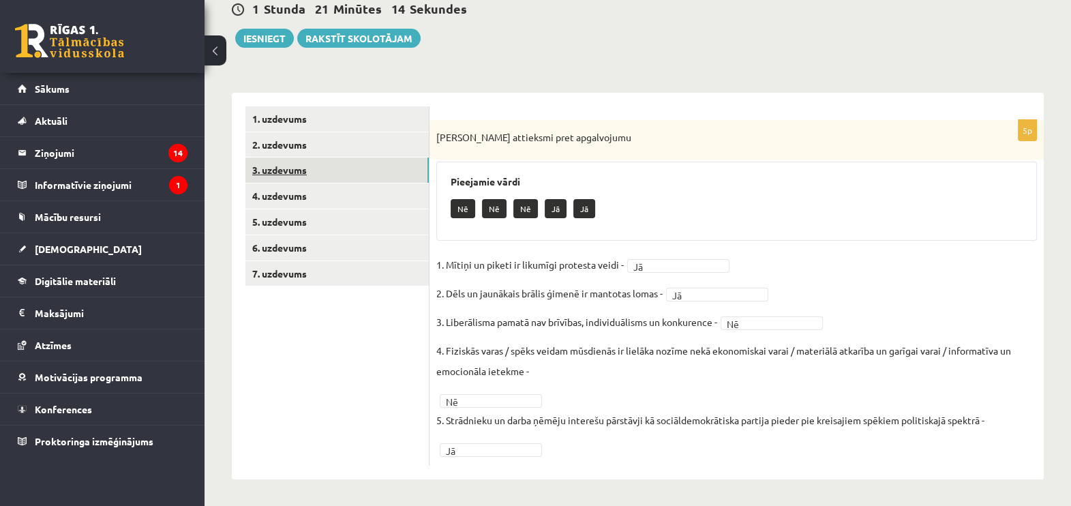
click at [290, 173] on link "3. uzdevums" at bounding box center [336, 170] width 183 height 25
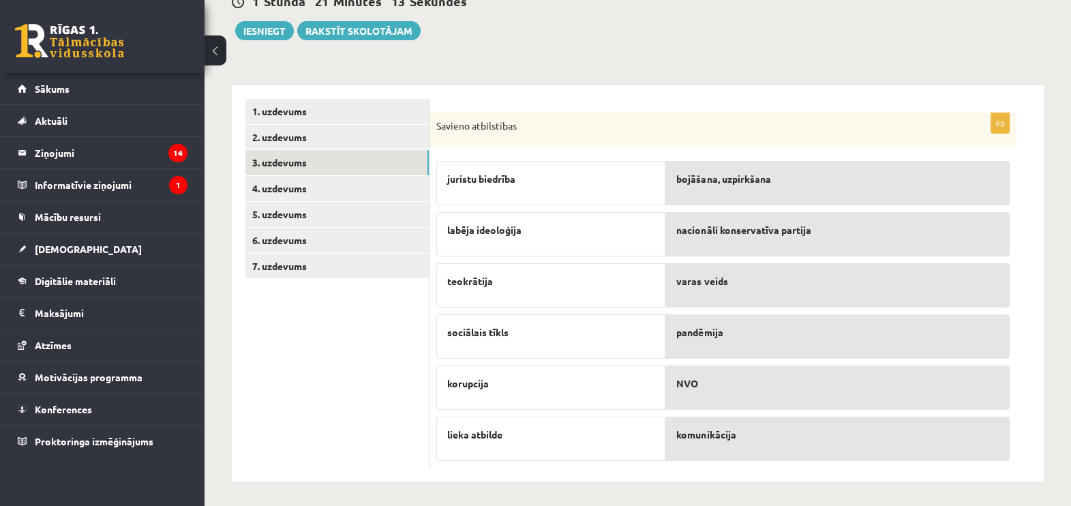
scroll to position [147, 0]
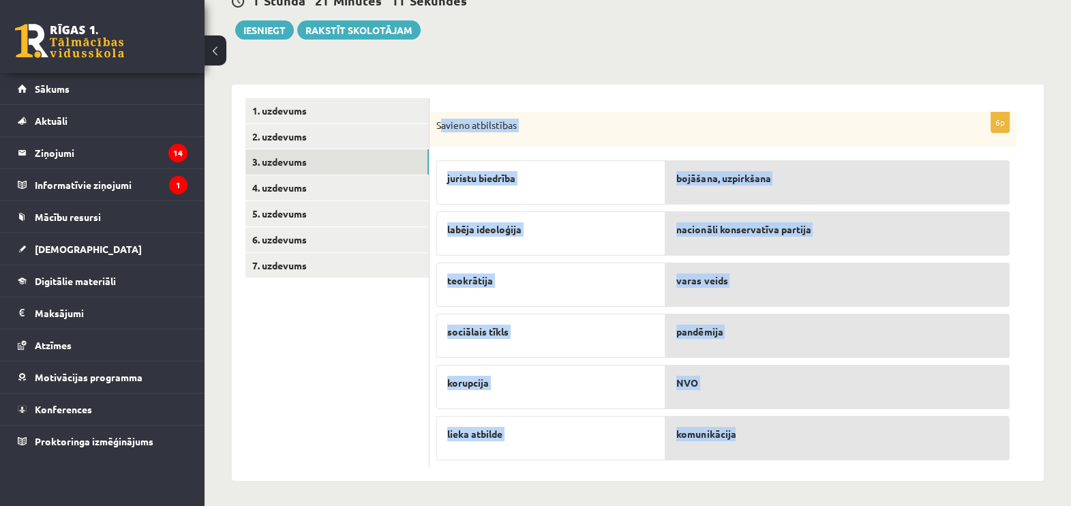
drag, startPoint x: 439, startPoint y: 116, endPoint x: 826, endPoint y: 458, distance: 516.9
click at [826, 458] on div "6p Savieno atbilstības juristu biedrība labēja ideoloģija teokrātija sociālais …" at bounding box center [723, 290] width 587 height 356
copy div "avieno atbilstības juristu biedrība labēja ideoloģija teokrātija sociālais tīkl…"
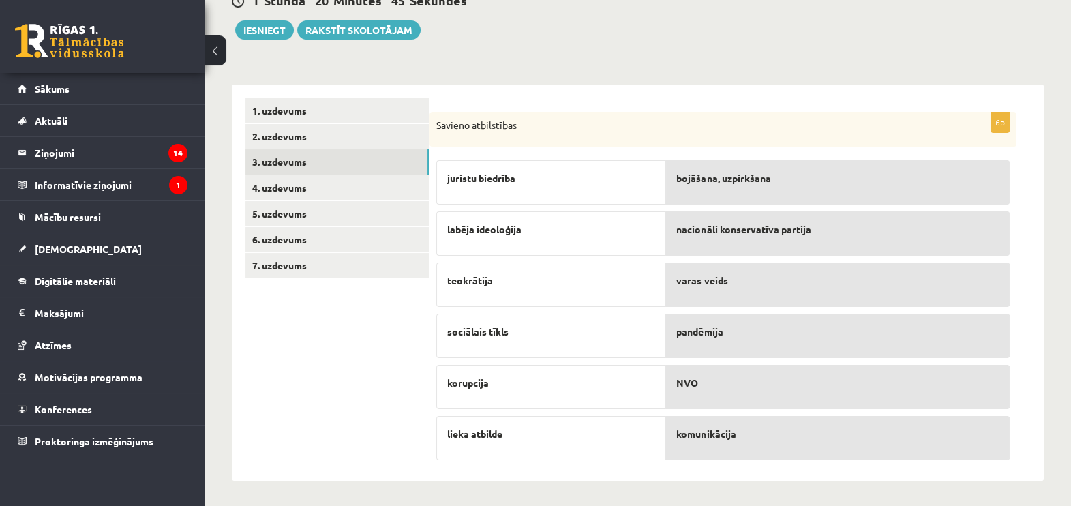
click at [348, 441] on ul "1. uzdevums 2. uzdevums 3. uzdevums 4. uzdevums 5. uzdevums 6. uzdevums 7. uzde…" at bounding box center [337, 283] width 184 height 370
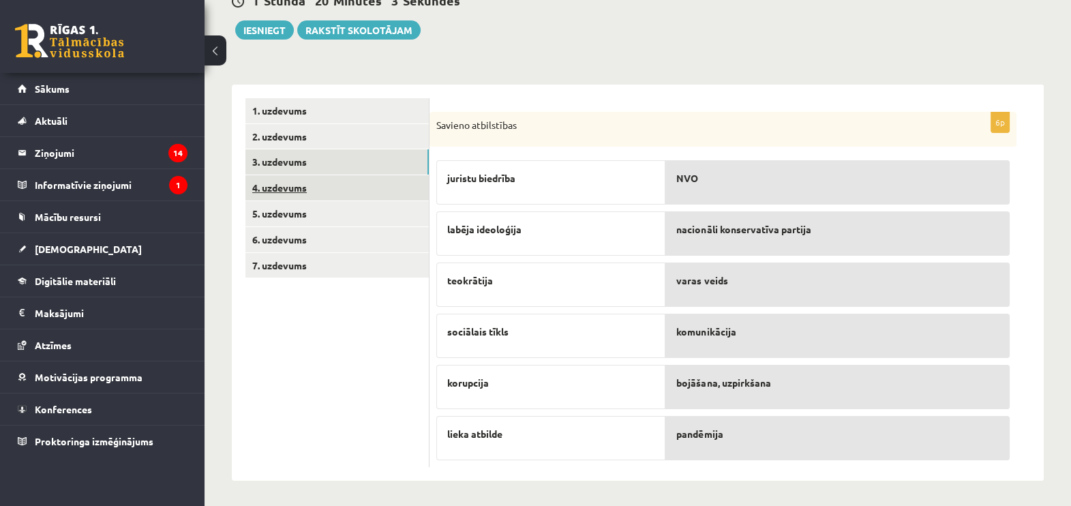
click at [324, 182] on link "4. uzdevums" at bounding box center [336, 187] width 183 height 25
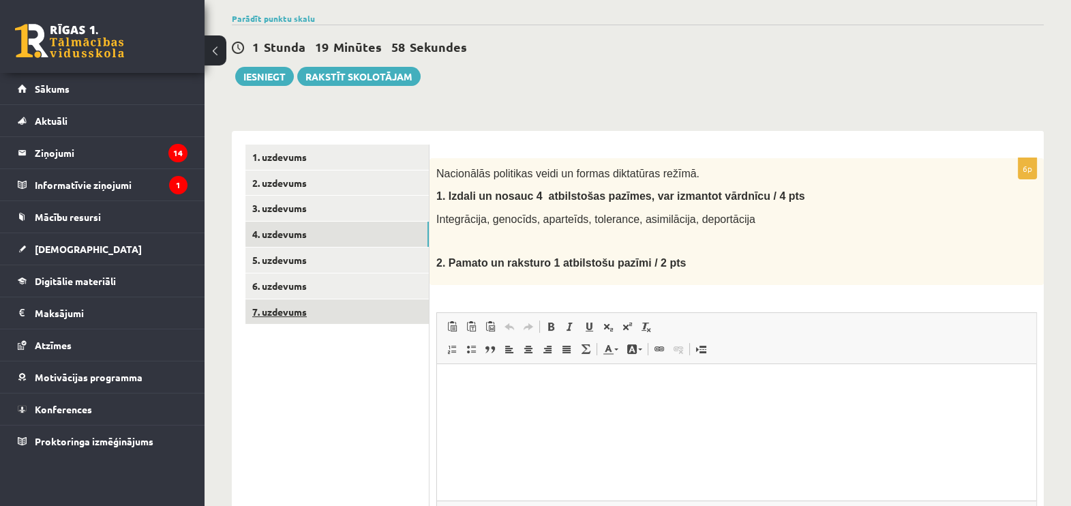
scroll to position [180, 0]
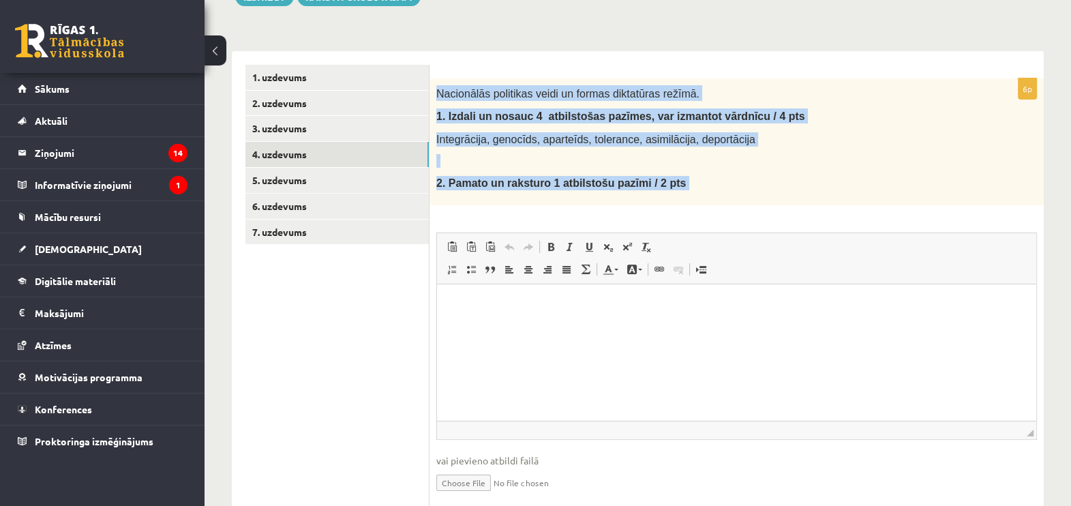
drag, startPoint x: 435, startPoint y: 92, endPoint x: 706, endPoint y: 215, distance: 297.5
click at [706, 215] on div "6p Nacionālās politikas veidi un formas diktatūras režīmā. 1. I zdali un nosauc…" at bounding box center [737, 297] width 614 height 438
drag, startPoint x: 706, startPoint y: 215, endPoint x: 617, endPoint y: 138, distance: 117.4
copy div "Nacionālās politikas veidi un formas diktatūras režīmā. 1. I zdali un nosauc 4 …"
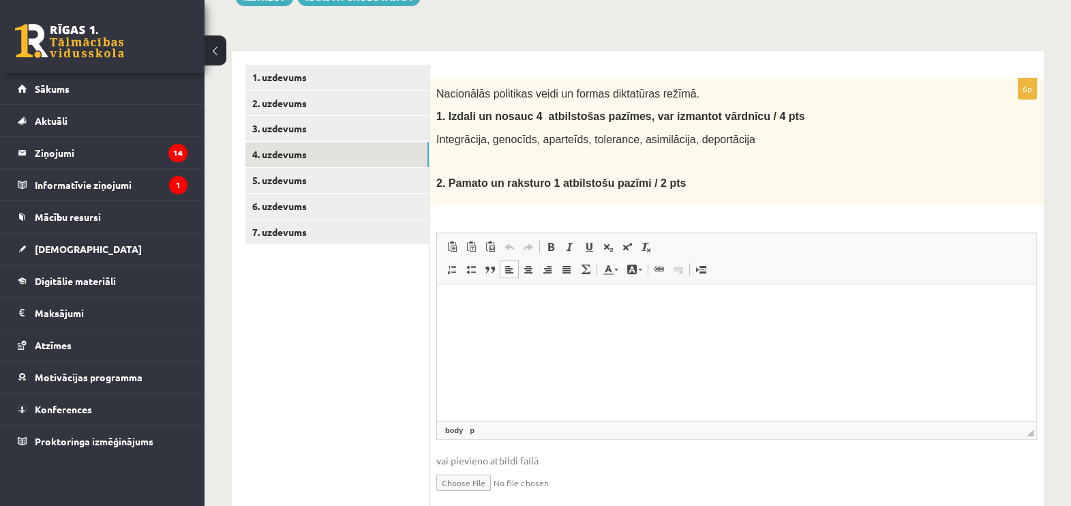
click at [488, 297] on p "Editor, wiswyg-editor-user-answer-47024822402640" at bounding box center [737, 304] width 572 height 14
click at [488, 308] on p "Editor, wiswyg-editor-user-answer-47024822402640" at bounding box center [737, 304] width 572 height 14
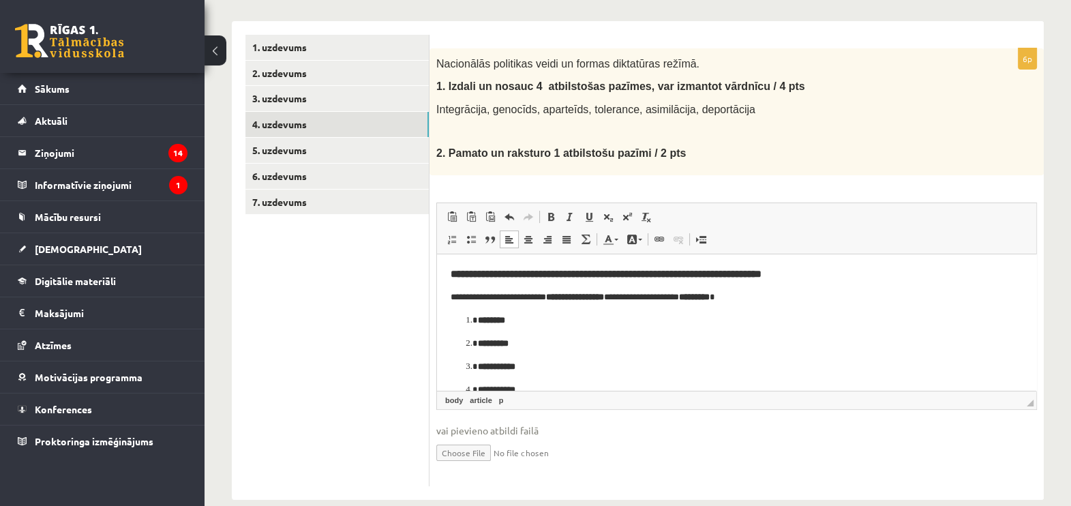
scroll to position [230, 0]
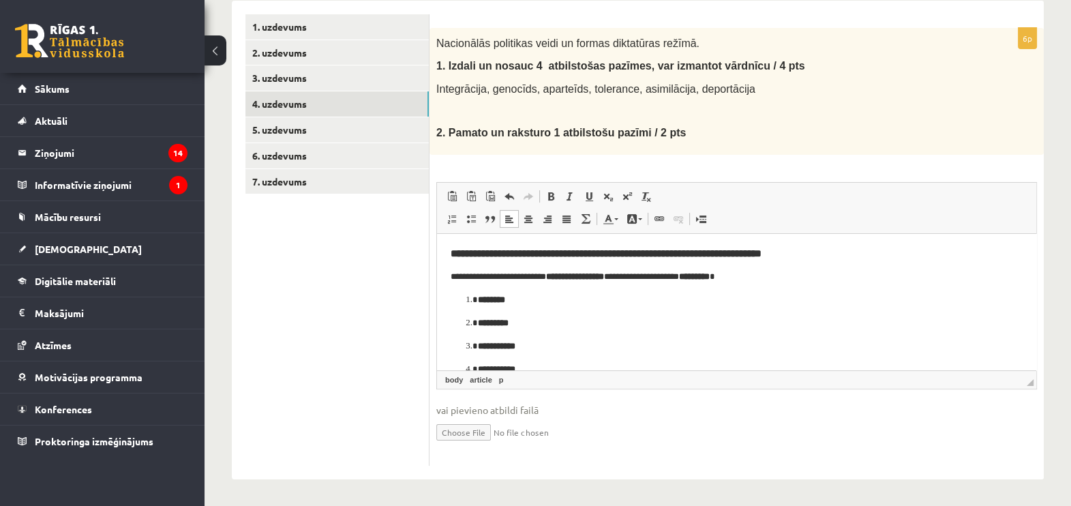
drag, startPoint x: 795, startPoint y: 279, endPoint x: 773, endPoint y: 286, distance: 23.1
click at [773, 286] on article "**********" at bounding box center [737, 418] width 572 height 342
click at [848, 256] on h3 "**********" at bounding box center [737, 253] width 572 height 12
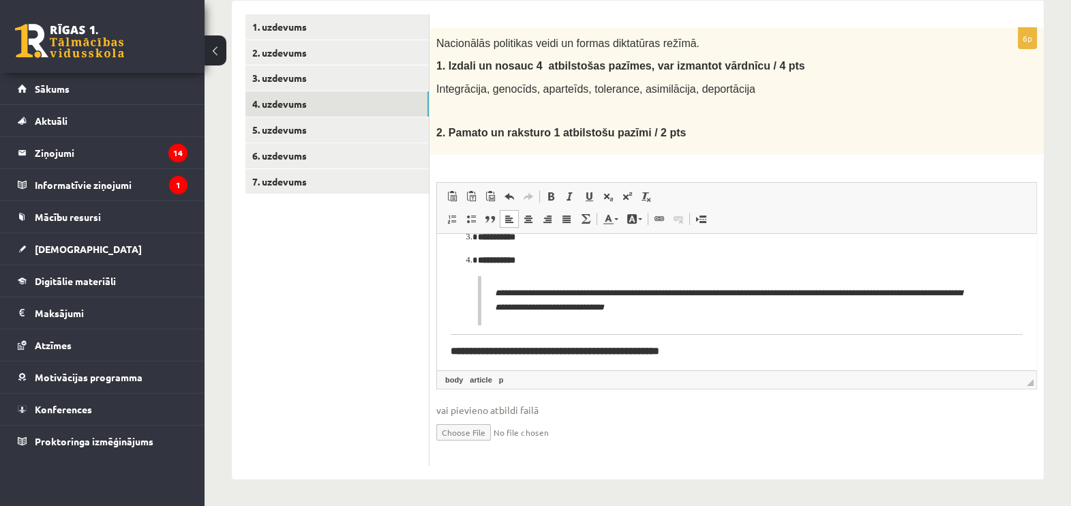
scroll to position [85, 0]
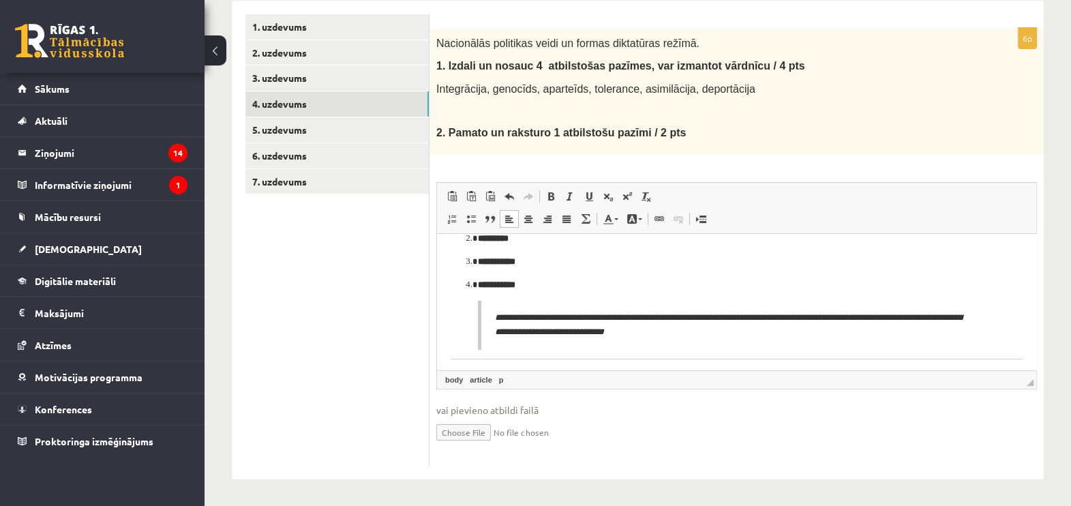
drag, startPoint x: 740, startPoint y: 339, endPoint x: 618, endPoint y: 332, distance: 122.9
click at [619, 332] on blockquote "**********" at bounding box center [737, 324] width 518 height 49
click at [475, 317] on article "**********" at bounding box center [737, 333] width 572 height 342
drag, startPoint x: 480, startPoint y: 317, endPoint x: 524, endPoint y: 316, distance: 44.3
click at [523, 317] on article "**********" at bounding box center [737, 333] width 572 height 342
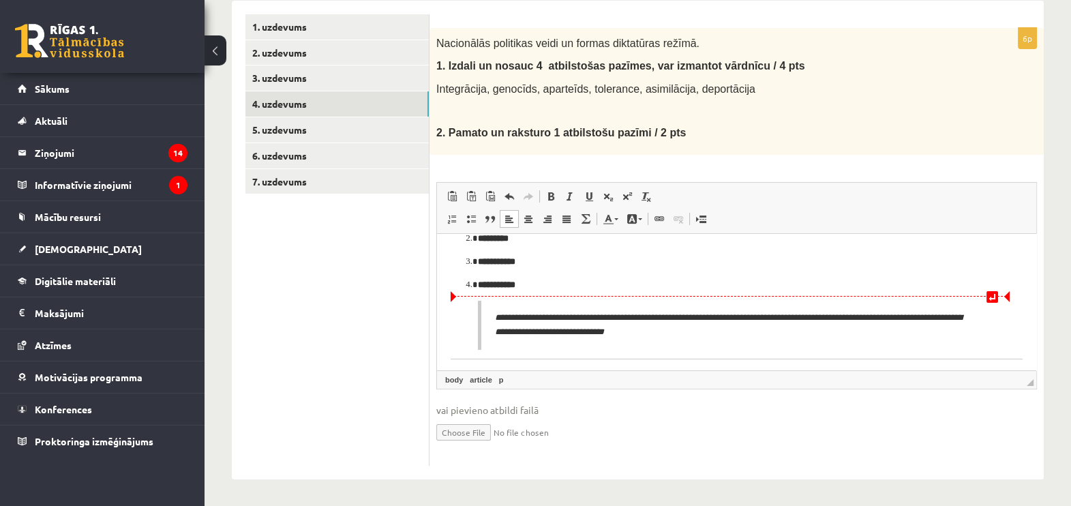
click at [526, 316] on em "**********" at bounding box center [728, 323] width 467 height 23
click at [605, 329] on em "**********" at bounding box center [728, 323] width 467 height 23
click at [895, 337] on p "**********" at bounding box center [736, 324] width 482 height 29
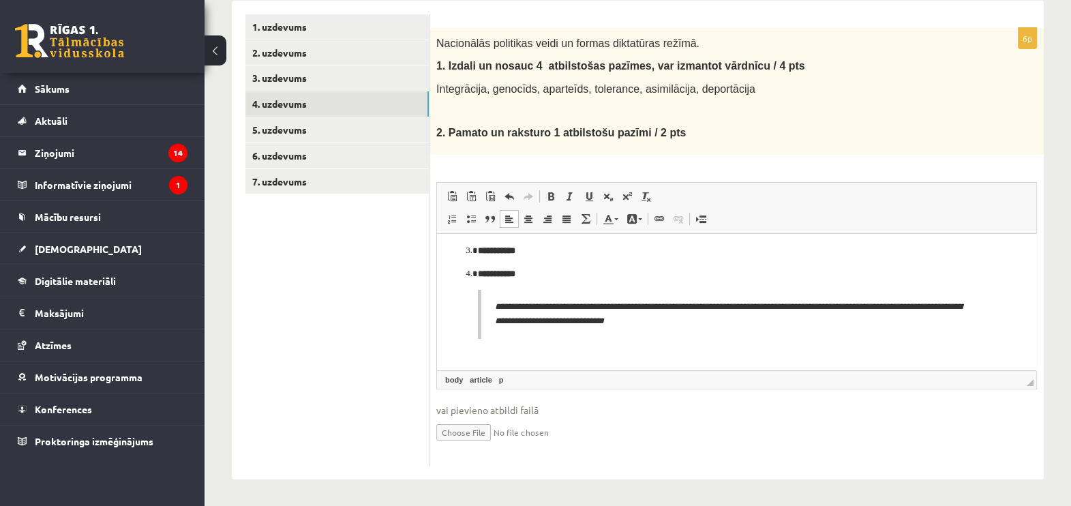
click at [870, 354] on p "Editor, wiswyg-editor-user-answer-47024822402640" at bounding box center [730, 354] width 559 height 14
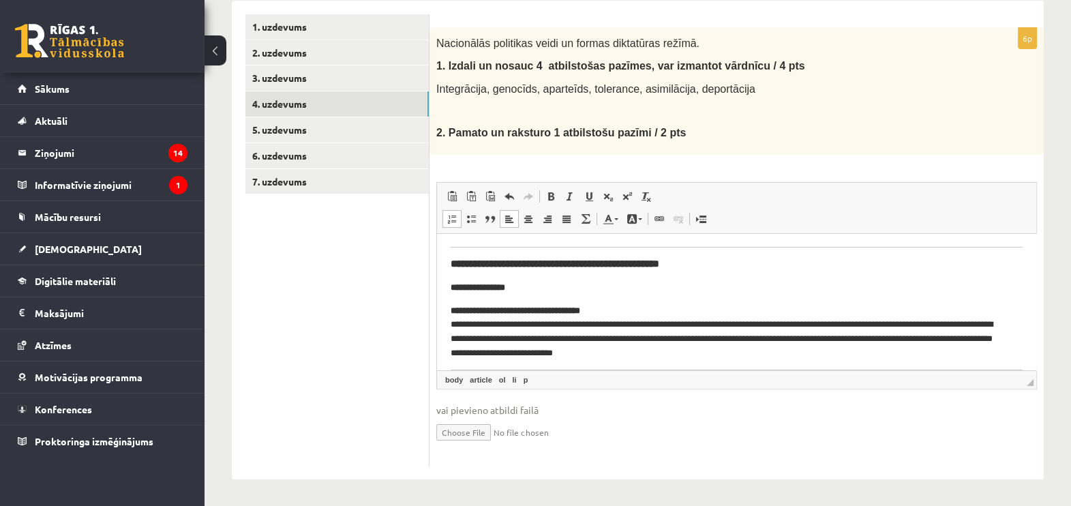
scroll to position [175, 0]
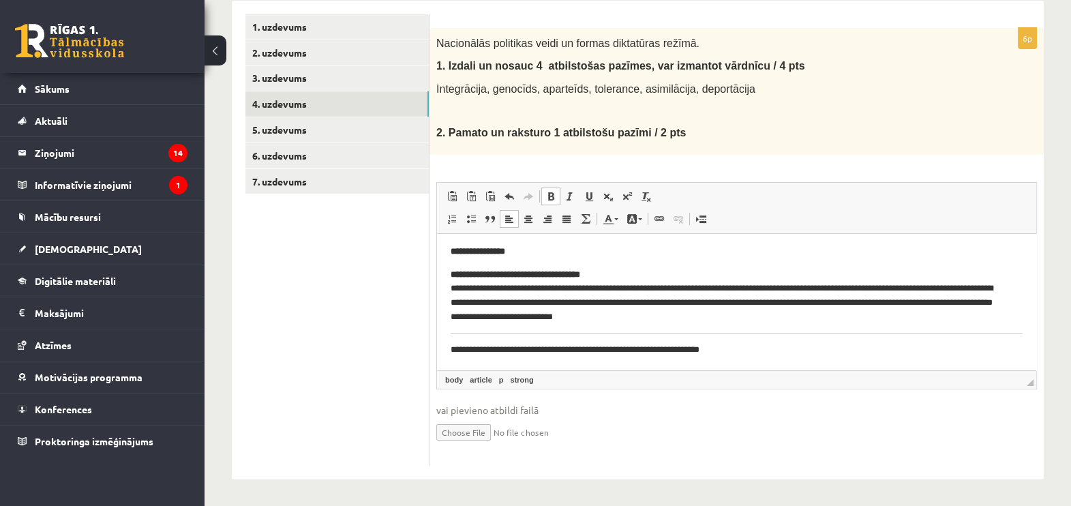
click at [645, 278] on p "**********" at bounding box center [730, 295] width 559 height 57
click at [508, 188] on link "Undo Keyboard shortcut Ctrl+Z" at bounding box center [509, 197] width 19 height 18
click at [505, 196] on span at bounding box center [509, 196] width 11 height 11
drag, startPoint x: 740, startPoint y: 359, endPoint x: 447, endPoint y: 333, distance: 294.3
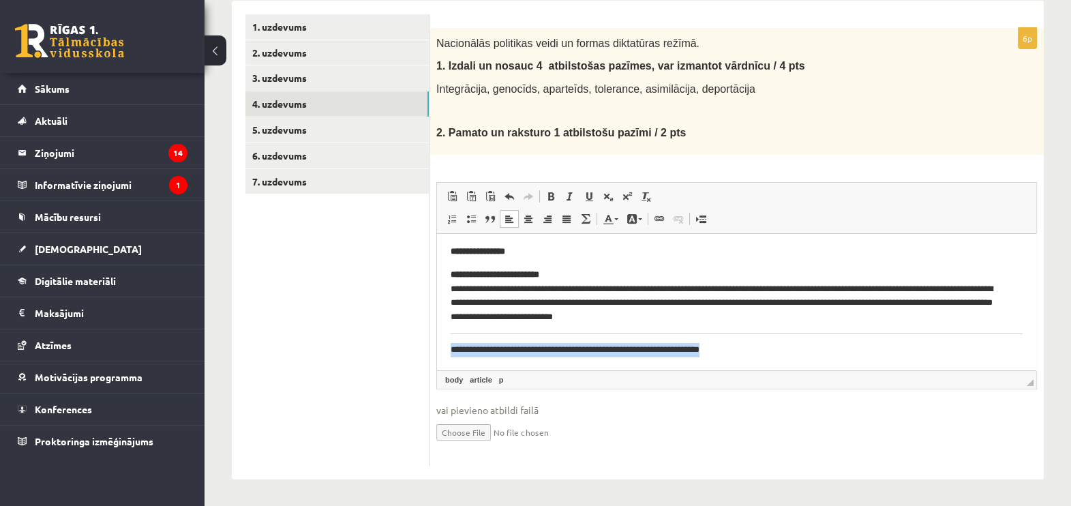
click at [447, 333] on html "**********" at bounding box center [736, 215] width 599 height 312
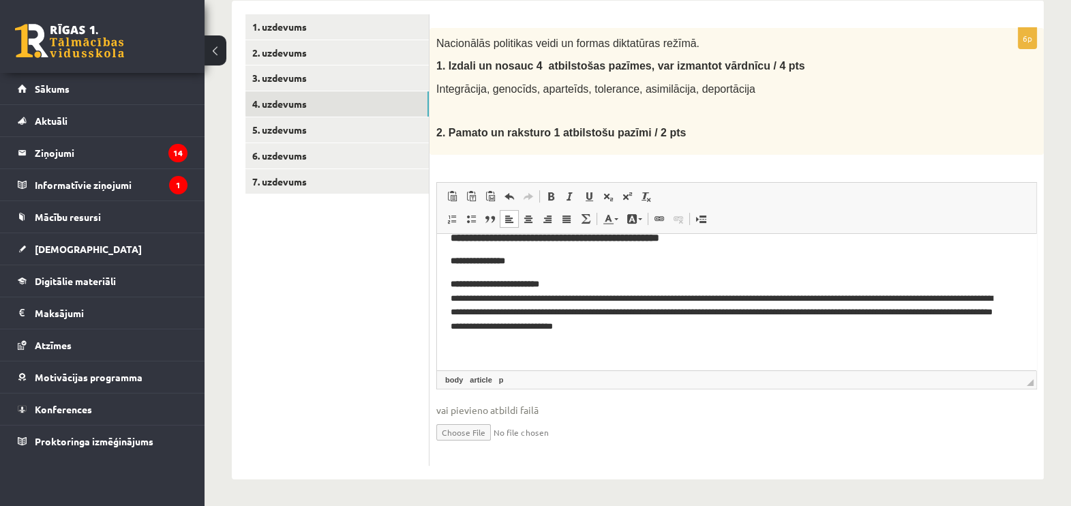
scroll to position [142, 0]
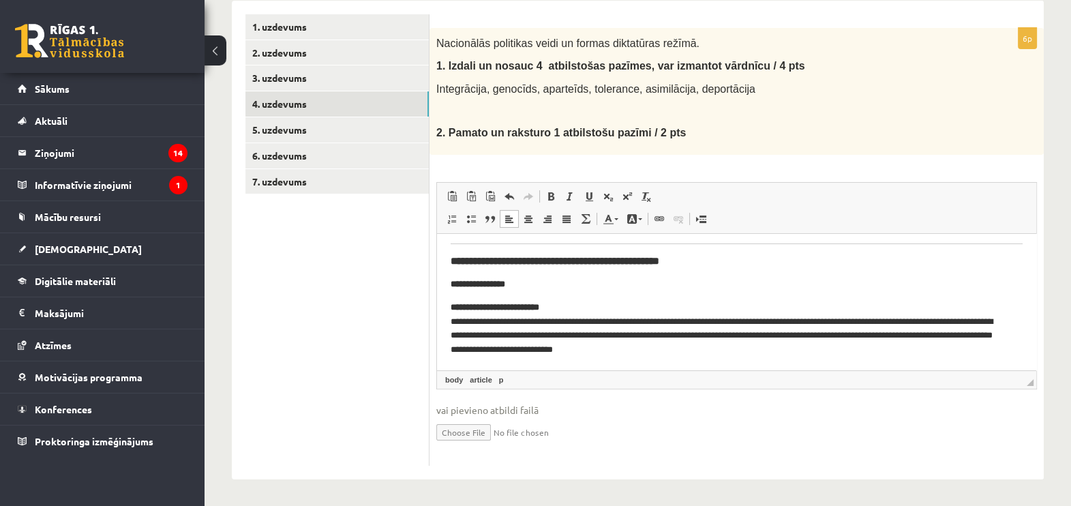
click at [447, 241] on html "**********" at bounding box center [736, 230] width 599 height 279
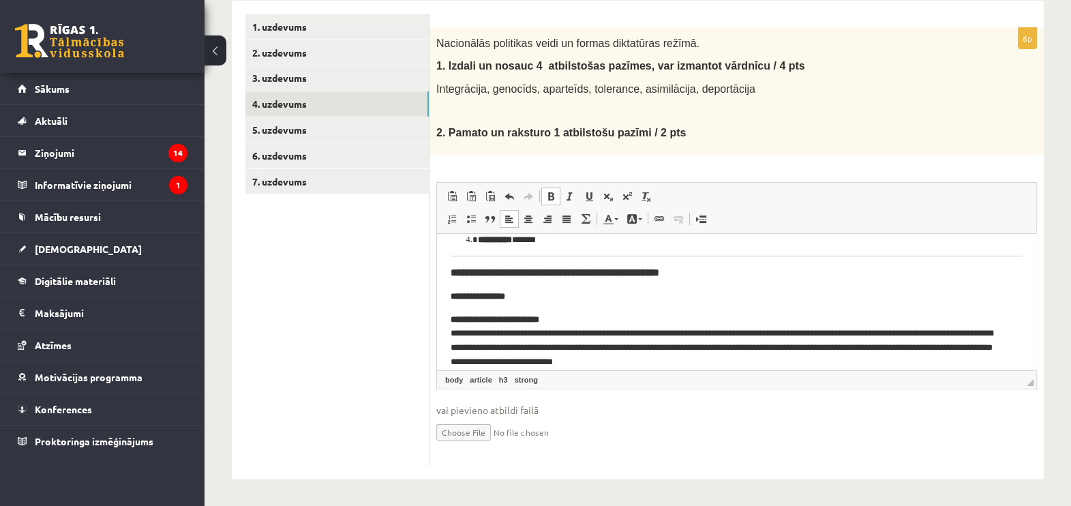
click at [443, 256] on html "**********" at bounding box center [736, 243] width 599 height 279
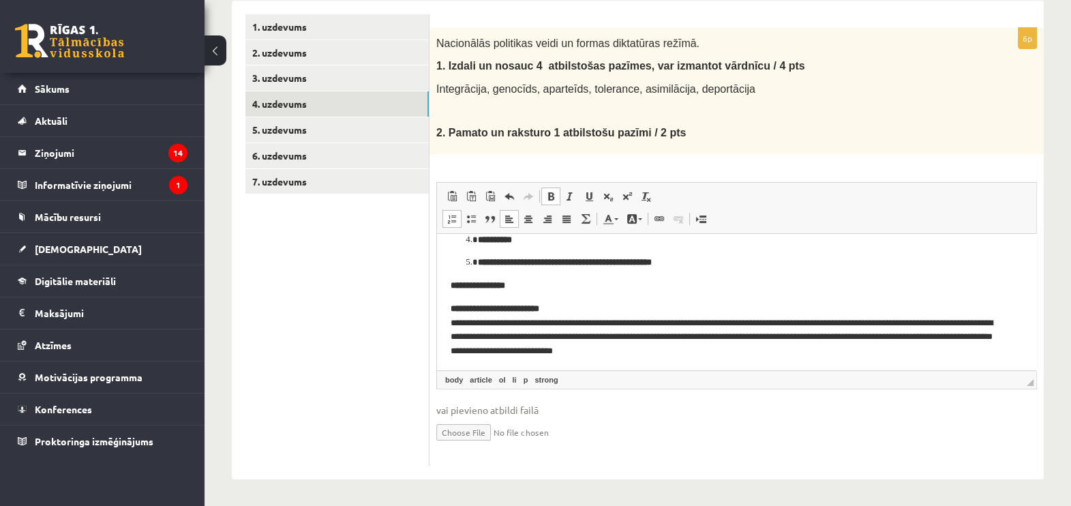
click at [448, 215] on span at bounding box center [452, 218] width 11 height 11
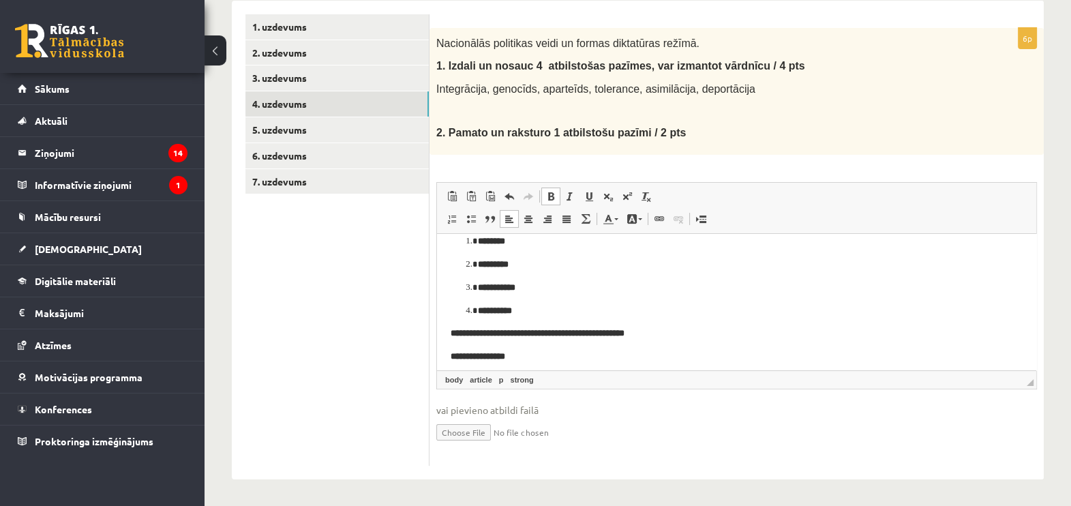
scroll to position [132, 0]
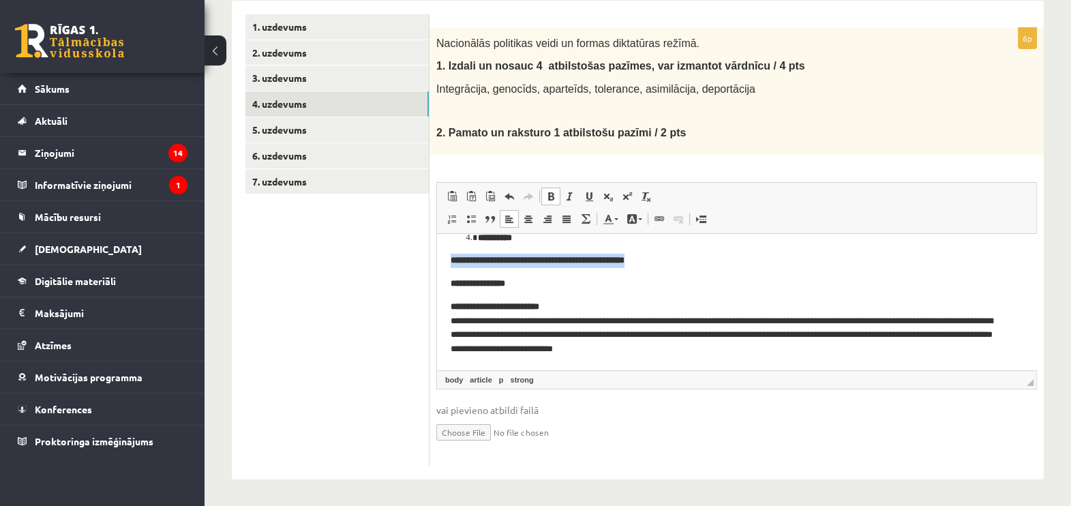
drag, startPoint x: 450, startPoint y: 263, endPoint x: 684, endPoint y: 261, distance: 233.9
click at [684, 261] on p "**********" at bounding box center [737, 260] width 572 height 14
click at [580, 282] on p "**********" at bounding box center [737, 283] width 572 height 14
click at [344, 136] on link "5. uzdevums" at bounding box center [336, 129] width 183 height 25
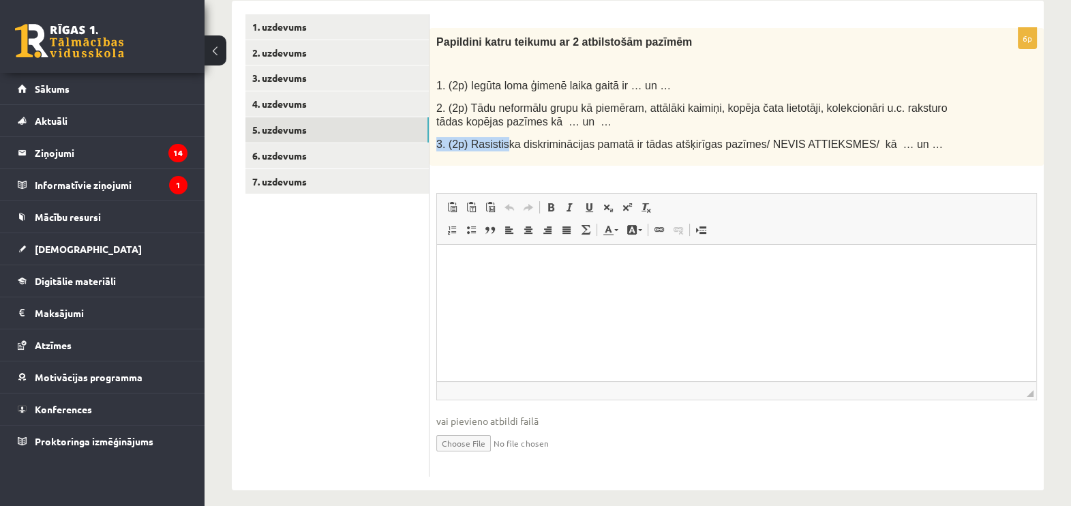
scroll to position [0, 0]
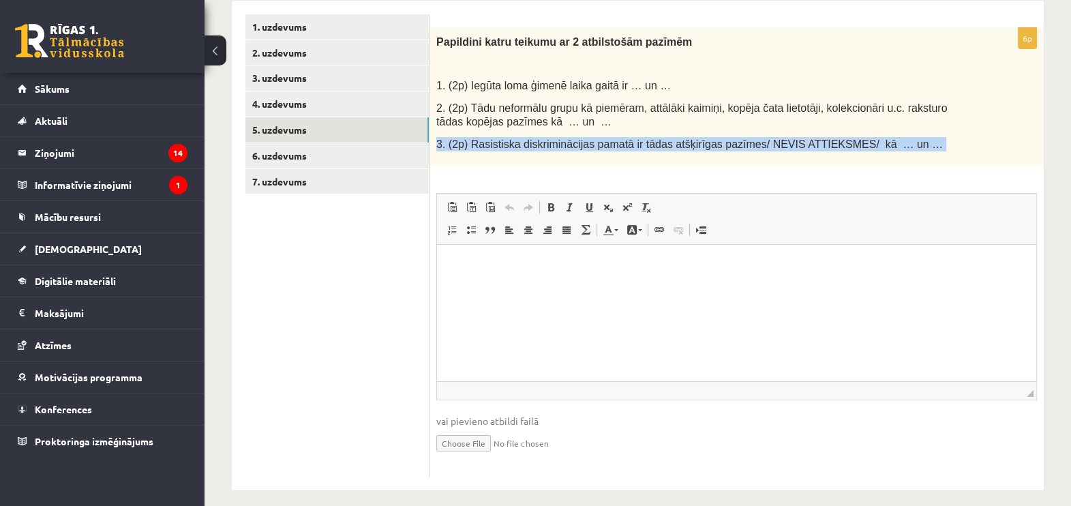
drag, startPoint x: 448, startPoint y: 164, endPoint x: 709, endPoint y: 193, distance: 262.7
click at [709, 193] on div "6p Papildini katru teikumu ar 2 atbilstošām pazīmēm 1. (2p) Iegūta loma ģimenē …" at bounding box center [737, 252] width 614 height 449
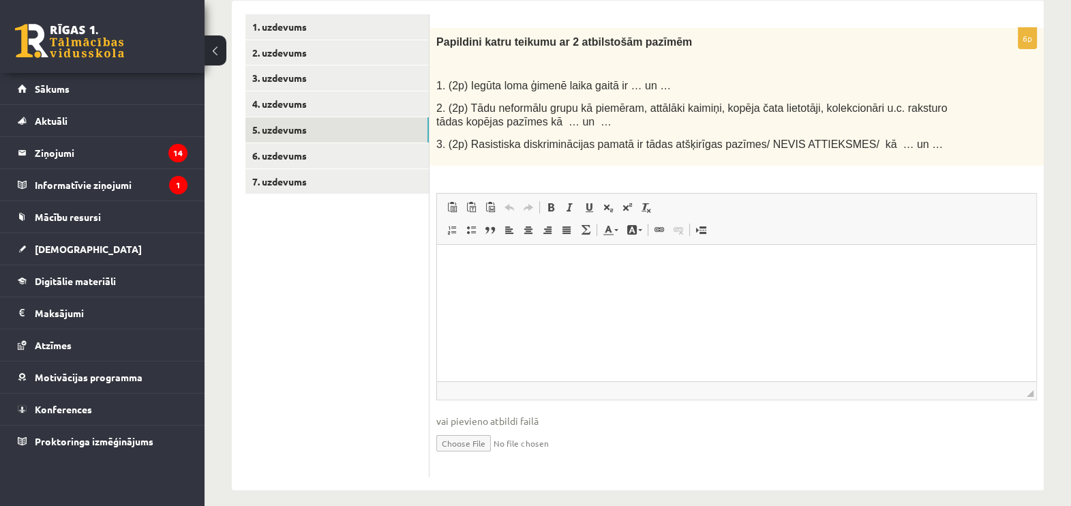
click at [443, 80] on span "1. (2p) Iegūta loma ģimenē laika gaitā ir … un …" at bounding box center [553, 86] width 235 height 12
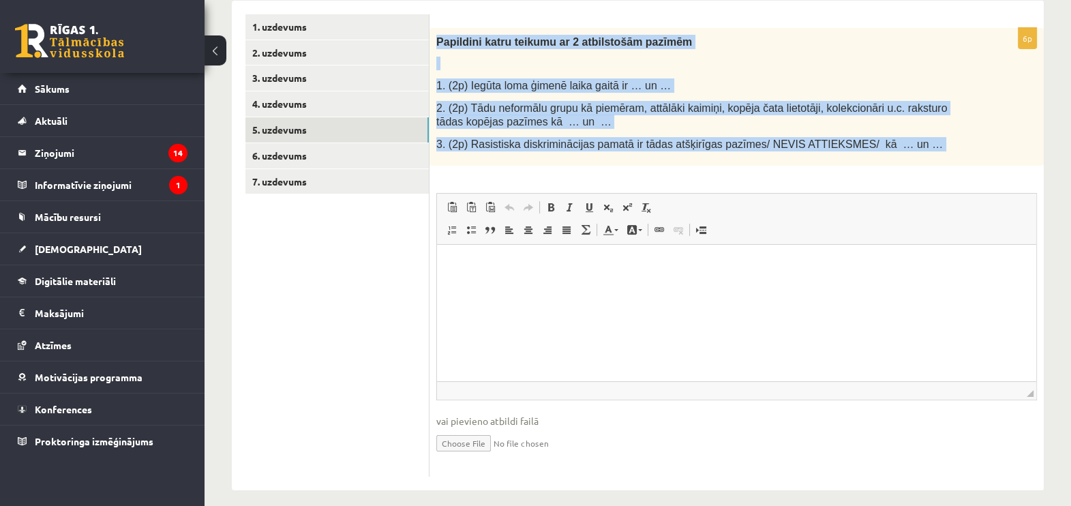
drag, startPoint x: 436, startPoint y: 38, endPoint x: 856, endPoint y: 194, distance: 447.5
click at [856, 194] on div "6p Papildini katru teikumu ar 2 atbilstošām pazīmēm 1. (2p) Iegūta loma ģimenē …" at bounding box center [737, 252] width 614 height 449
drag, startPoint x: 856, startPoint y: 194, endPoint x: 818, endPoint y: 140, distance: 66.2
copy div "Papildini katru teikumu ar 2 atbilstošām pazīmēm 1. (2p) Iegūta loma ģimenē lai…"
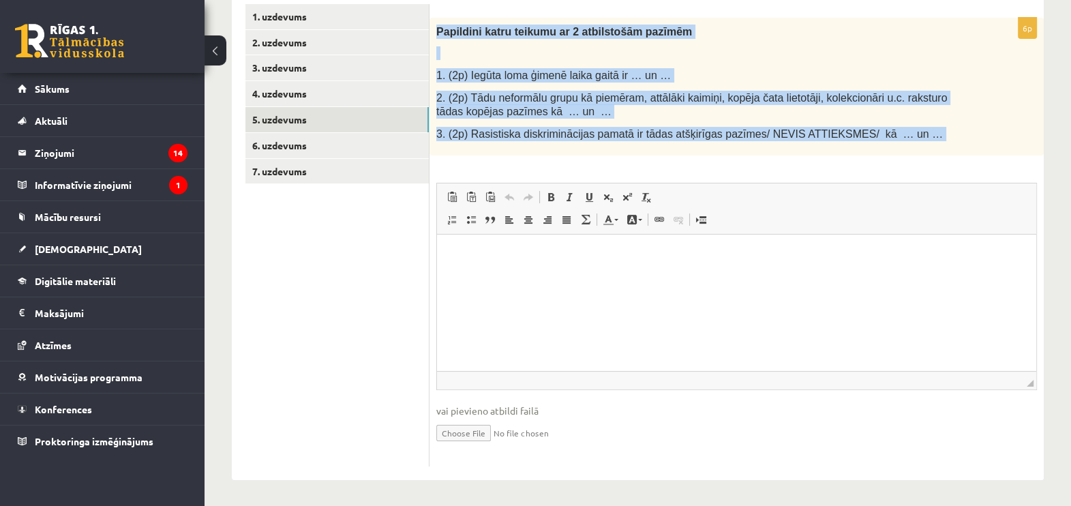
scroll to position [242, 0]
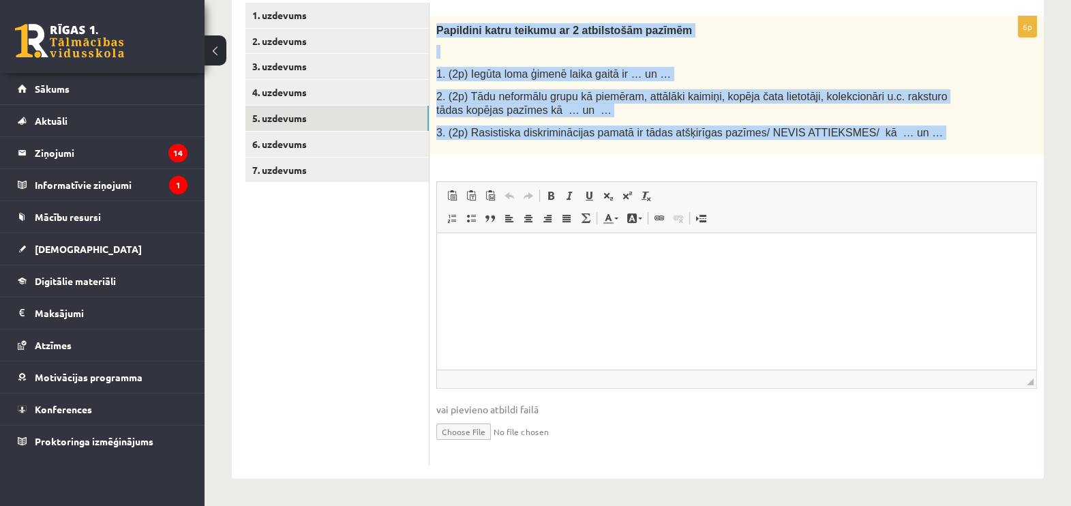
click at [481, 63] on div "Papildini katru teikumu ar 2 atbilstošām pazīmēm 1. (2p) Iegūta loma ģimenē lai…" at bounding box center [737, 85] width 614 height 138
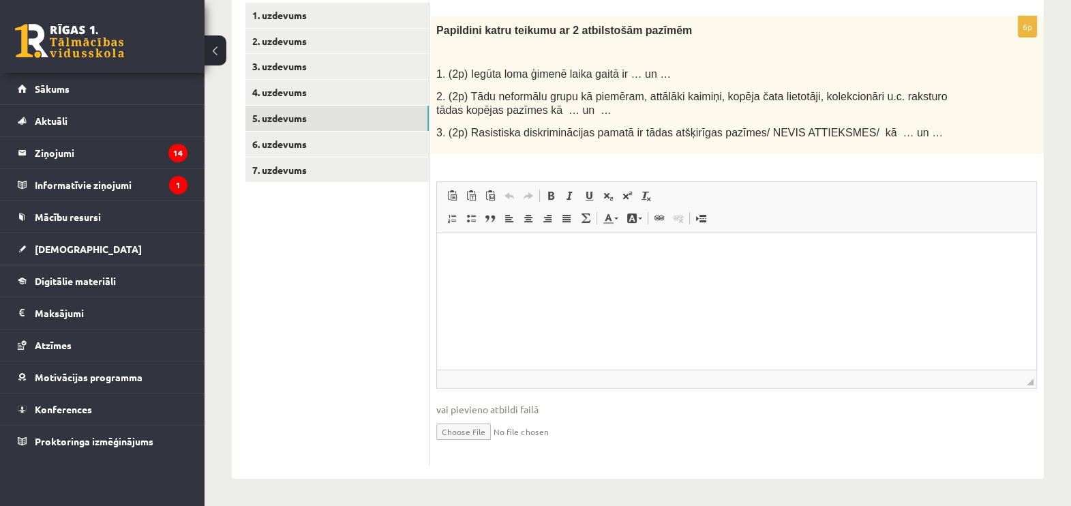
click at [492, 248] on p "Editor, wiswyg-editor-user-answer-47024987392760" at bounding box center [737, 254] width 572 height 14
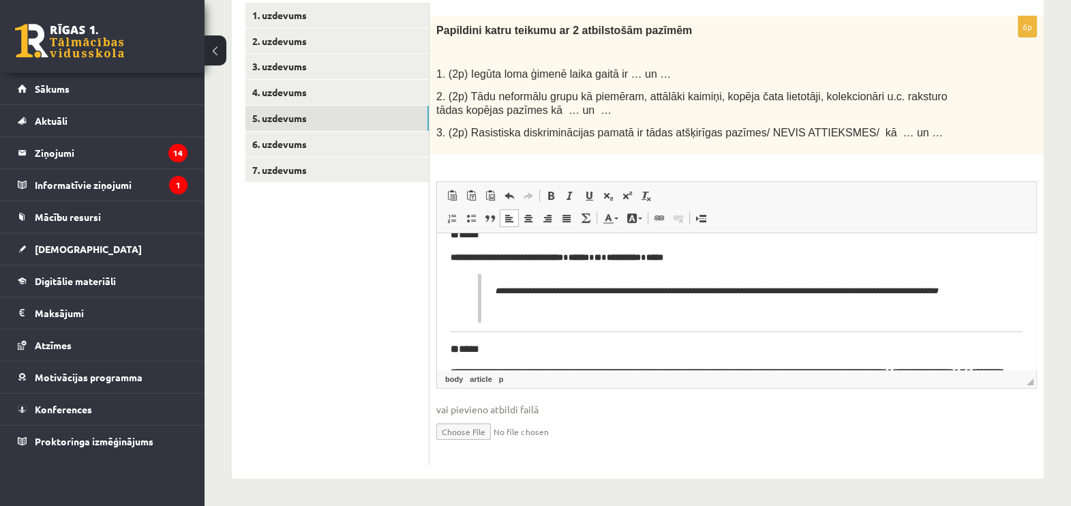
scroll to position [0, 0]
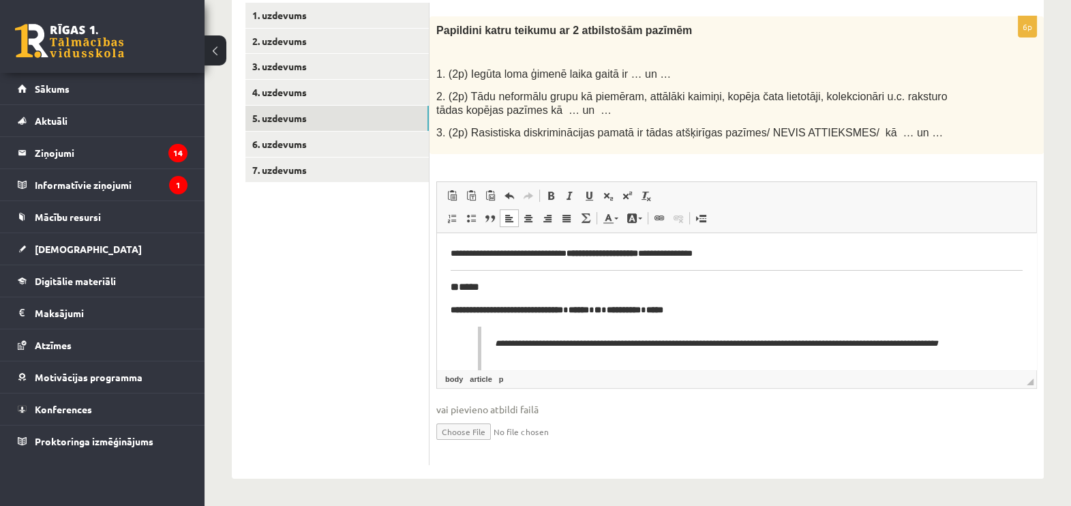
click at [746, 252] on p "**********" at bounding box center [730, 254] width 559 height 14
click at [488, 284] on h3 "** ****" at bounding box center [730, 287] width 559 height 12
click at [454, 275] on article "**********" at bounding box center [737, 435] width 572 height 376
click at [451, 273] on article "**********" at bounding box center [737, 435] width 572 height 376
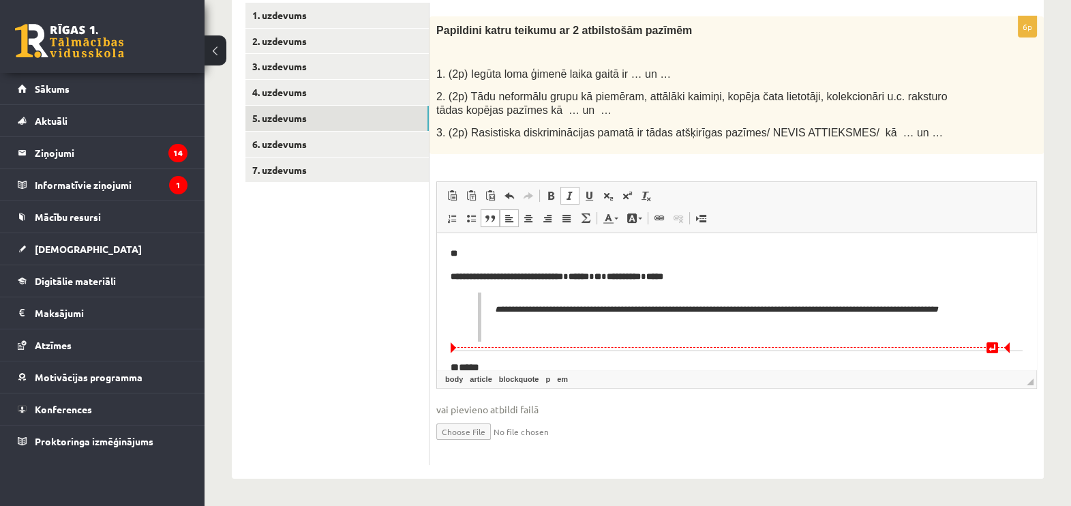
click at [493, 327] on blockquote "**********" at bounding box center [737, 317] width 518 height 49
drag, startPoint x: 495, startPoint y: 325, endPoint x: 515, endPoint y: 323, distance: 20.6
click at [515, 314] on em "**********" at bounding box center [721, 309] width 433 height 9
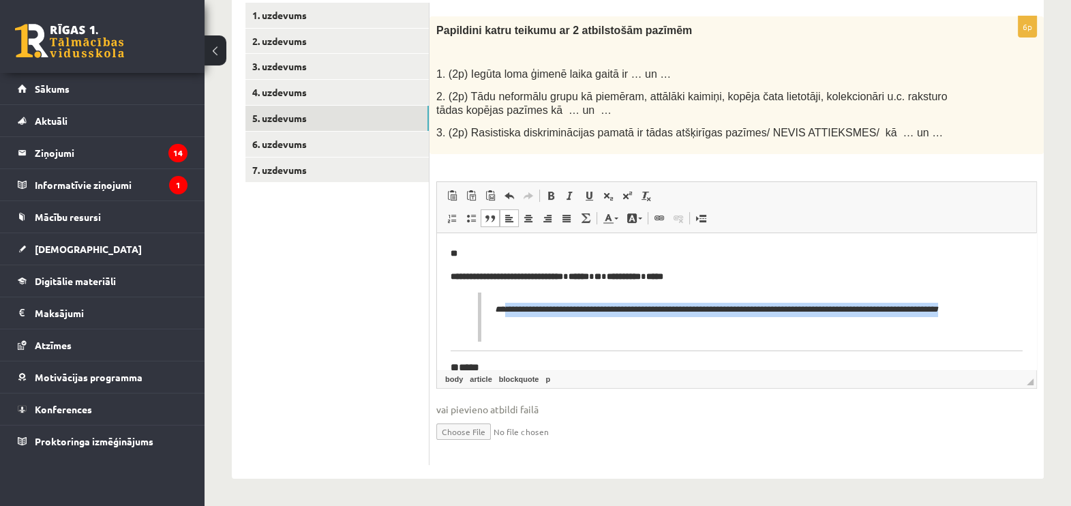
drag, startPoint x: 509, startPoint y: 307, endPoint x: 552, endPoint y: 318, distance: 45.2
click at [552, 318] on p "**********" at bounding box center [736, 317] width 482 height 29
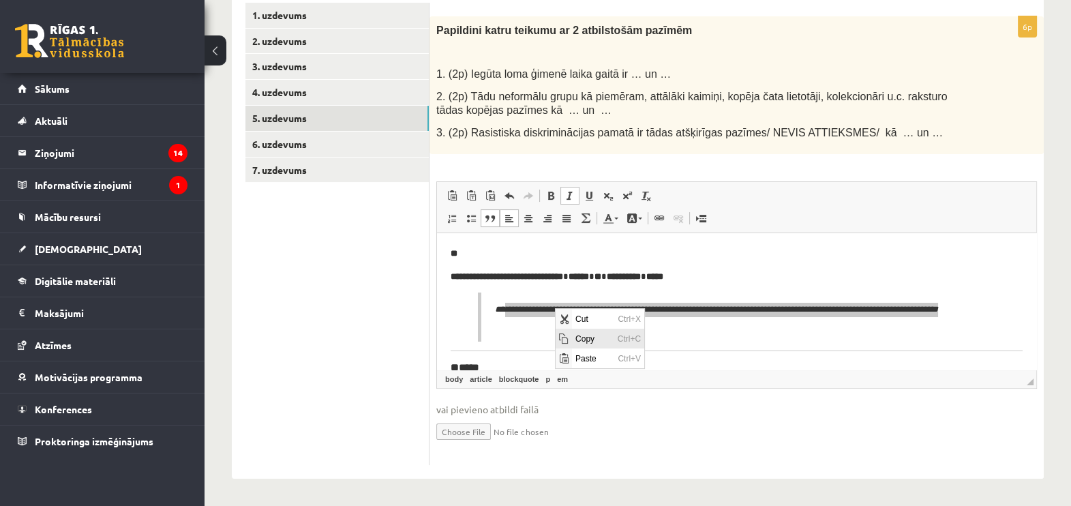
click at [577, 338] on span "Copy" at bounding box center [592, 338] width 42 height 20
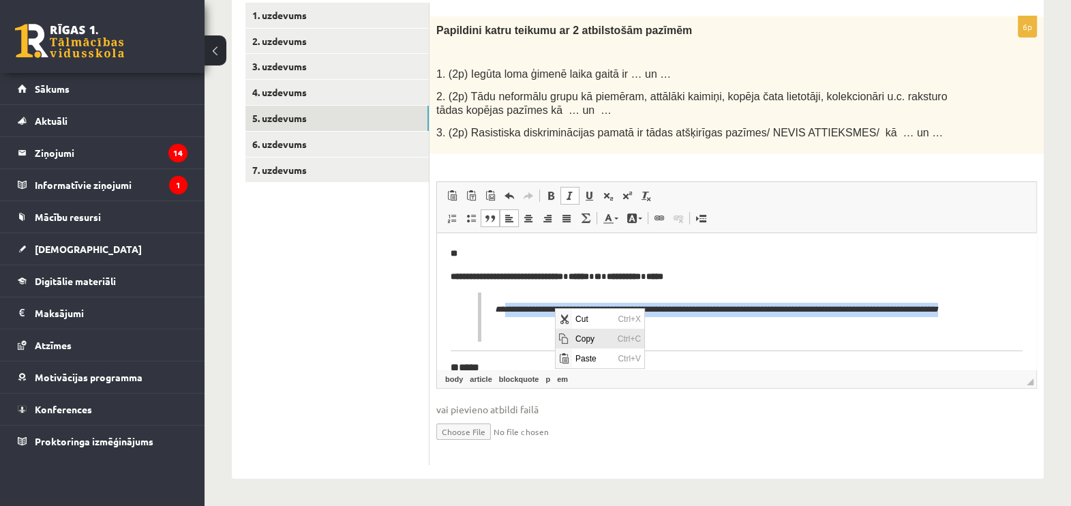
copy em "**********"
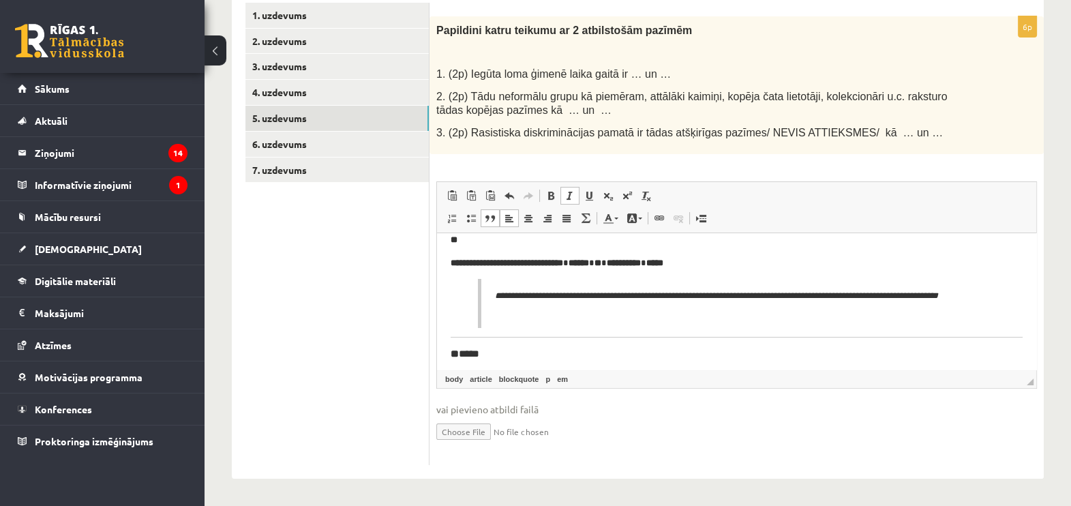
click at [467, 329] on article "**********" at bounding box center [737, 404] width 572 height 342
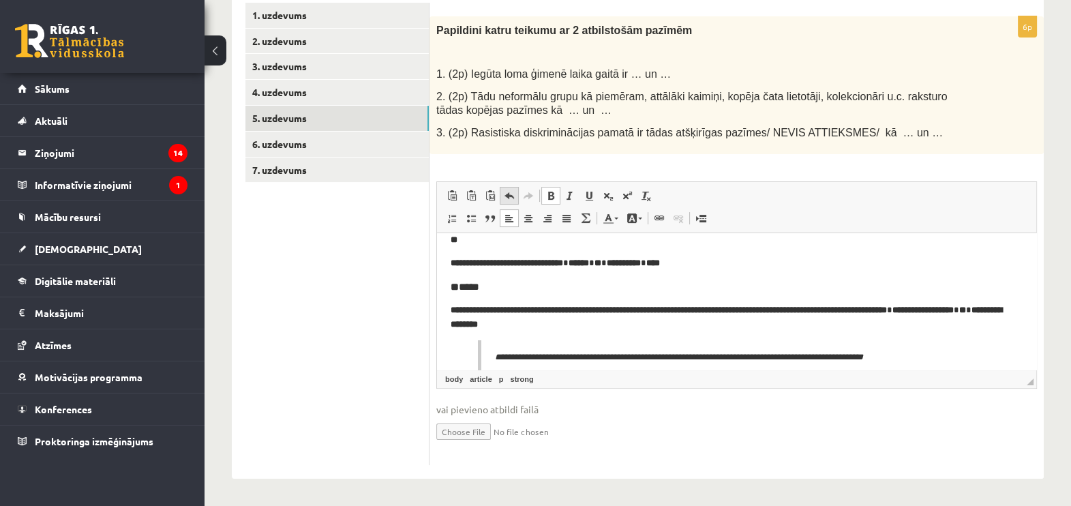
click at [505, 200] on span at bounding box center [509, 195] width 11 height 11
click at [506, 200] on span at bounding box center [509, 195] width 11 height 11
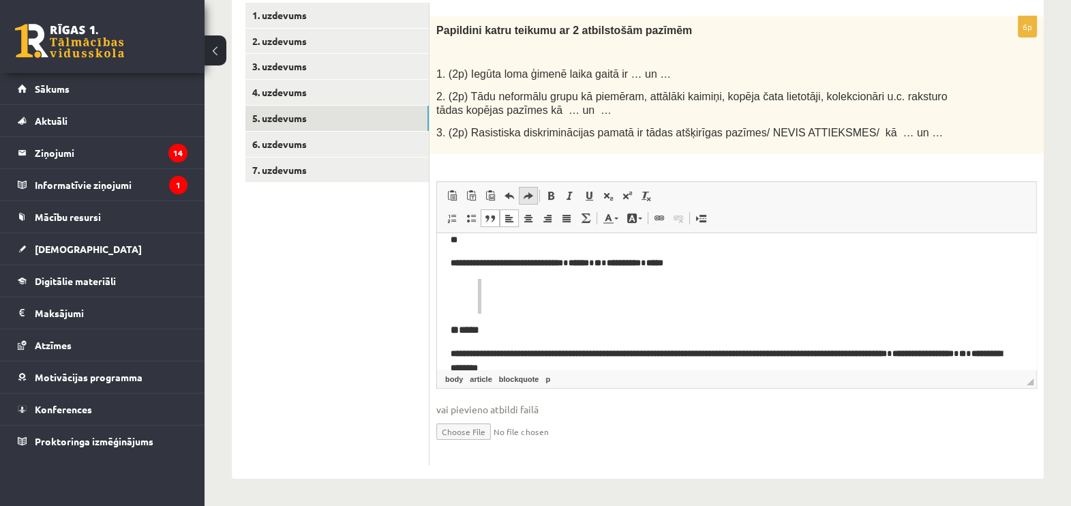
click at [524, 197] on span at bounding box center [528, 195] width 11 height 11
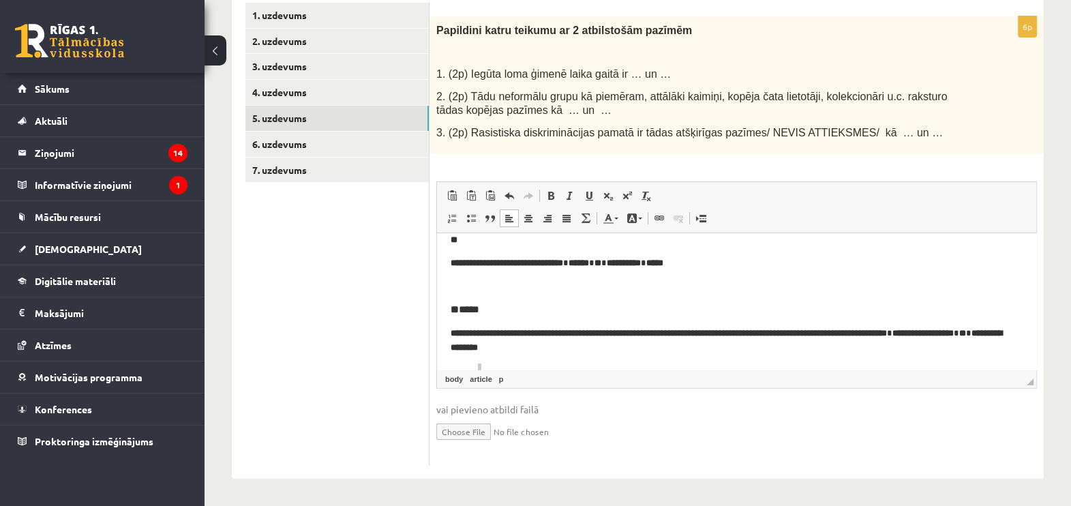
click at [475, 282] on p "Editor, wiswyg-editor-user-answer-47024987392760" at bounding box center [737, 286] width 572 height 14
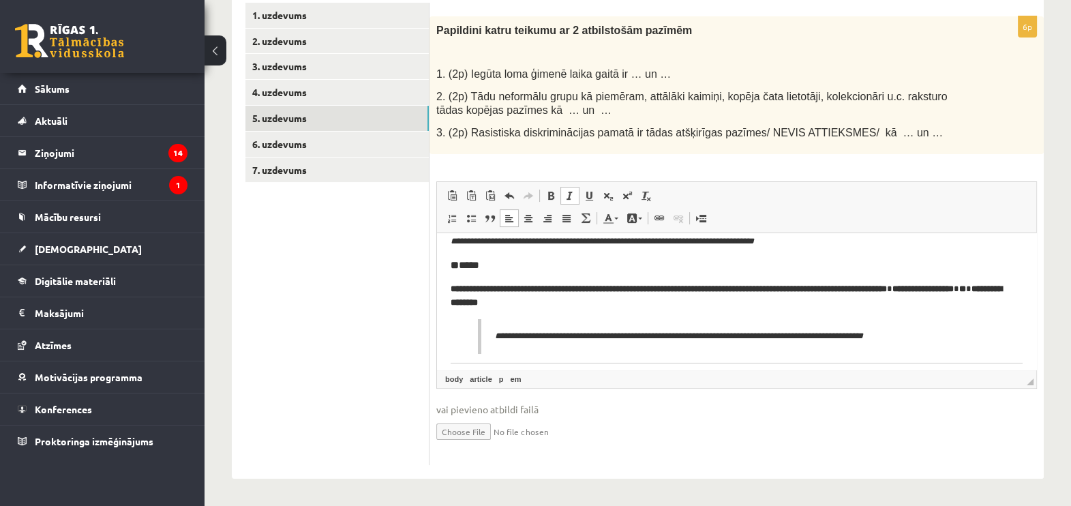
scroll to position [99, 0]
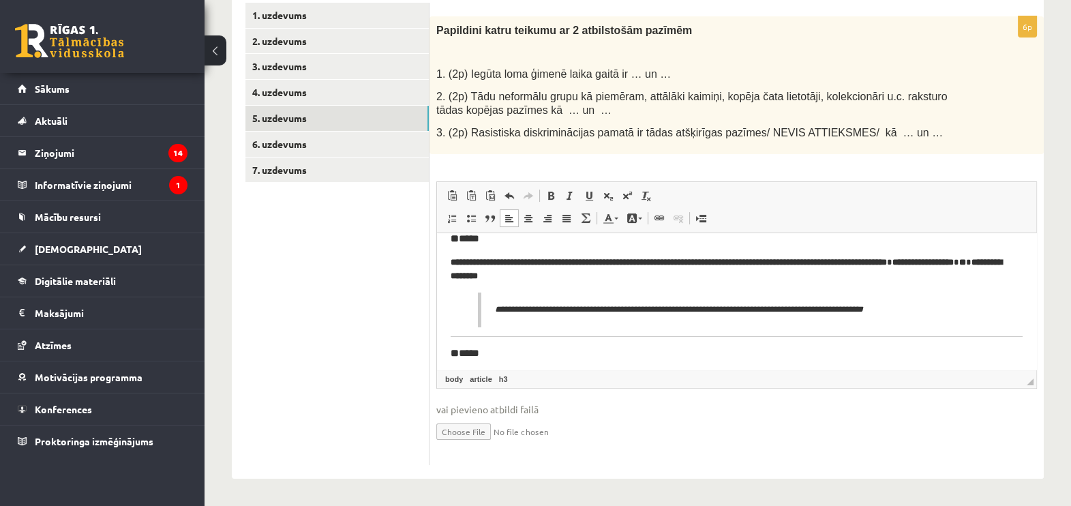
click at [509, 241] on h3 "** ****" at bounding box center [730, 239] width 559 height 12
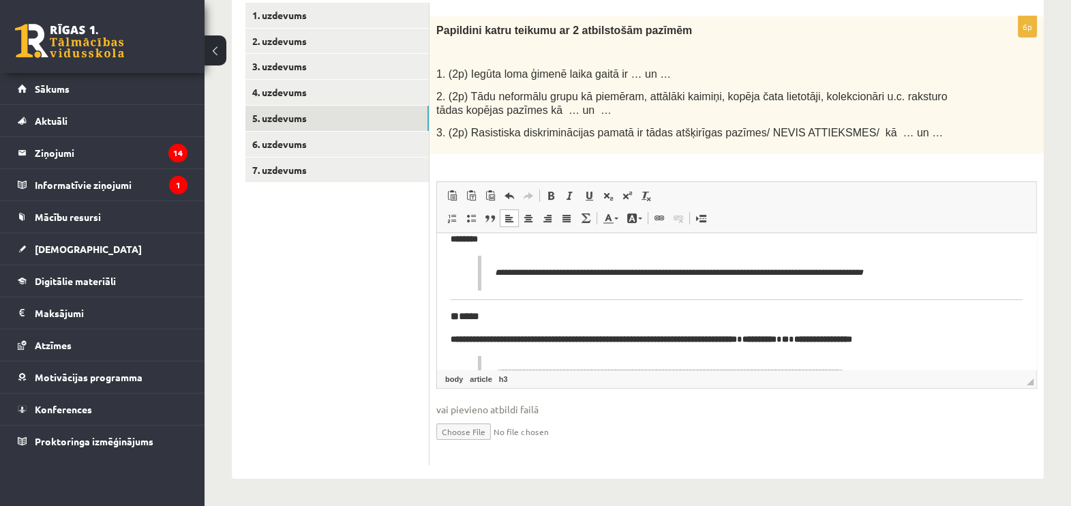
scroll to position [98, 0]
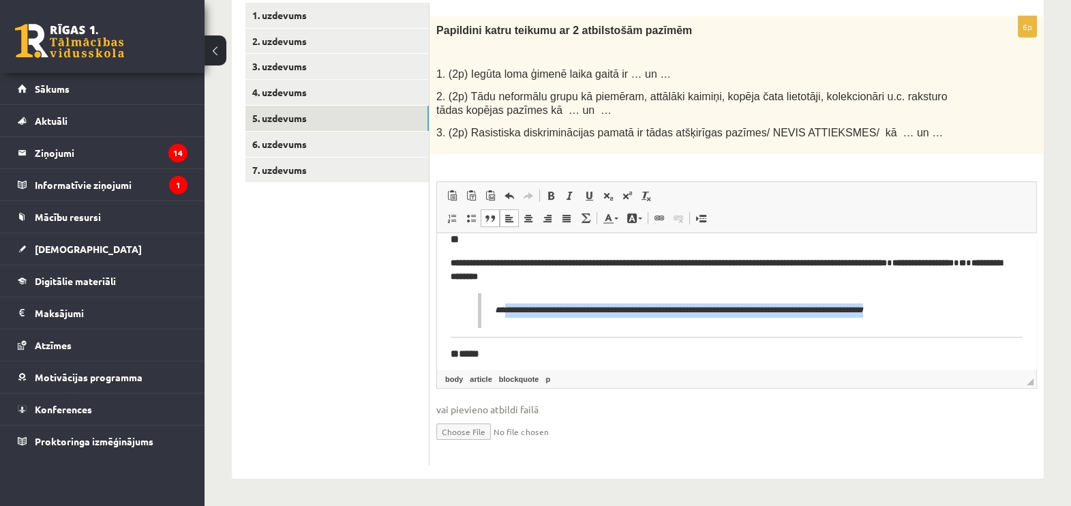
drag, startPoint x: 517, startPoint y: 312, endPoint x: 935, endPoint y: 293, distance: 418.4
click at [935, 293] on blockquote "**********" at bounding box center [737, 310] width 518 height 35
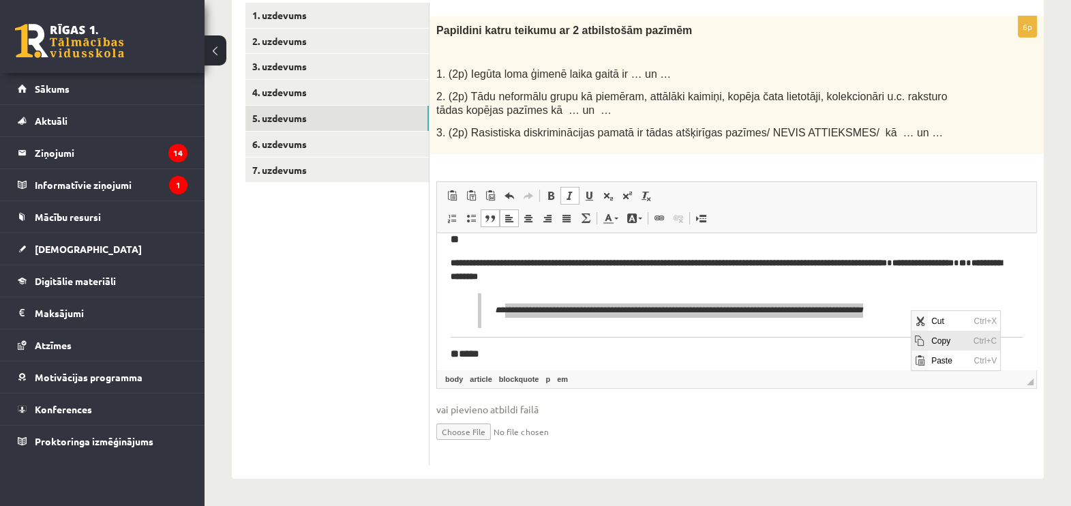
click at [929, 342] on span "Copy" at bounding box center [948, 340] width 42 height 20
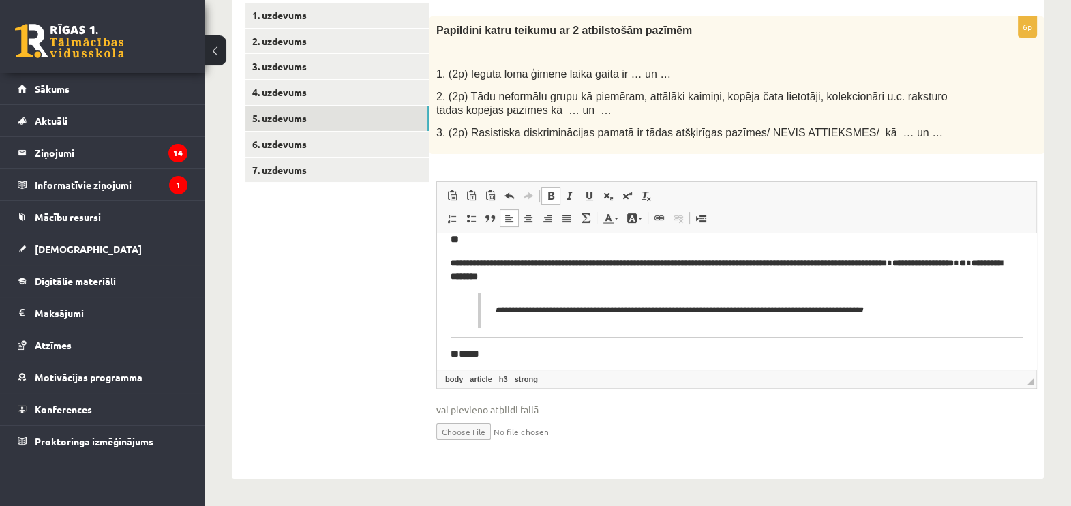
click at [447, 348] on html "**********" at bounding box center [736, 304] width 599 height 339
click at [455, 342] on article "**********" at bounding box center [737, 305] width 572 height 312
click at [448, 343] on html "**********" at bounding box center [736, 304] width 599 height 339
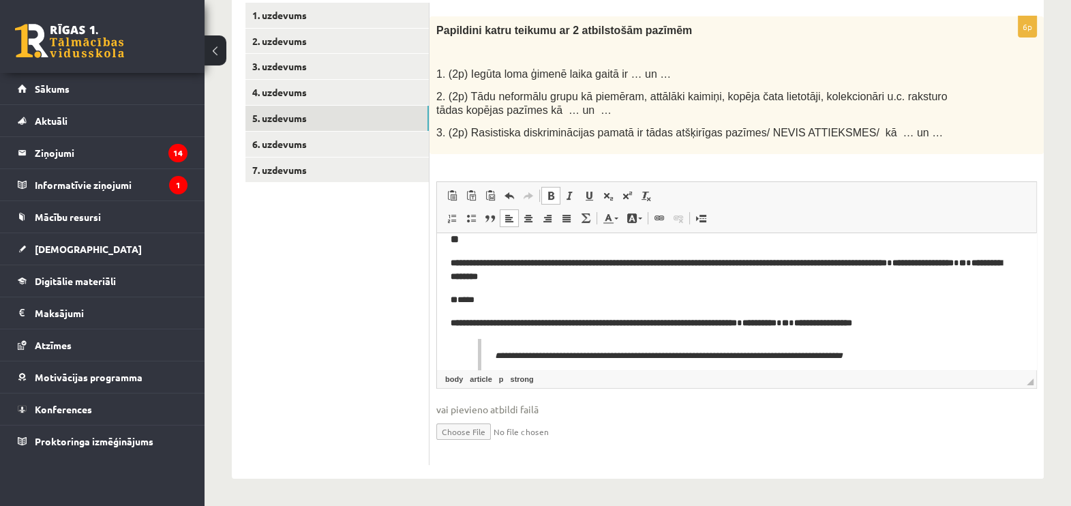
click at [480, 300] on p "** ****" at bounding box center [730, 300] width 559 height 14
click at [627, 267] on p "**********" at bounding box center [730, 270] width 559 height 29
click at [638, 269] on p "**********" at bounding box center [730, 270] width 559 height 29
click at [635, 275] on p "**********" at bounding box center [730, 270] width 559 height 29
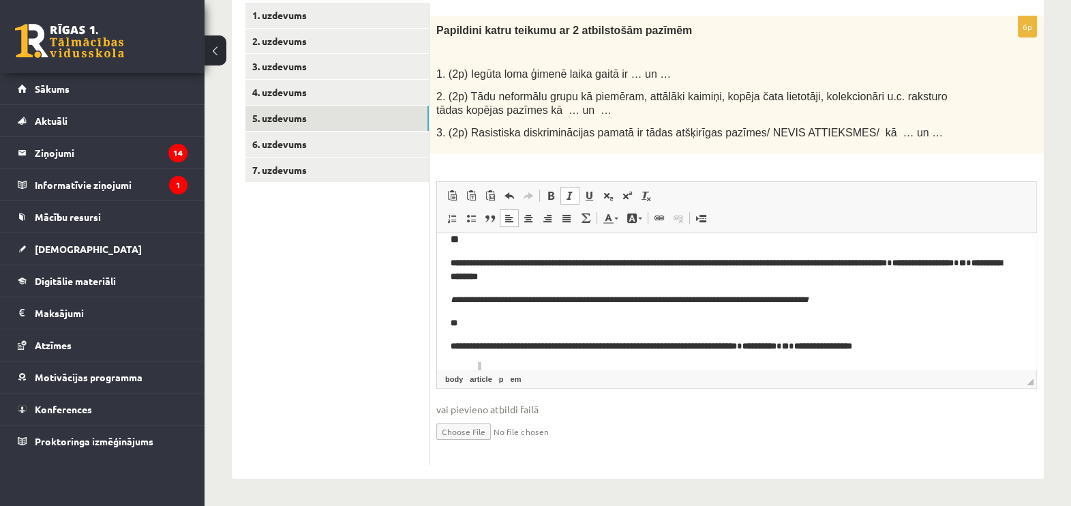
scroll to position [171, 0]
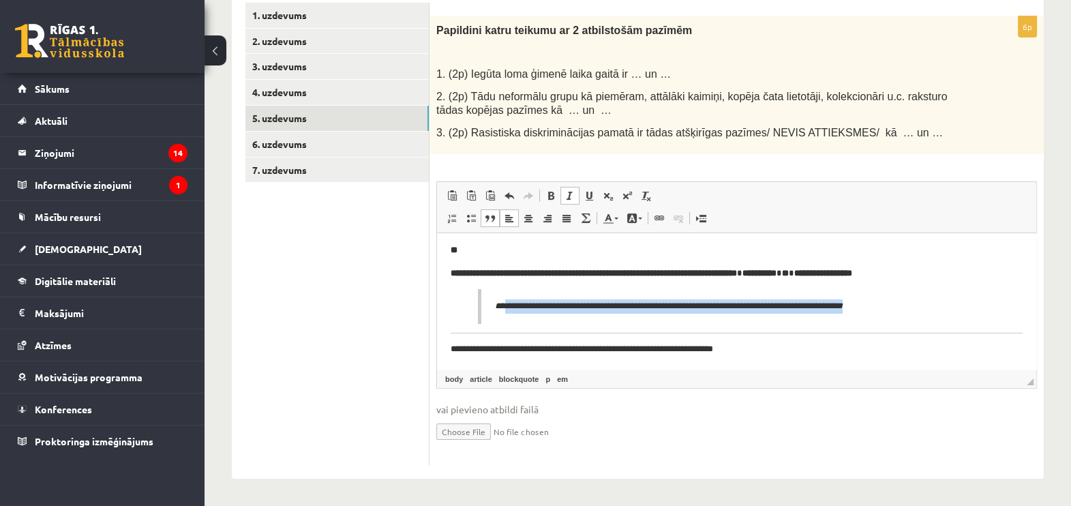
drag, startPoint x: 924, startPoint y: 303, endPoint x: 509, endPoint y: 312, distance: 415.3
click at [509, 312] on p "**********" at bounding box center [736, 306] width 482 height 14
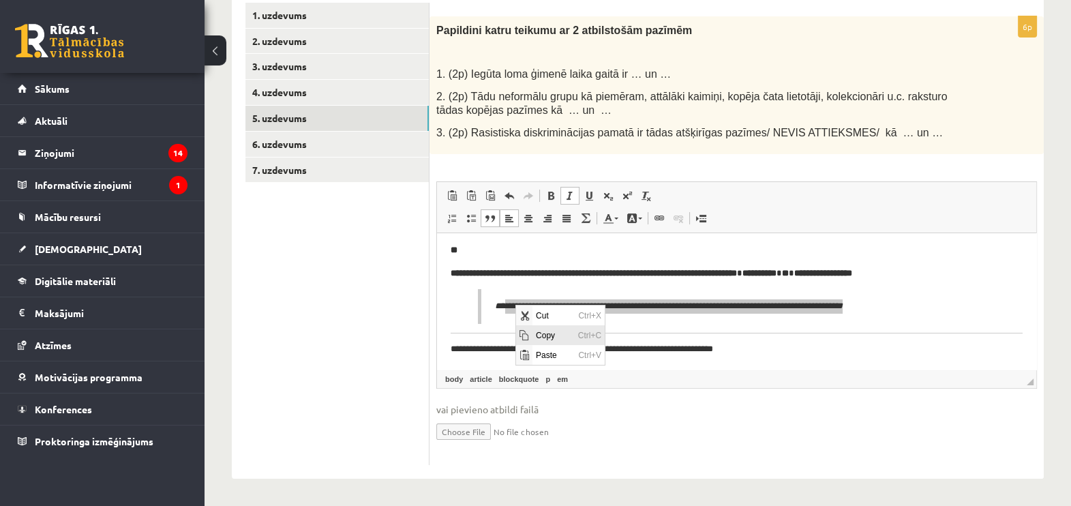
click at [535, 331] on span "Copy" at bounding box center [553, 335] width 42 height 20
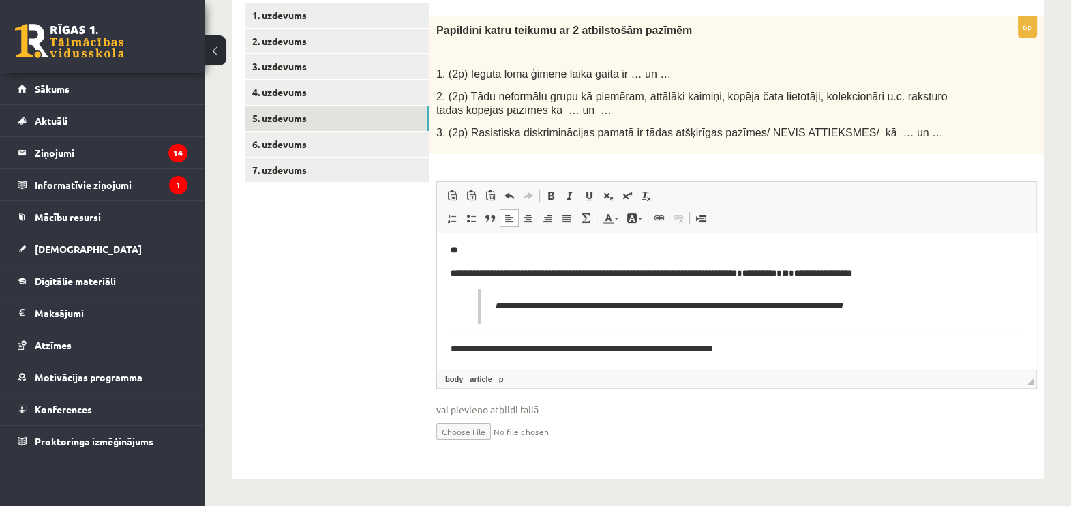
click at [783, 350] on p "**********" at bounding box center [730, 349] width 559 height 14
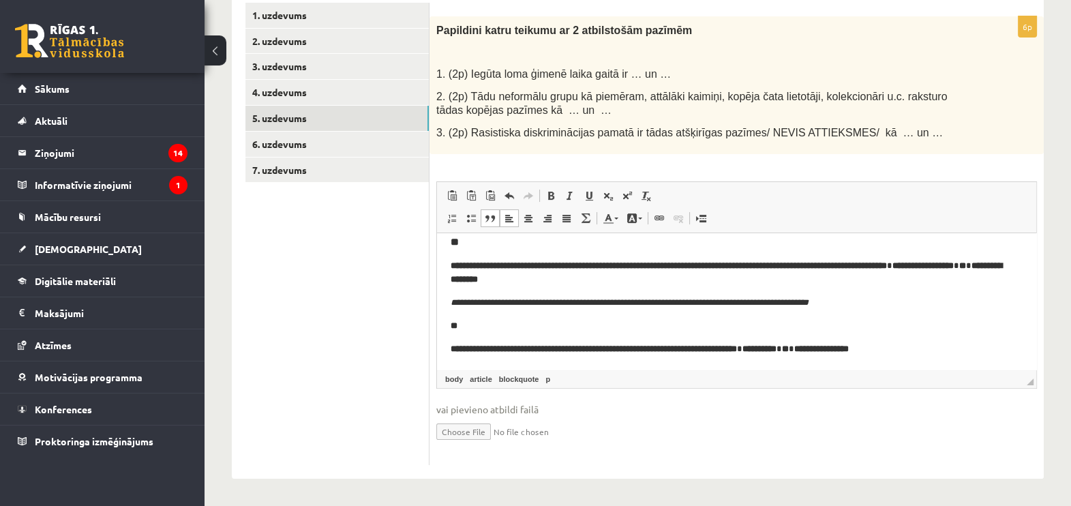
scroll to position [95, 0]
click at [510, 201] on link "Undo Keyboard shortcut Ctrl+Z" at bounding box center [509, 196] width 19 height 18
click at [513, 201] on link "Undo Keyboard shortcut Ctrl+Z" at bounding box center [509, 196] width 19 height 18
click at [507, 198] on span at bounding box center [509, 195] width 11 height 11
click at [526, 195] on span at bounding box center [528, 195] width 11 height 11
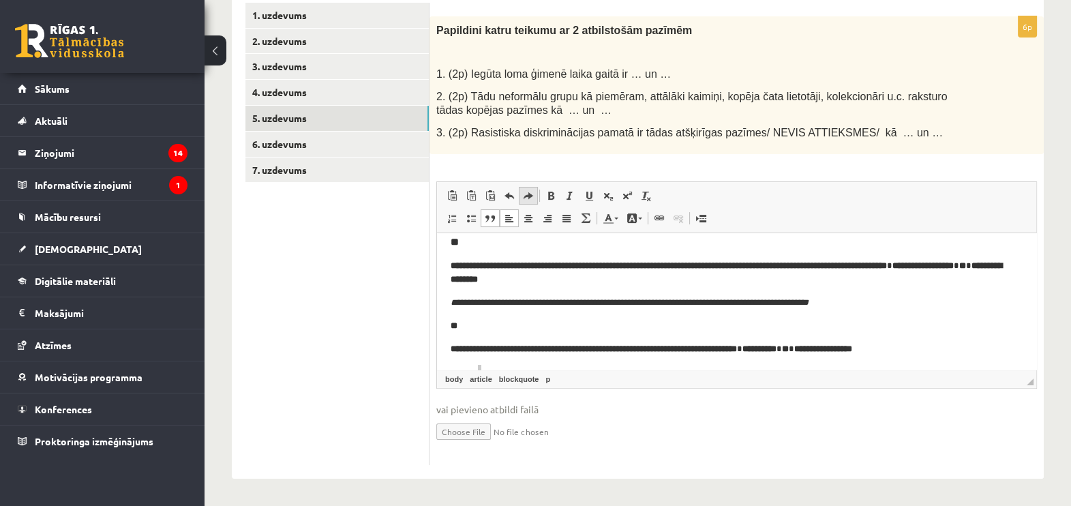
click at [526, 195] on span at bounding box center [528, 195] width 11 height 11
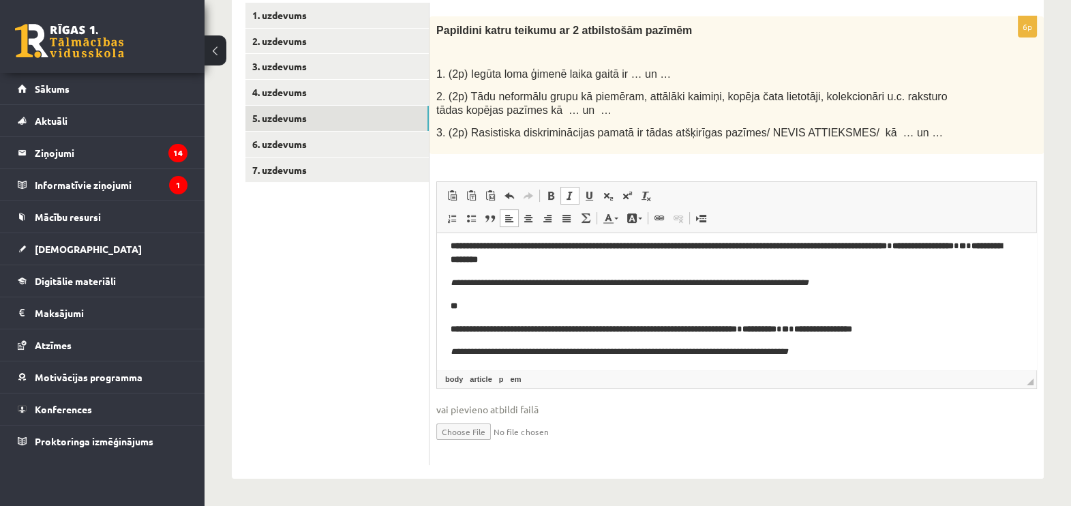
scroll to position [119, 0]
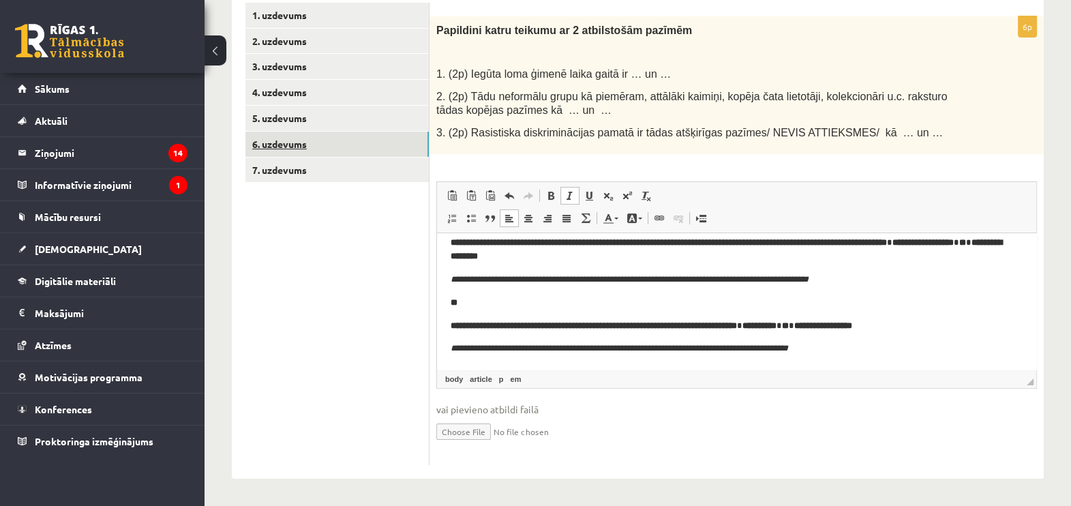
click at [322, 140] on link "6. uzdevums" at bounding box center [336, 144] width 183 height 25
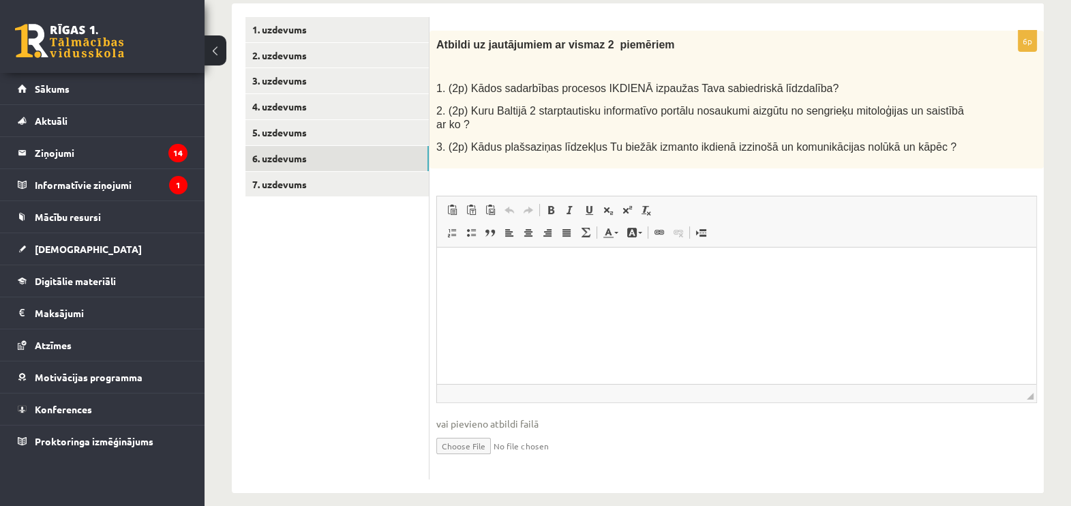
scroll to position [0, 0]
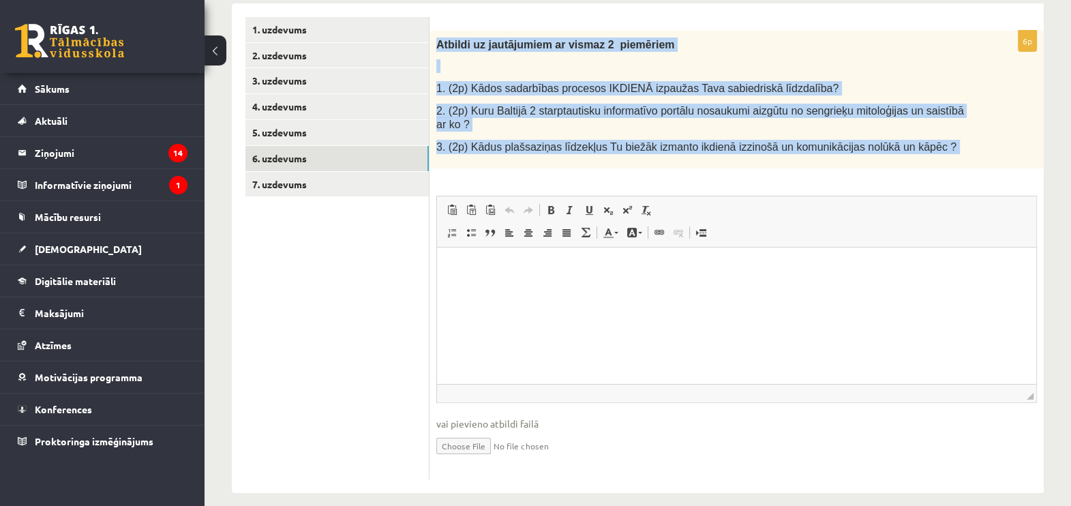
drag, startPoint x: 437, startPoint y: 46, endPoint x: 962, endPoint y: 167, distance: 538.7
click at [962, 167] on div "6p Atbildi uz jautājumiem ar vismaz 2 piemēriem 1. (2p) Kādos sadarbības proces…" at bounding box center [737, 255] width 614 height 449
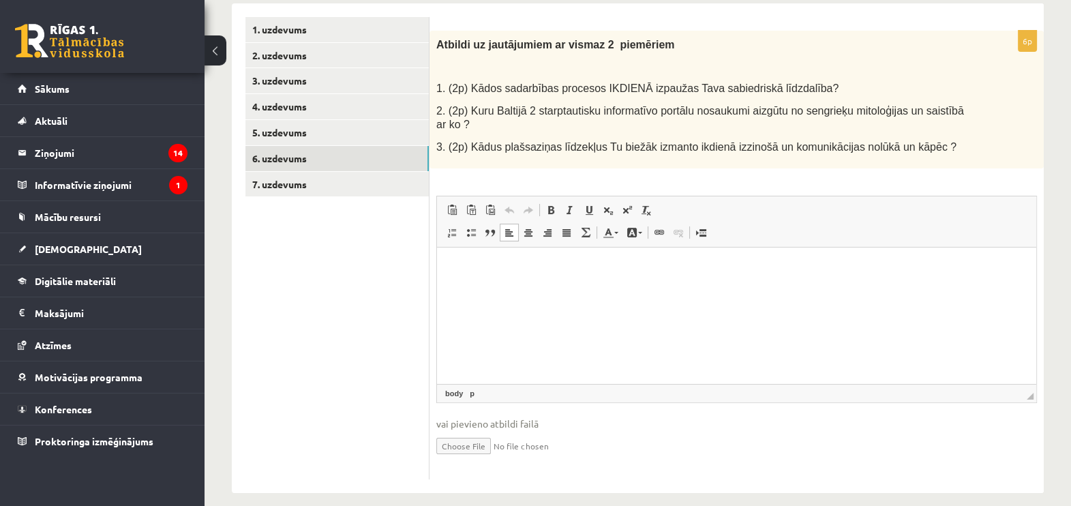
click at [518, 283] on html at bounding box center [736, 269] width 599 height 42
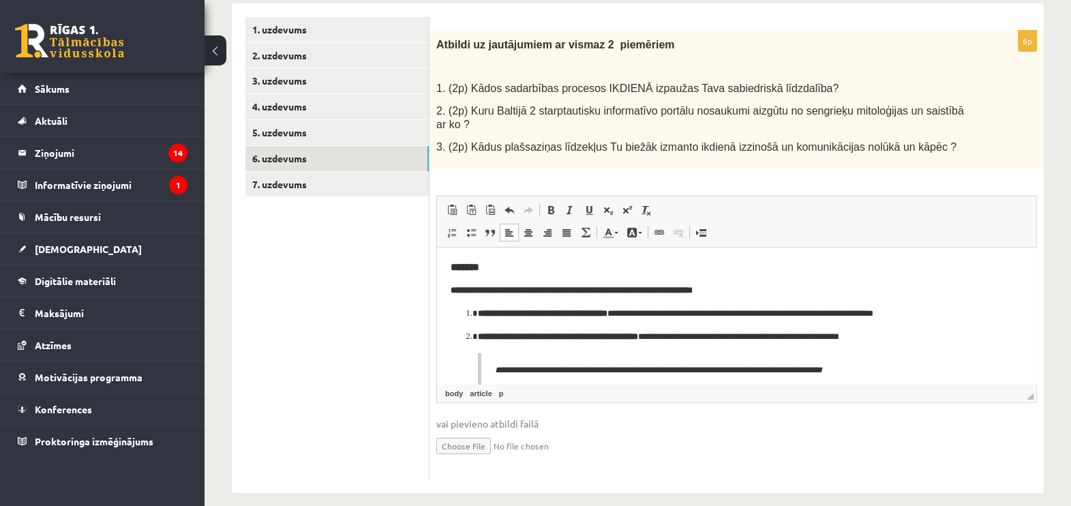
drag, startPoint x: 1030, startPoint y: 348, endPoint x: 1480, endPoint y: 485, distance: 470.4
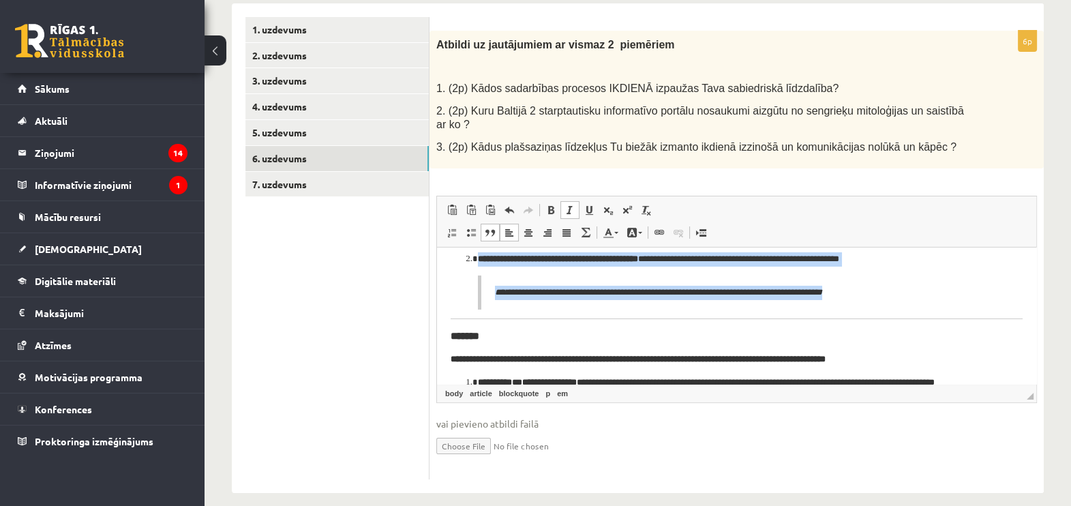
scroll to position [41, 0]
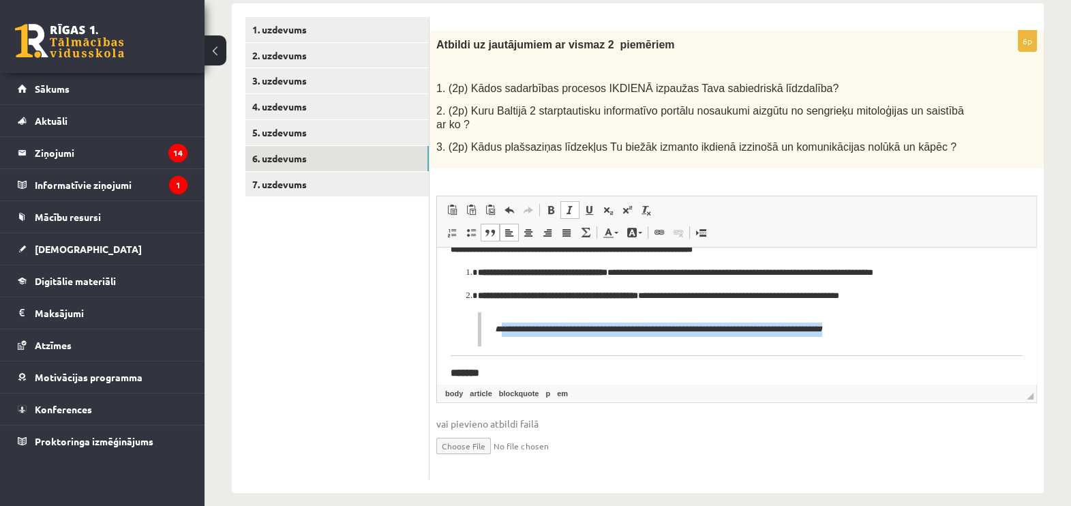
drag, startPoint x: 889, startPoint y: 270, endPoint x: 505, endPoint y: 333, distance: 389.0
click at [505, 333] on p "**********" at bounding box center [736, 330] width 482 height 14
click at [517, 328] on em "**********" at bounding box center [663, 329] width 317 height 9
drag, startPoint x: 511, startPoint y: 329, endPoint x: 809, endPoint y: 353, distance: 298.9
click at [809, 353] on article "**********" at bounding box center [737, 460] width 572 height 480
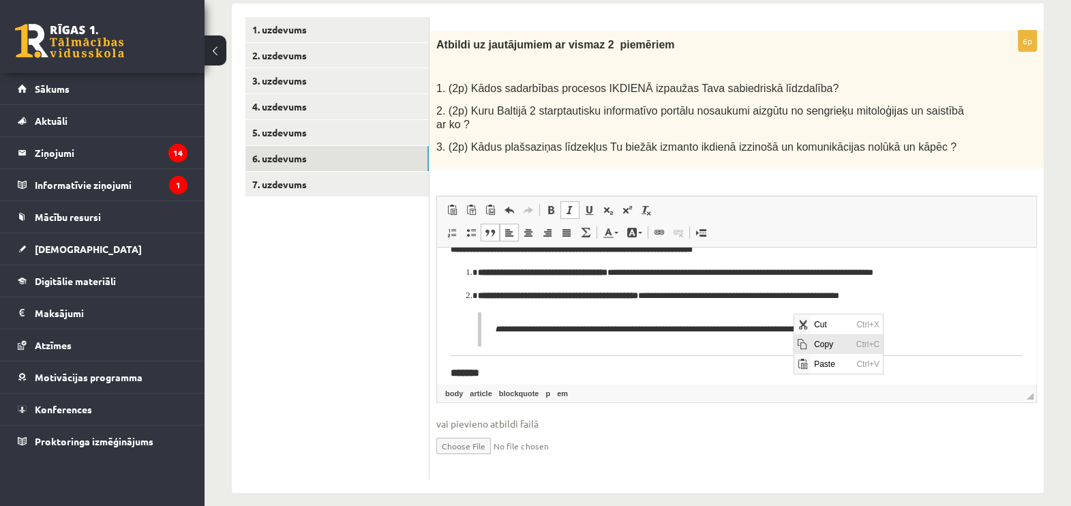
click at [807, 344] on span "Copy" at bounding box center [801, 344] width 11 height 11
click at [458, 350] on article "**********" at bounding box center [737, 460] width 572 height 480
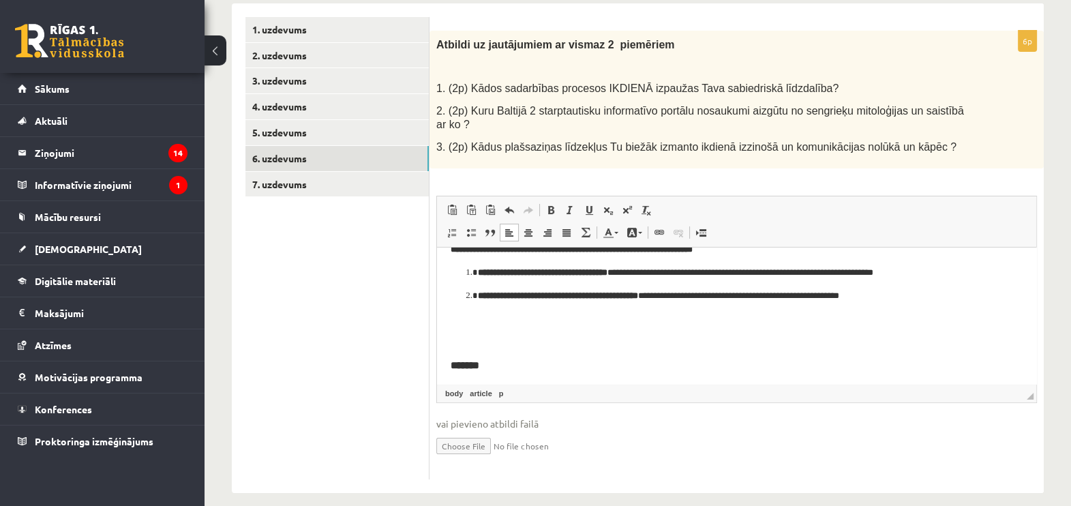
drag, startPoint x: 492, startPoint y: 314, endPoint x: 479, endPoint y: 330, distance: 20.3
click at [473, 324] on p "Editor, wiswyg-editor-user-answer-47024871829160" at bounding box center [737, 319] width 572 height 14
click at [462, 341] on p "Editor, wiswyg-editor-user-answer-47024871829160" at bounding box center [737, 342] width 572 height 14
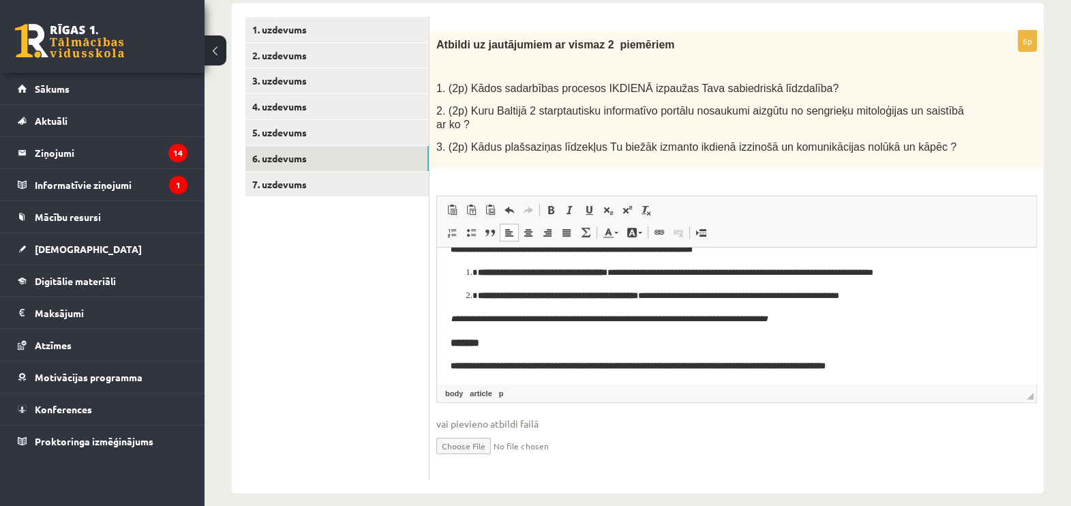
click at [485, 345] on h3 "*******" at bounding box center [737, 343] width 572 height 12
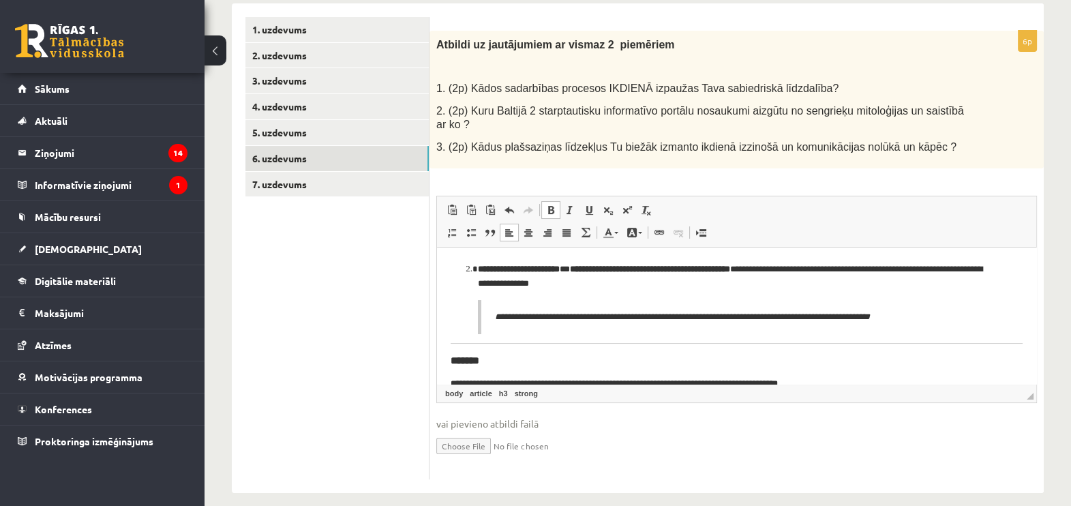
scroll to position [211, 0]
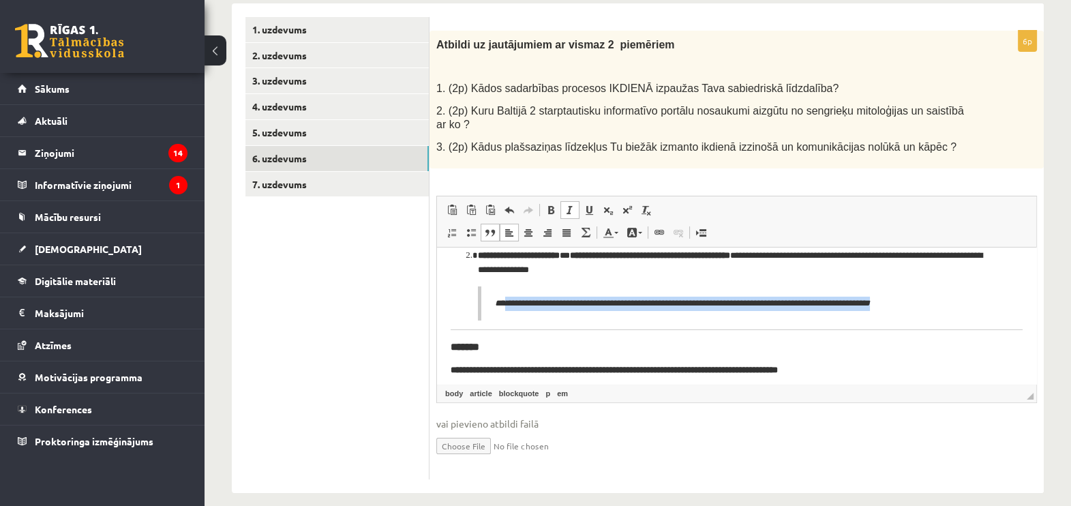
drag, startPoint x: 938, startPoint y: 309, endPoint x: 510, endPoint y: 284, distance: 428.9
click at [510, 284] on article "**********" at bounding box center [737, 275] width 572 height 450
click at [537, 301] on em "**********" at bounding box center [687, 303] width 365 height 9
drag, startPoint x: 509, startPoint y: 301, endPoint x: 945, endPoint y: 292, distance: 435.8
click at [945, 292] on blockquote "**********" at bounding box center [737, 303] width 518 height 35
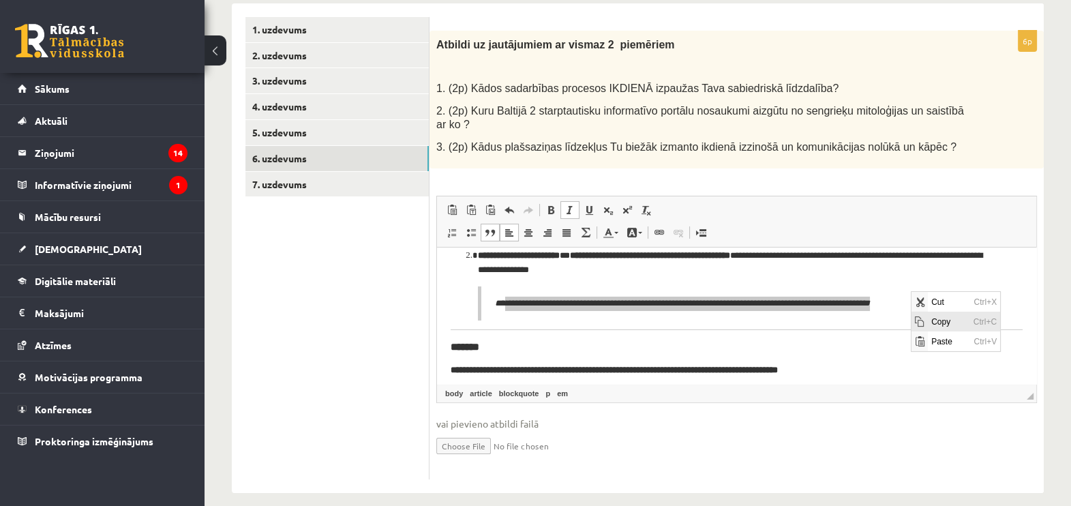
click at [925, 320] on span "Copy" at bounding box center [919, 322] width 16 height 20
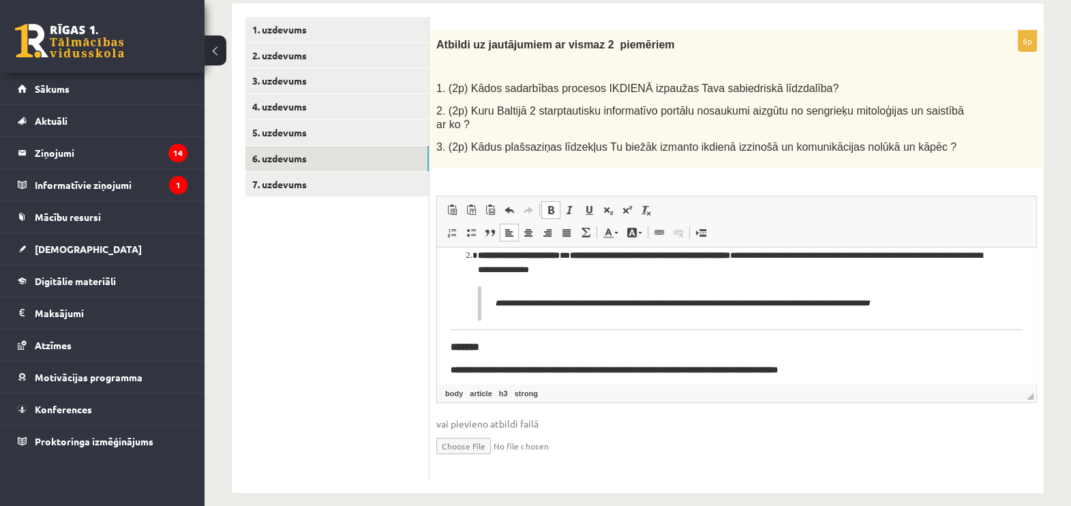
click at [452, 335] on article "**********" at bounding box center [737, 275] width 572 height 450
click at [456, 333] on article "**********" at bounding box center [737, 275] width 572 height 450
click at [453, 320] on article "**********" at bounding box center [737, 275] width 572 height 450
click at [454, 327] on span "Editor, wiswyg-editor-user-answer-47024871829160" at bounding box center [453, 326] width 5 height 11
click at [457, 334] on article "**********" at bounding box center [737, 275] width 572 height 450
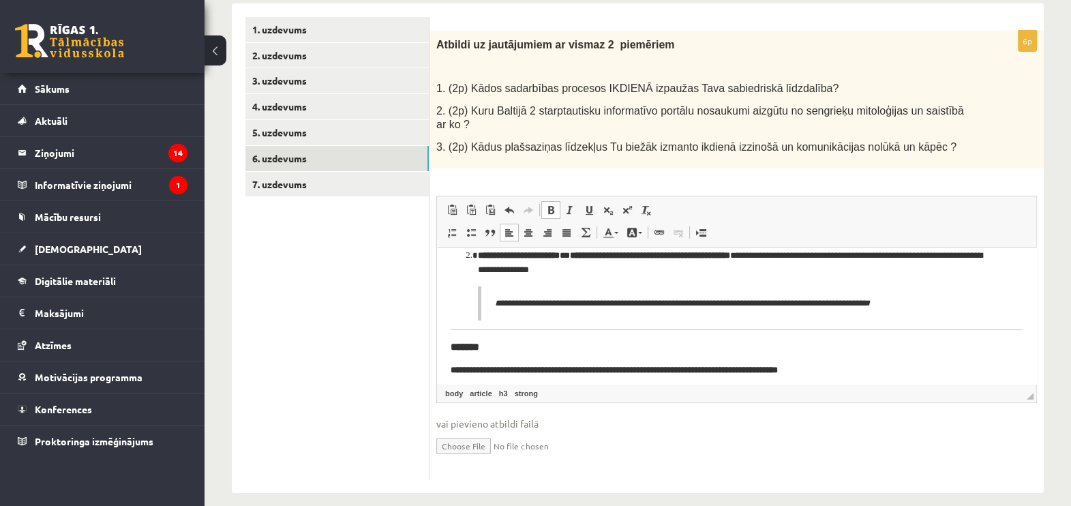
click at [447, 337] on html "**********" at bounding box center [736, 274] width 599 height 477
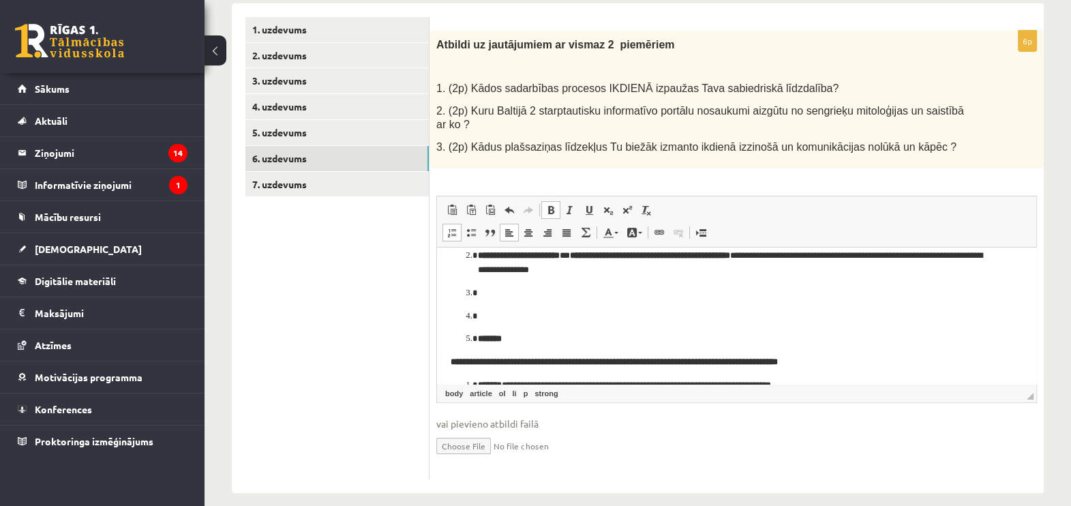
click at [494, 303] on ol "**********" at bounding box center [737, 279] width 572 height 134
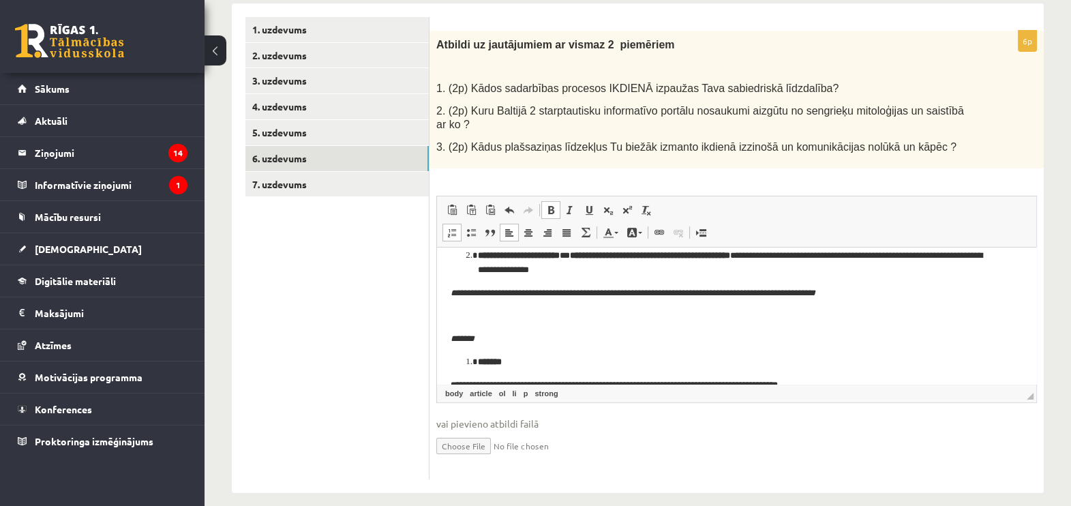
click at [478, 368] on li "*******" at bounding box center [737, 362] width 518 height 14
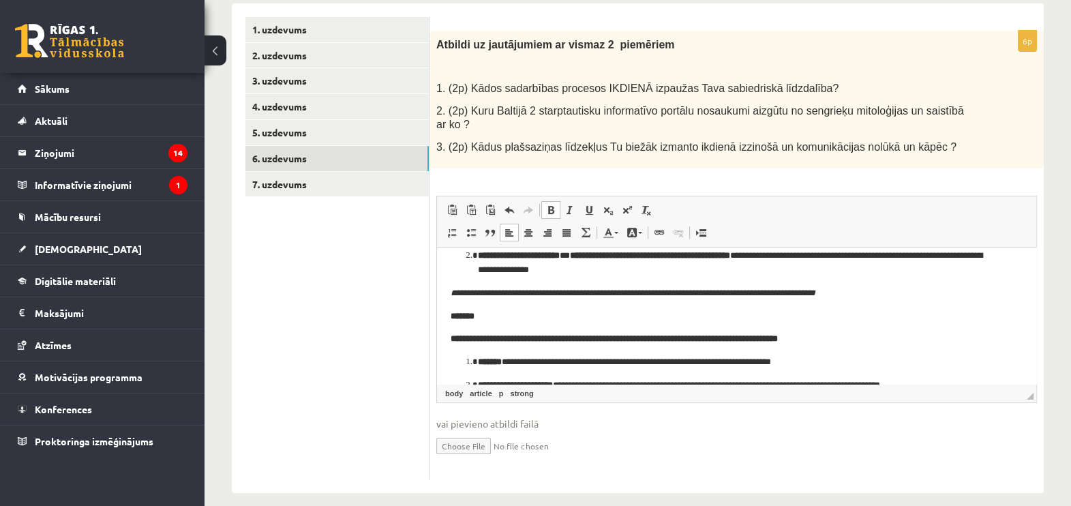
click at [493, 327] on article "**********" at bounding box center [737, 259] width 572 height 419
click at [503, 299] on p "**********" at bounding box center [737, 293] width 572 height 14
click at [498, 312] on p "*******" at bounding box center [737, 317] width 572 height 14
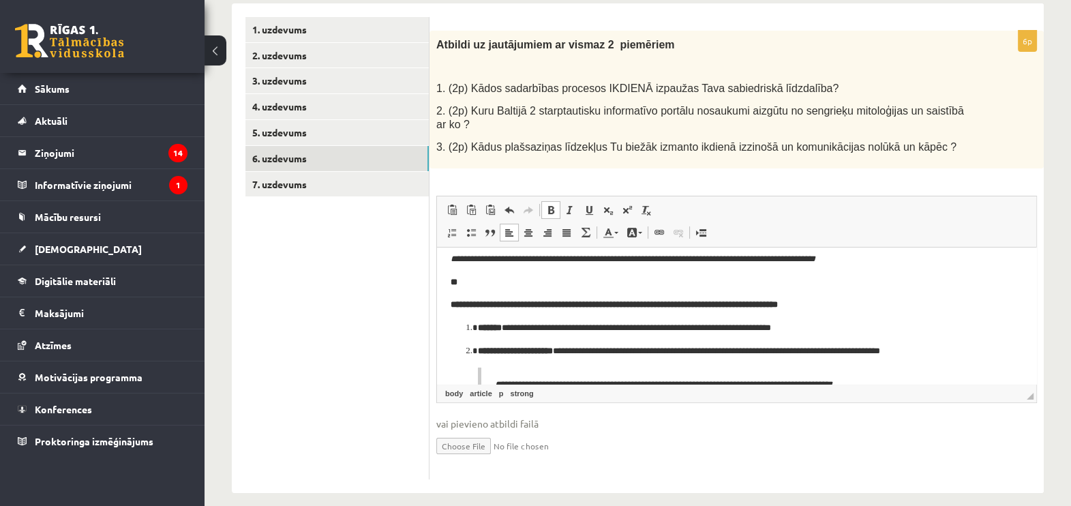
scroll to position [310, 0]
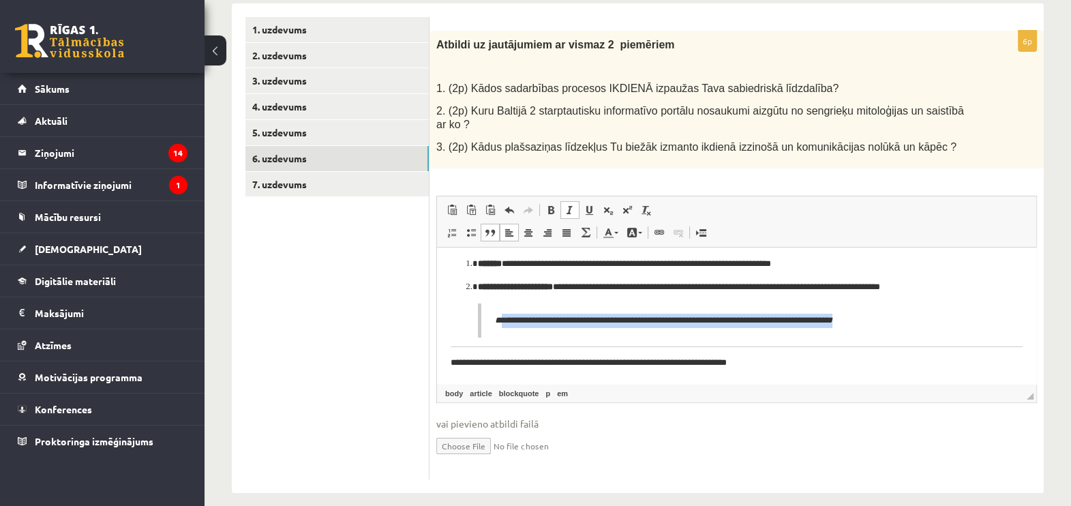
drag, startPoint x: 895, startPoint y: 320, endPoint x: 505, endPoint y: 327, distance: 390.1
click at [505, 327] on p "**********" at bounding box center [736, 321] width 482 height 14
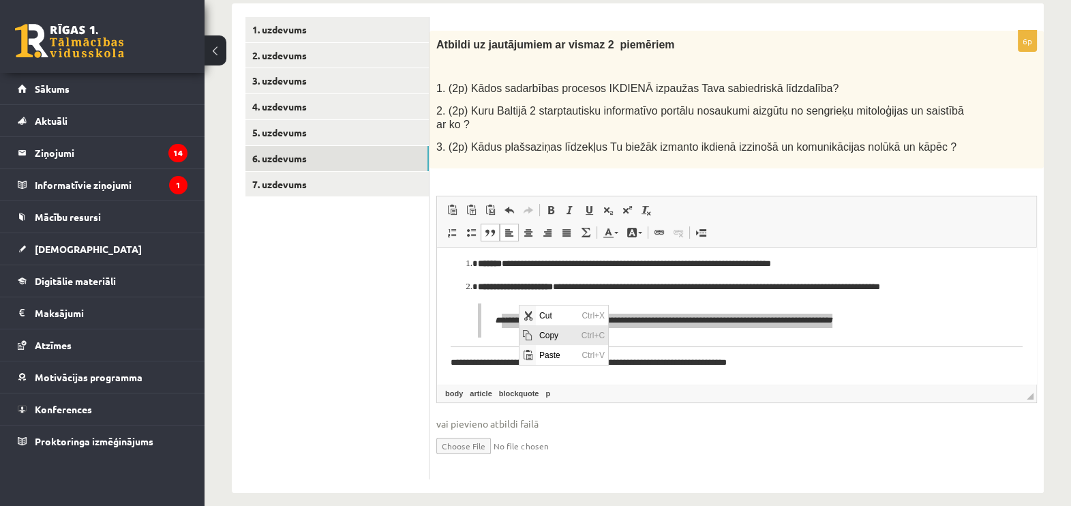
click at [534, 335] on span "Copy" at bounding box center [527, 335] width 16 height 20
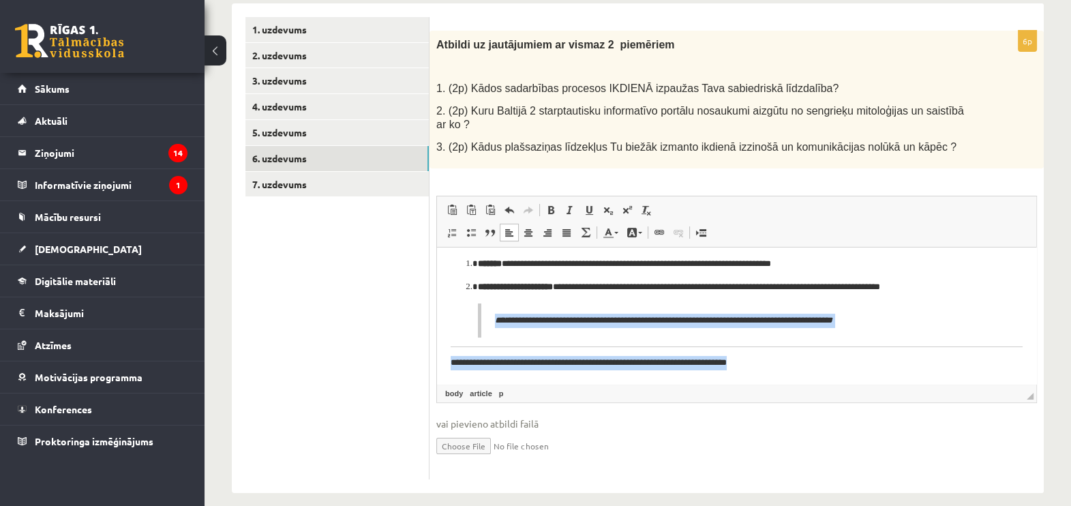
drag, startPoint x: 707, startPoint y: 365, endPoint x: 426, endPoint y: 338, distance: 282.3
click at [437, 338] on html "**********" at bounding box center [736, 161] width 599 height 446
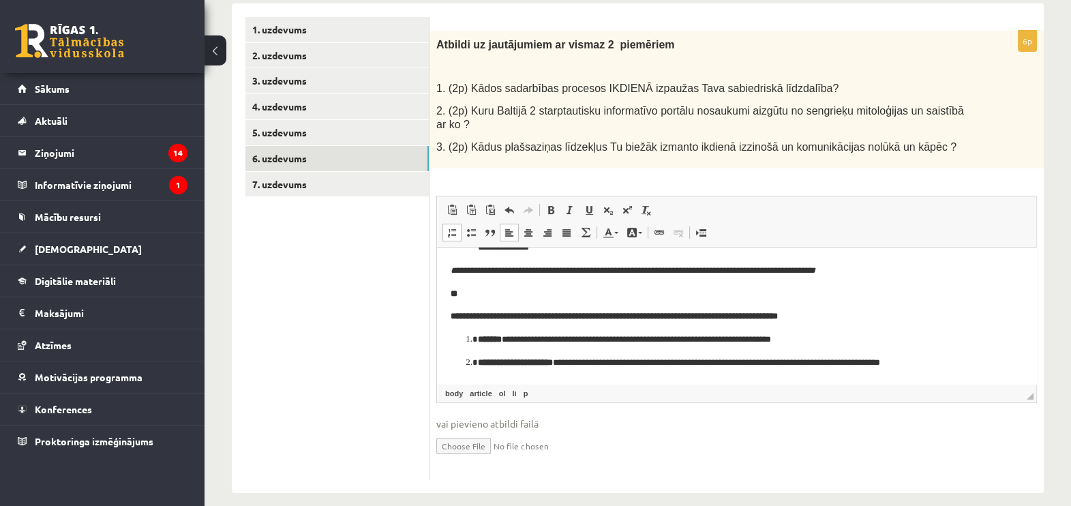
scroll to position [256, 0]
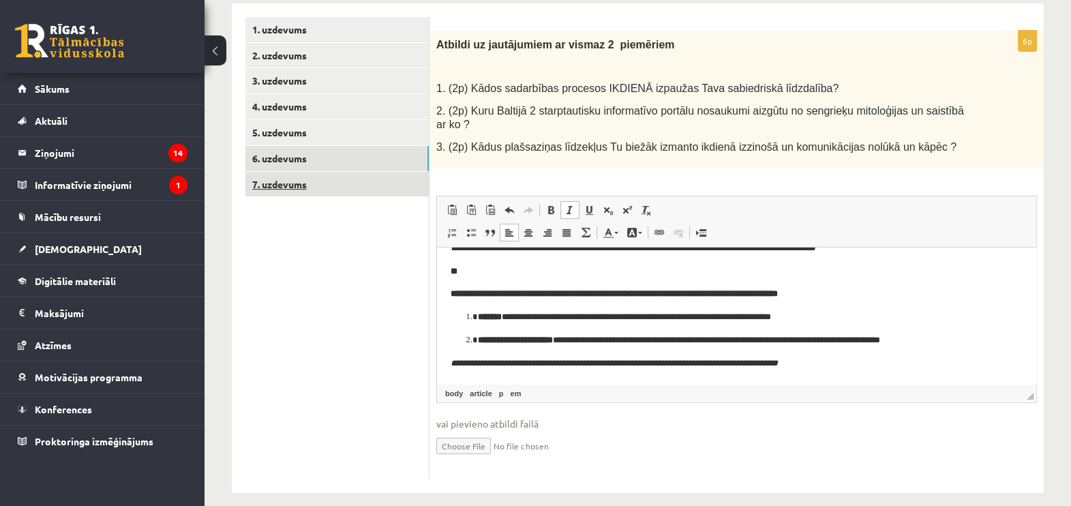
click at [268, 175] on link "7. uzdevums" at bounding box center [336, 184] width 183 height 25
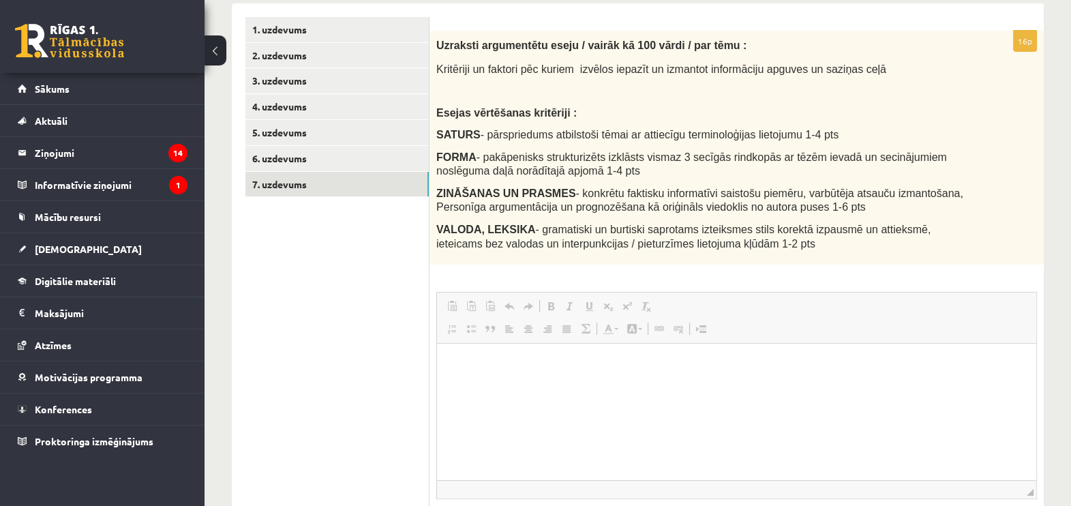
scroll to position [0, 0]
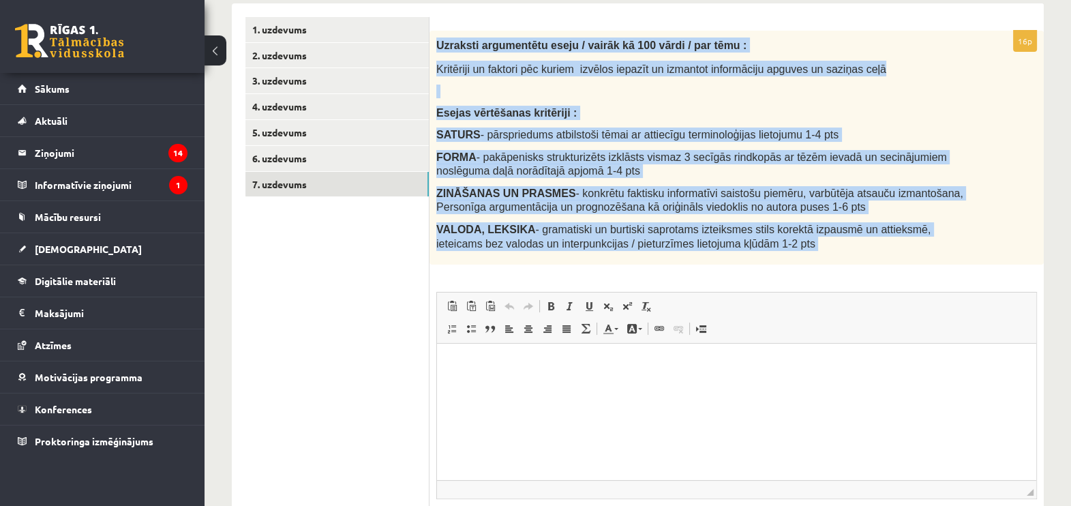
drag, startPoint x: 437, startPoint y: 39, endPoint x: 726, endPoint y: 263, distance: 365.5
click at [726, 263] on div "Uzraksti argumentētu eseju / vairāk kā 100 vārdi / par tēmu : Kritēriji un fakt…" at bounding box center [737, 148] width 614 height 234
drag, startPoint x: 726, startPoint y: 263, endPoint x: 709, endPoint y: 231, distance: 35.7
click at [486, 176] on span "FORMA - pakāpenisks strukturizēts izklāsts vismaz 3 secīgās rindkopās ar tēzēm …" at bounding box center [691, 164] width 511 height 26
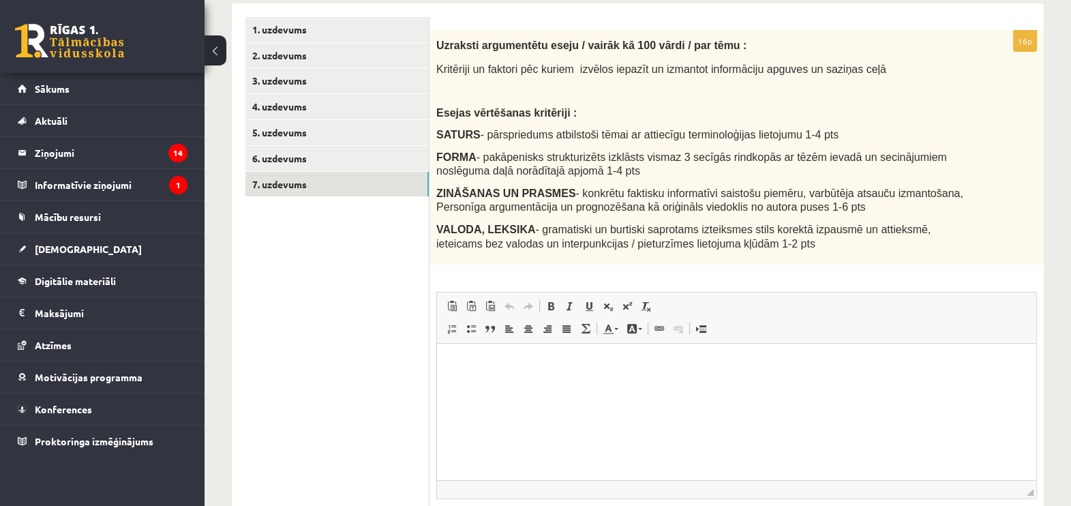
click at [455, 355] on html at bounding box center [736, 365] width 599 height 42
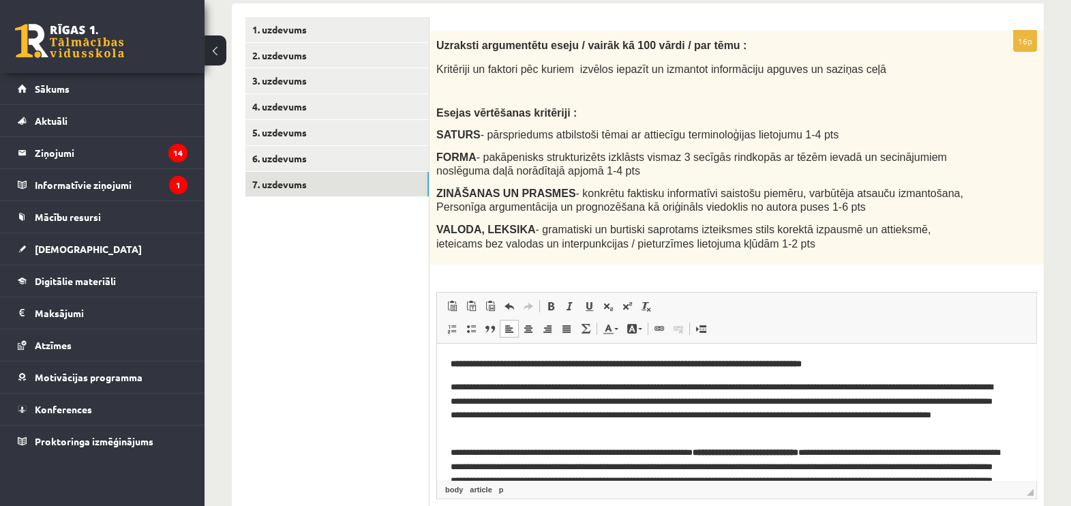
drag, startPoint x: 1030, startPoint y: 444, endPoint x: 1492, endPoint y: 670, distance: 514.4
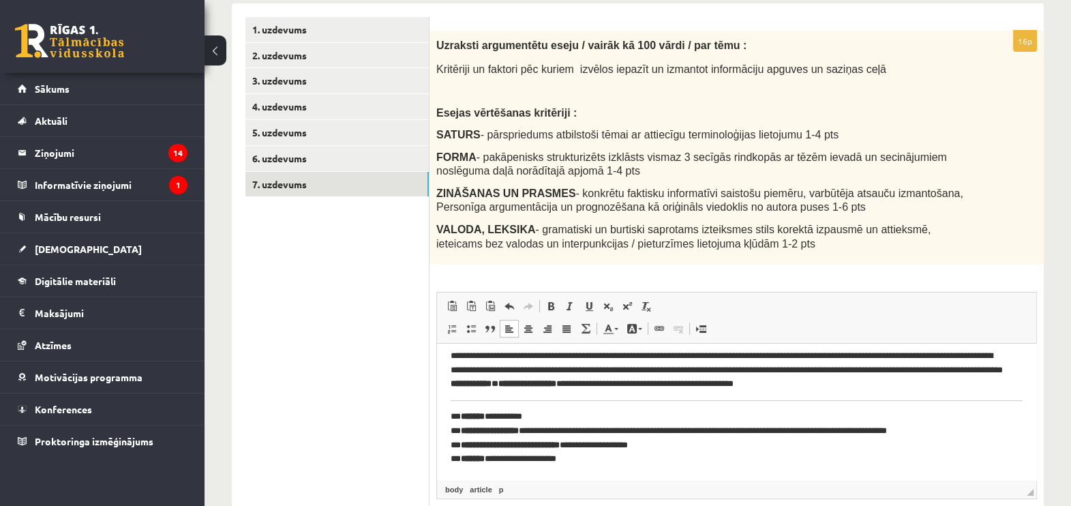
scroll to position [242, 0]
click at [460, 418] on p "**********" at bounding box center [730, 438] width 559 height 57
click at [460, 433] on p "**********" at bounding box center [730, 438] width 559 height 57
click at [460, 447] on p "**********" at bounding box center [730, 438] width 559 height 57
click at [462, 457] on p "**********" at bounding box center [730, 438] width 559 height 57
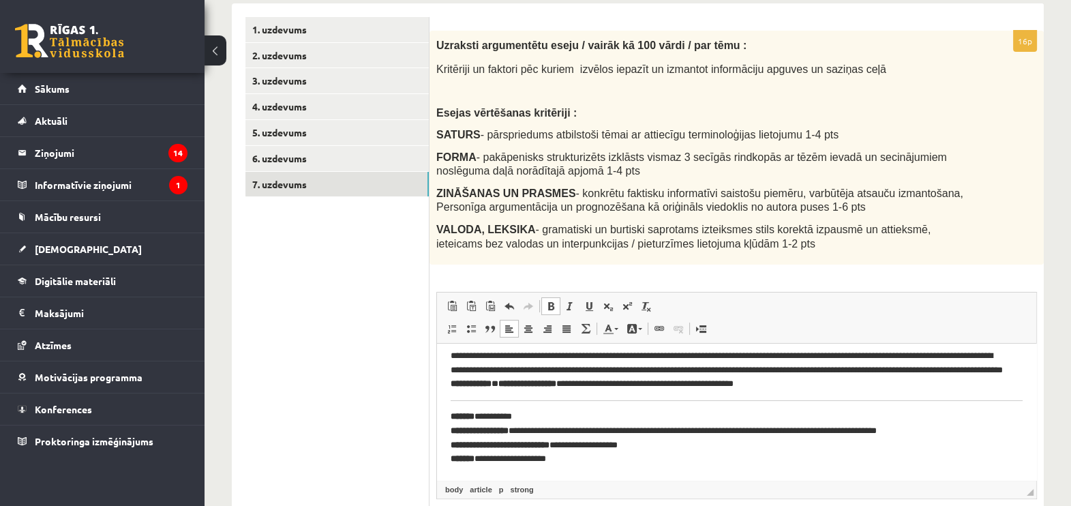
click at [449, 402] on html "**********" at bounding box center [736, 291] width 599 height 378
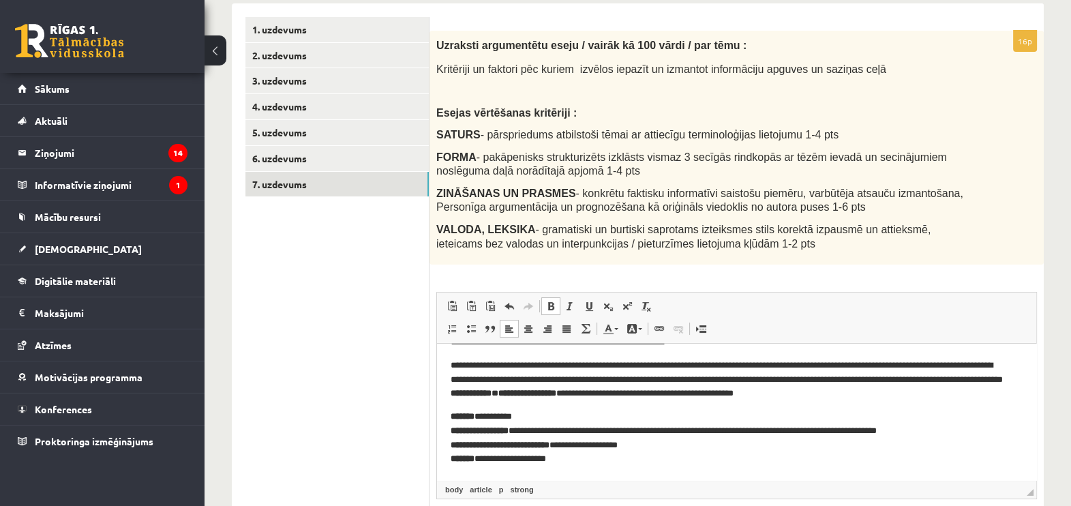
scroll to position [0, 0]
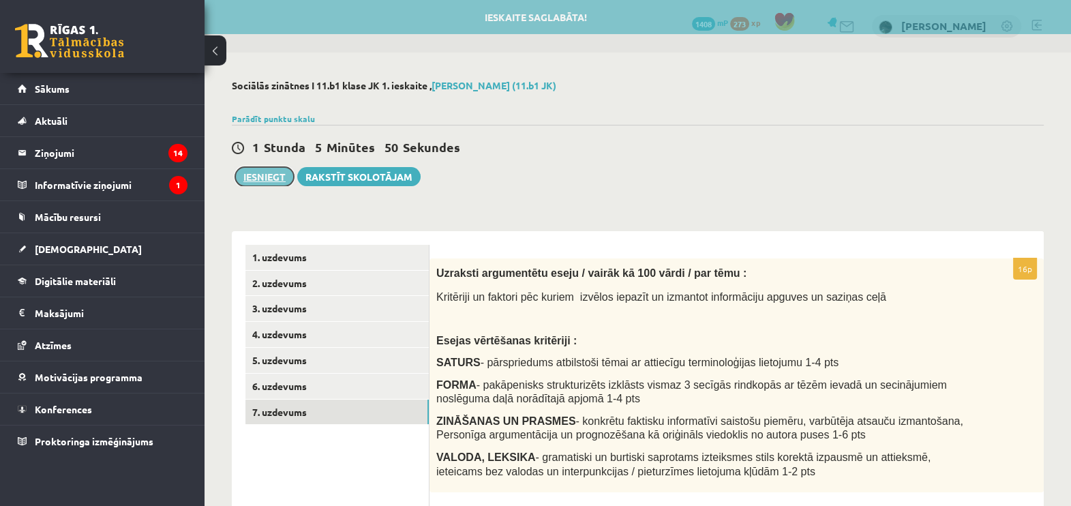
click at [264, 184] on button "Iesniegt" at bounding box center [264, 176] width 59 height 19
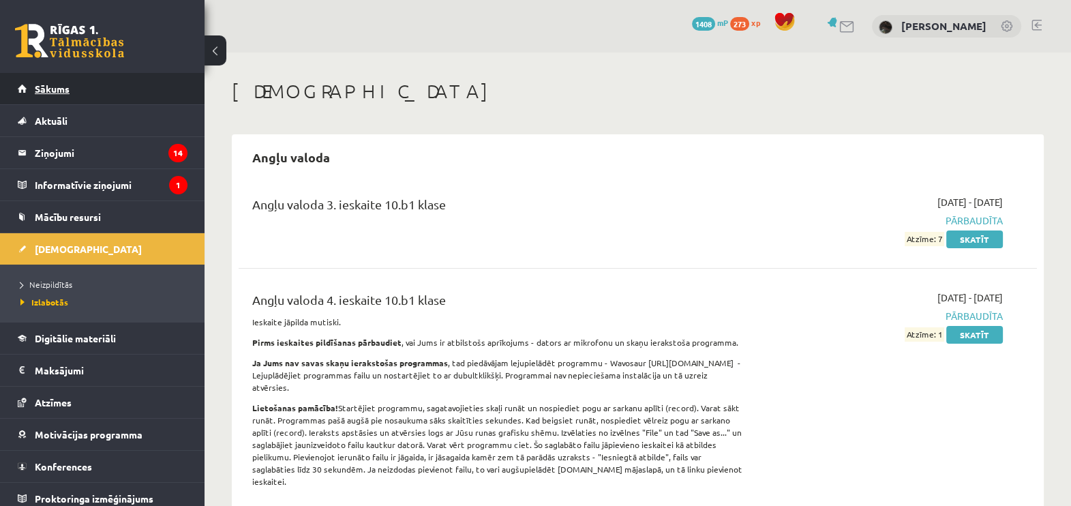
click at [75, 80] on link "Sākums" at bounding box center [103, 88] width 170 height 31
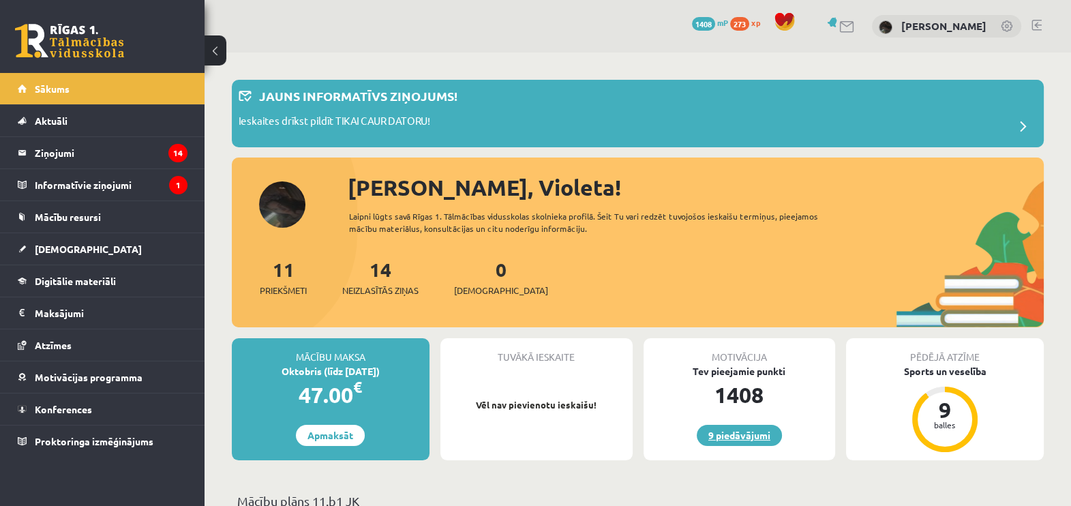
click at [743, 442] on link "9 piedāvājumi" at bounding box center [739, 435] width 85 height 21
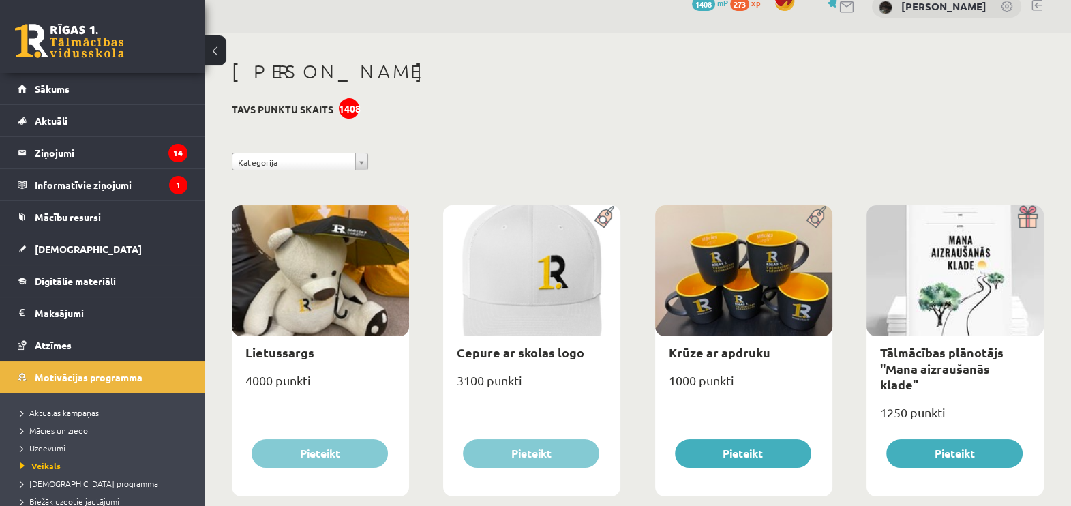
scroll to position [25, 0]
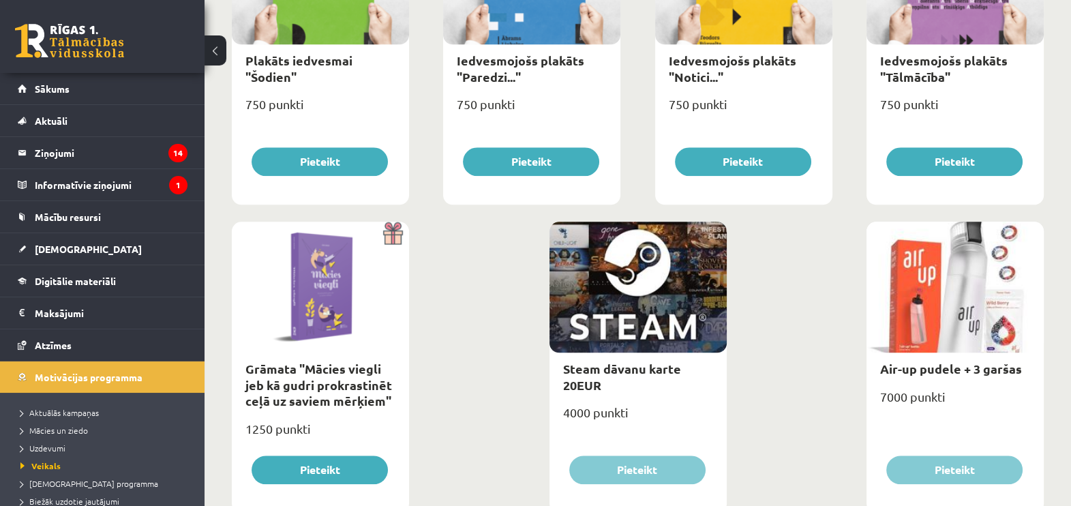
scroll to position [1589, 0]
